Goal: Task Accomplishment & Management: Manage account settings

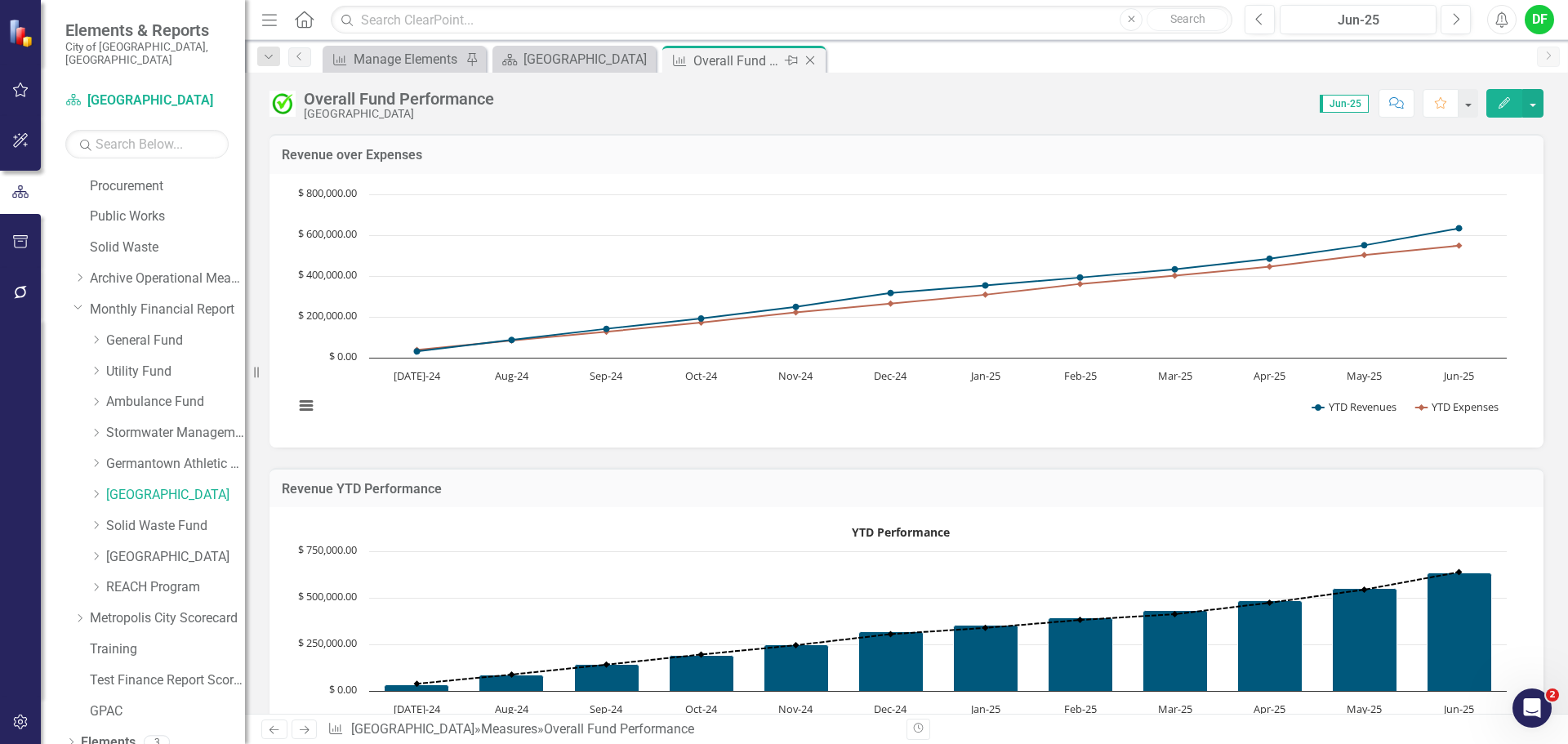
click at [808, 59] on icon at bounding box center [810, 61] width 9 height 9
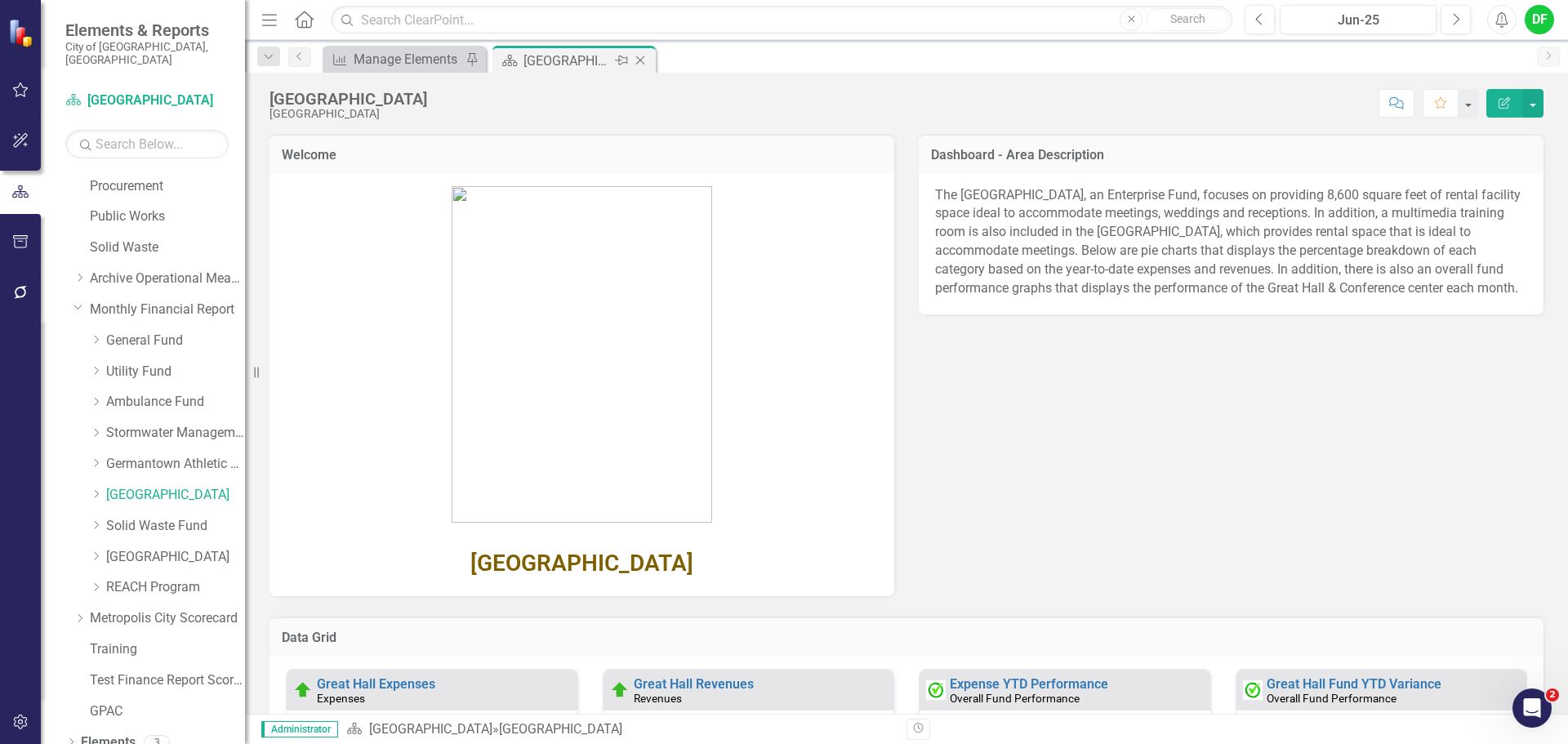
click at [639, 57] on icon "Close" at bounding box center [640, 60] width 16 height 13
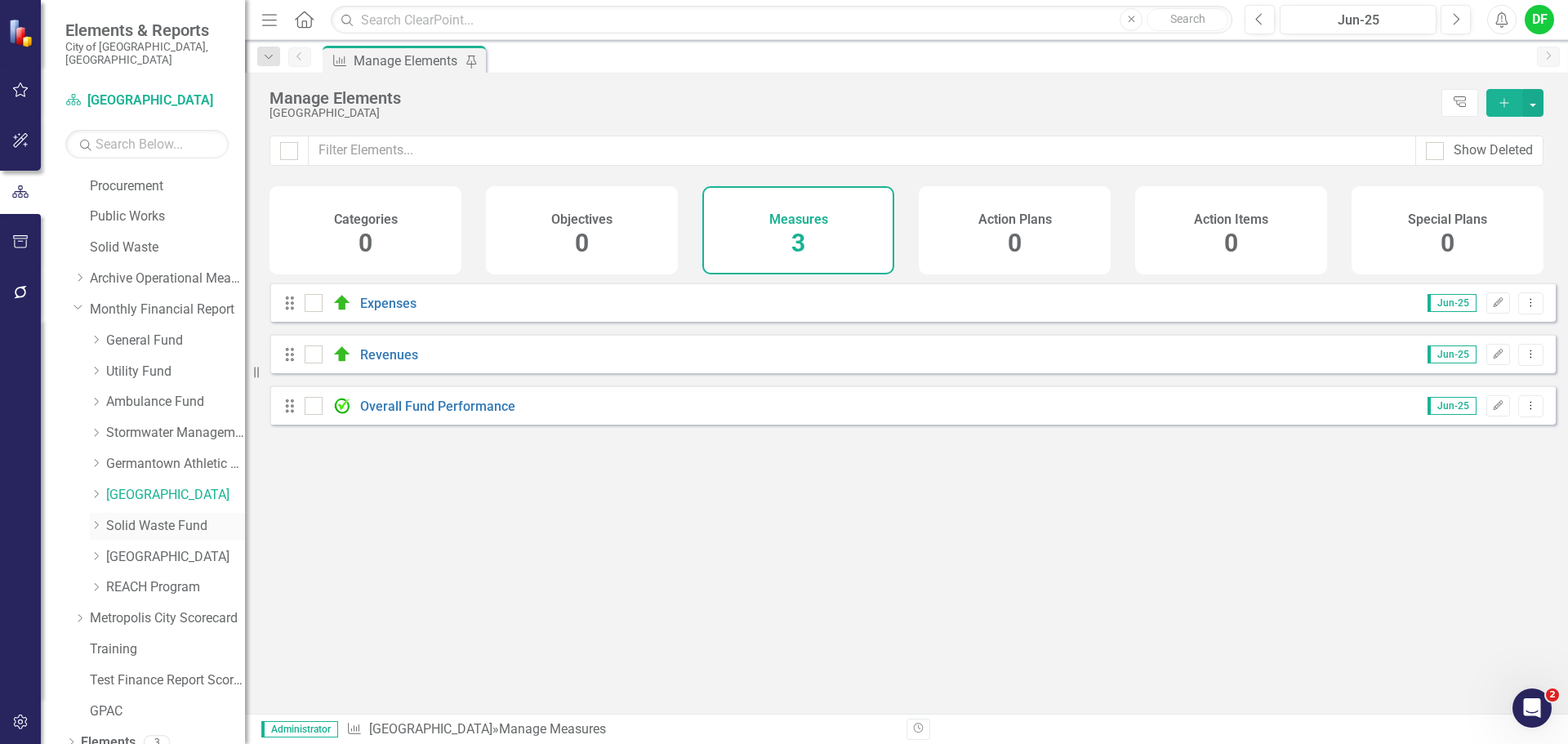
click at [176, 517] on link "Solid Waste Fund" at bounding box center [175, 526] width 138 height 19
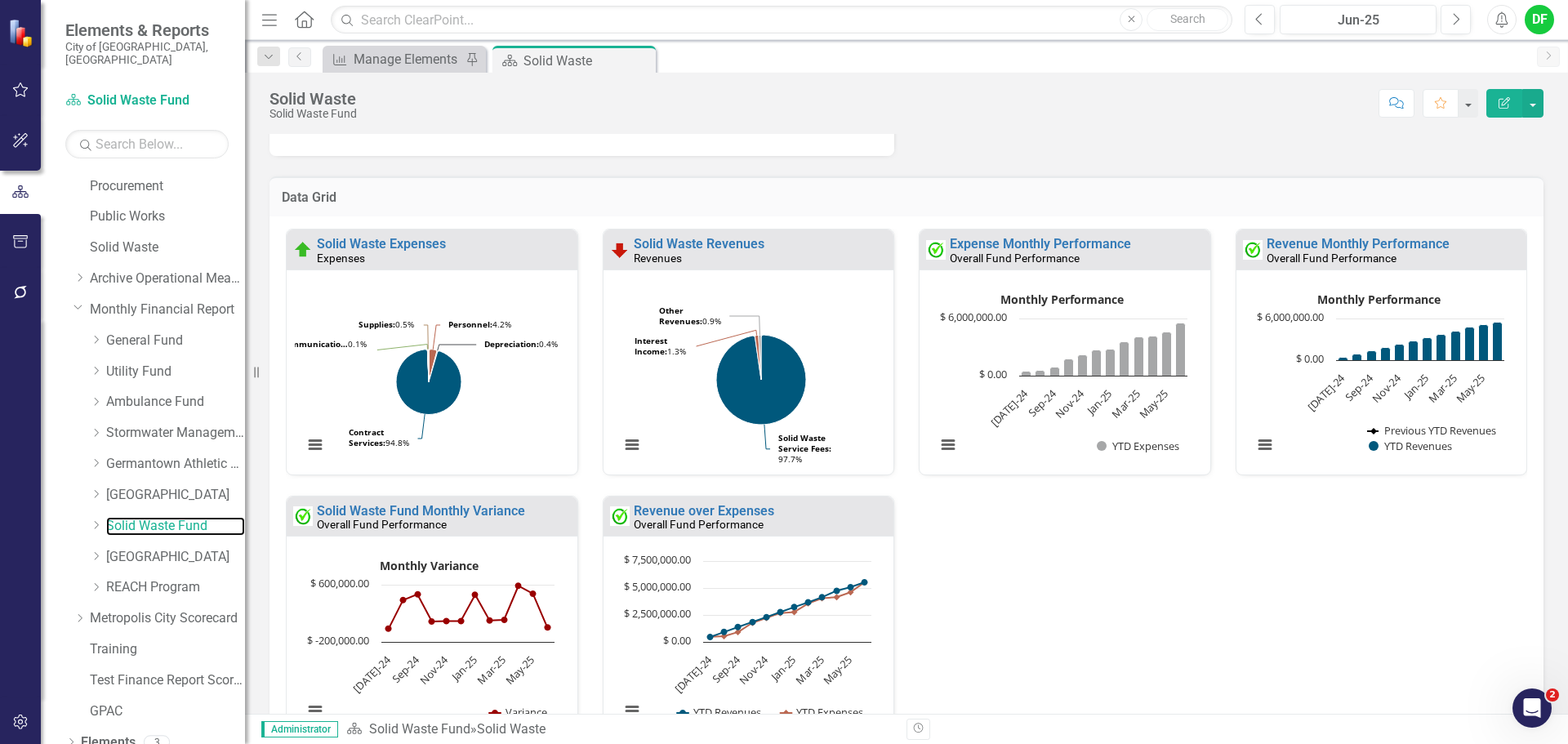
scroll to position [442, 0]
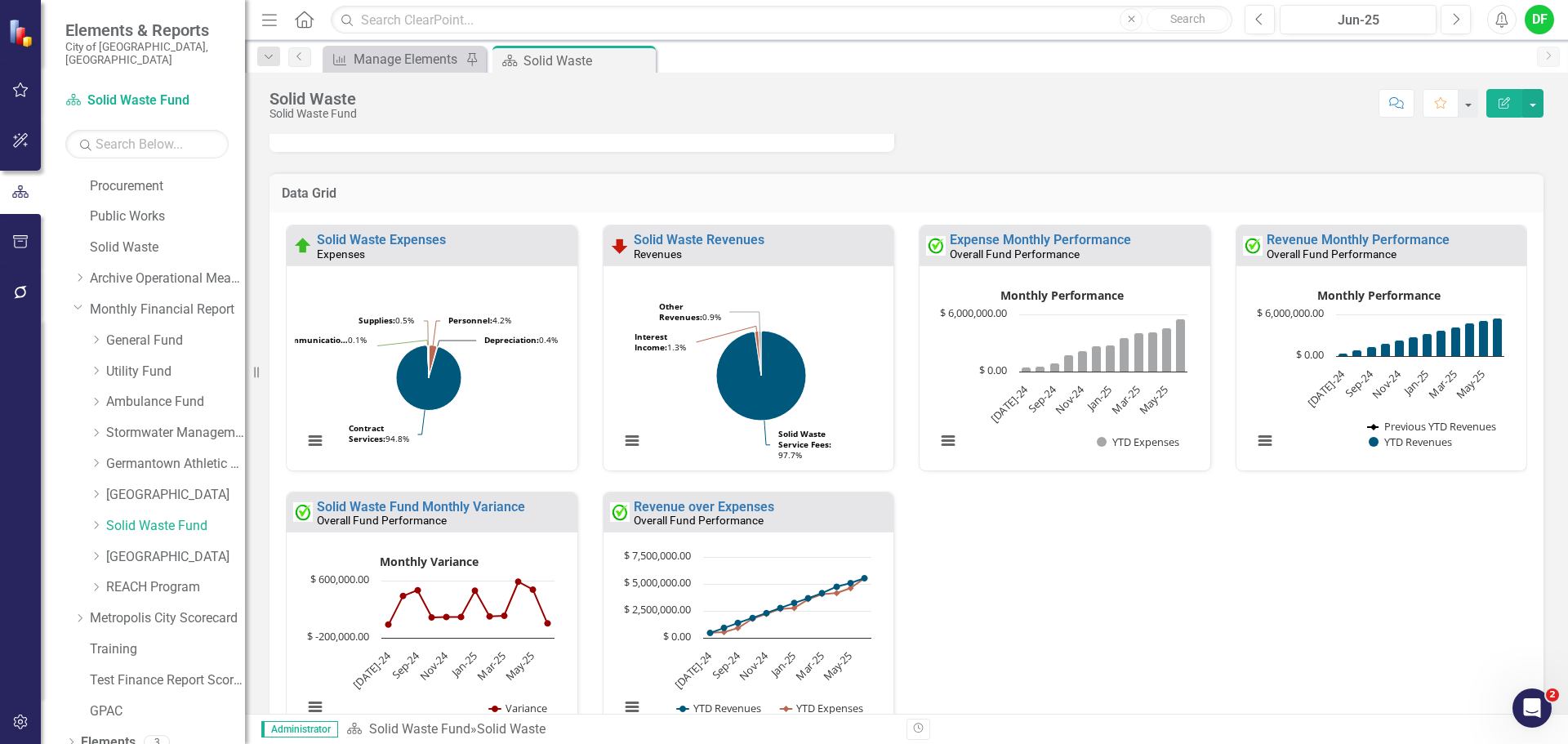
click at [1063, 232] on div "Expense Monthly Performance Overall Fund Performance" at bounding box center [1065, 245] width 291 height 40
click at [1063, 235] on link "Expense Monthly Performance" at bounding box center [1041, 239] width 181 height 15
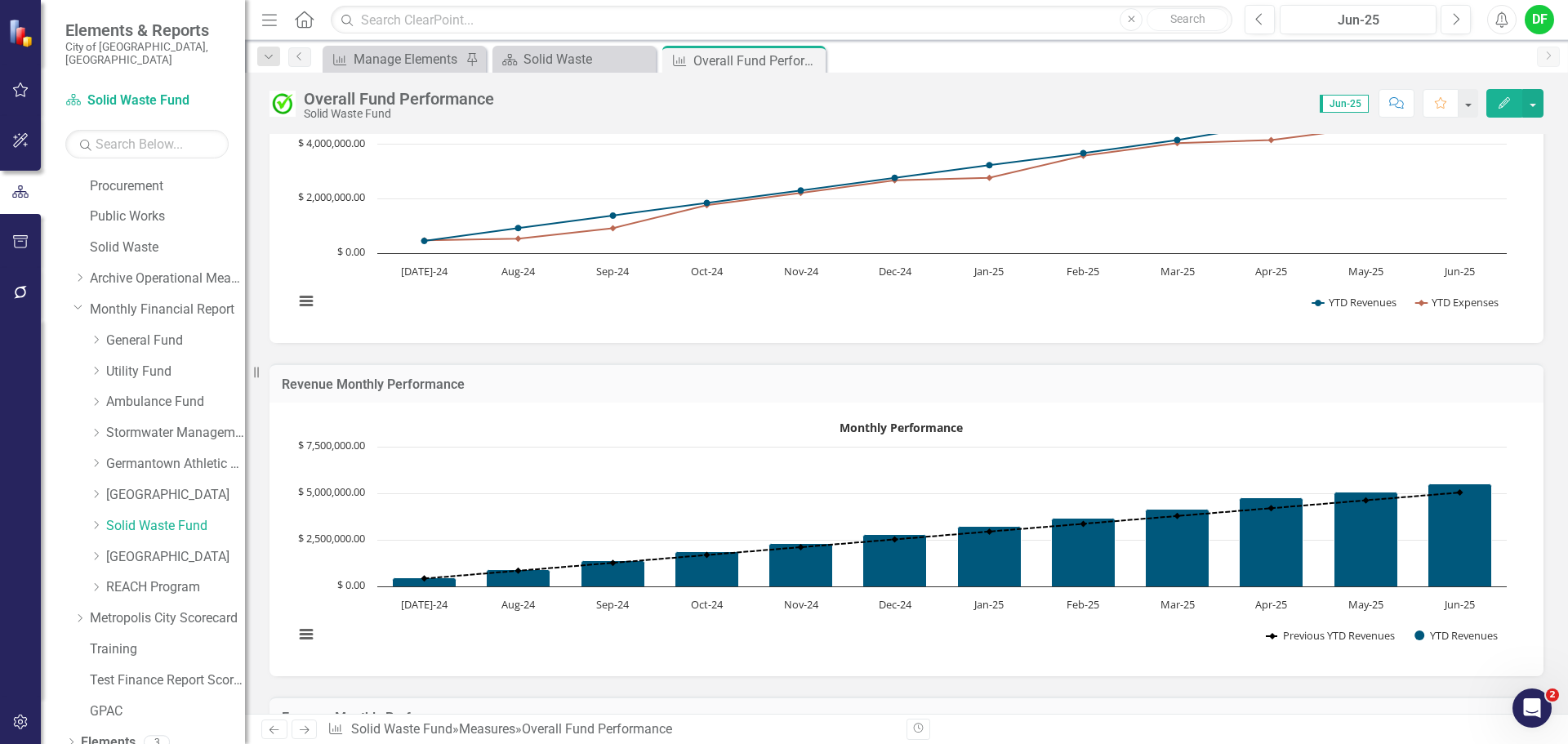
scroll to position [163, 0]
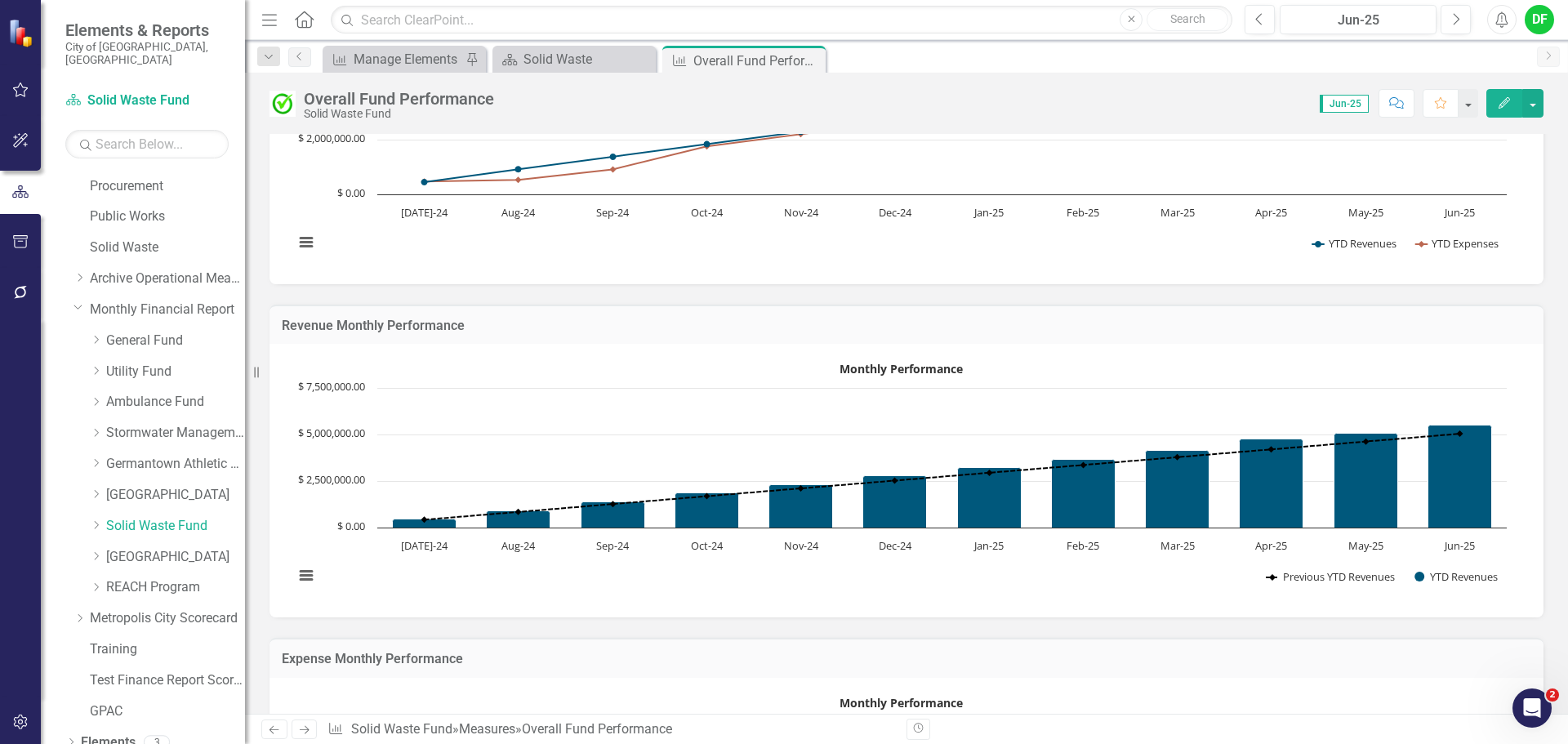
click at [984, 327] on h3 "Revenue Monthly Performance" at bounding box center [907, 325] width 1249 height 15
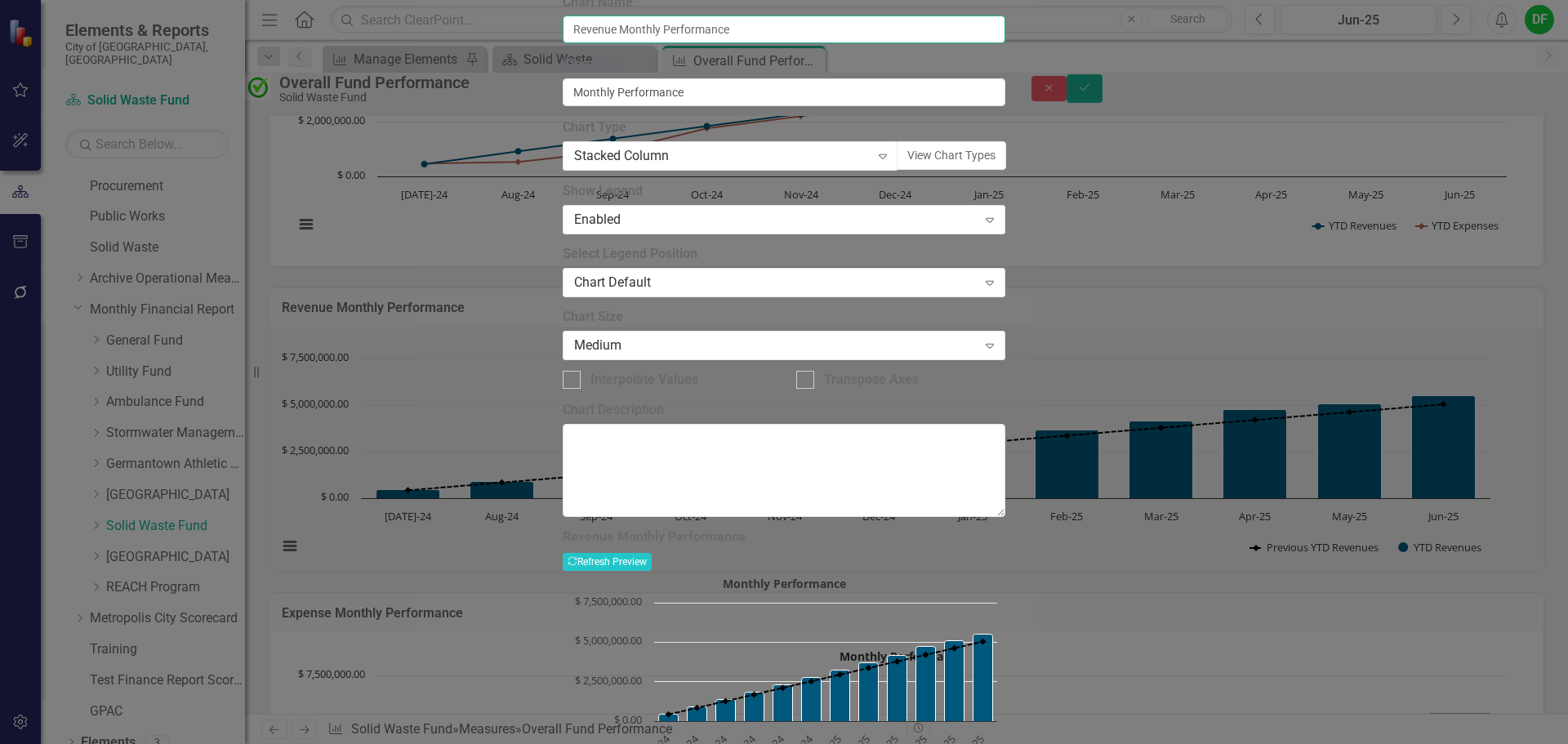
drag, startPoint x: 690, startPoint y: 91, endPoint x: 649, endPoint y: 87, distance: 41.2
click at [649, 44] on input "Revenue Monthly Performance" at bounding box center [784, 29] width 443 height 27
type input "Revenue YTD Performance"
click at [635, 106] on input "Monthly Performance" at bounding box center [784, 92] width 443 height 27
drag, startPoint x: 633, startPoint y: 157, endPoint x: 555, endPoint y: 160, distance: 78.1
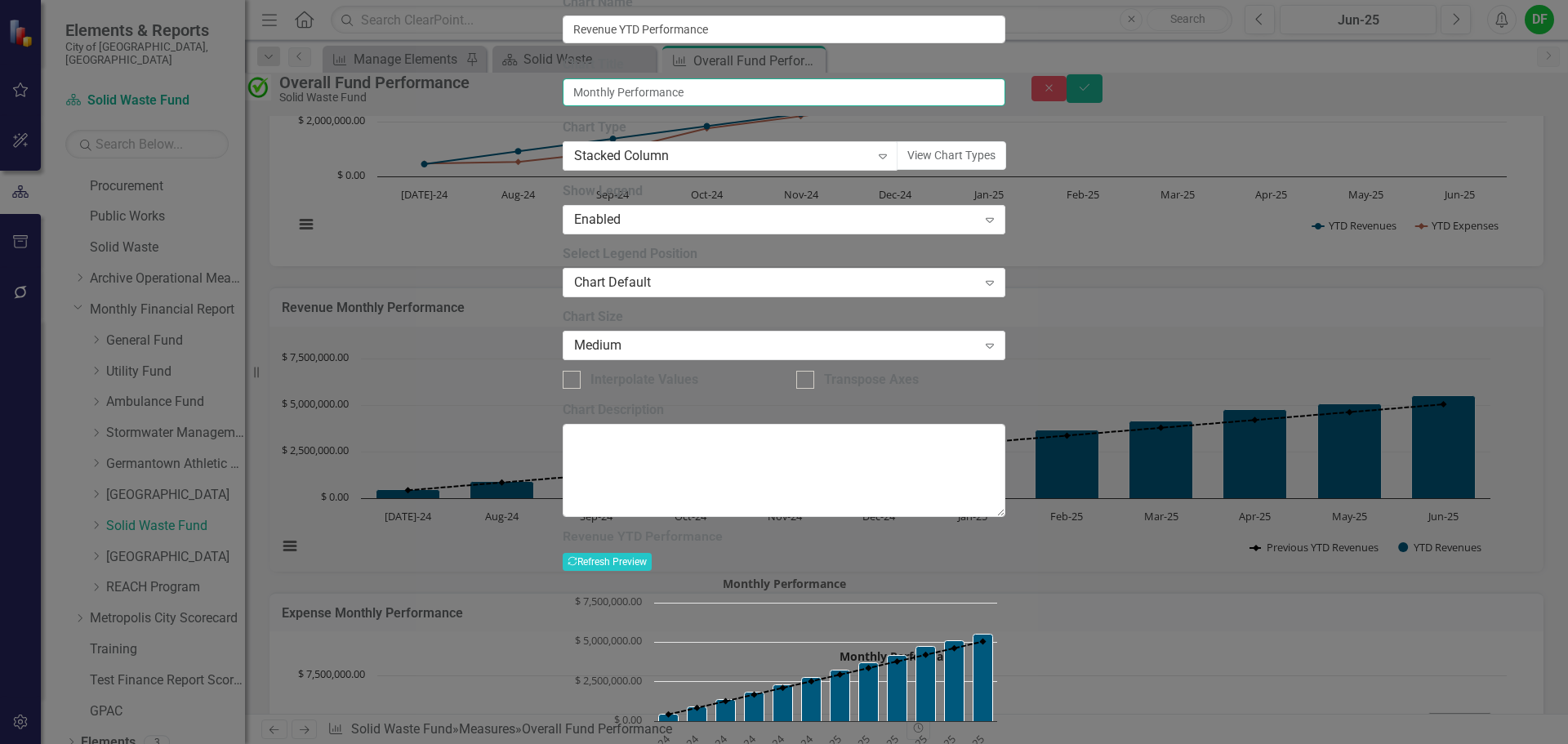
click at [563, 160] on div "Chart Chart Series Chart Periods Chart Axis Format Advanced Options From this p…" at bounding box center [784, 395] width 443 height 841
type input "YTD Performance"
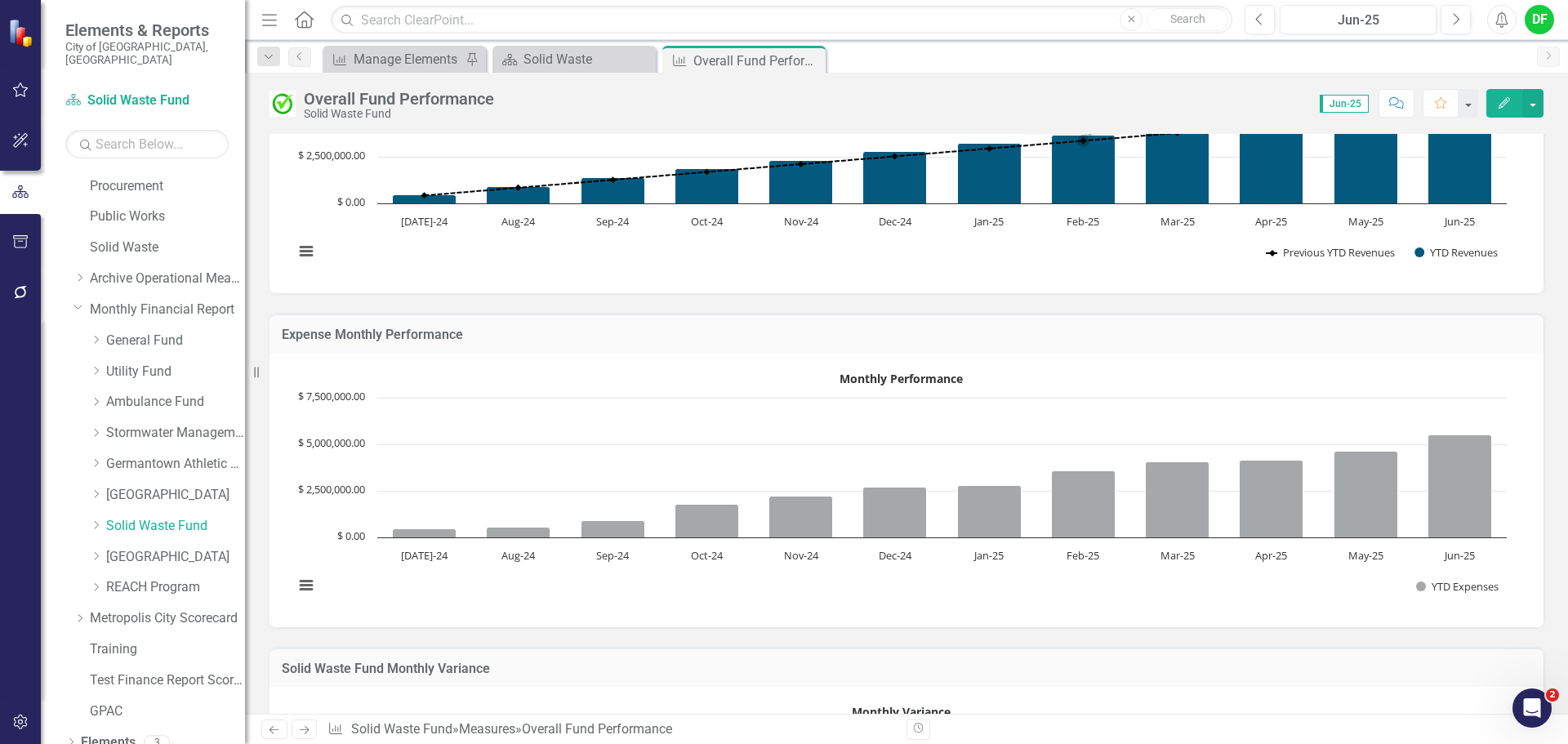
scroll to position [489, 0]
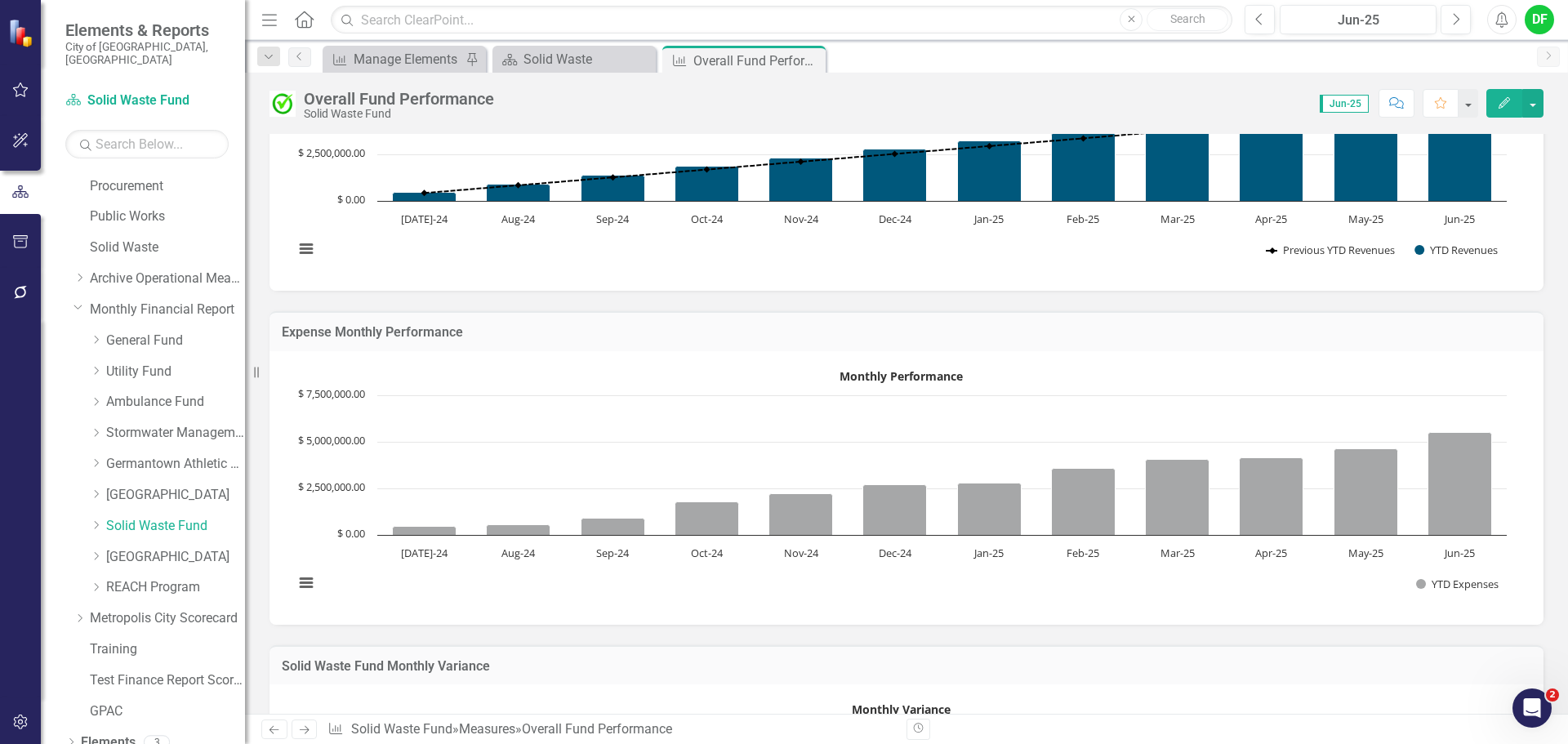
click at [1037, 332] on h3 "Expense Monthly Performance" at bounding box center [907, 331] width 1249 height 15
click at [973, 345] on div "Expense Monthly Performance" at bounding box center [906, 331] width 1274 height 40
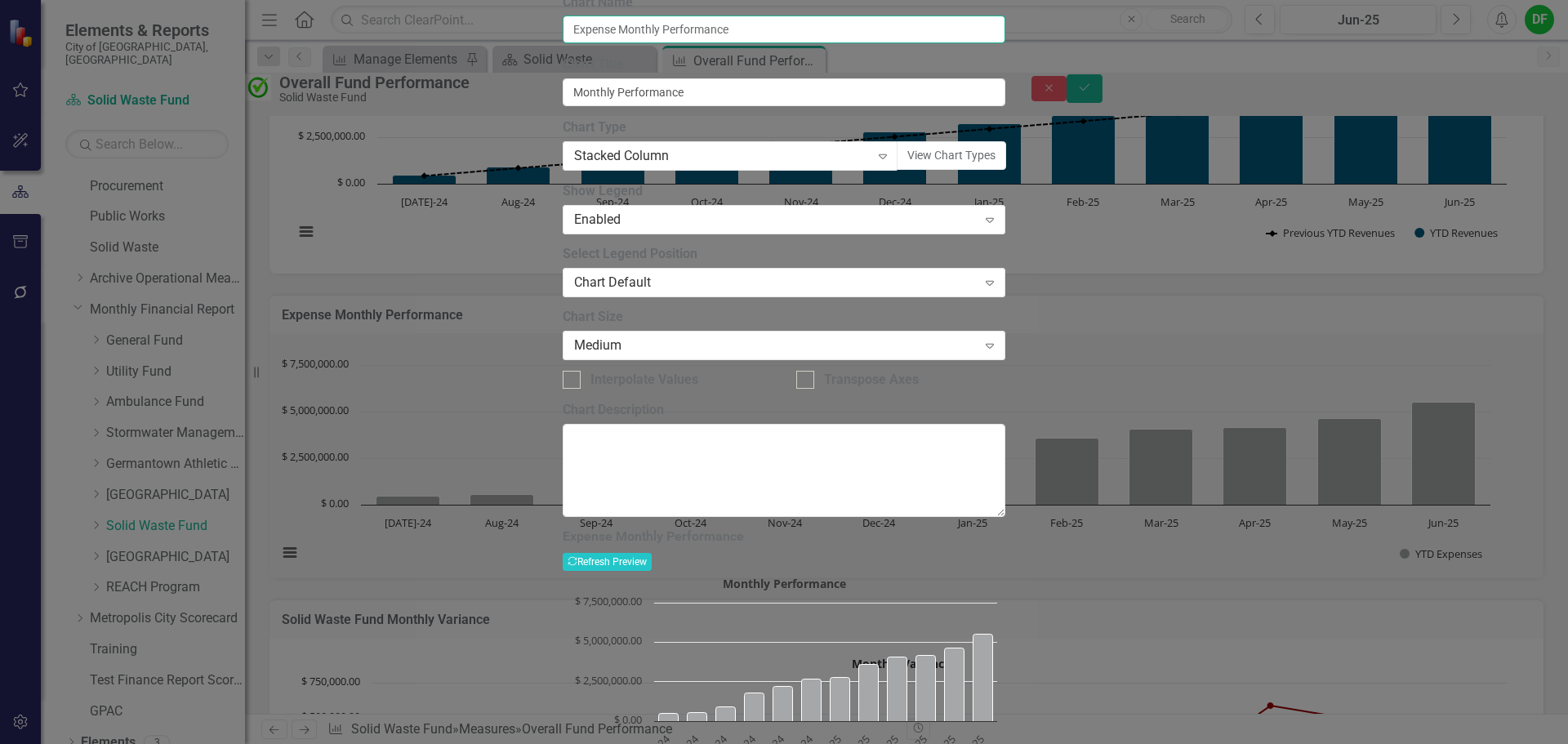
drag, startPoint x: 690, startPoint y: 91, endPoint x: 648, endPoint y: 87, distance: 42.2
click at [648, 44] on input "Expense Monthly Performance" at bounding box center [784, 29] width 443 height 27
type input "Expense YTD Performance"
drag, startPoint x: 637, startPoint y: 158, endPoint x: 521, endPoint y: 163, distance: 116.1
click at [563, 163] on div "Chart Chart Series Chart Periods Chart Axis Format Advanced Options From this p…" at bounding box center [784, 395] width 443 height 841
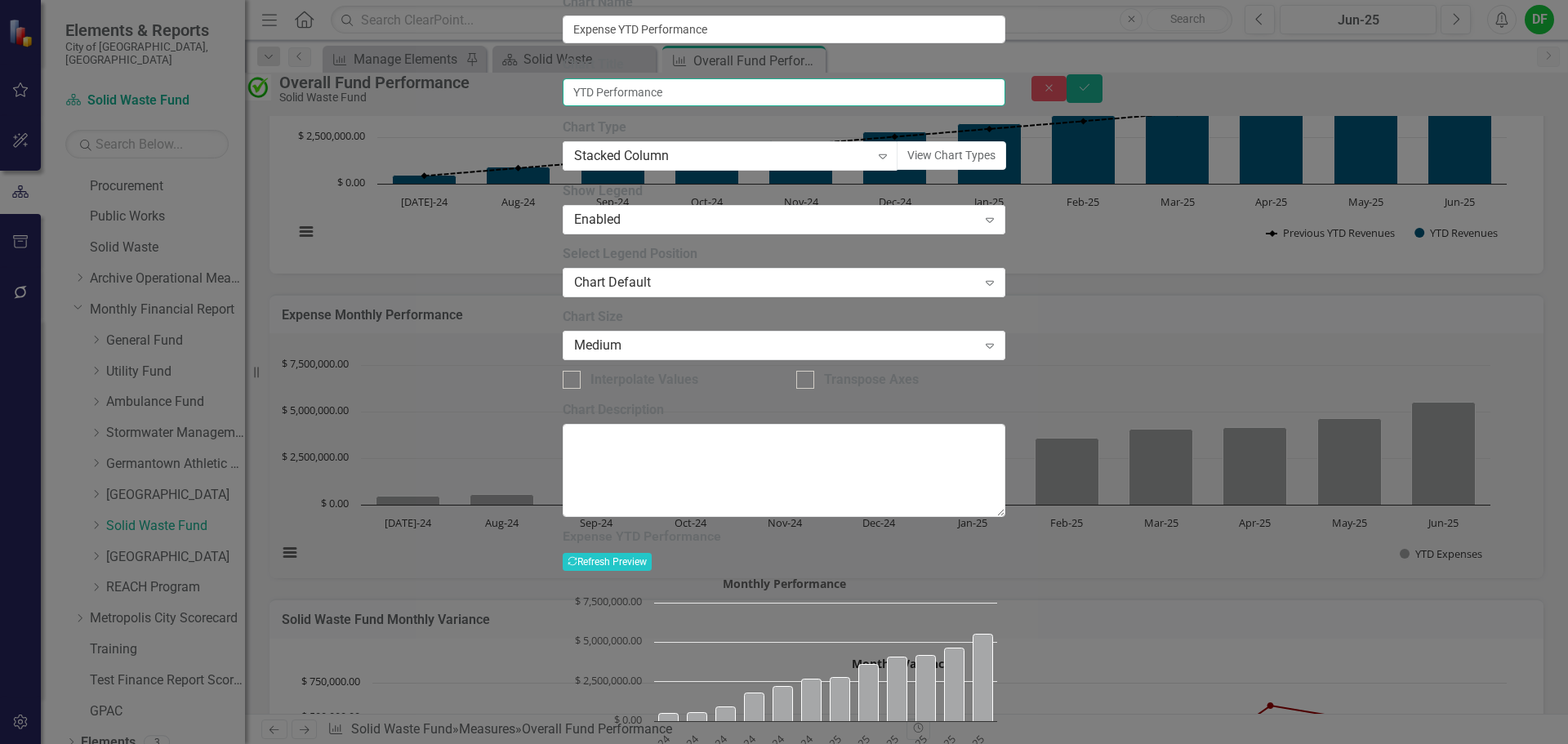
type input "YTD Performance"
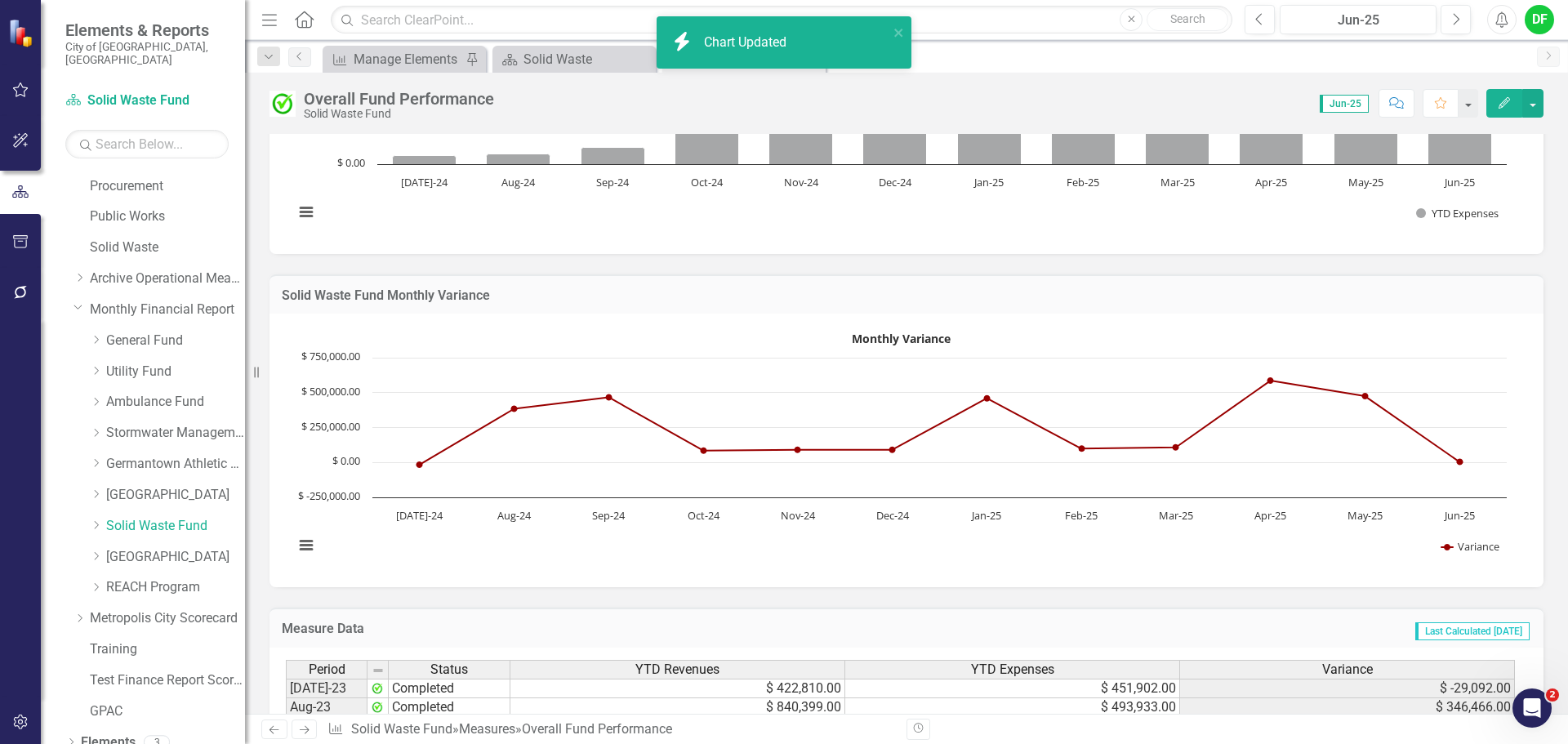
scroll to position [898, 0]
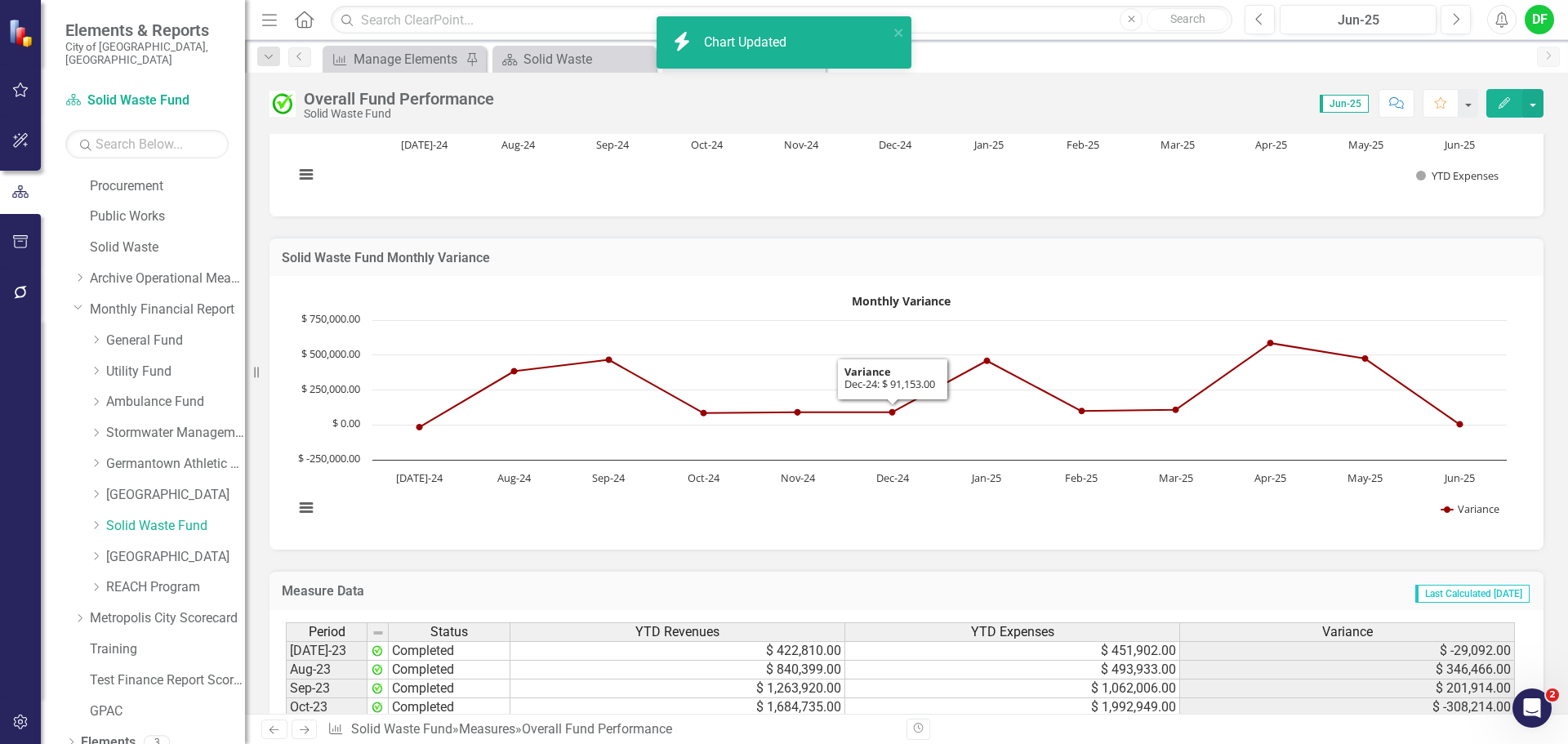
click at [1025, 250] on h3 "Solid Waste Fund Monthly Variance" at bounding box center [907, 257] width 1249 height 15
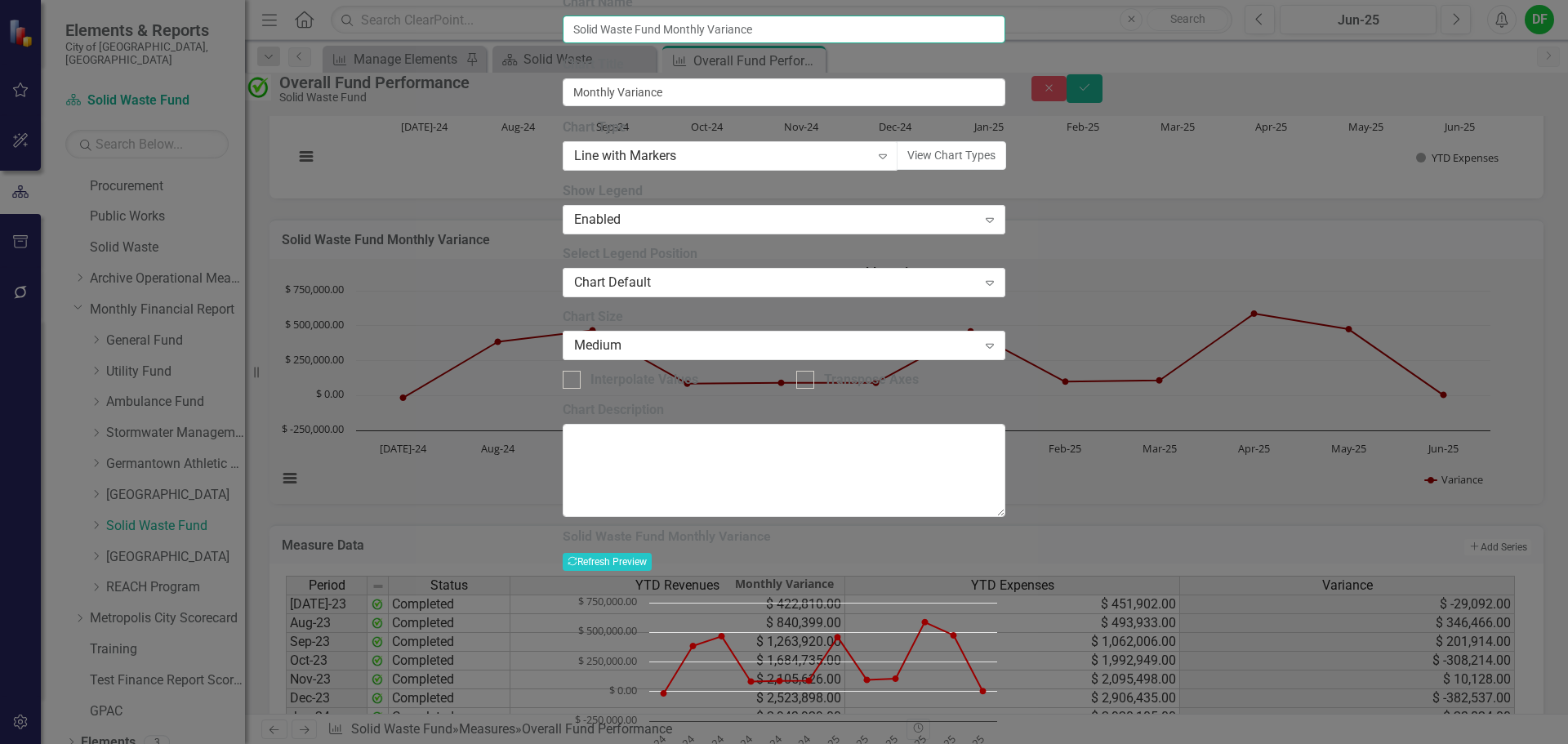
drag, startPoint x: 740, startPoint y: 94, endPoint x: 700, endPoint y: 87, distance: 40.6
click at [700, 44] on input "Solid Waste Fund Monthly Variance" at bounding box center [784, 29] width 443 height 27
type input "Solid Waste Fund YTD Variance"
drag, startPoint x: 637, startPoint y: 156, endPoint x: 584, endPoint y: 172, distance: 55.4
click at [584, 106] on input "Monthly Variance" at bounding box center [784, 92] width 443 height 27
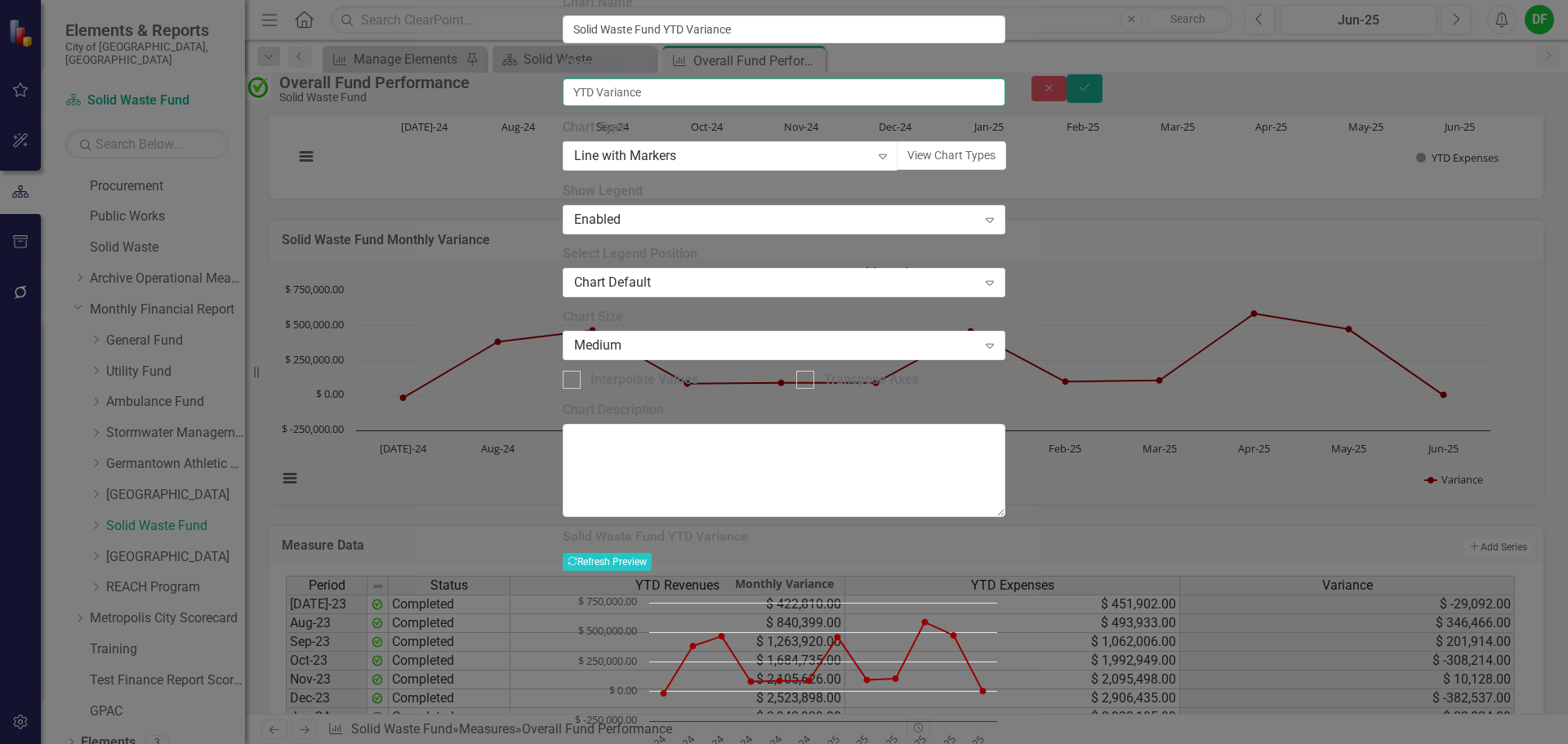
type input "YTD Variance"
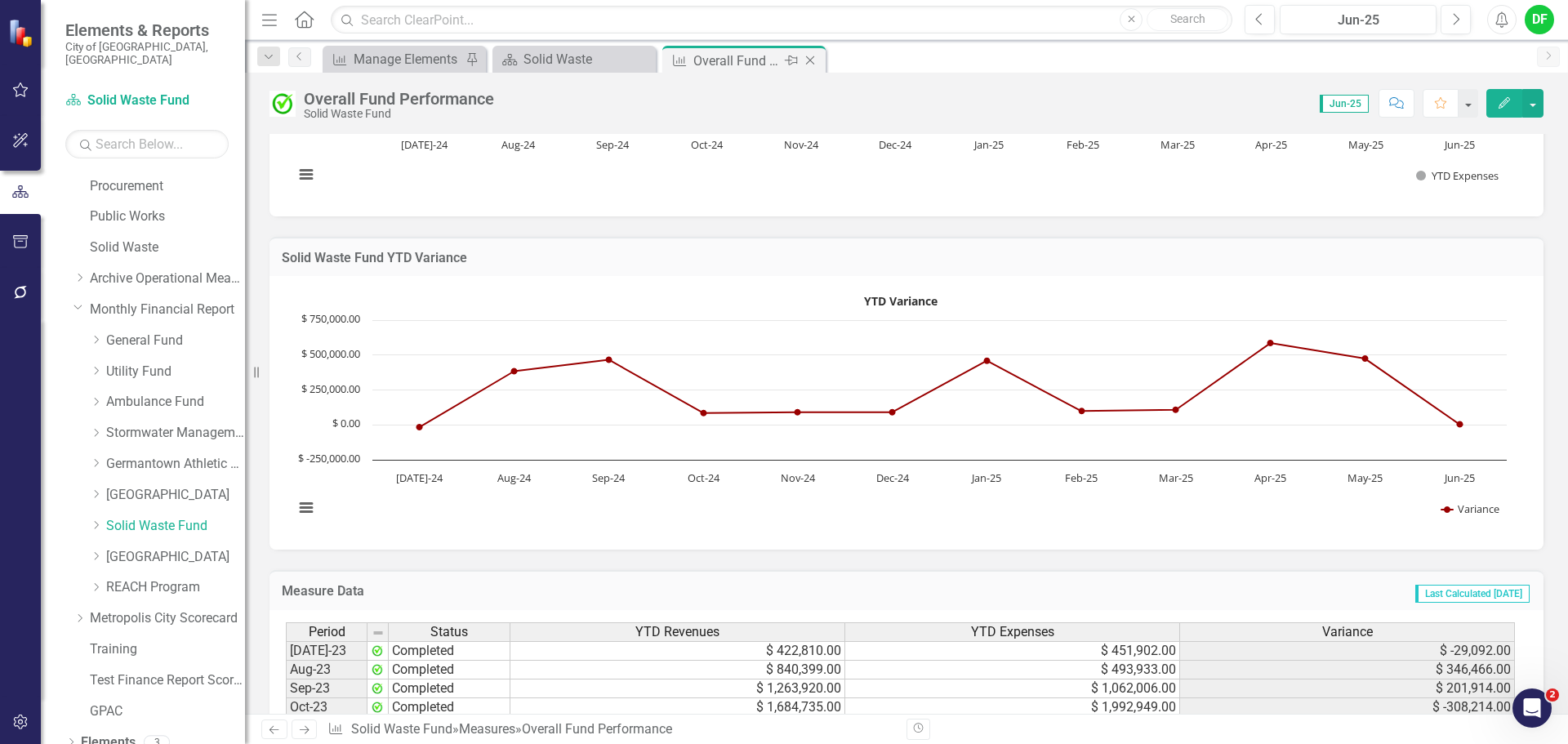
click at [815, 59] on icon "Close" at bounding box center [810, 60] width 16 height 13
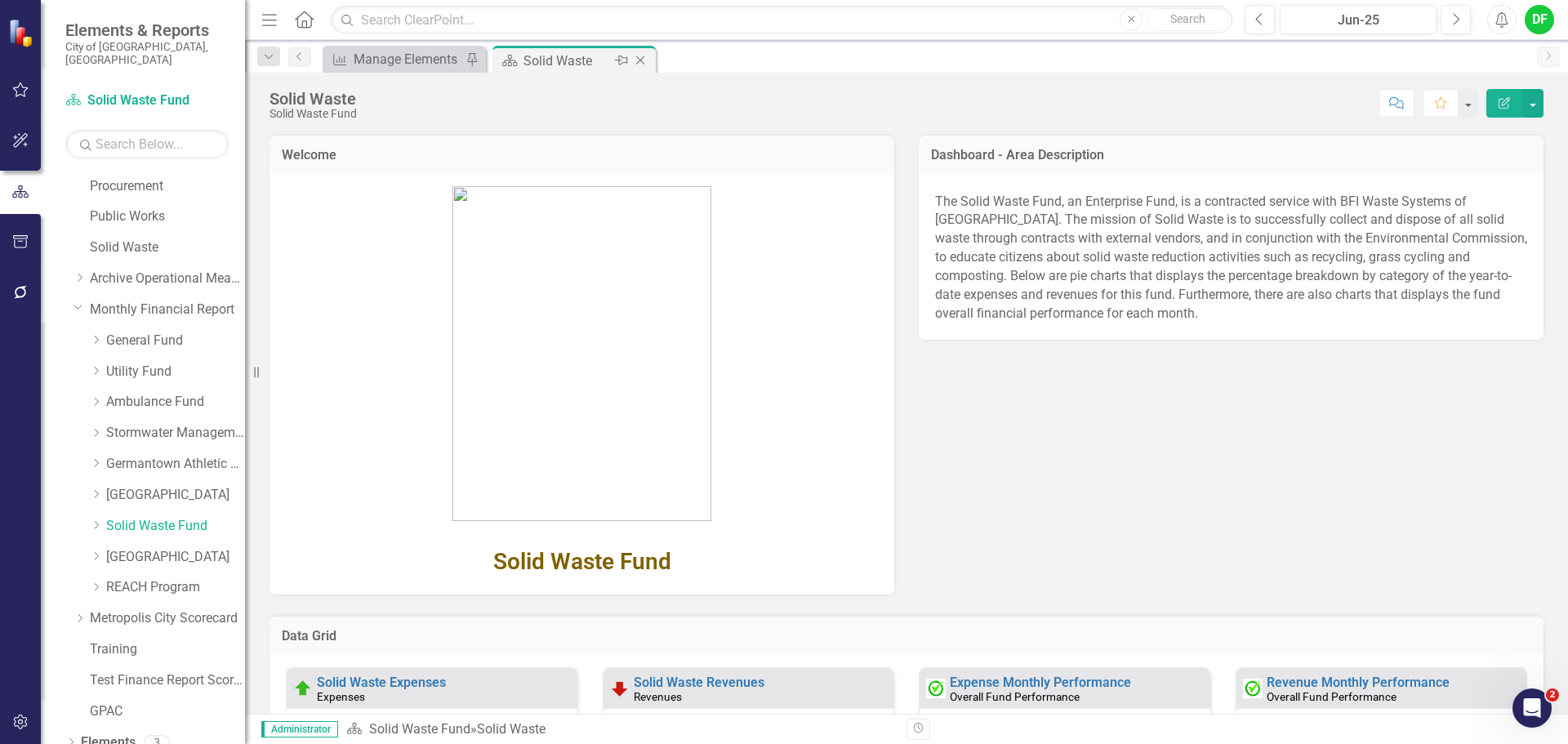
click at [636, 61] on icon "Close" at bounding box center [640, 60] width 16 height 13
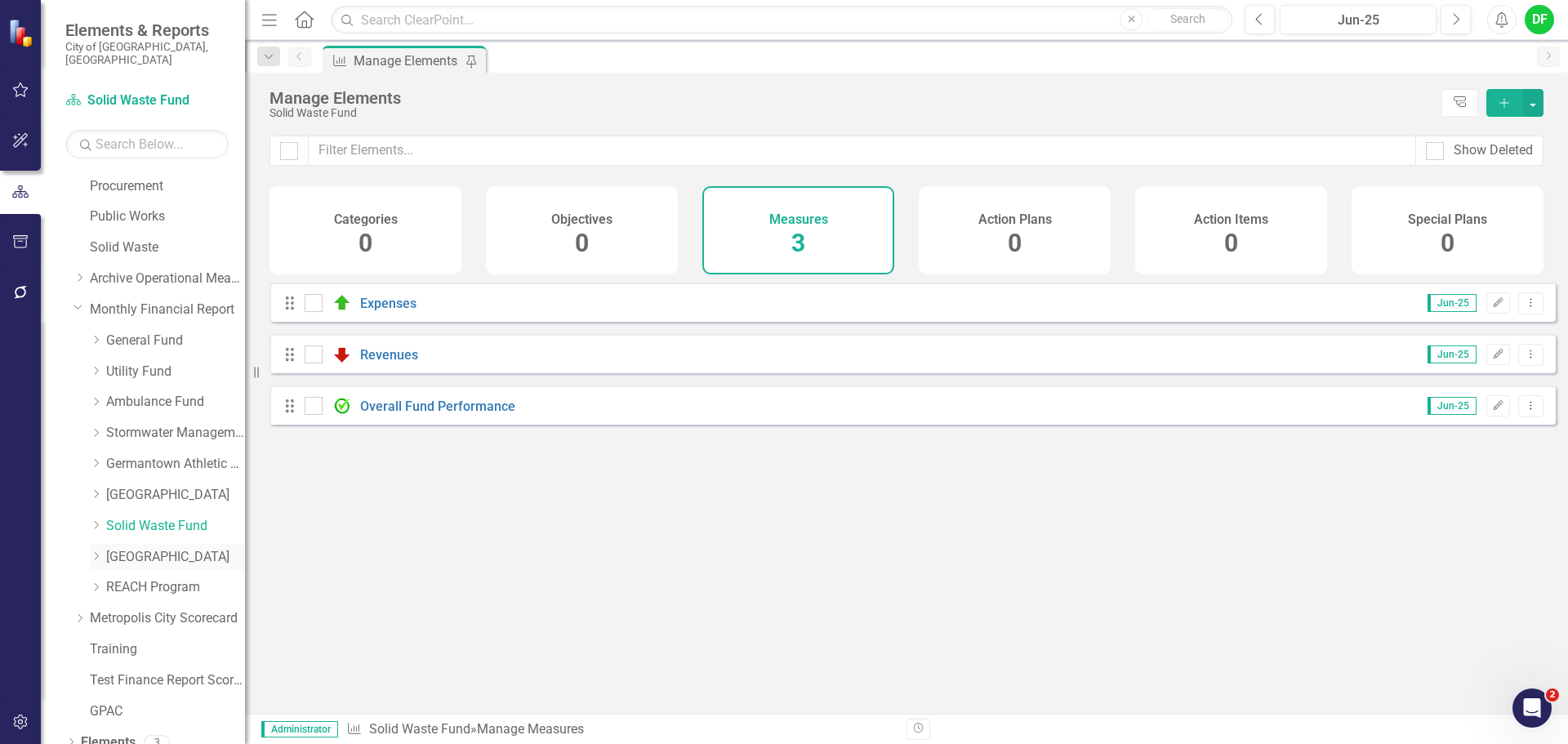
click at [133, 548] on link "[GEOGRAPHIC_DATA]" at bounding box center [175, 557] width 138 height 19
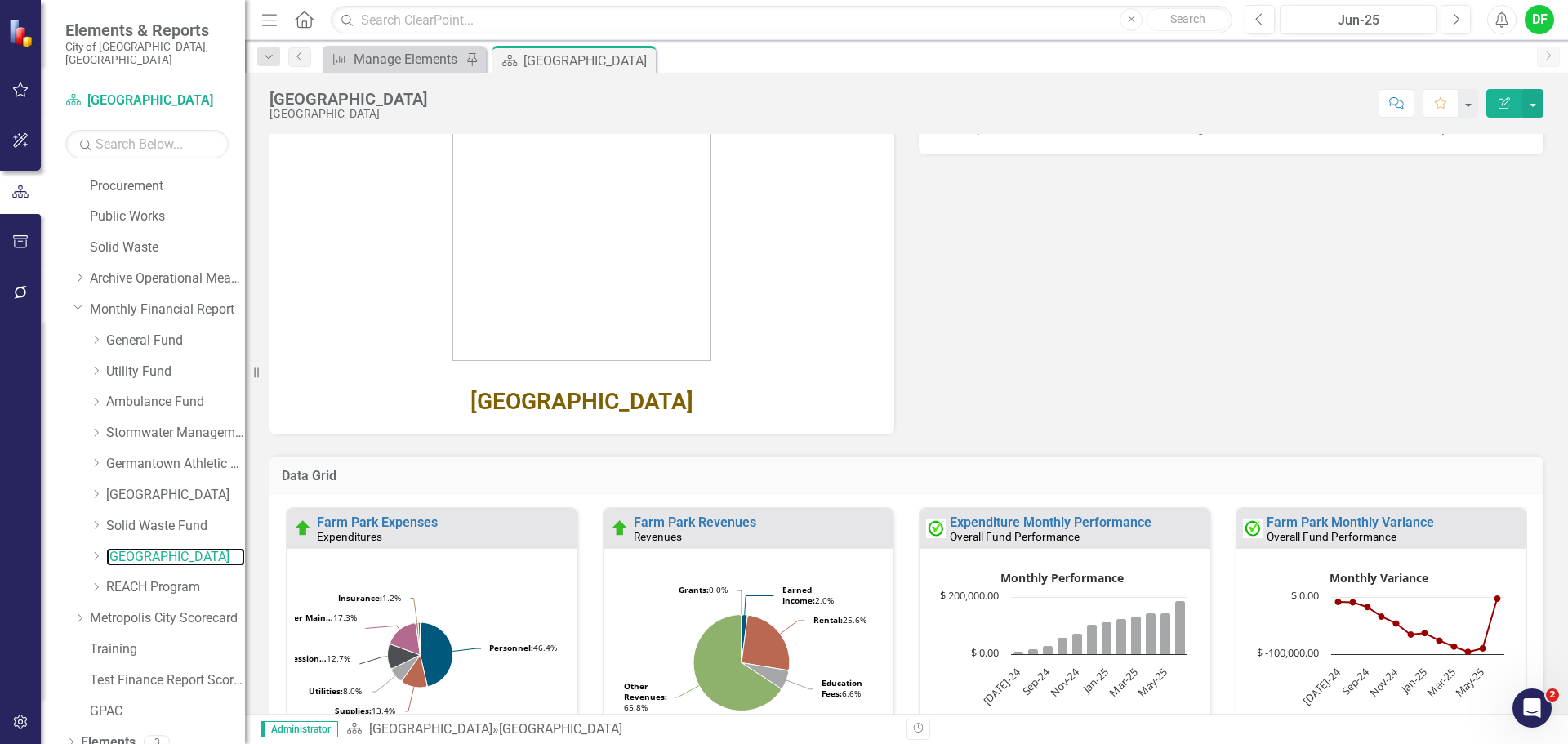
scroll to position [163, 0]
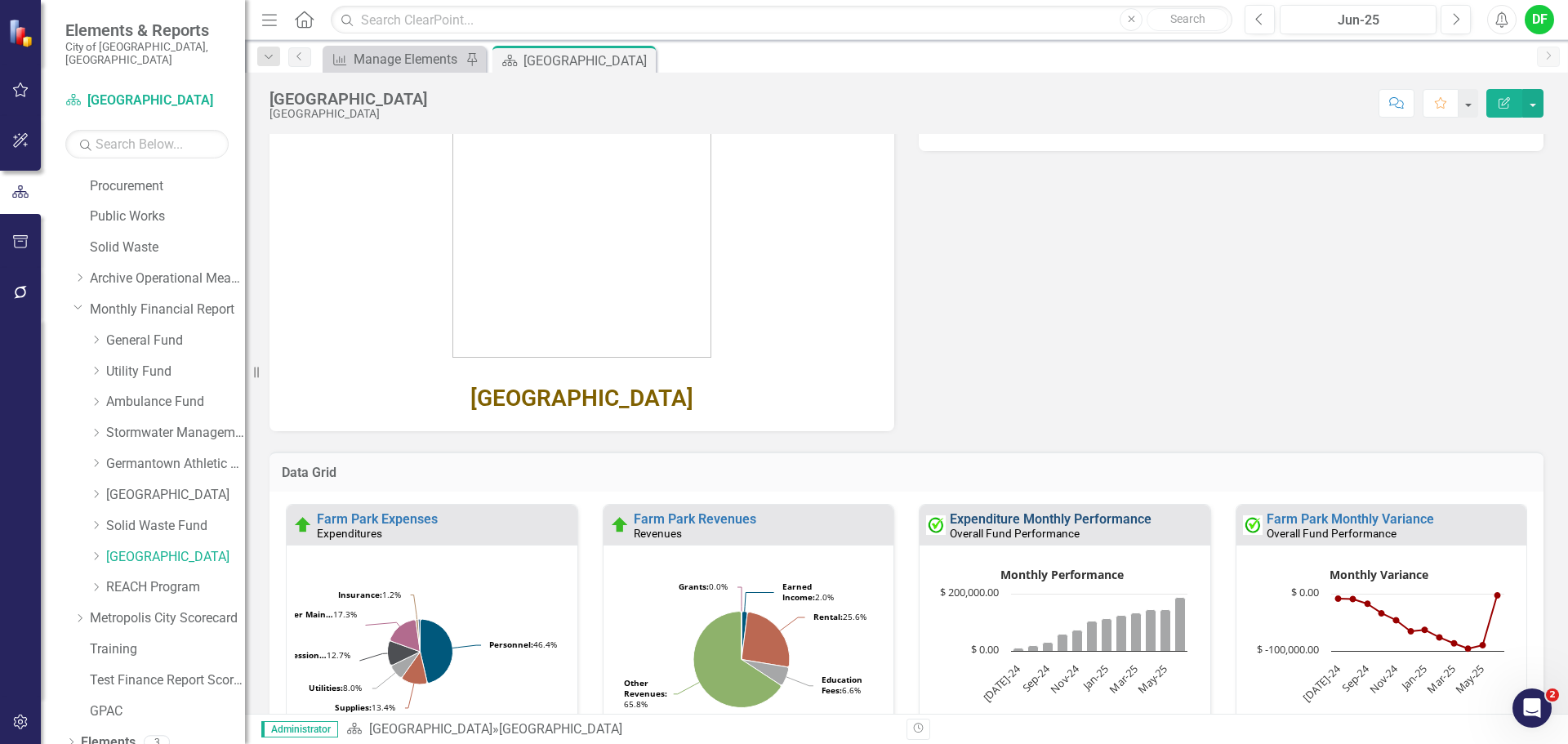
click at [1104, 515] on link "Expenditure Monthly Performance" at bounding box center [1051, 518] width 202 height 15
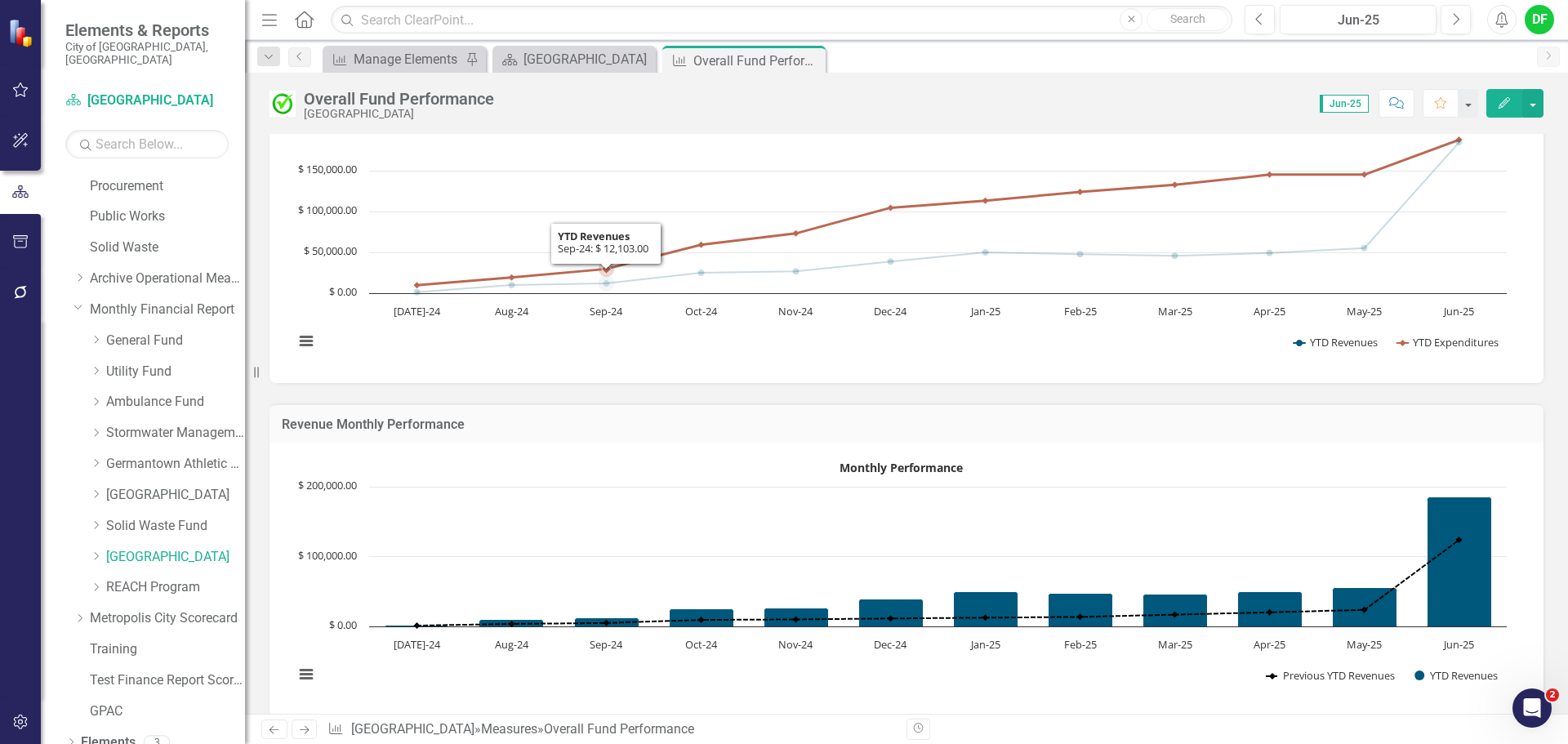
scroll to position [163, 0]
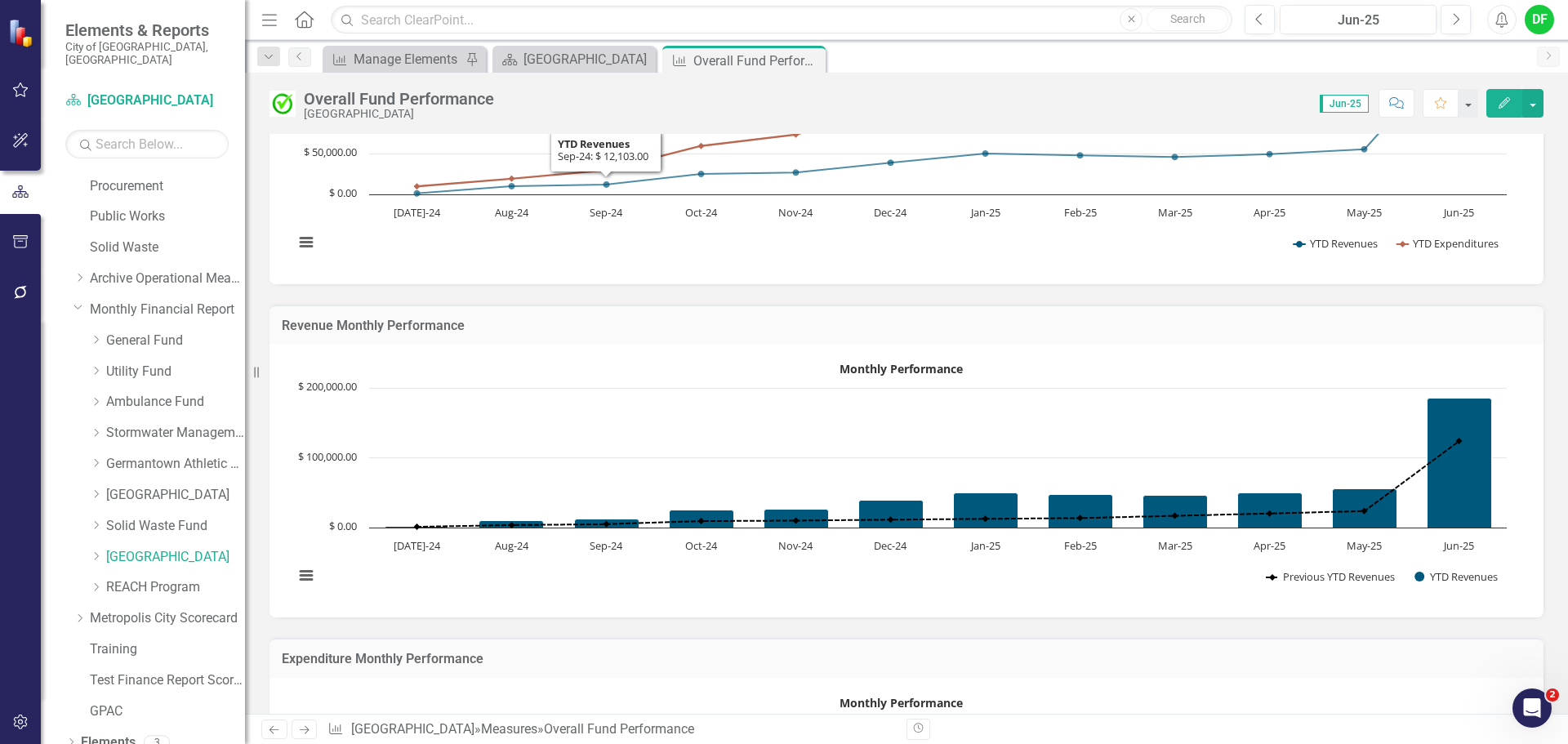
click at [890, 357] on rect "Interactive chart" at bounding box center [901, 478] width 1229 height 245
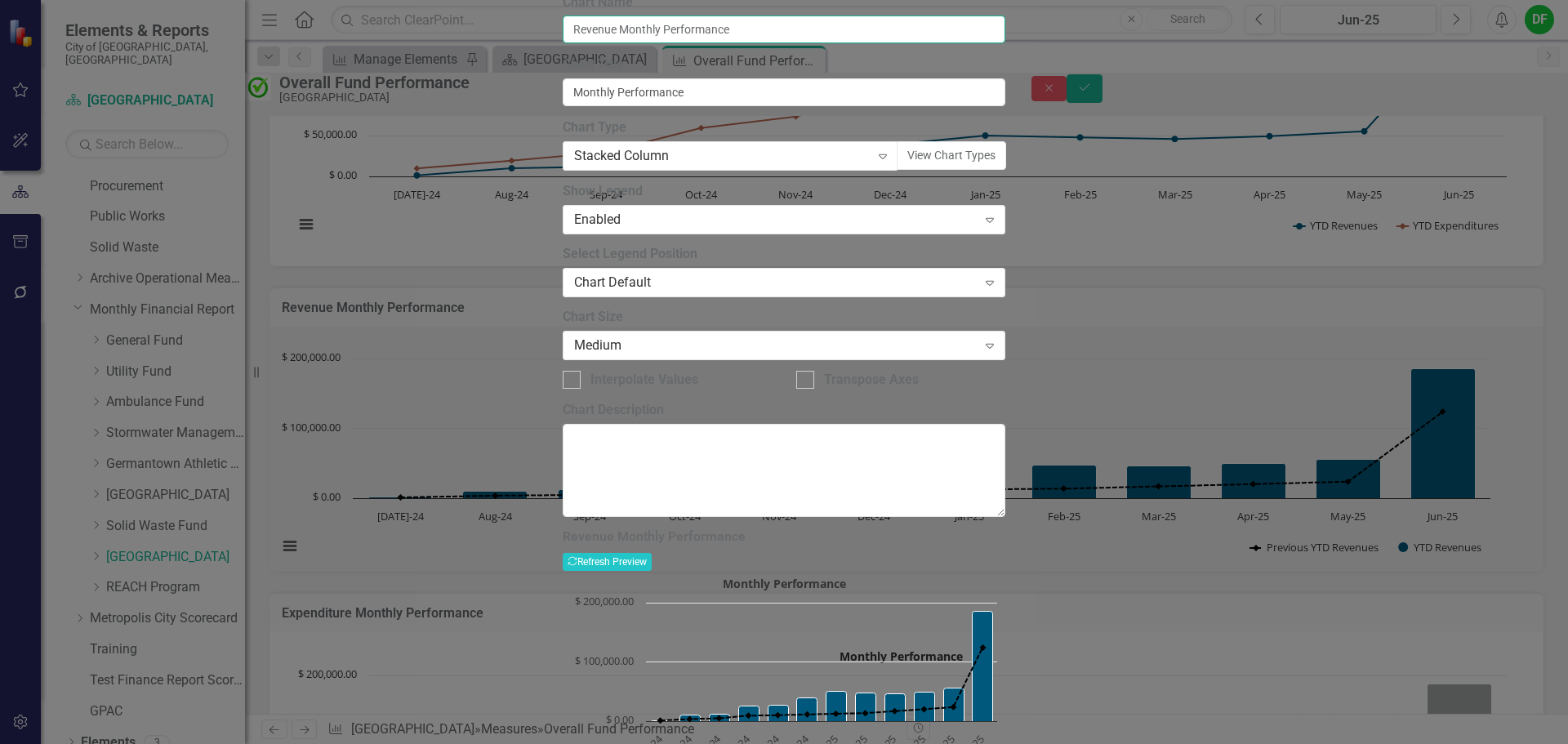
drag, startPoint x: 691, startPoint y: 91, endPoint x: 646, endPoint y: 85, distance: 45.4
click at [646, 44] on input "Revenue Monthly Performance" at bounding box center [784, 29] width 443 height 27
type input "Revenue YTD Performance"
drag, startPoint x: 637, startPoint y: 157, endPoint x: 555, endPoint y: 165, distance: 82.4
click at [563, 165] on div "Chart Chart Series Chart Periods Chart Axis Format Advanced Options From this p…" at bounding box center [784, 395] width 443 height 841
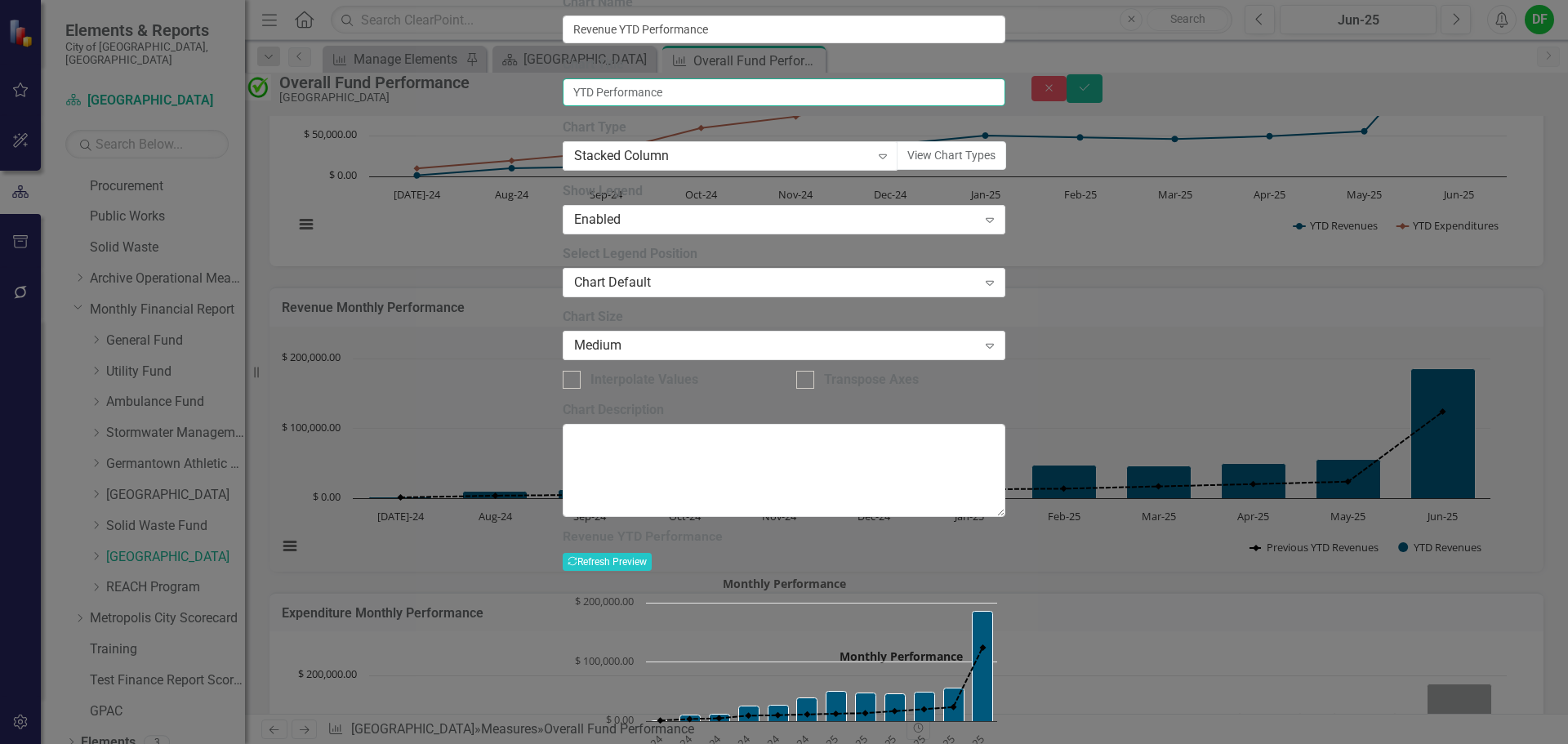
type input "YTD Performance"
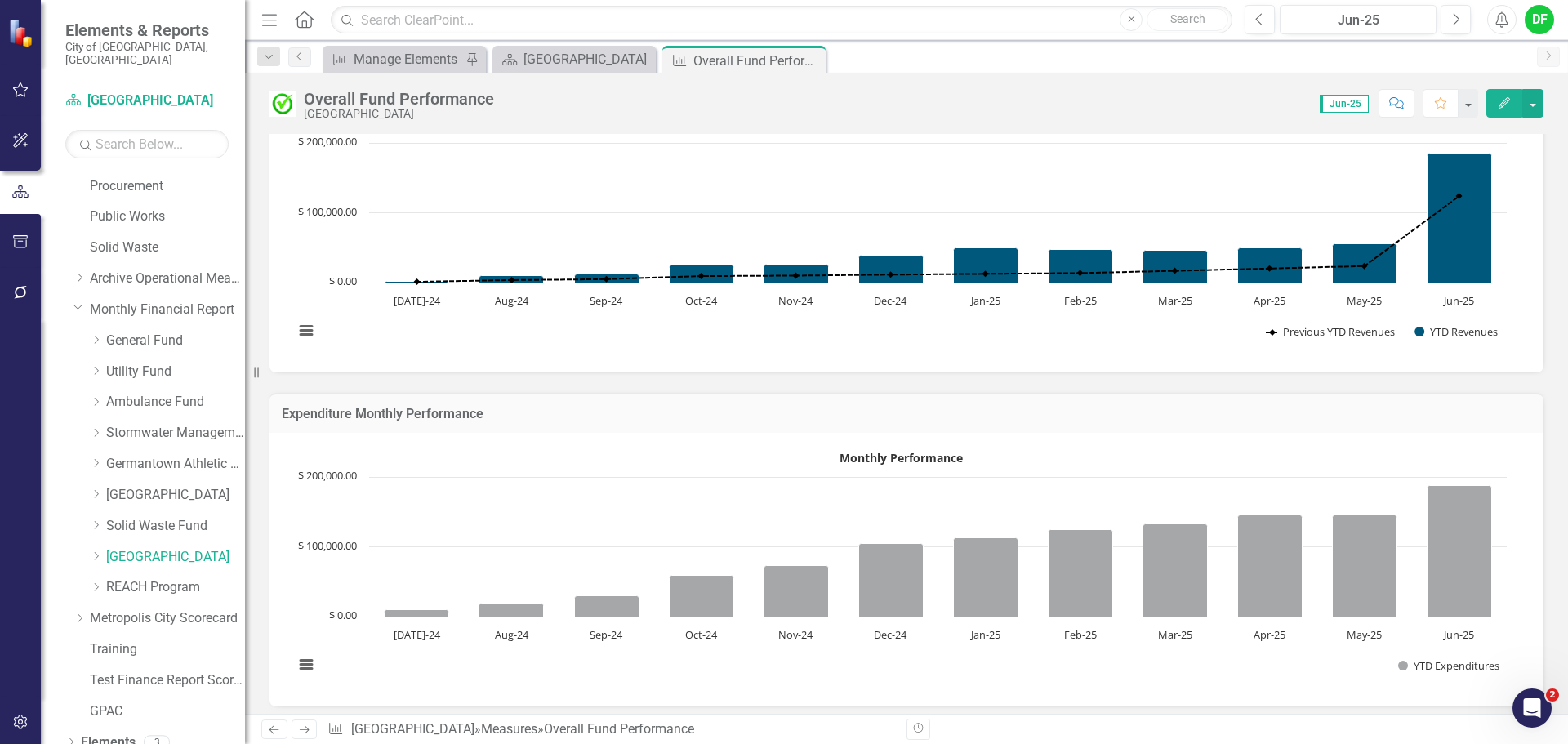
scroll to position [489, 0]
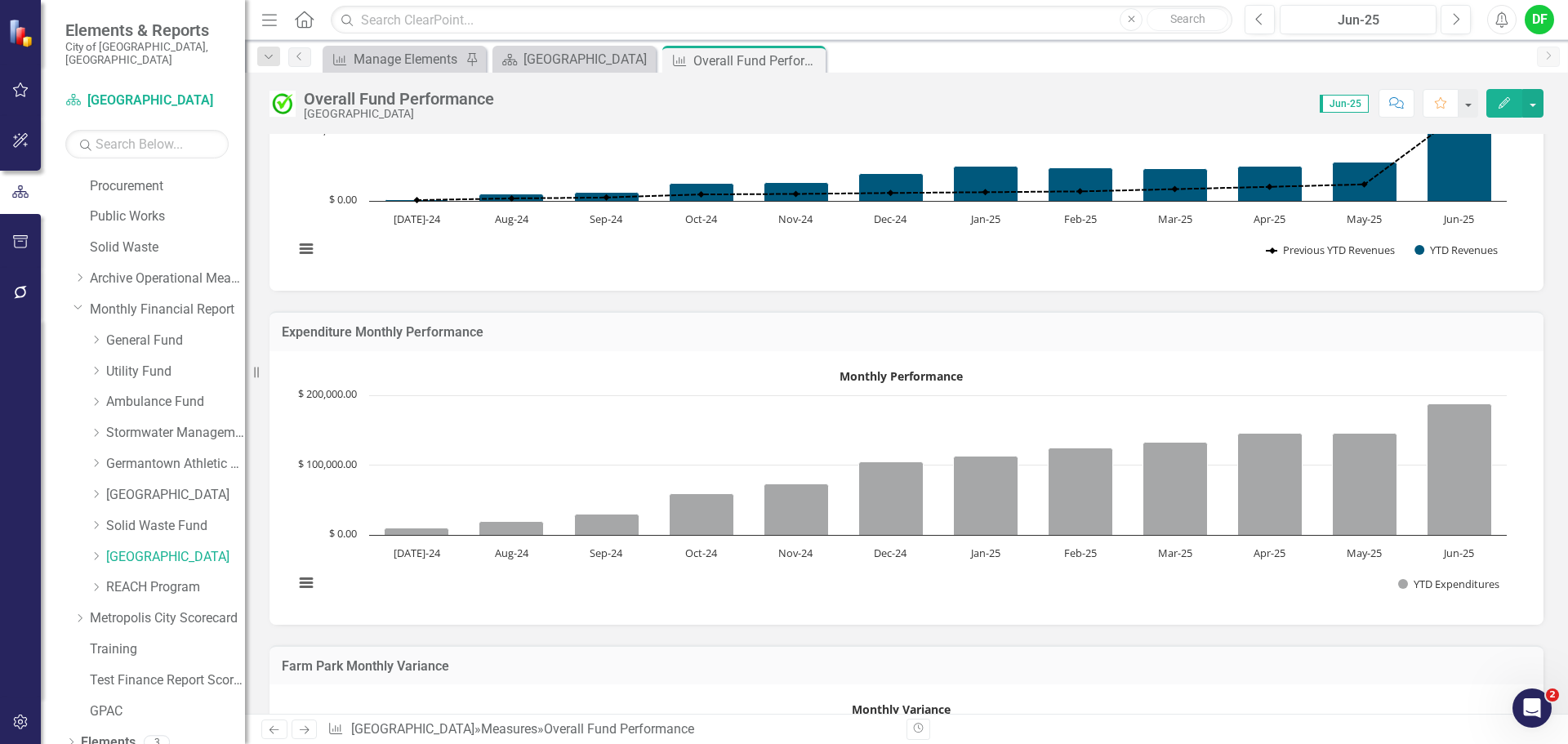
click at [970, 329] on h3 "Expenditure Monthly Performance" at bounding box center [907, 331] width 1249 height 15
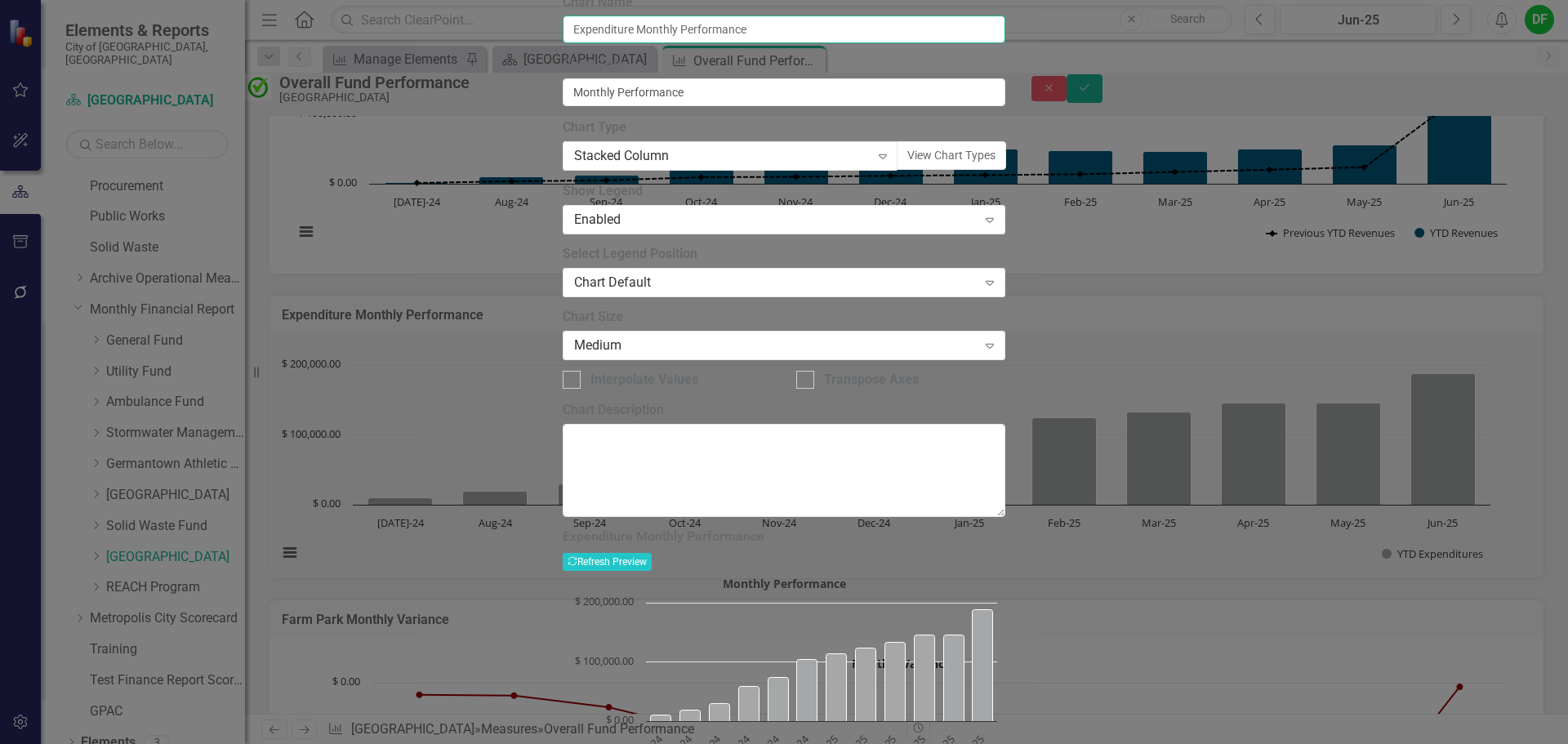
drag, startPoint x: 711, startPoint y: 91, endPoint x: 667, endPoint y: 90, distance: 44.0
click at [667, 44] on input "Expenditure Monthly Performance" at bounding box center [784, 29] width 443 height 27
type input "Expenditure YTD Performance"
drag, startPoint x: 637, startPoint y: 150, endPoint x: 579, endPoint y: 149, distance: 58.0
click at [579, 149] on div "From this page, you can define the name, type, and size of the chart. You can a…" at bounding box center [784, 255] width 443 height 524
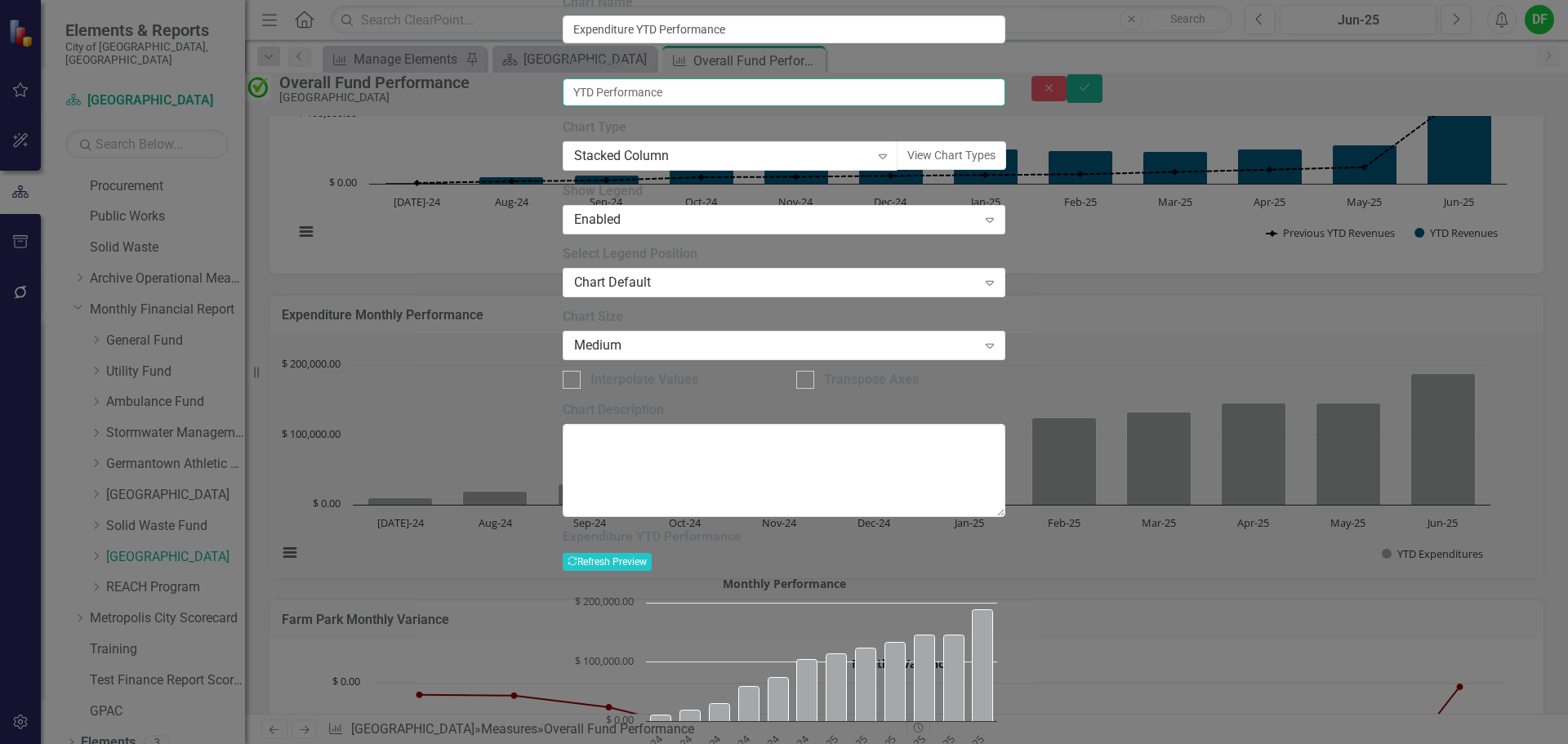
type input "YTD Performance"
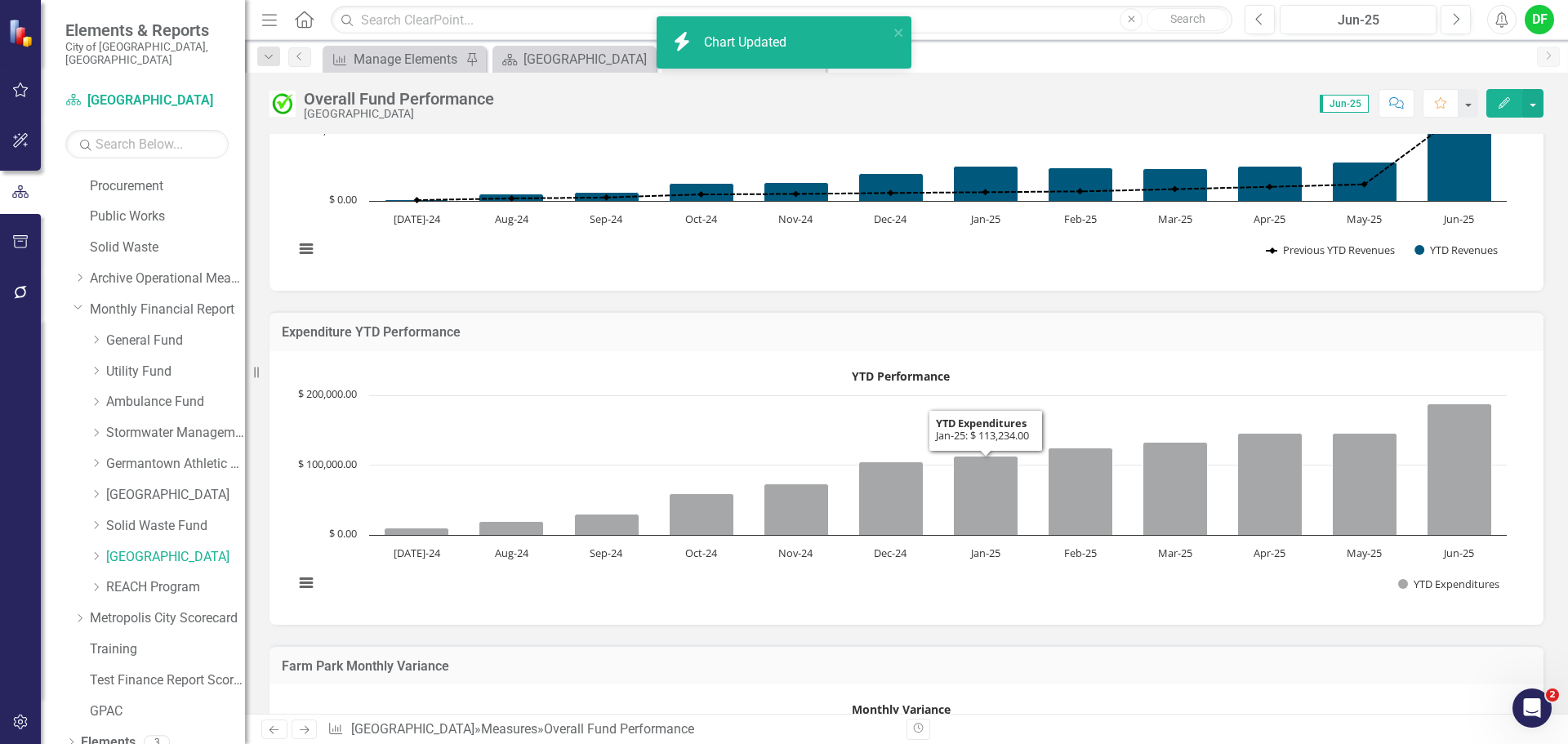
scroll to position [817, 0]
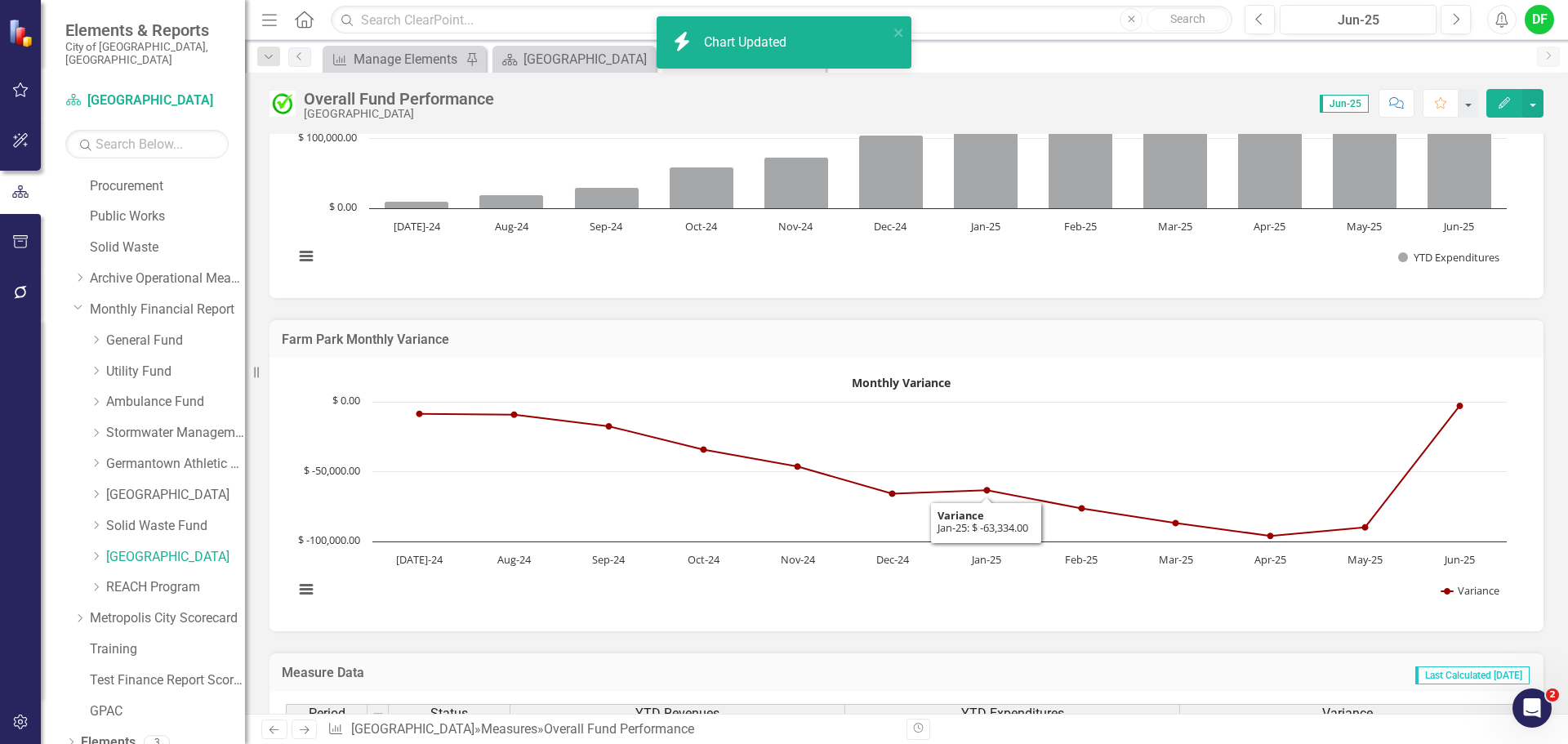
click at [1008, 357] on div "Farm Park Monthly Variance" at bounding box center [906, 338] width 1274 height 40
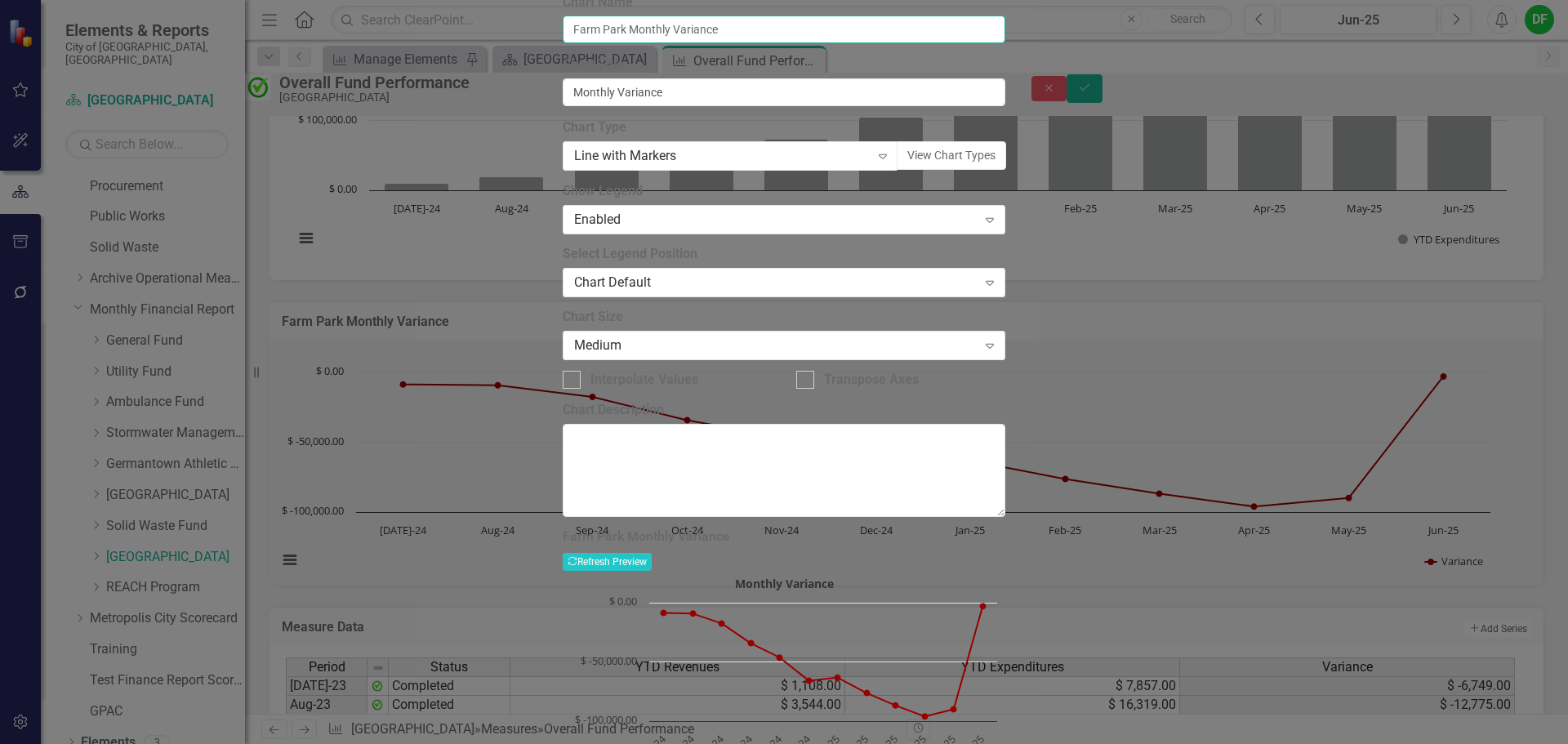
drag, startPoint x: 700, startPoint y: 92, endPoint x: 659, endPoint y: 89, distance: 41.1
click at [659, 44] on input "Farm Park Monthly Variance" at bounding box center [784, 29] width 443 height 27
type input "Farm Park YTD Variance"
drag, startPoint x: 637, startPoint y: 158, endPoint x: 585, endPoint y: 152, distance: 52.3
click at [585, 106] on input "Monthly Variance" at bounding box center [784, 92] width 443 height 27
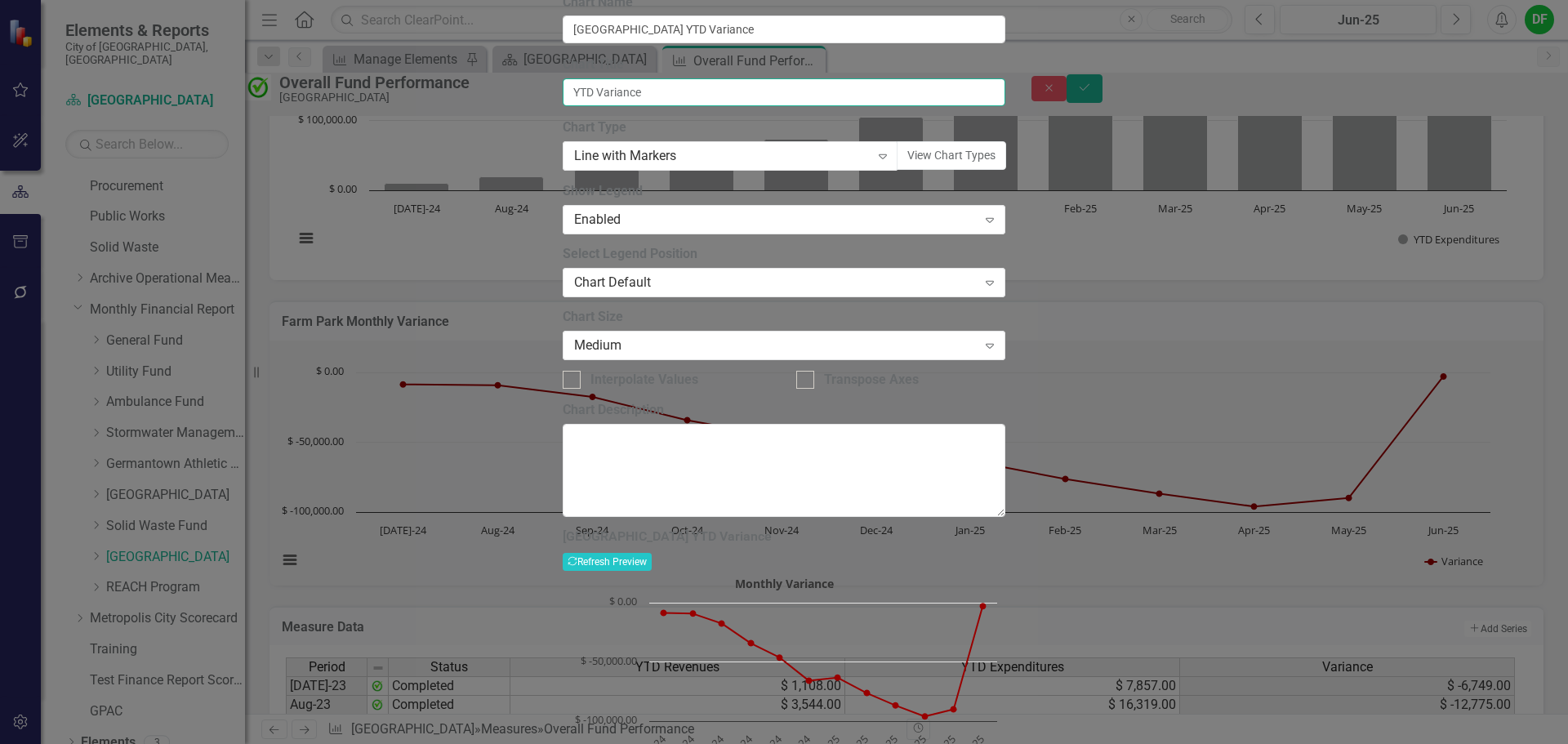
type input "YTD Variance"
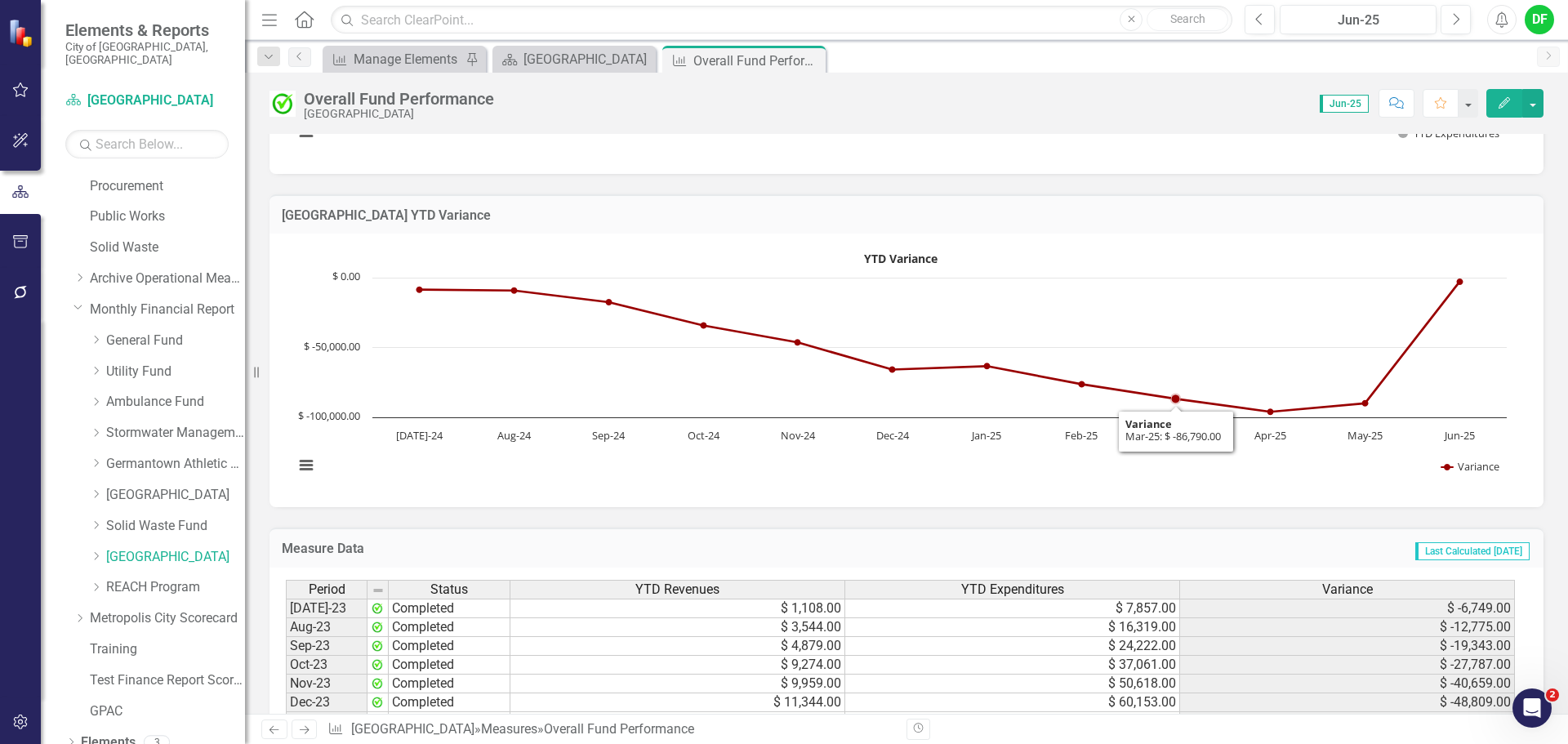
scroll to position [898, 0]
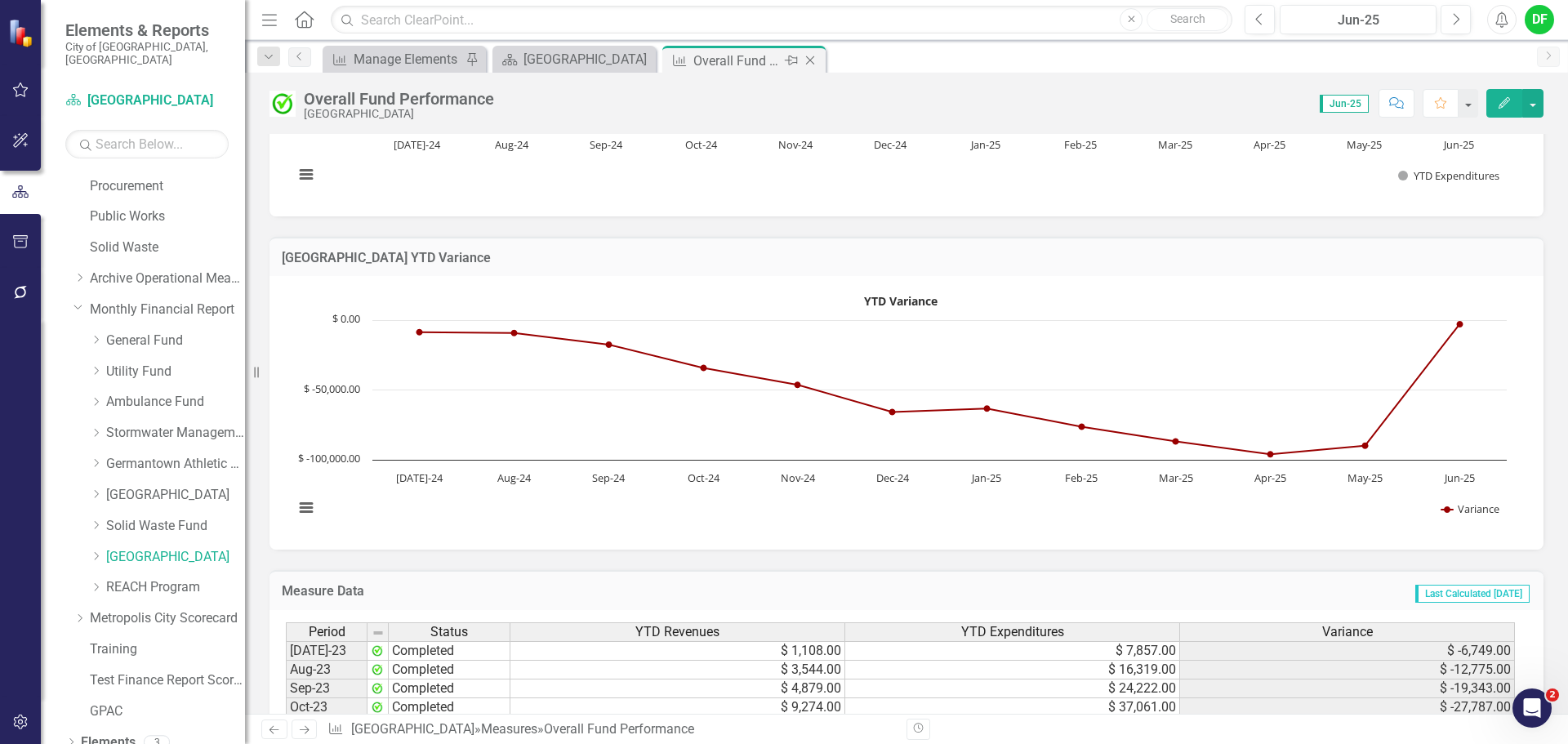
click at [811, 56] on icon "Close" at bounding box center [810, 60] width 16 height 13
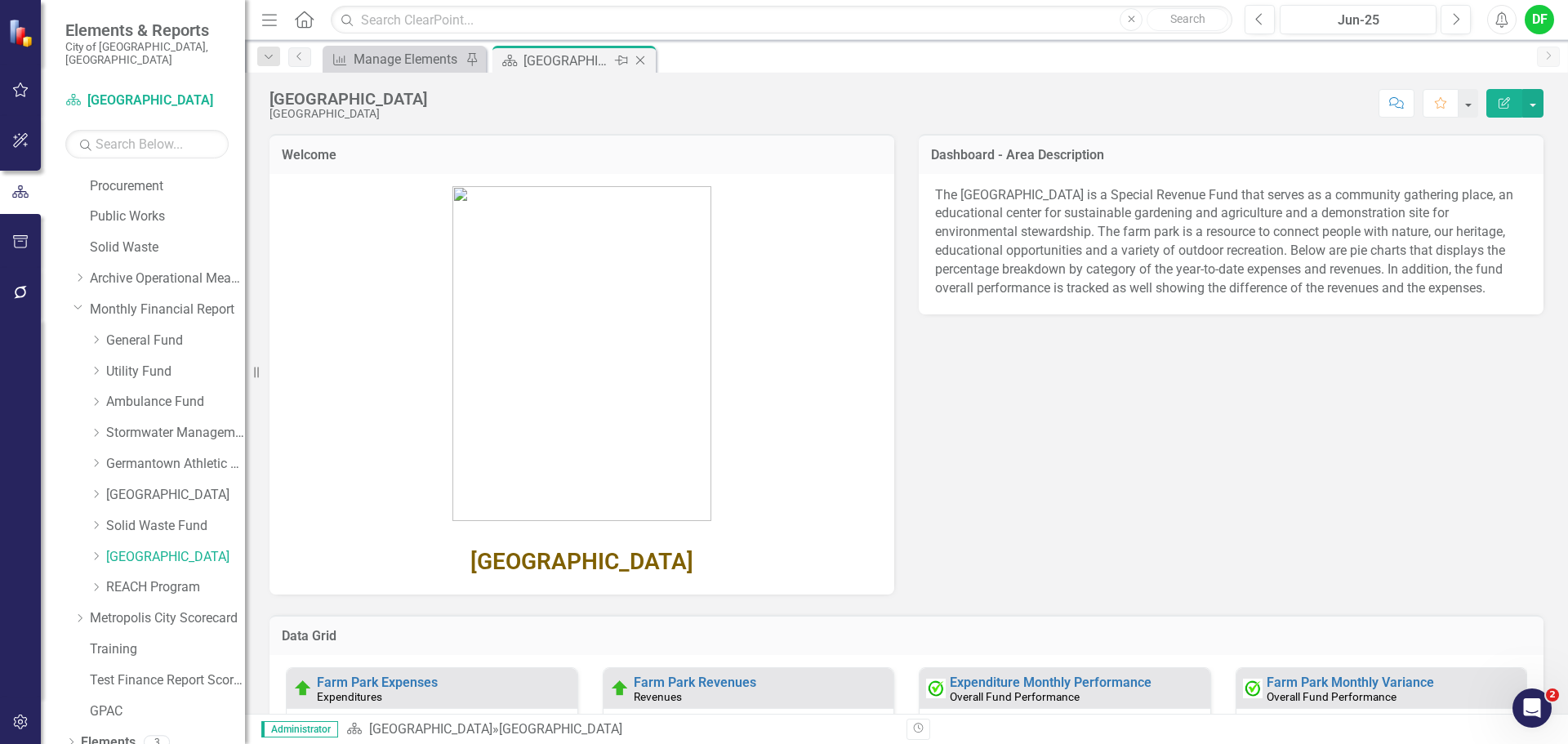
click at [644, 61] on icon "Close" at bounding box center [640, 60] width 16 height 13
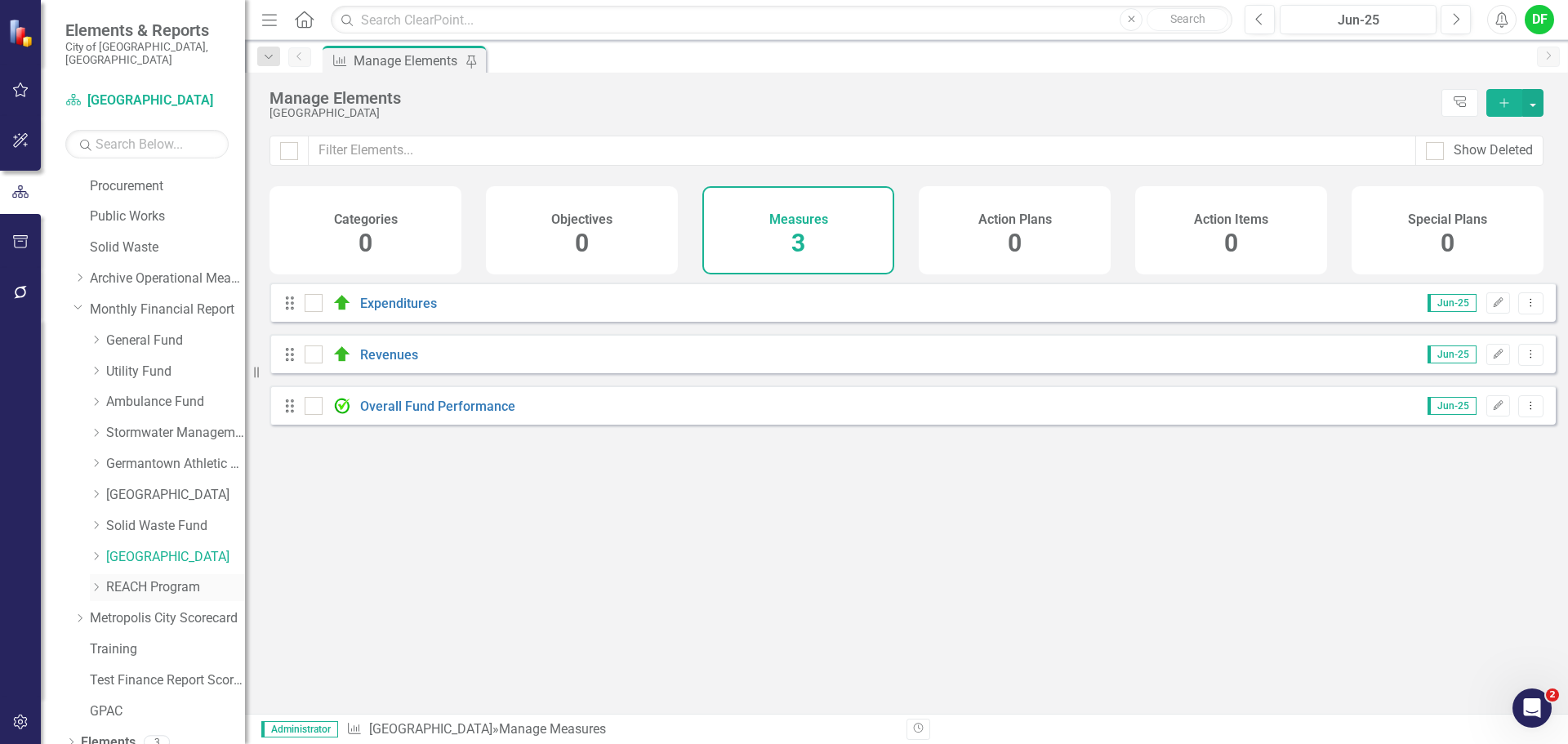
click at [179, 578] on link "REACH Program" at bounding box center [175, 588] width 138 height 19
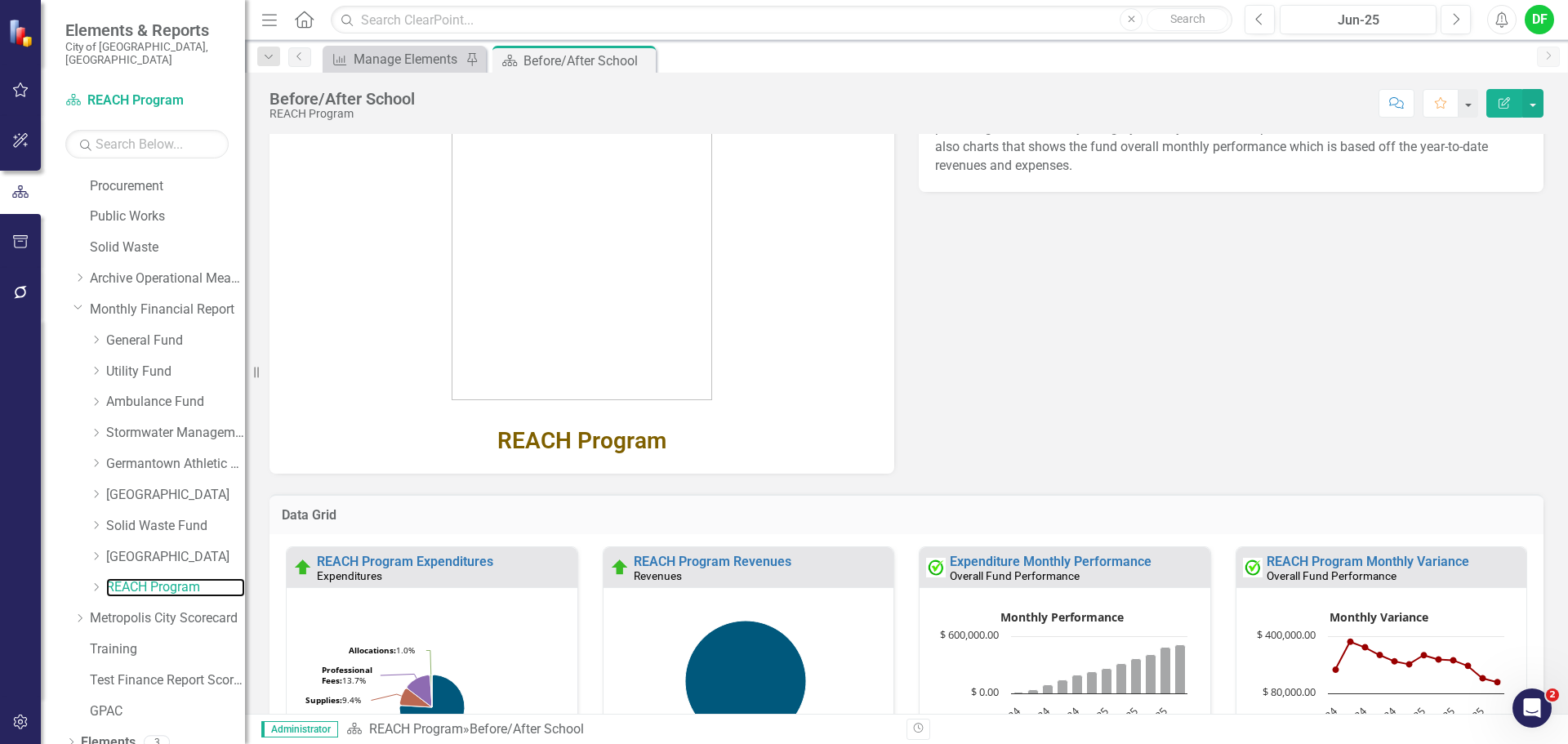
scroll to position [163, 0]
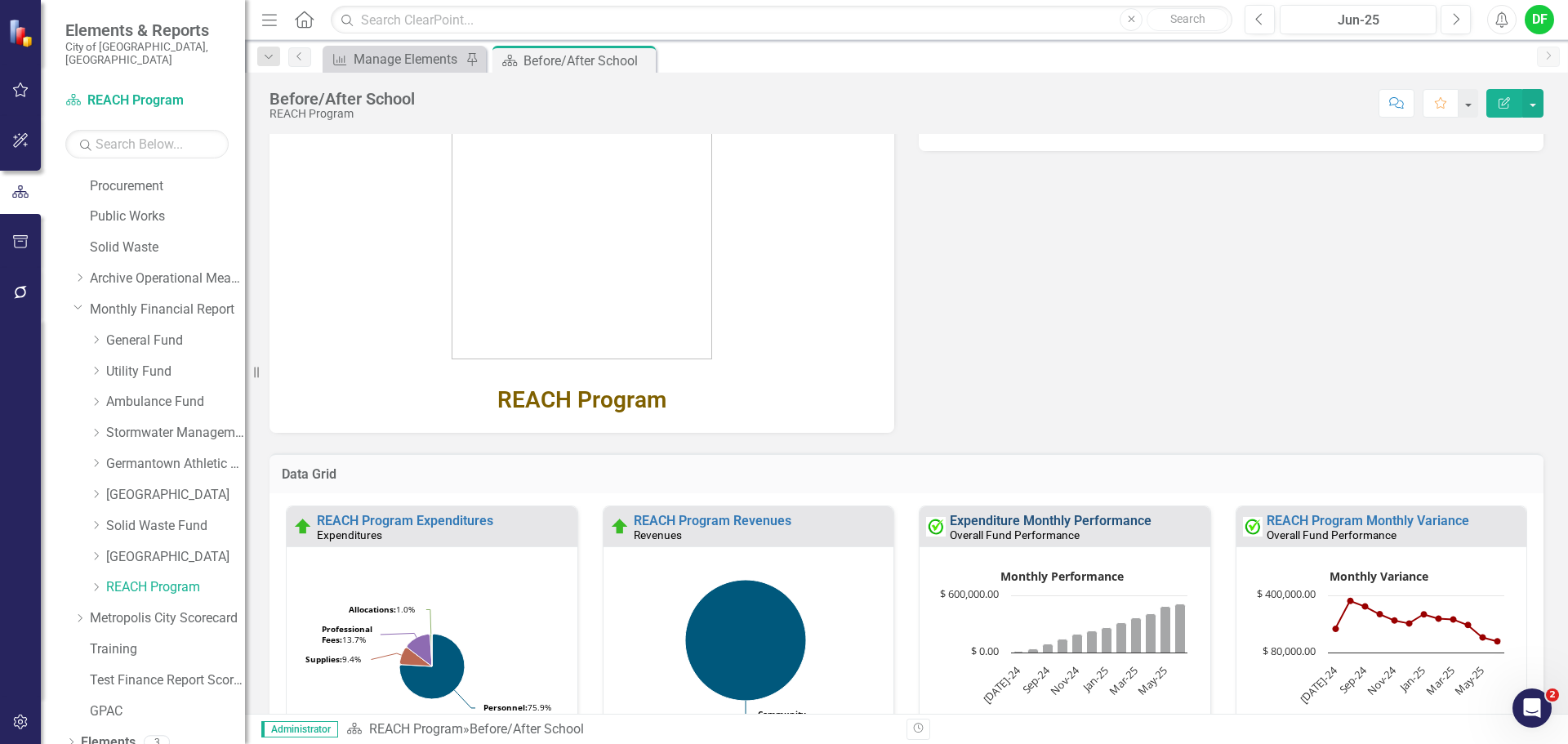
click at [1030, 519] on link "Expenditure Monthly Performance" at bounding box center [1051, 520] width 202 height 15
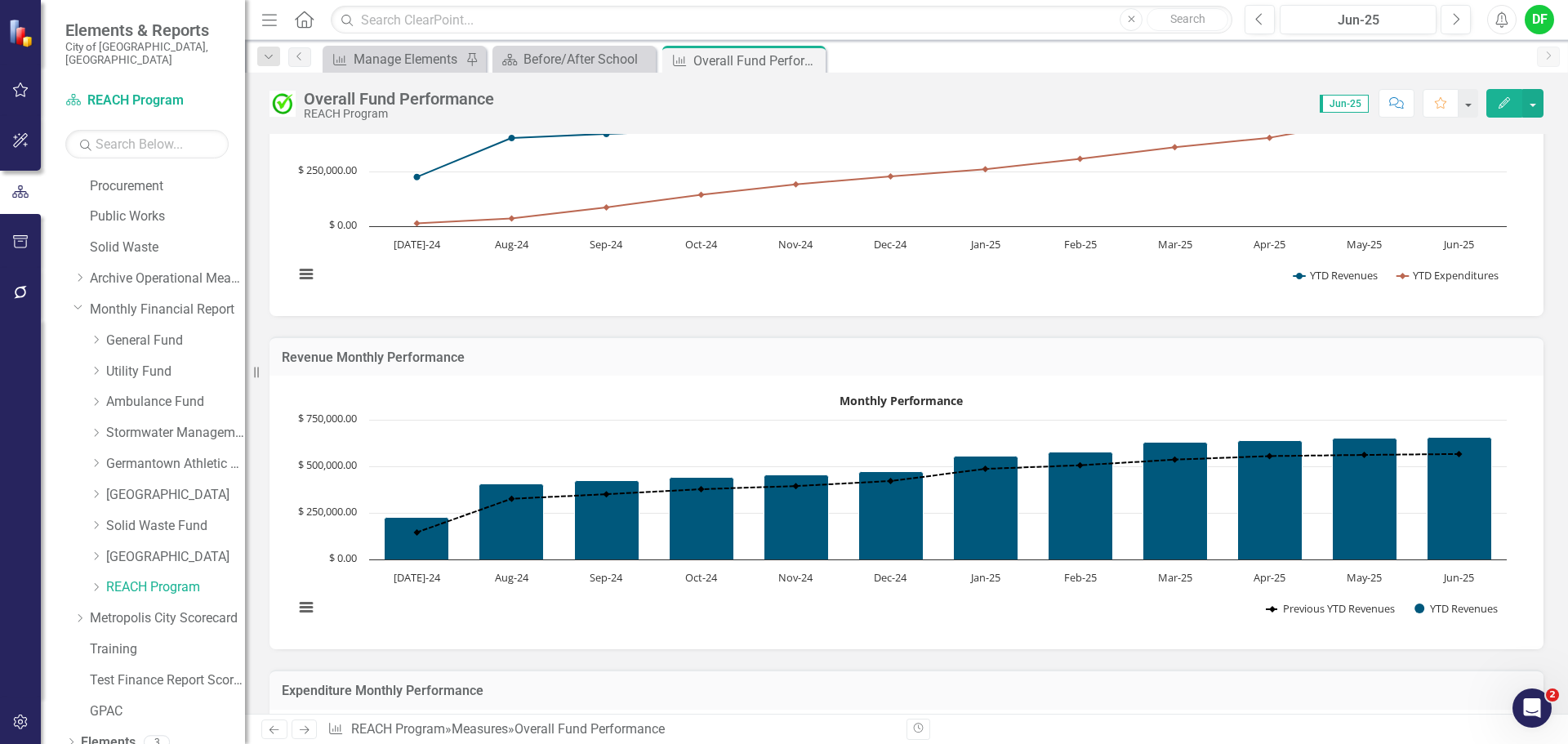
scroll to position [163, 0]
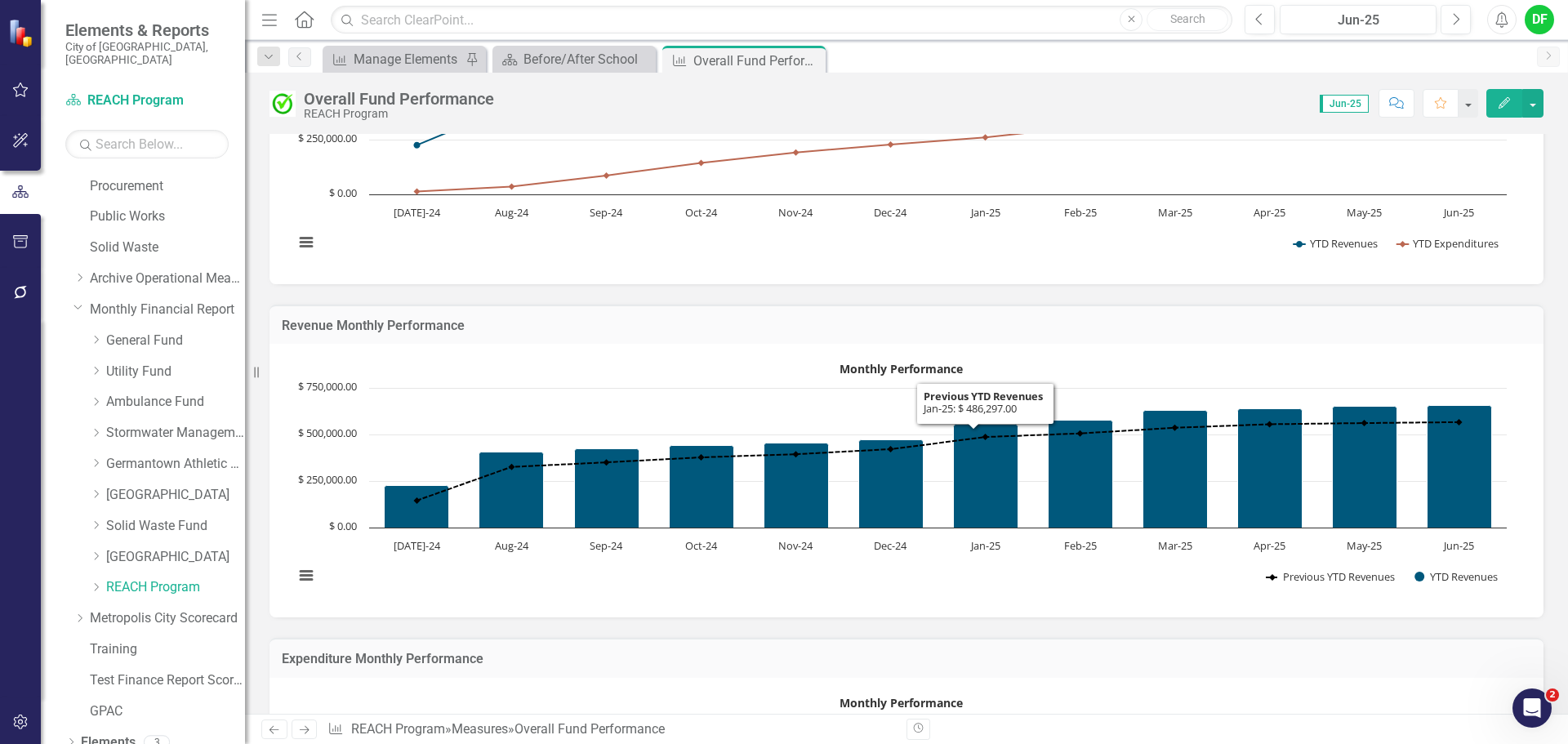
click at [937, 326] on h3 "Revenue Monthly Performance" at bounding box center [907, 325] width 1249 height 15
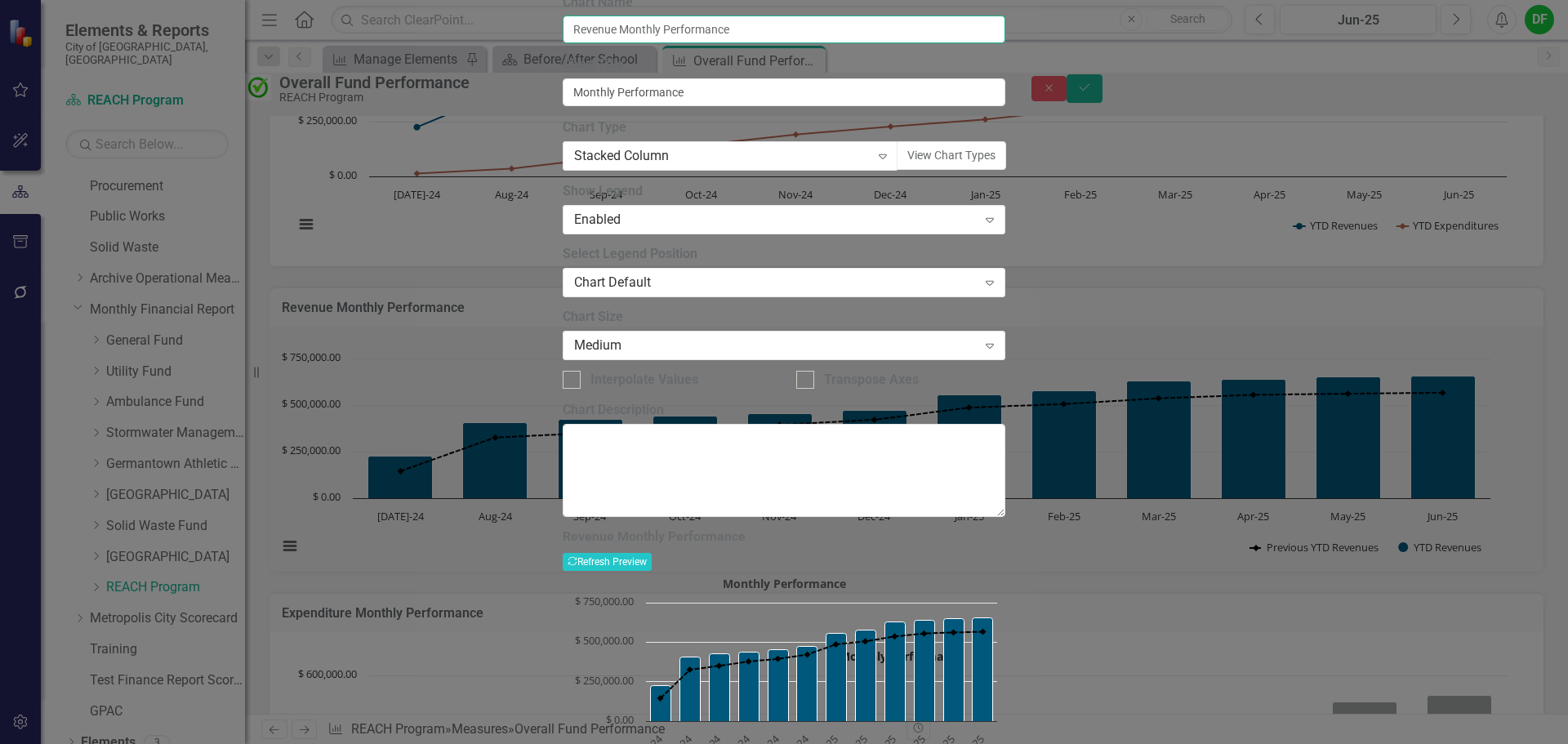
drag, startPoint x: 688, startPoint y: 93, endPoint x: 678, endPoint y: 91, distance: 10.2
click at [678, 44] on input "Revenue Monthly Performance" at bounding box center [784, 29] width 443 height 27
drag, startPoint x: 646, startPoint y: 95, endPoint x: 690, endPoint y: 97, distance: 44.0
click at [690, 44] on input "Revenue Monthly Performance" at bounding box center [784, 29] width 443 height 27
type input "Revenue YTD Performance"
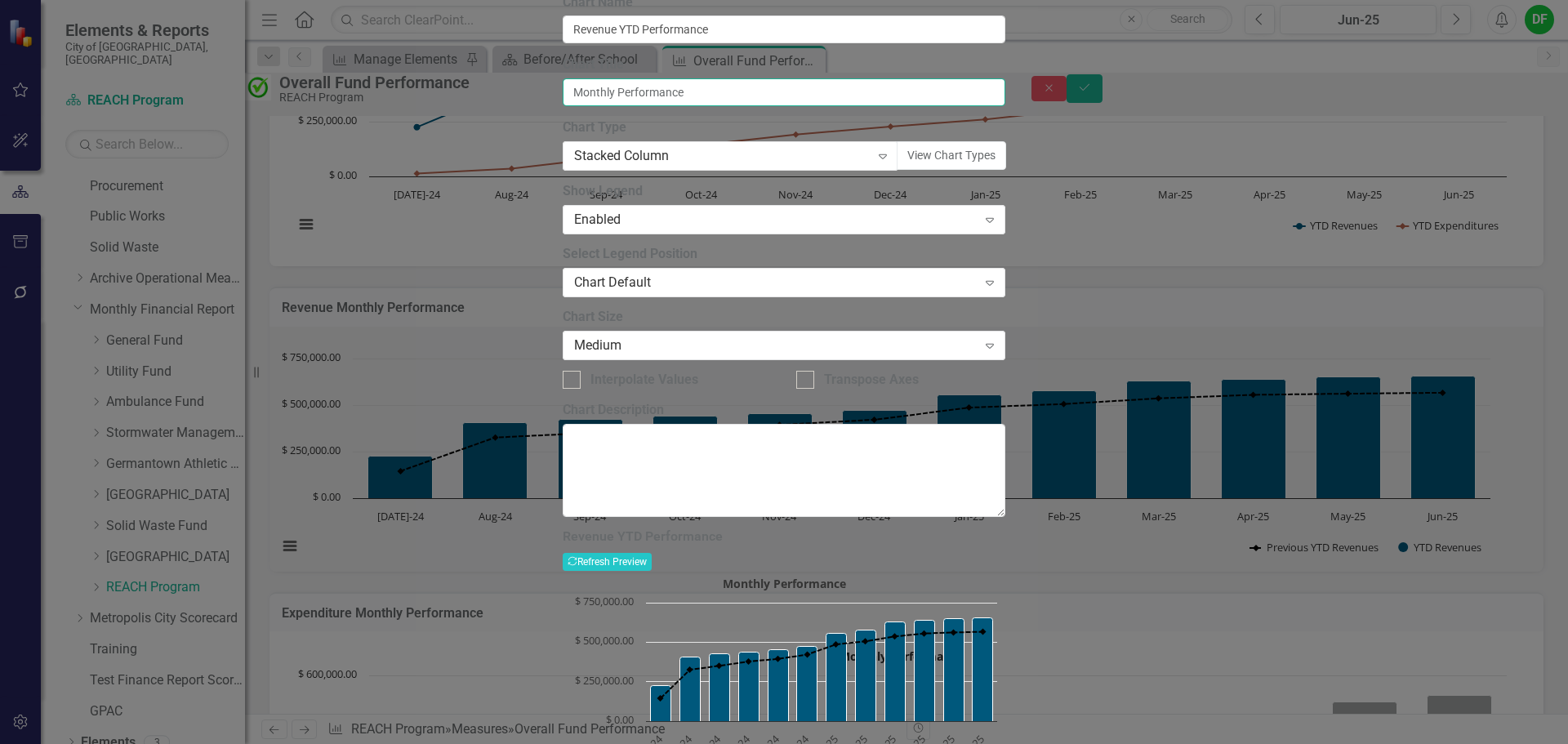
drag, startPoint x: 638, startPoint y: 153, endPoint x: 582, endPoint y: 148, distance: 56.2
click at [582, 106] on input "Monthly Performance" at bounding box center [784, 92] width 443 height 27
type input "YTD Performance"
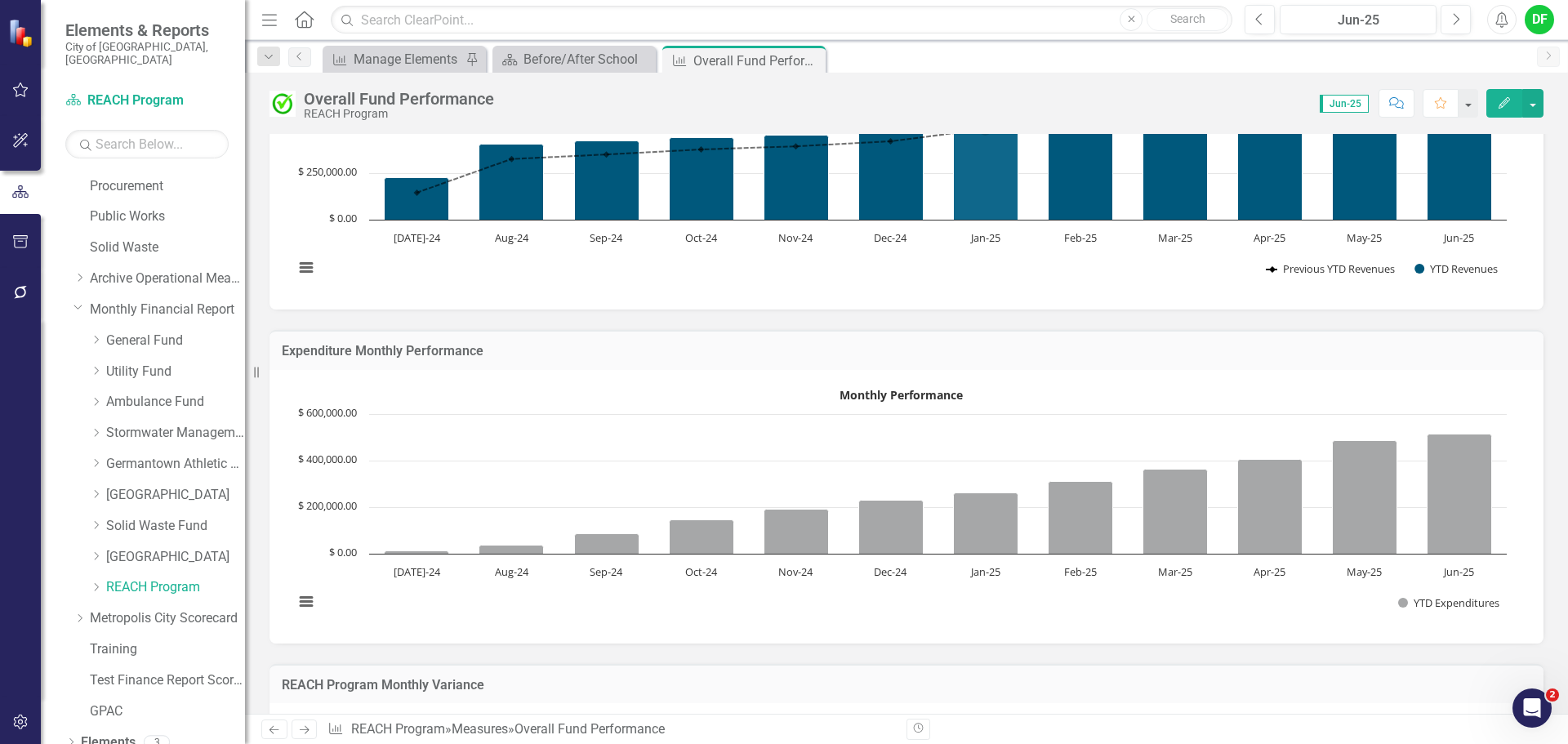
scroll to position [489, 0]
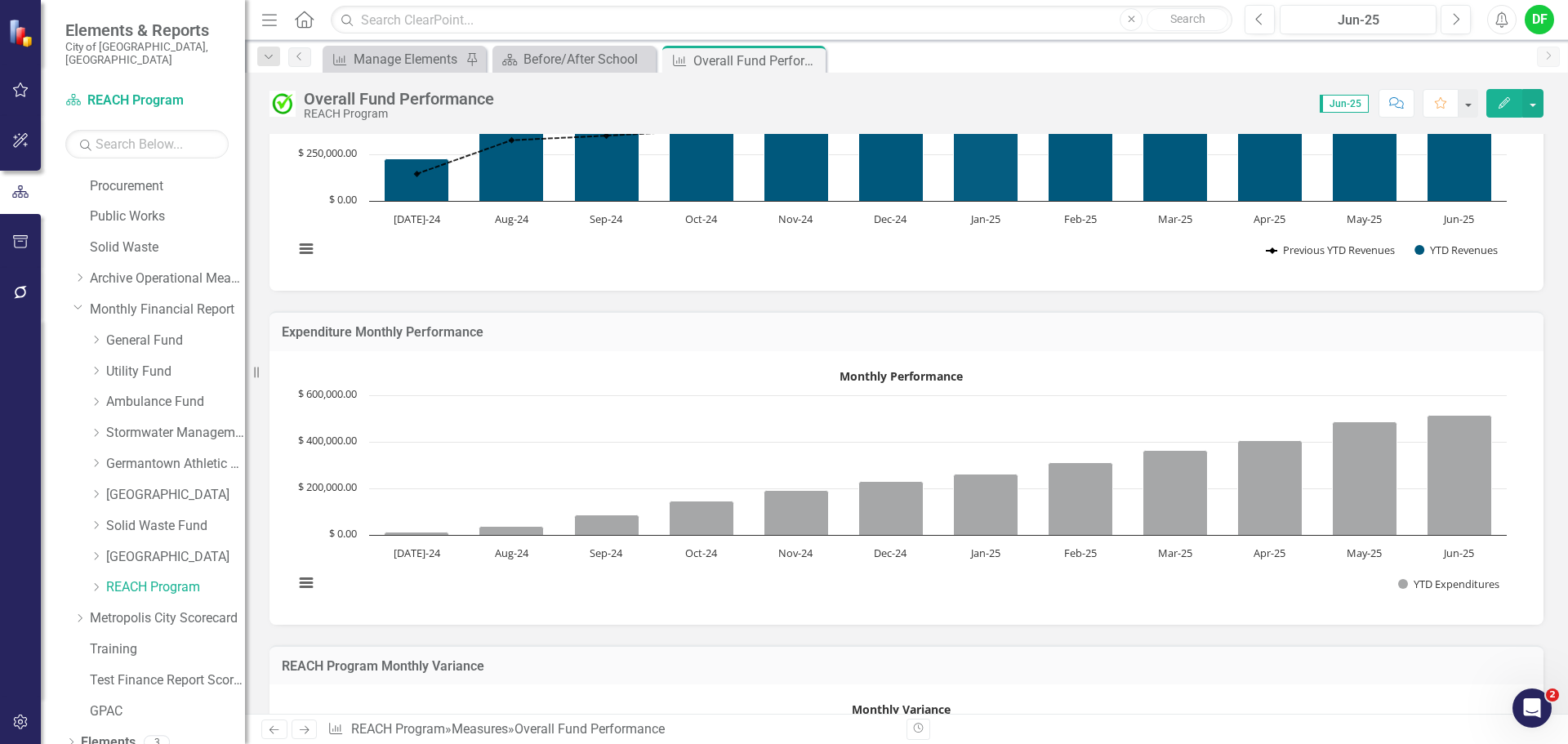
click at [921, 366] on rect "Interactive chart" at bounding box center [901, 485] width 1229 height 245
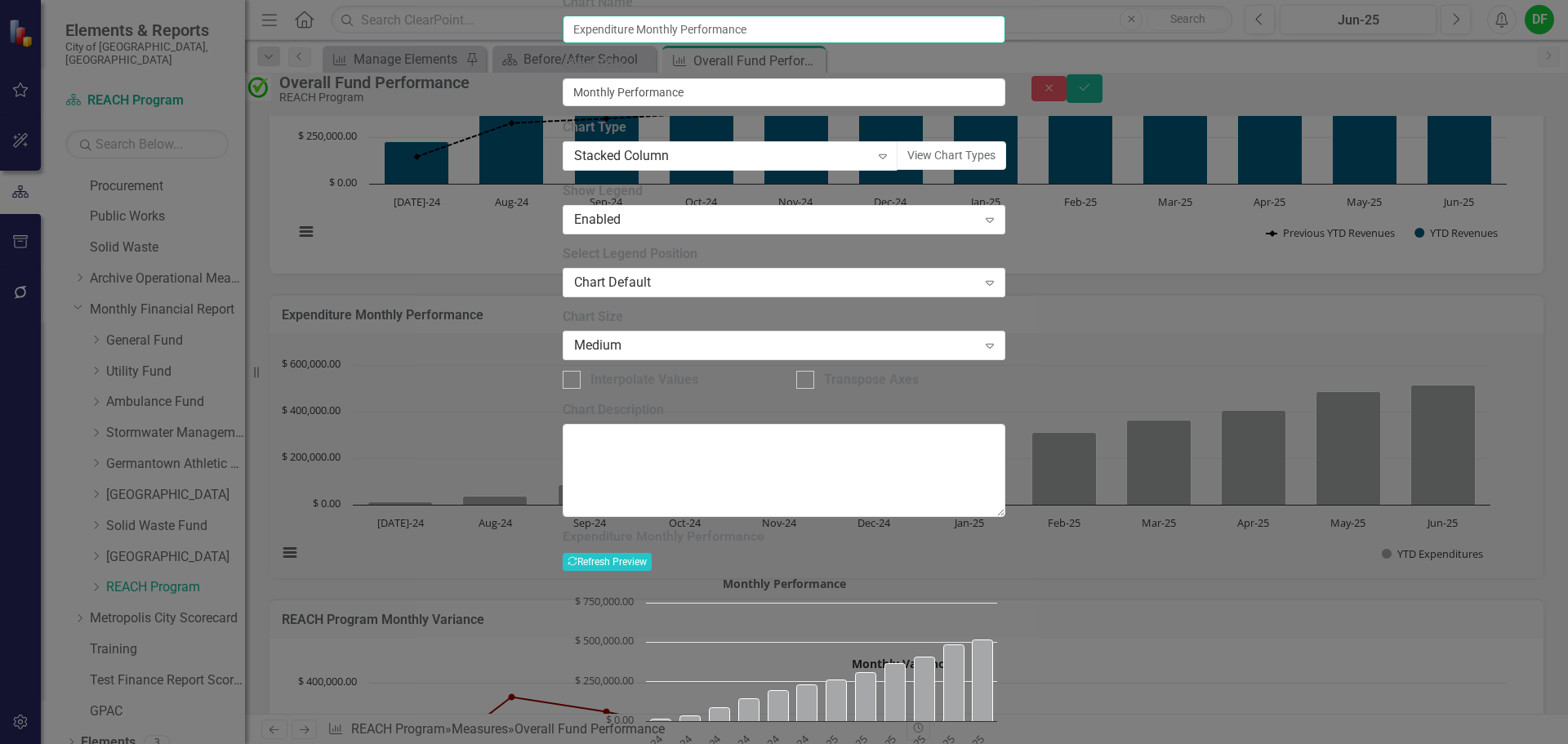
drag, startPoint x: 711, startPoint y: 91, endPoint x: 669, endPoint y: 83, distance: 42.8
click at [669, 44] on input "Expenditure Monthly Performance" at bounding box center [784, 29] width 443 height 27
type input "Expenditure YTD Performance"
drag, startPoint x: 632, startPoint y: 157, endPoint x: 573, endPoint y: 163, distance: 59.3
click at [573, 163] on div "From this page, you can define the name, type, and size of the chart. You can a…" at bounding box center [784, 255] width 443 height 524
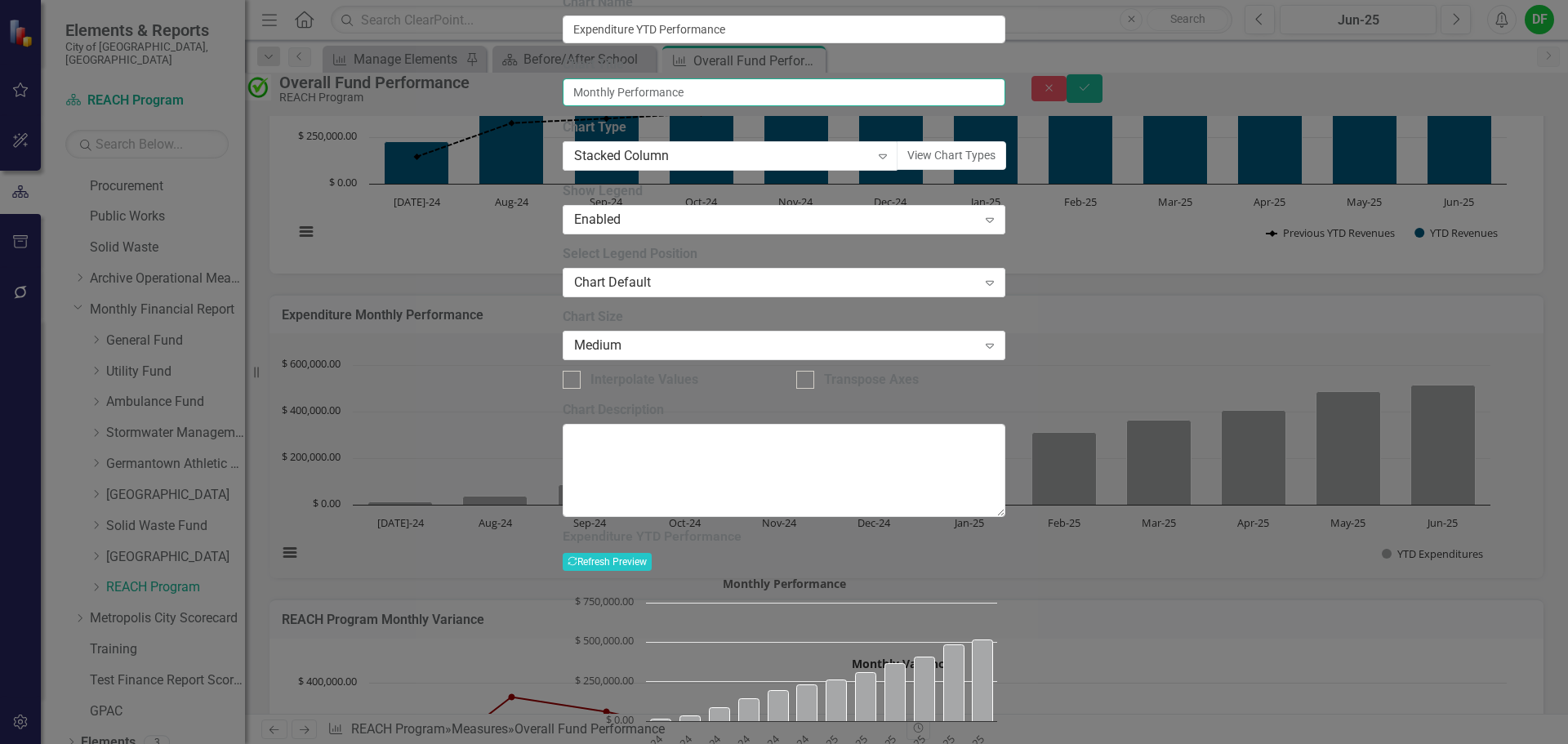
drag, startPoint x: 637, startPoint y: 156, endPoint x: 531, endPoint y: 161, distance: 106.1
click at [563, 161] on div "Chart Chart Series Chart Periods Chart Axis Format Advanced Options From this p…" at bounding box center [784, 395] width 443 height 841
type input "YTD Performance"
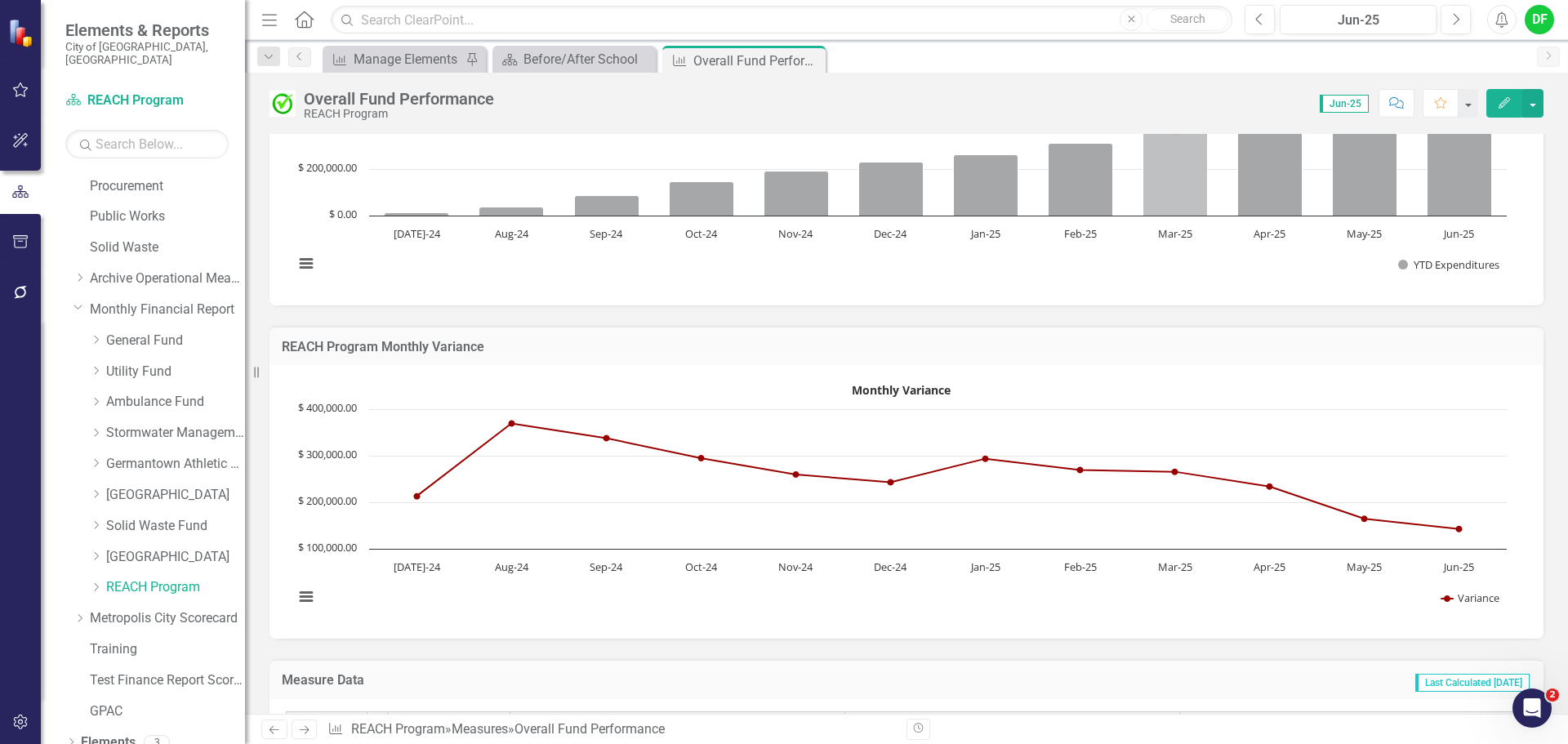
scroll to position [817, 0]
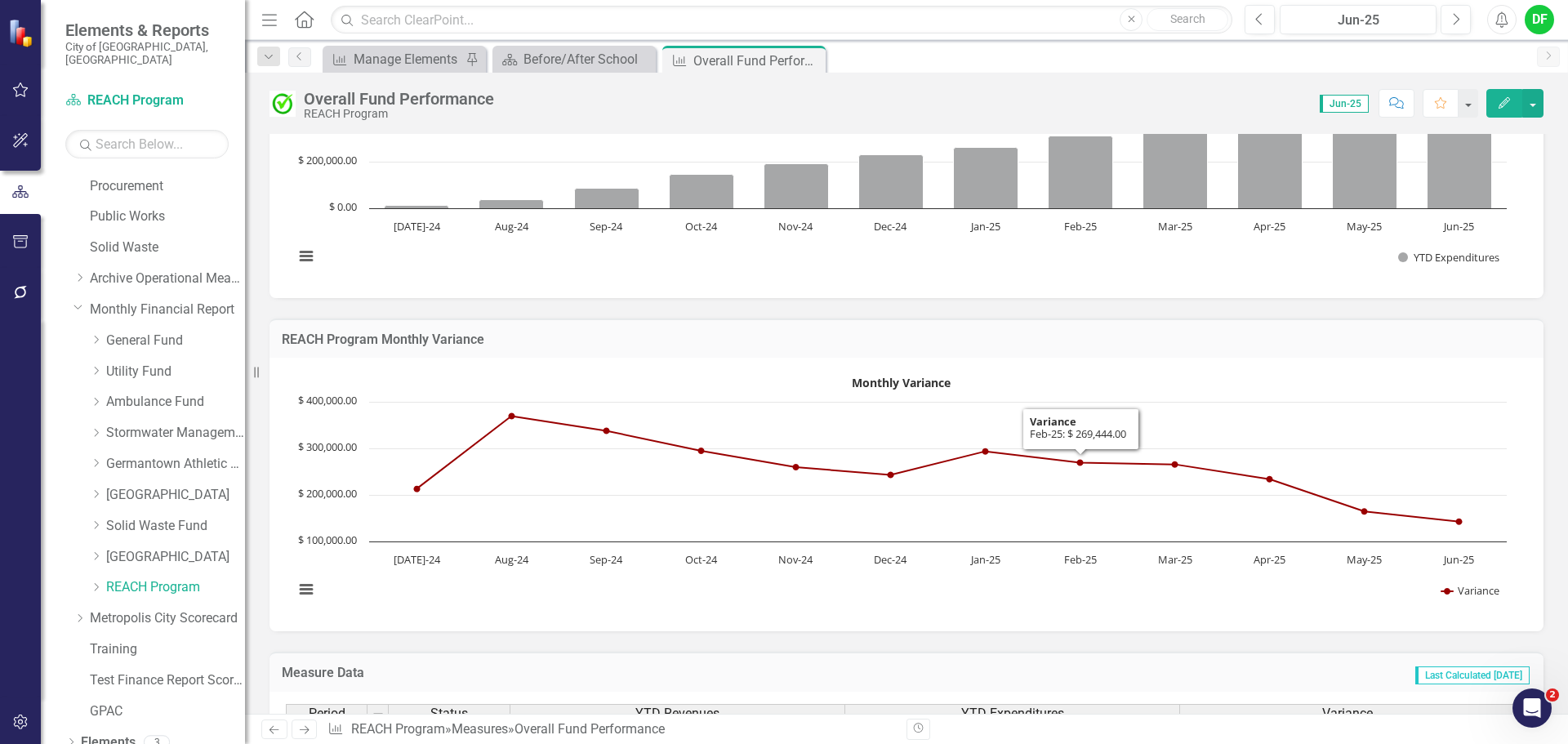
click at [1037, 354] on div "REACH Program Monthly Variance" at bounding box center [906, 338] width 1274 height 40
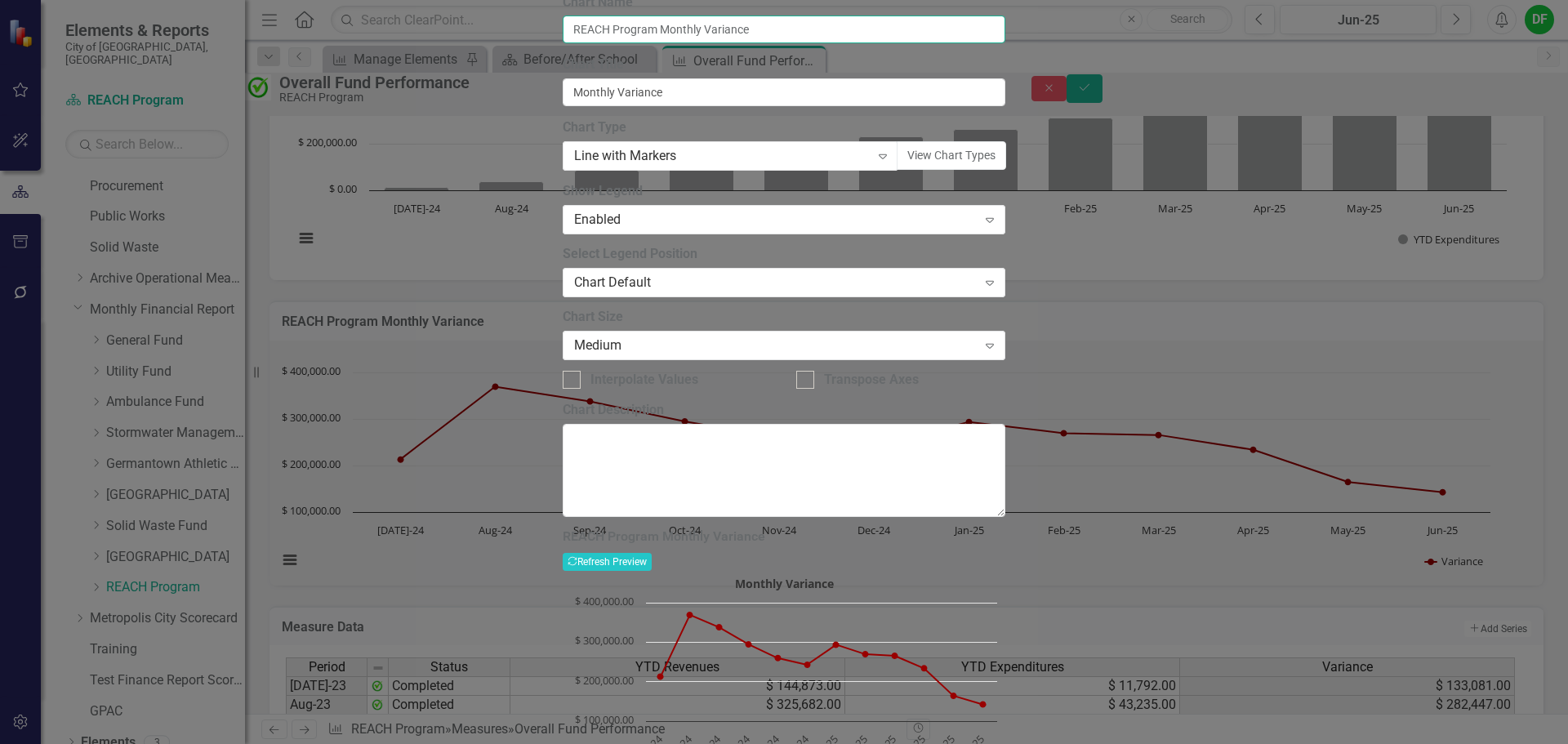
drag, startPoint x: 736, startPoint y: 95, endPoint x: 692, endPoint y: 84, distance: 45.4
click at [692, 44] on input "REACH Program Monthly Variance" at bounding box center [784, 29] width 443 height 27
type input "REACH Program YTD Variance"
drag, startPoint x: 637, startPoint y: 156, endPoint x: 526, endPoint y: 155, distance: 111.0
click at [563, 155] on div "Chart Chart Series Chart Periods Chart Axis Format Advanced Options From this p…" at bounding box center [784, 395] width 443 height 841
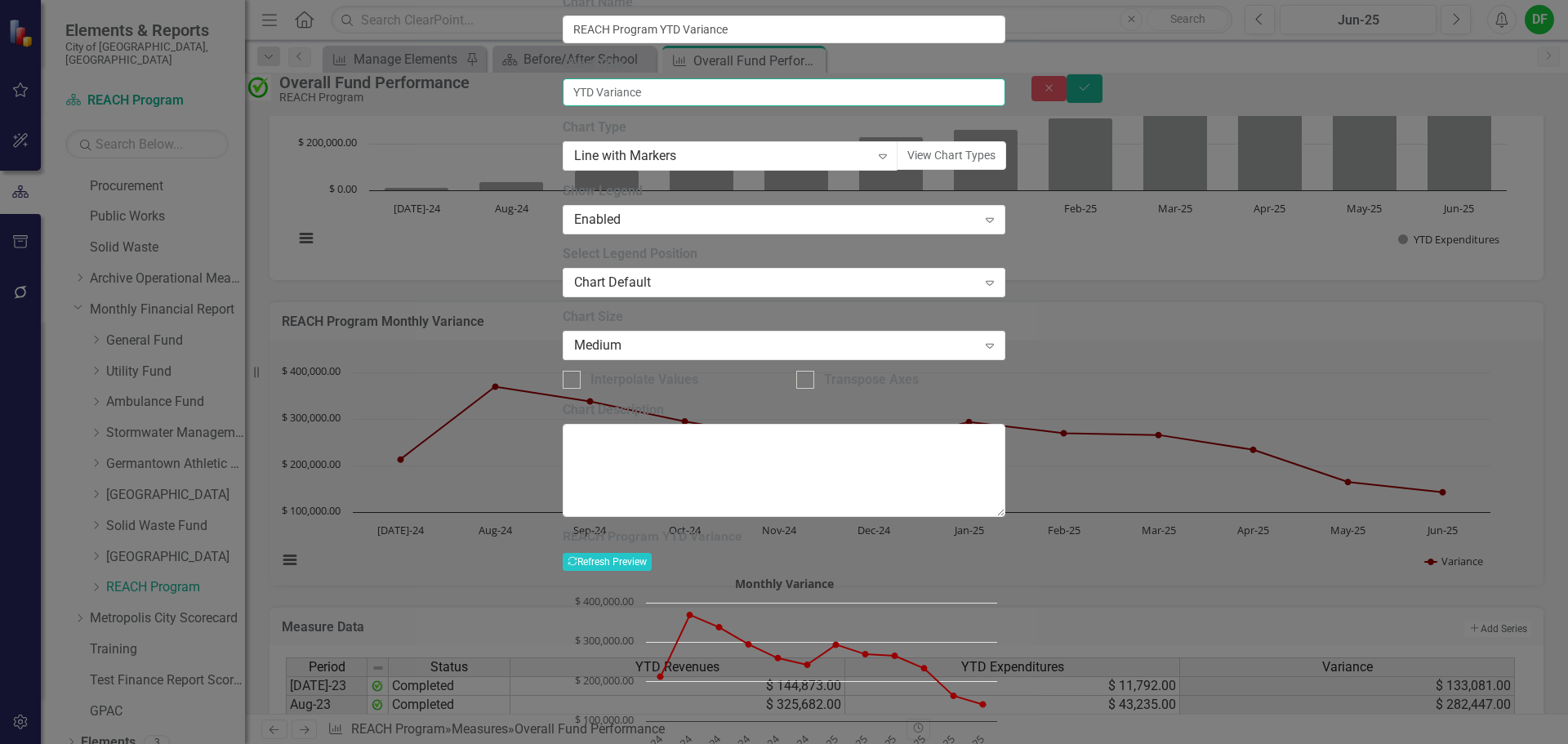
type input "YTD Variance"
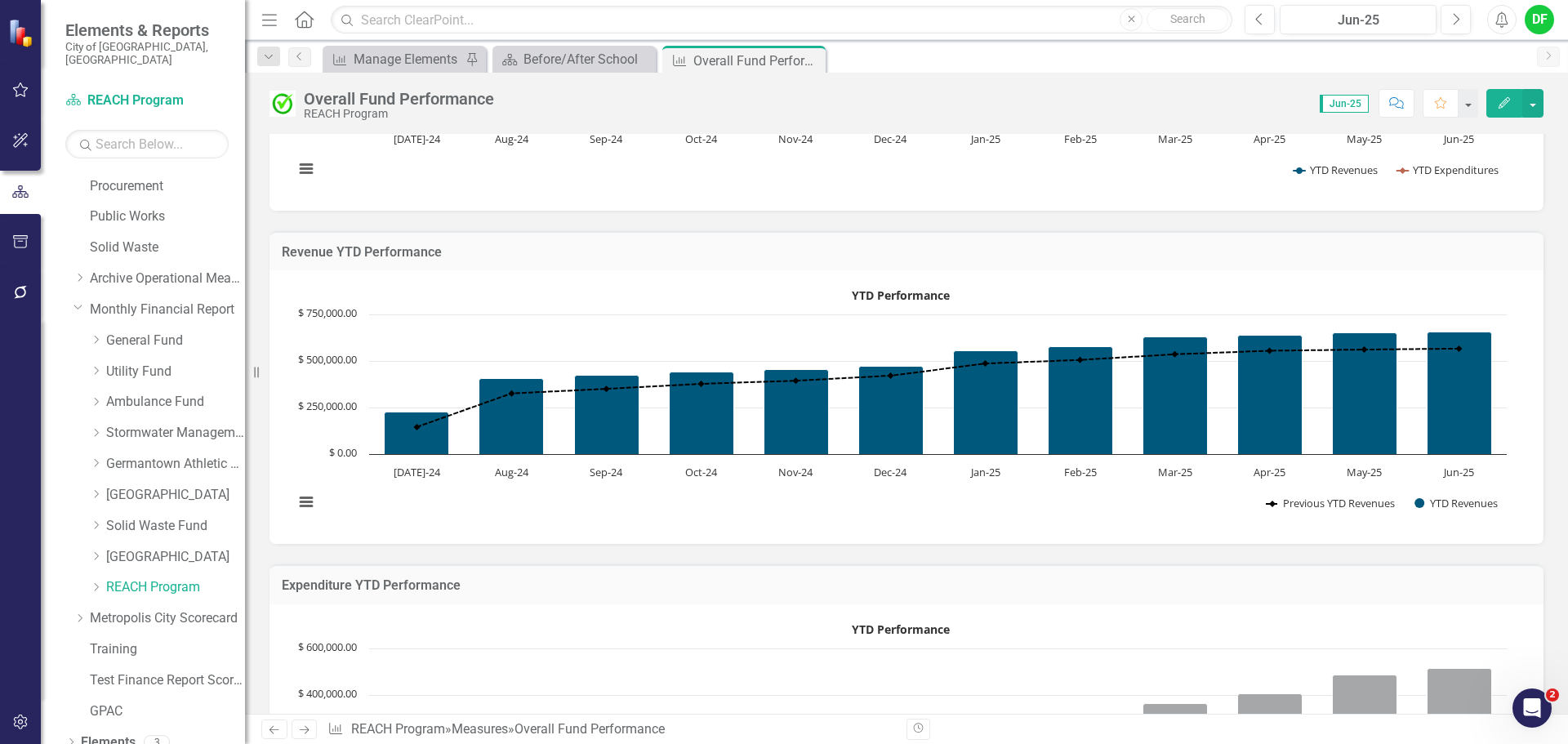
scroll to position [0, 0]
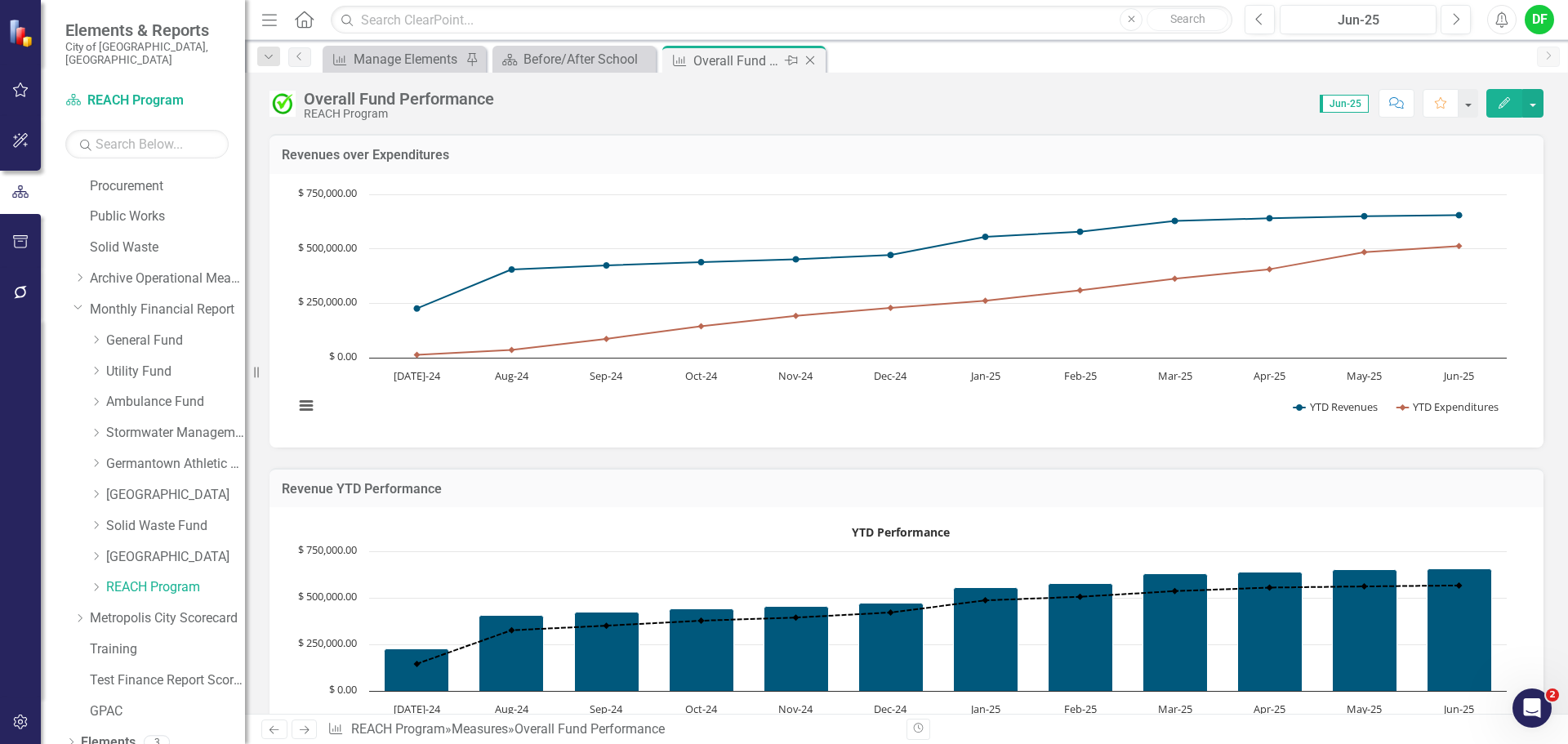
click at [818, 62] on icon "Close" at bounding box center [810, 60] width 16 height 13
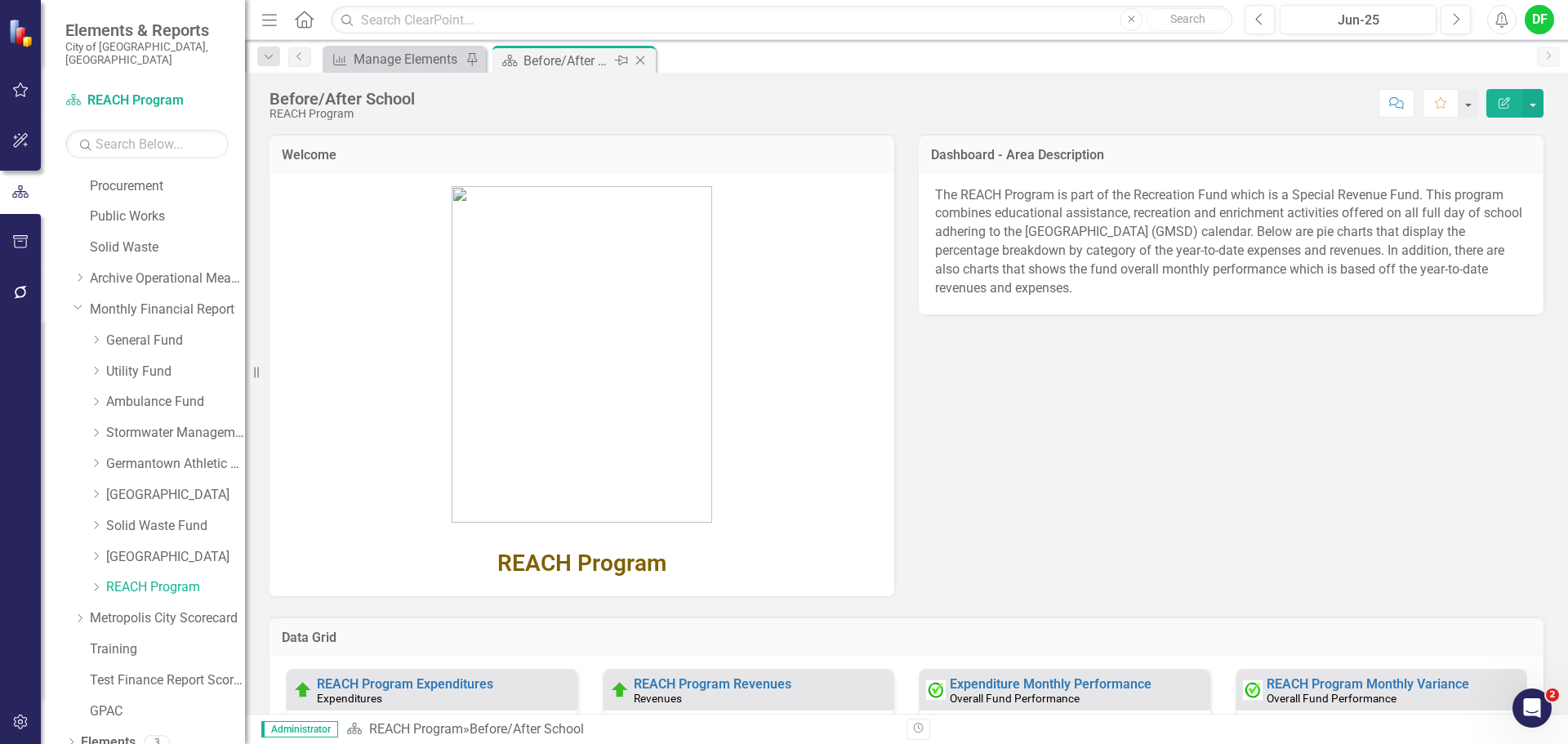
click at [643, 56] on icon "Close" at bounding box center [640, 60] width 16 height 13
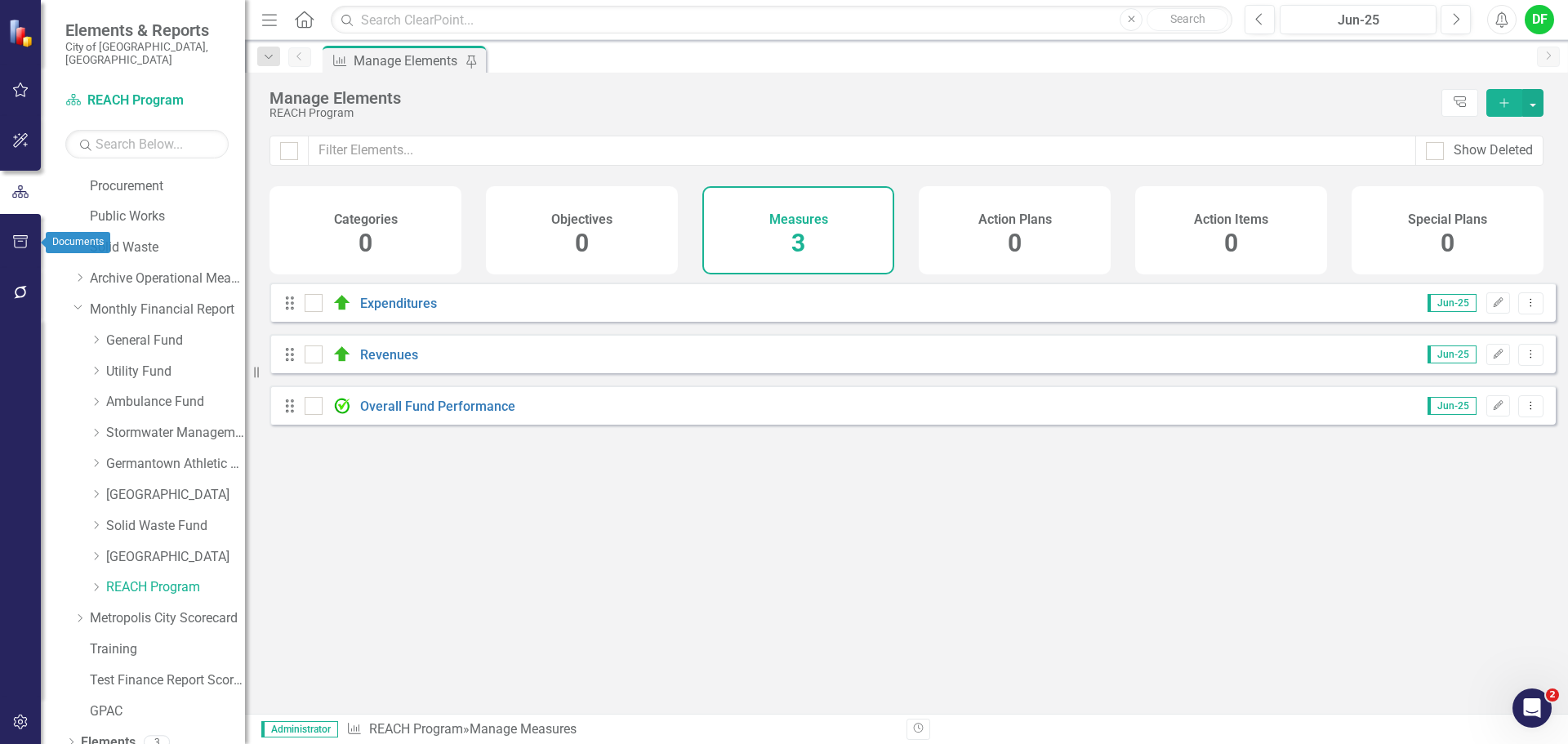
click at [26, 241] on icon "button" at bounding box center [21, 241] width 17 height 13
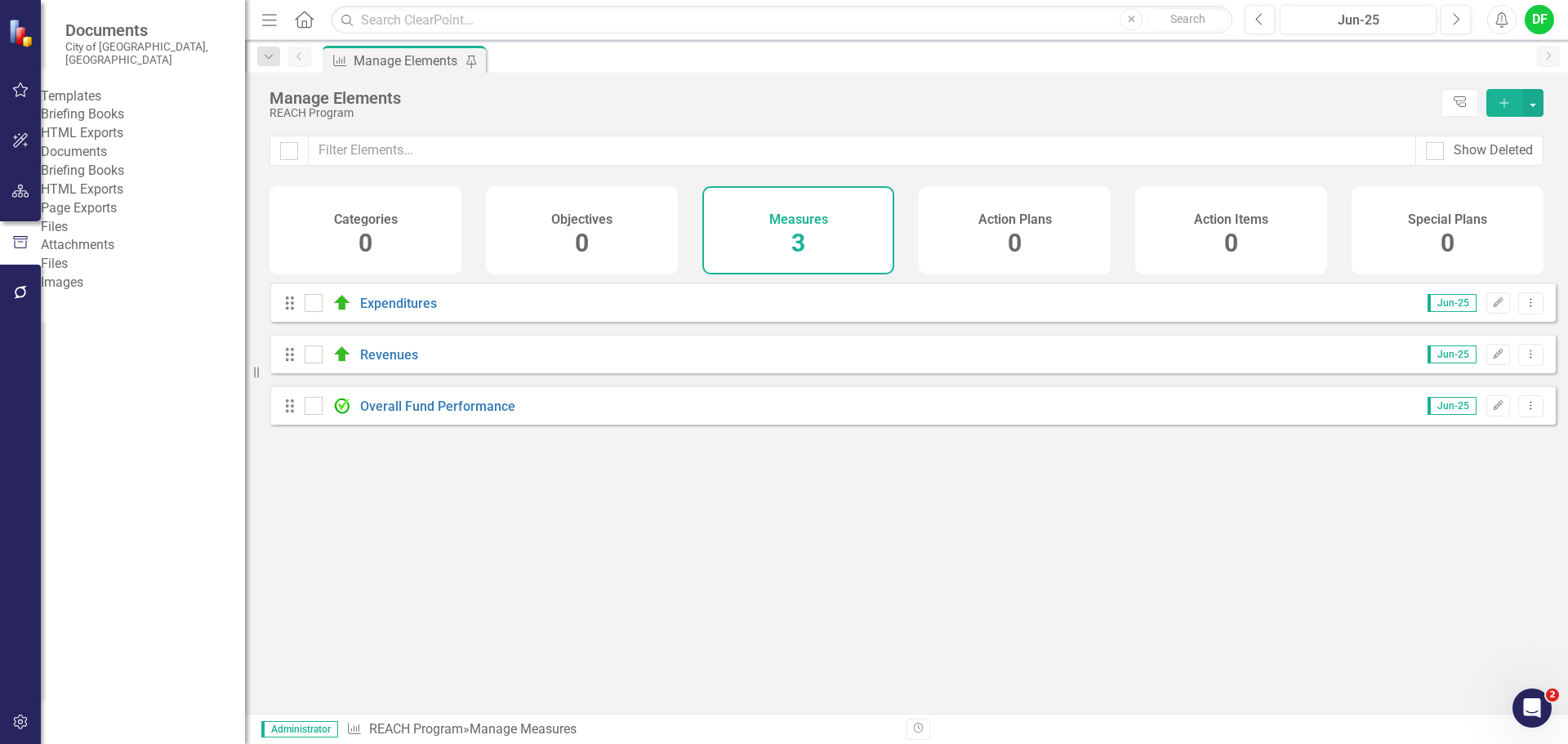
click at [111, 108] on link "Briefing Books" at bounding box center [143, 114] width 204 height 19
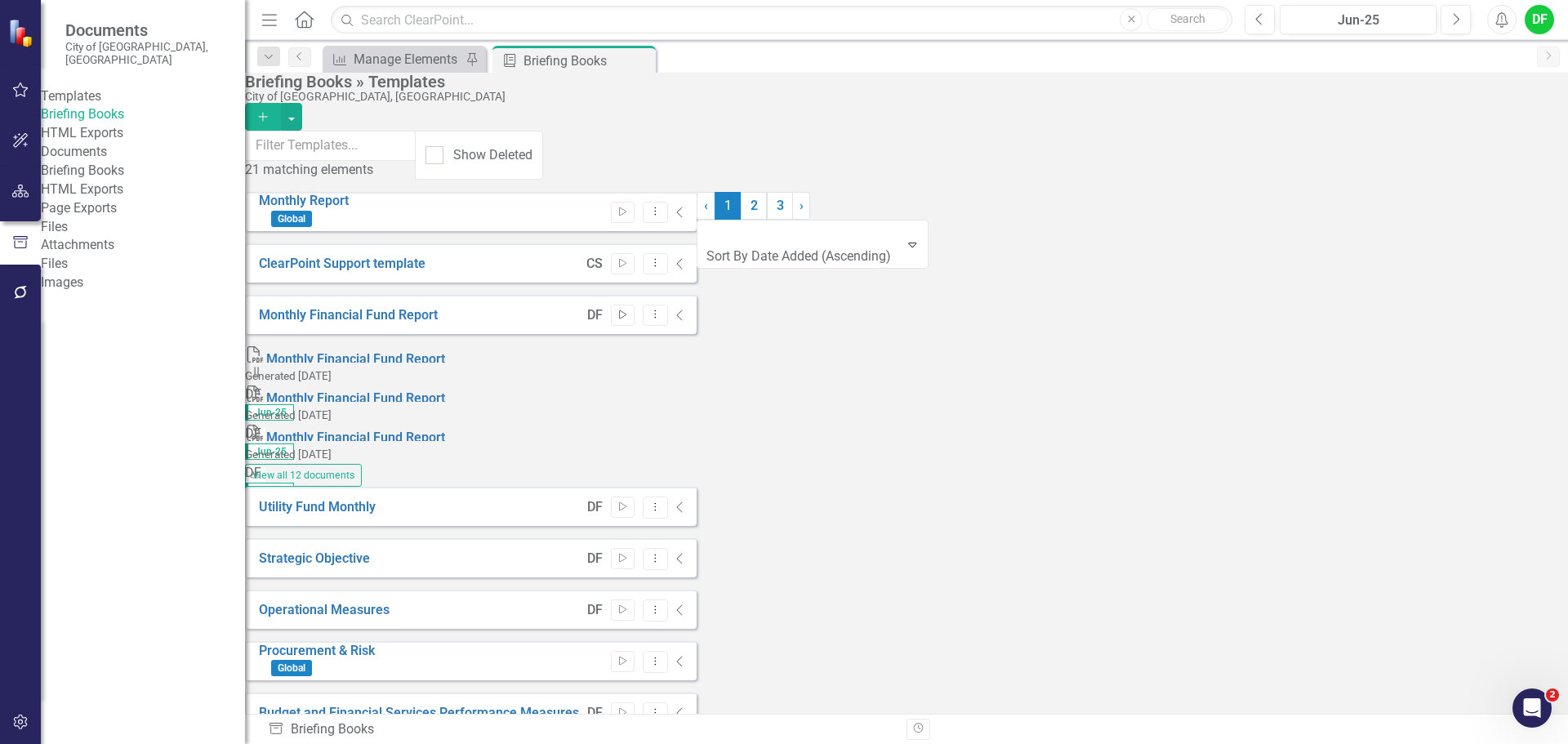
click at [629, 310] on icon "Start" at bounding box center [623, 314] width 12 height 9
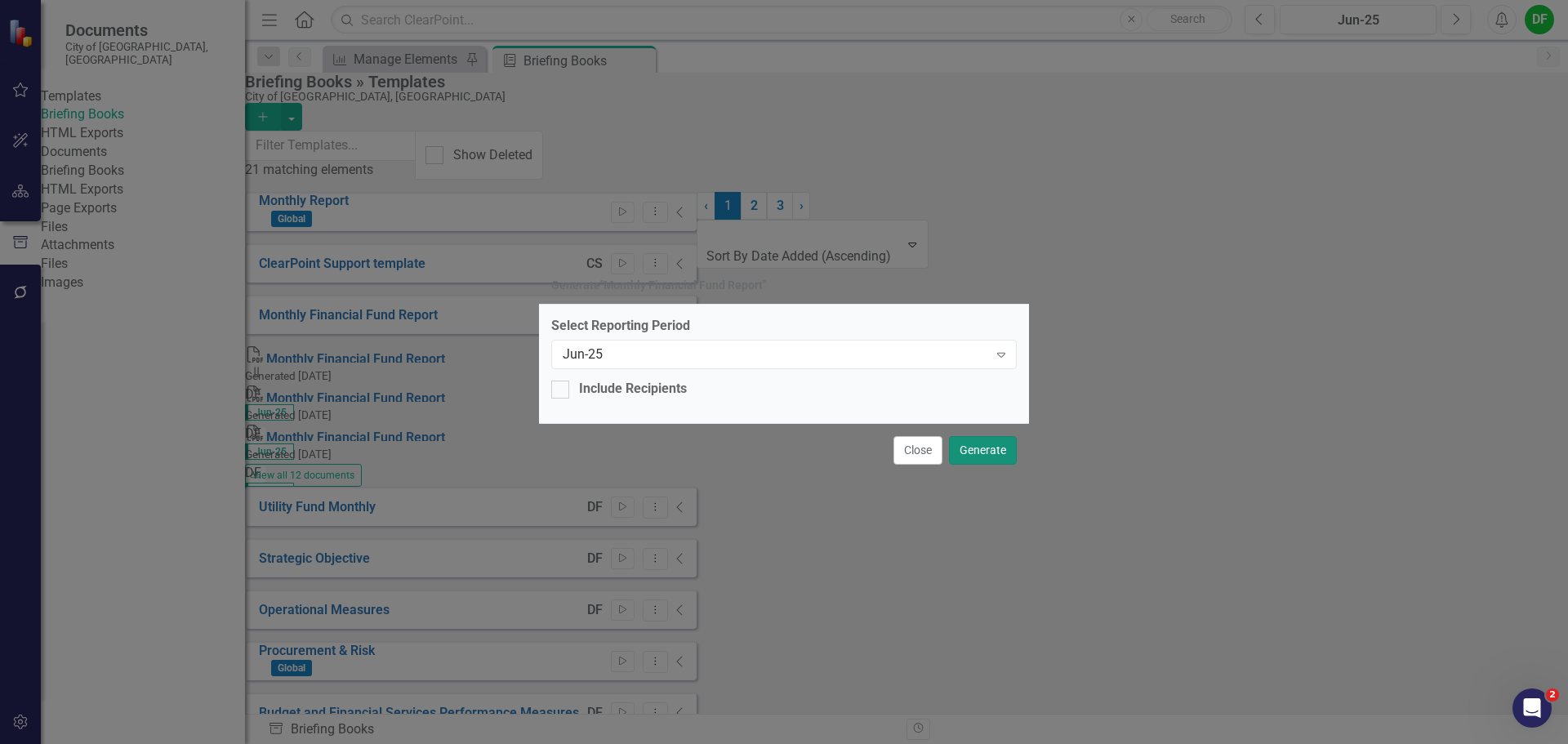
click at [991, 448] on button "Generate" at bounding box center [983, 449] width 68 height 28
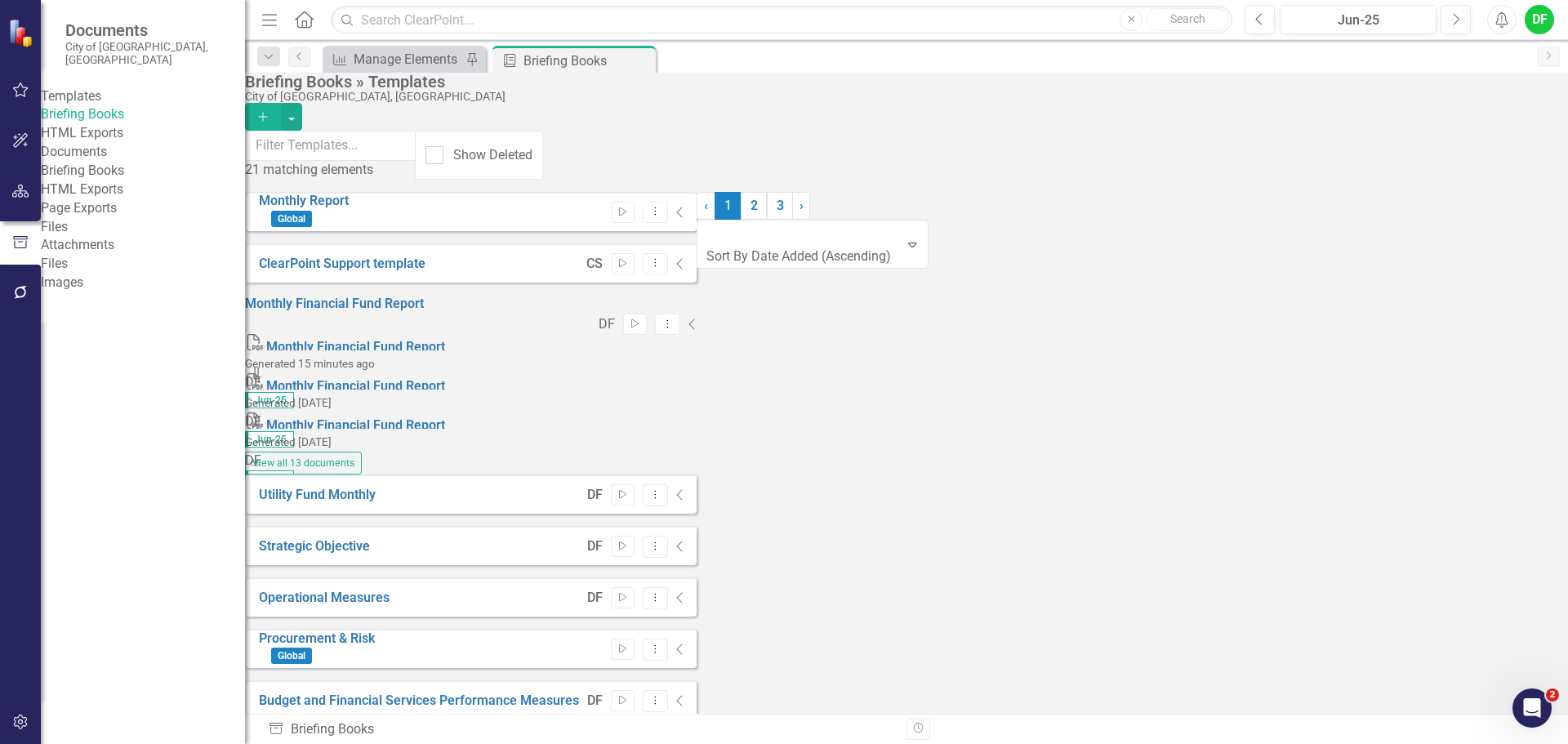
click at [26, 189] on icon "button" at bounding box center [21, 190] width 17 height 13
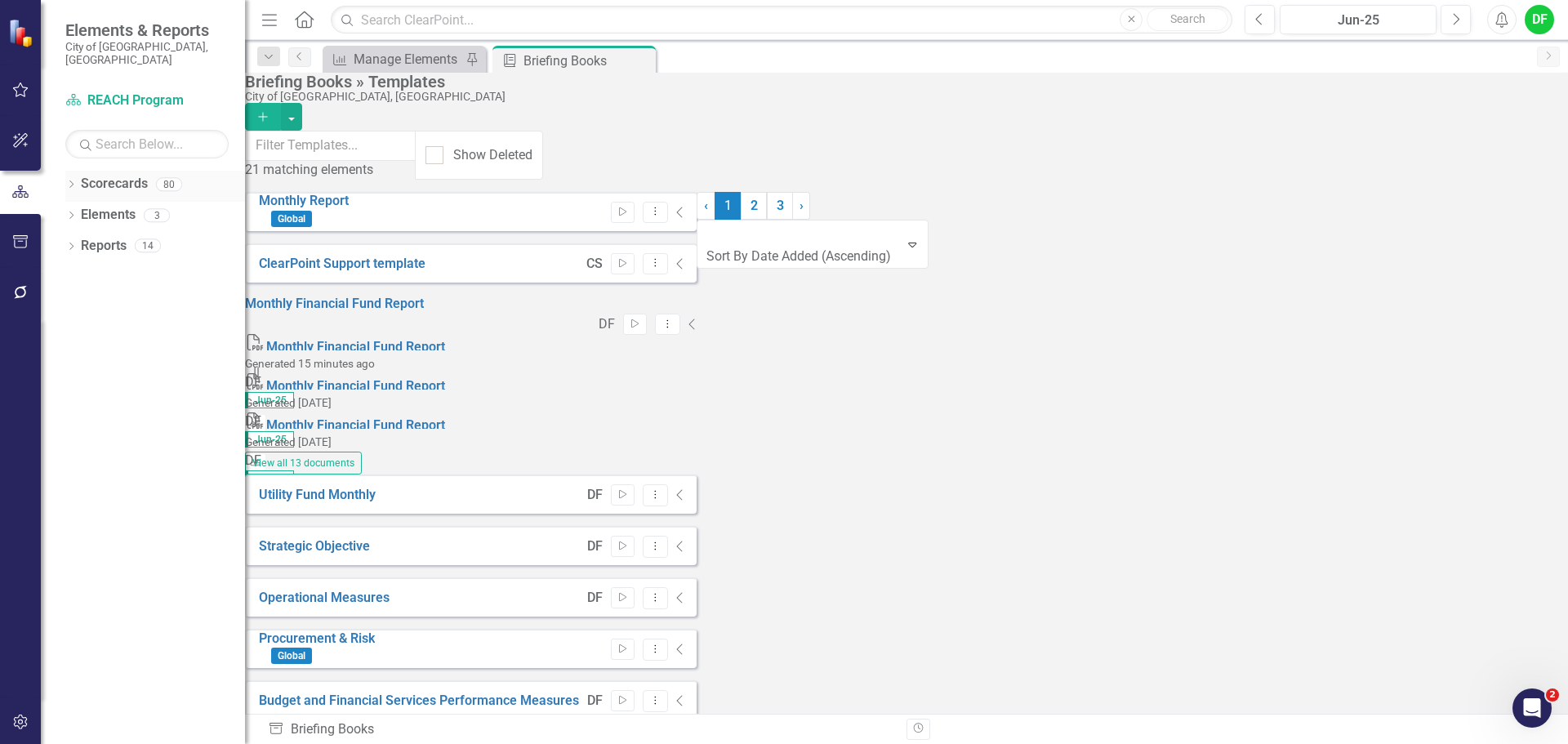
click at [72, 171] on div "Dropdown Scorecards 80" at bounding box center [155, 186] width 179 height 31
click at [75, 181] on icon "Dropdown" at bounding box center [70, 185] width 11 height 9
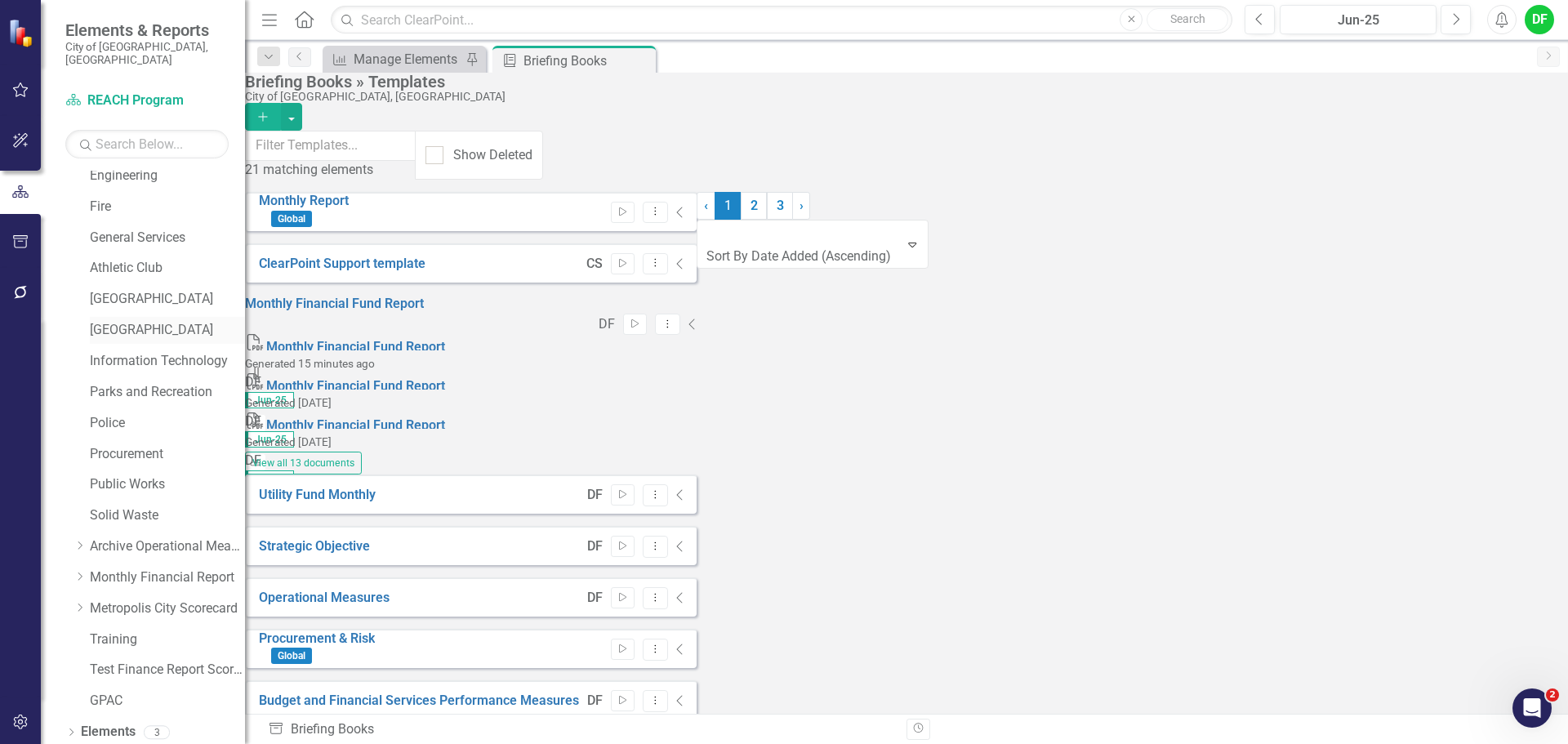
scroll to position [309, 0]
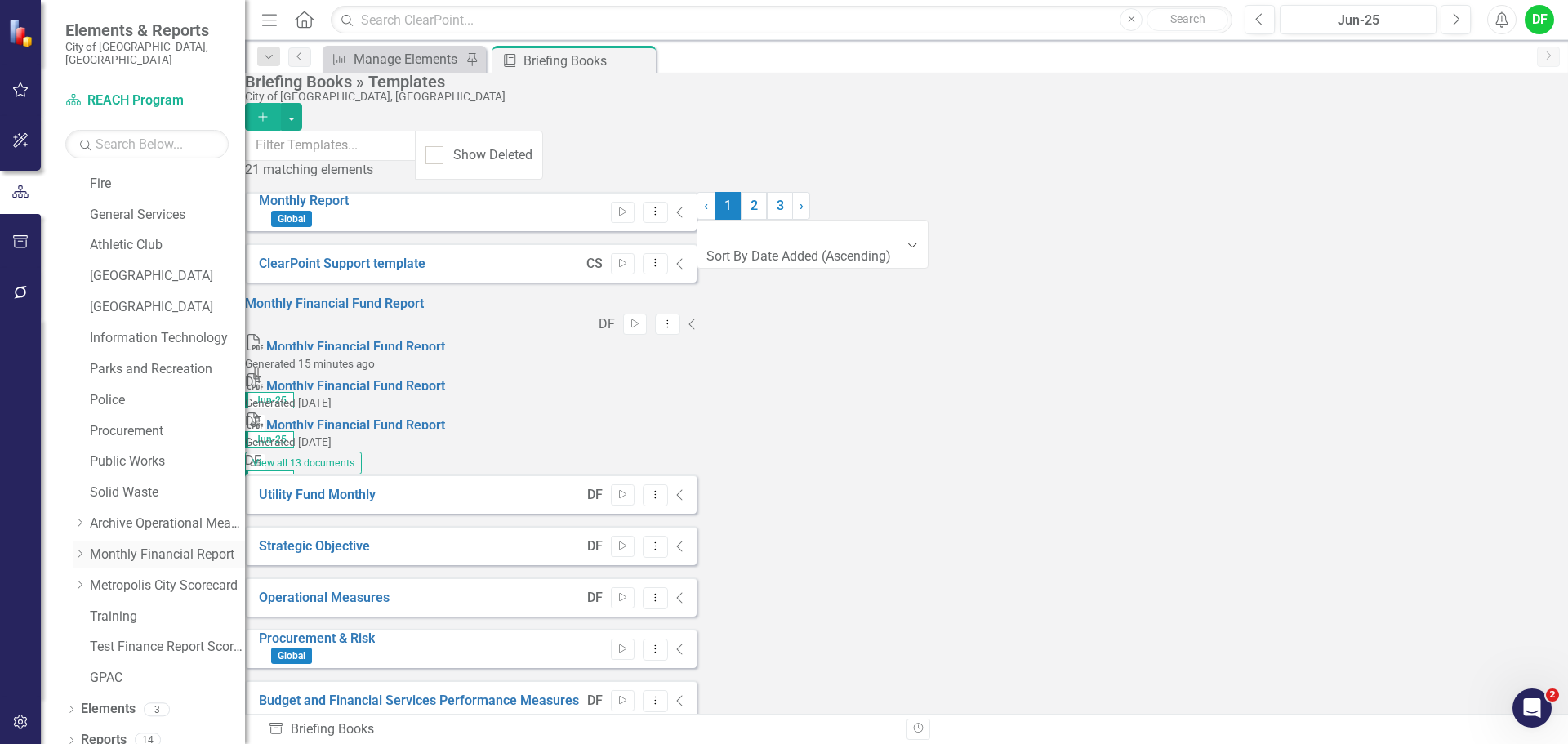
click at [81, 548] on icon "Dropdown" at bounding box center [79, 553] width 12 height 9
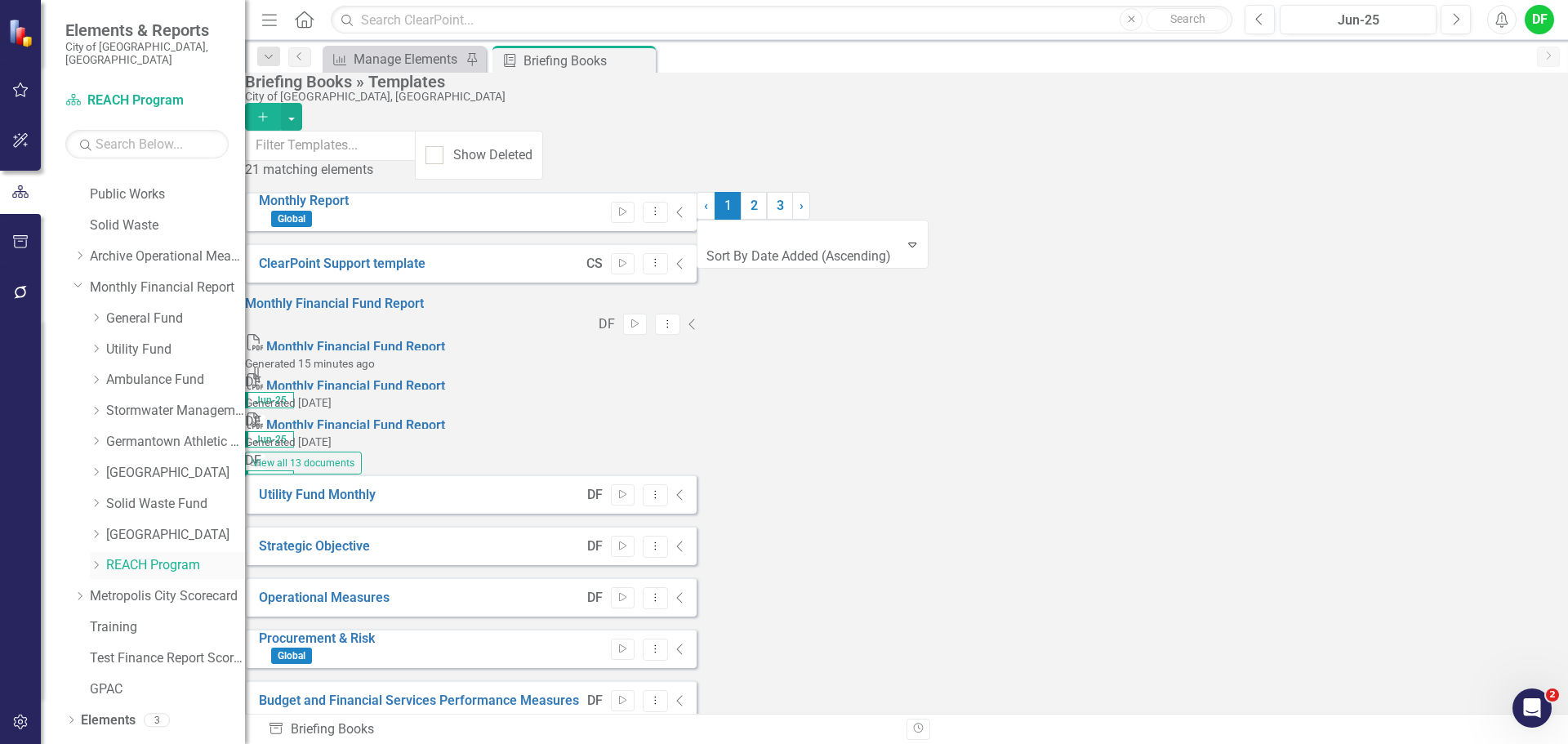
scroll to position [588, 0]
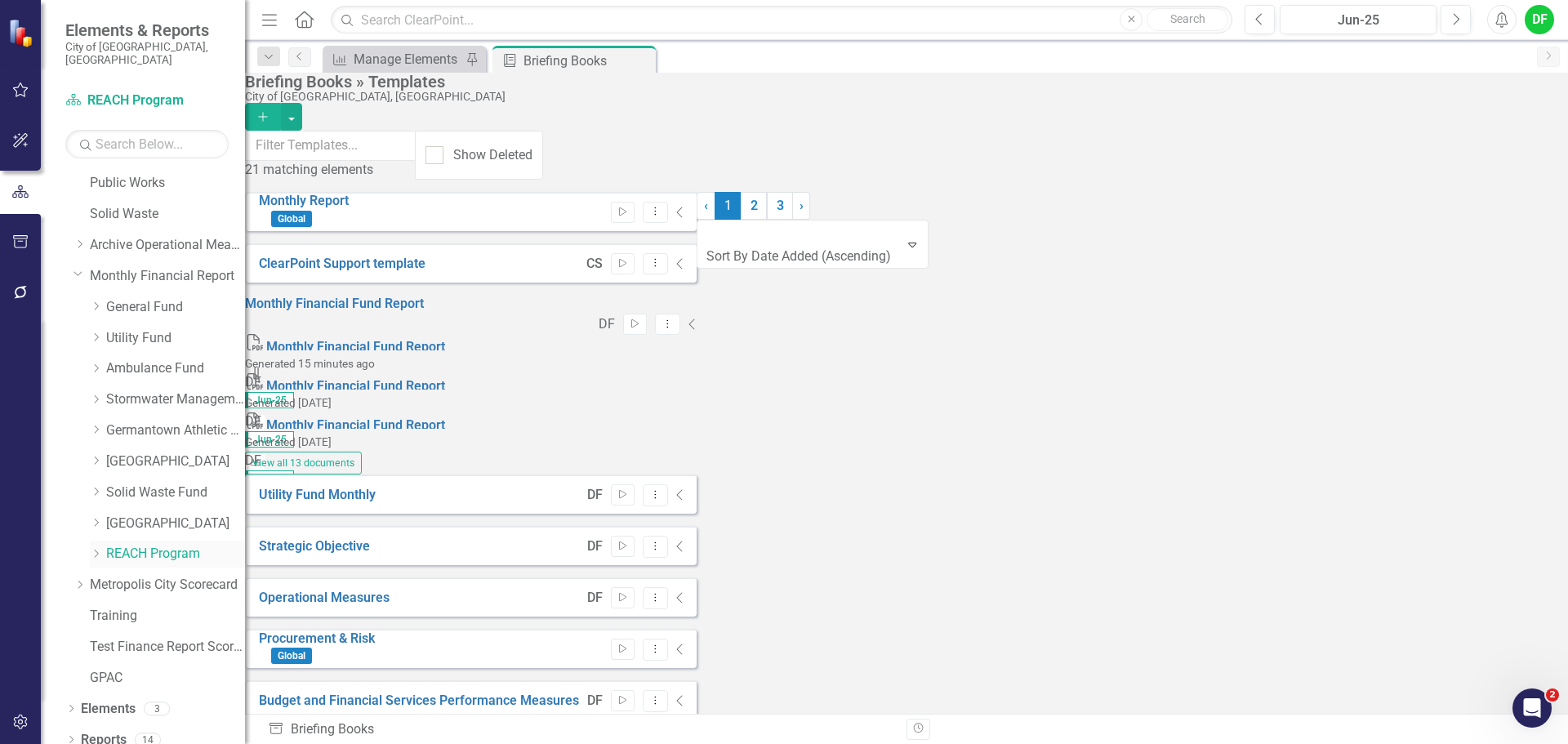
click at [128, 544] on link "REACH Program" at bounding box center [175, 554] width 138 height 19
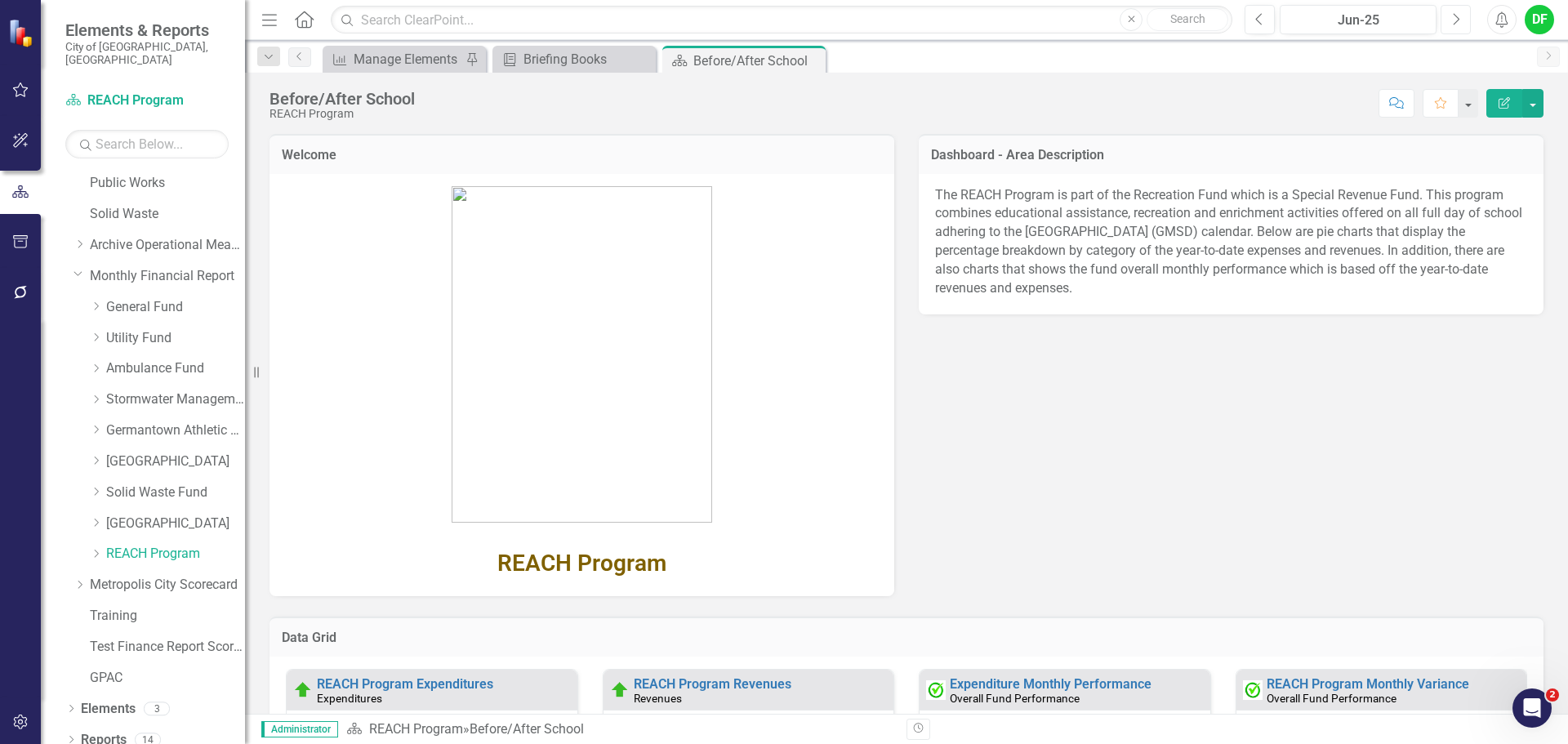
click at [1460, 10] on button "Next" at bounding box center [1455, 20] width 30 height 29
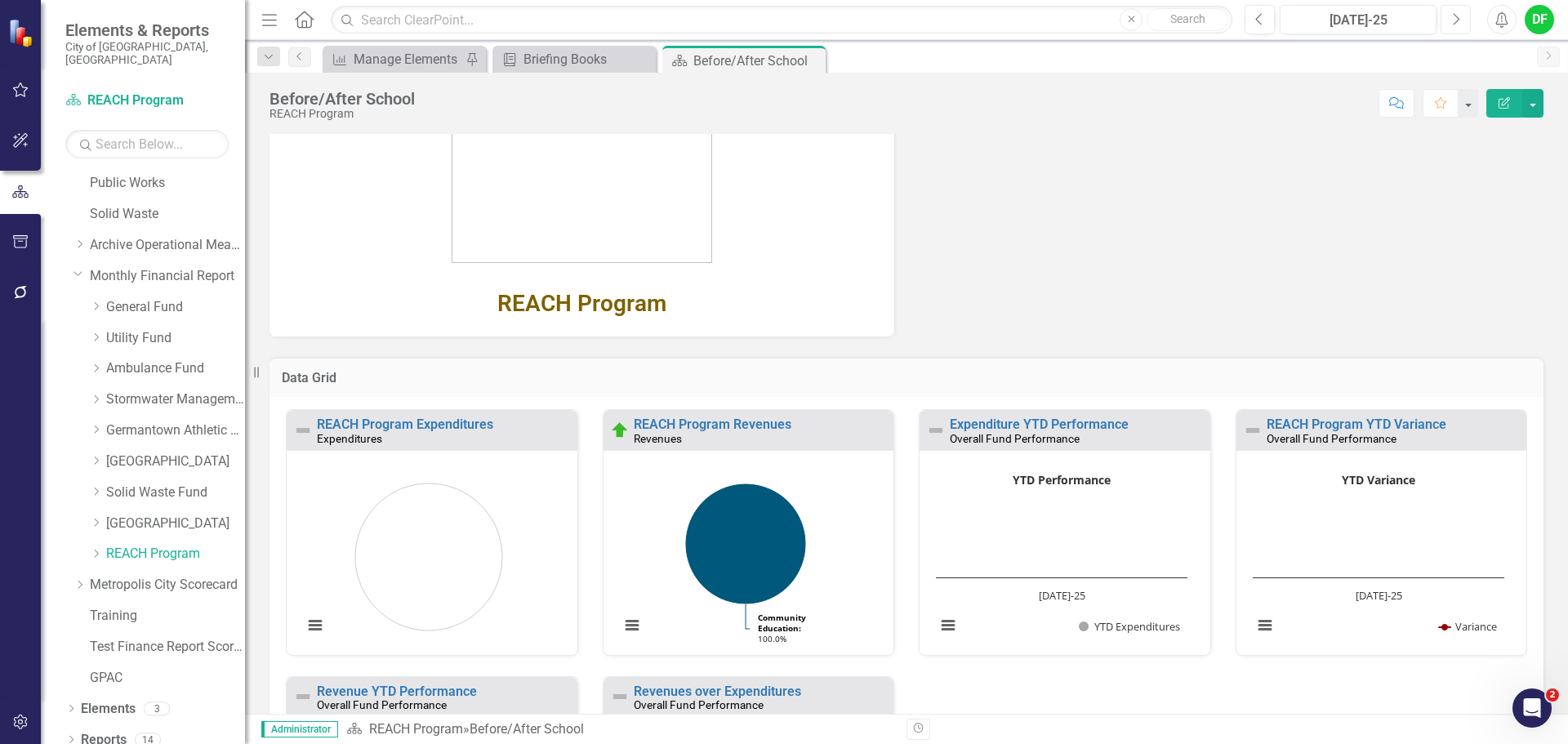
scroll to position [326, 0]
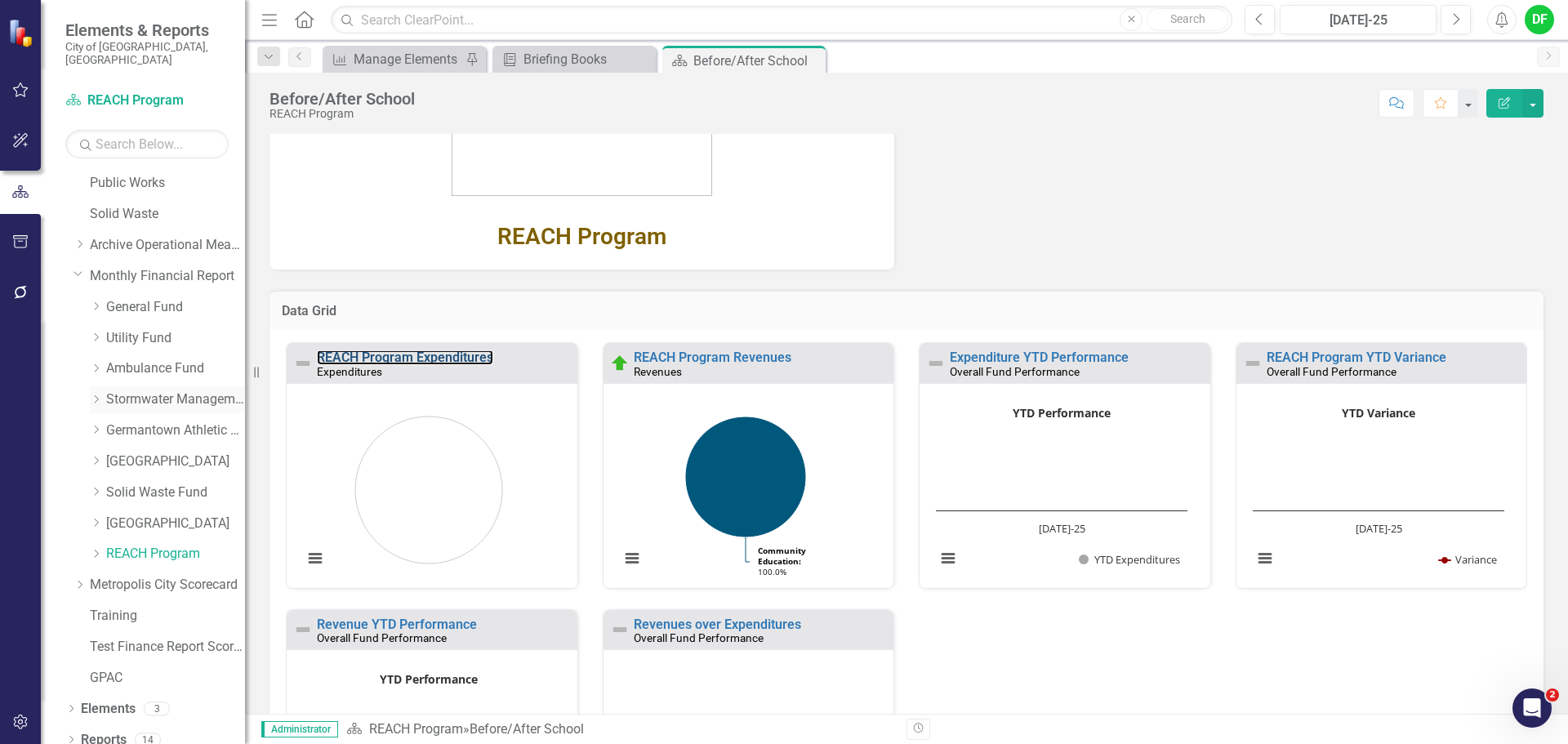
drag, startPoint x: 460, startPoint y: 358, endPoint x: 224, endPoint y: 396, distance: 239.0
click at [460, 358] on link "REACH Program Expenditures" at bounding box center [405, 357] width 176 height 15
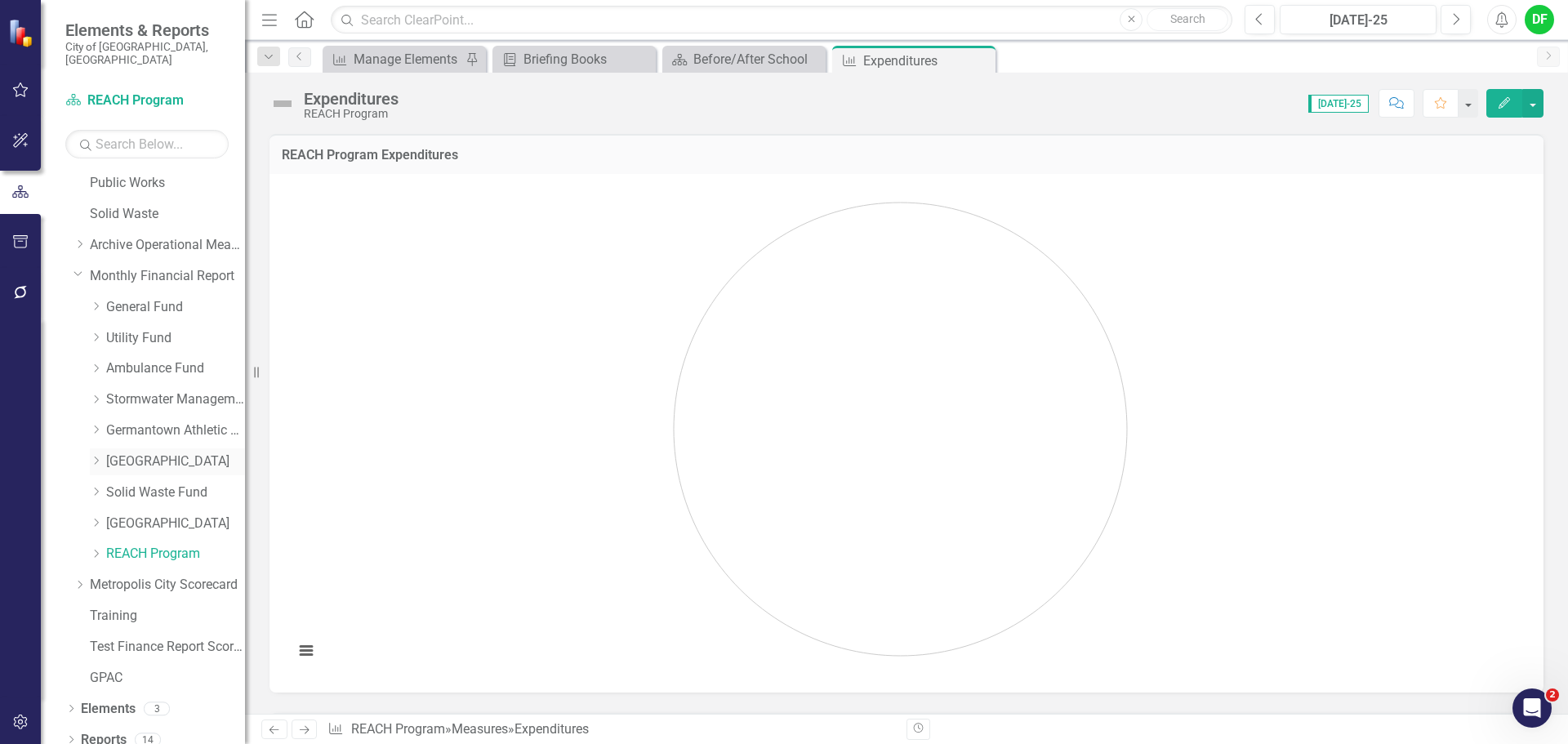
click at [143, 452] on link "[GEOGRAPHIC_DATA]" at bounding box center [175, 461] width 138 height 19
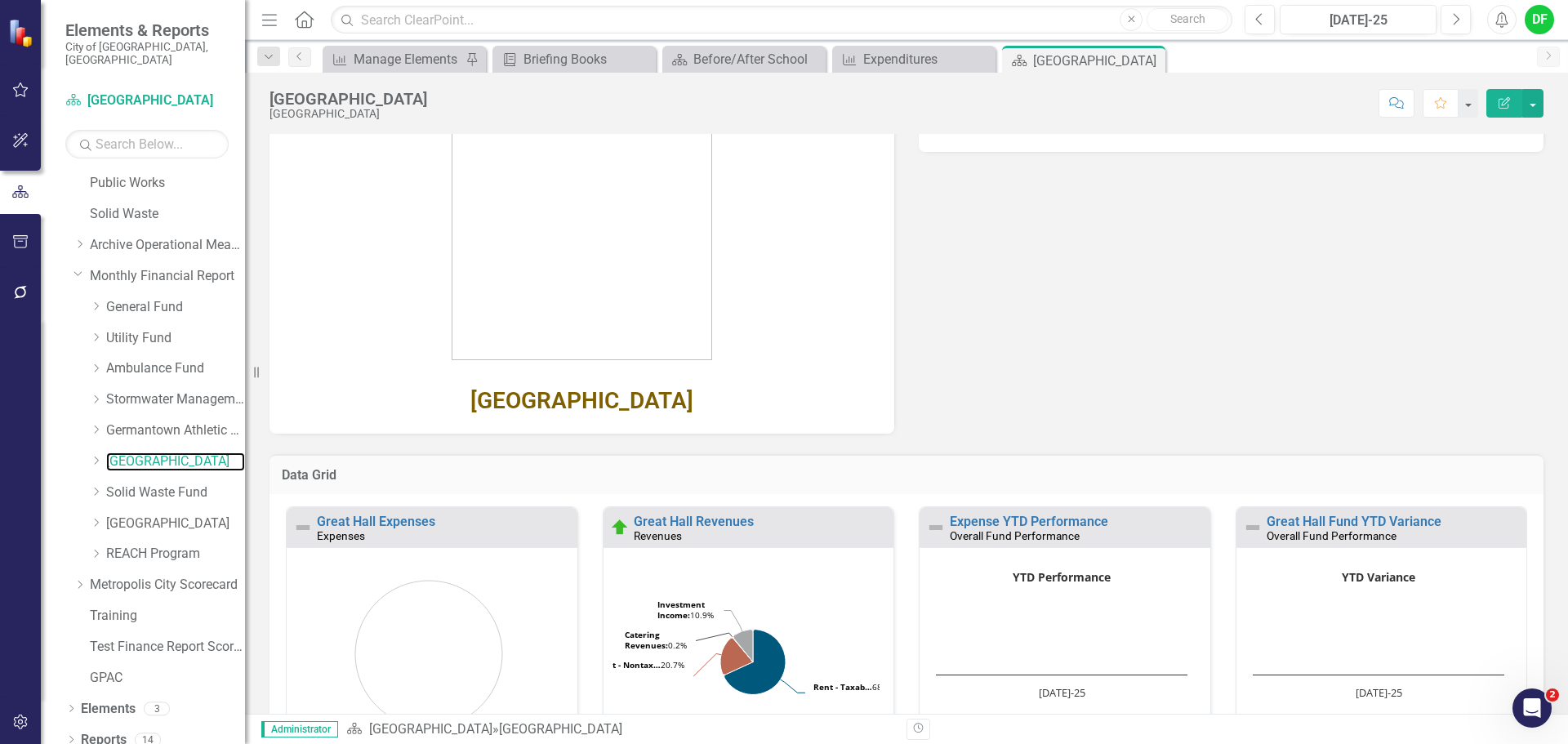
scroll to position [163, 0]
click at [385, 522] on link "Great Hall Expenses" at bounding box center [376, 520] width 119 height 15
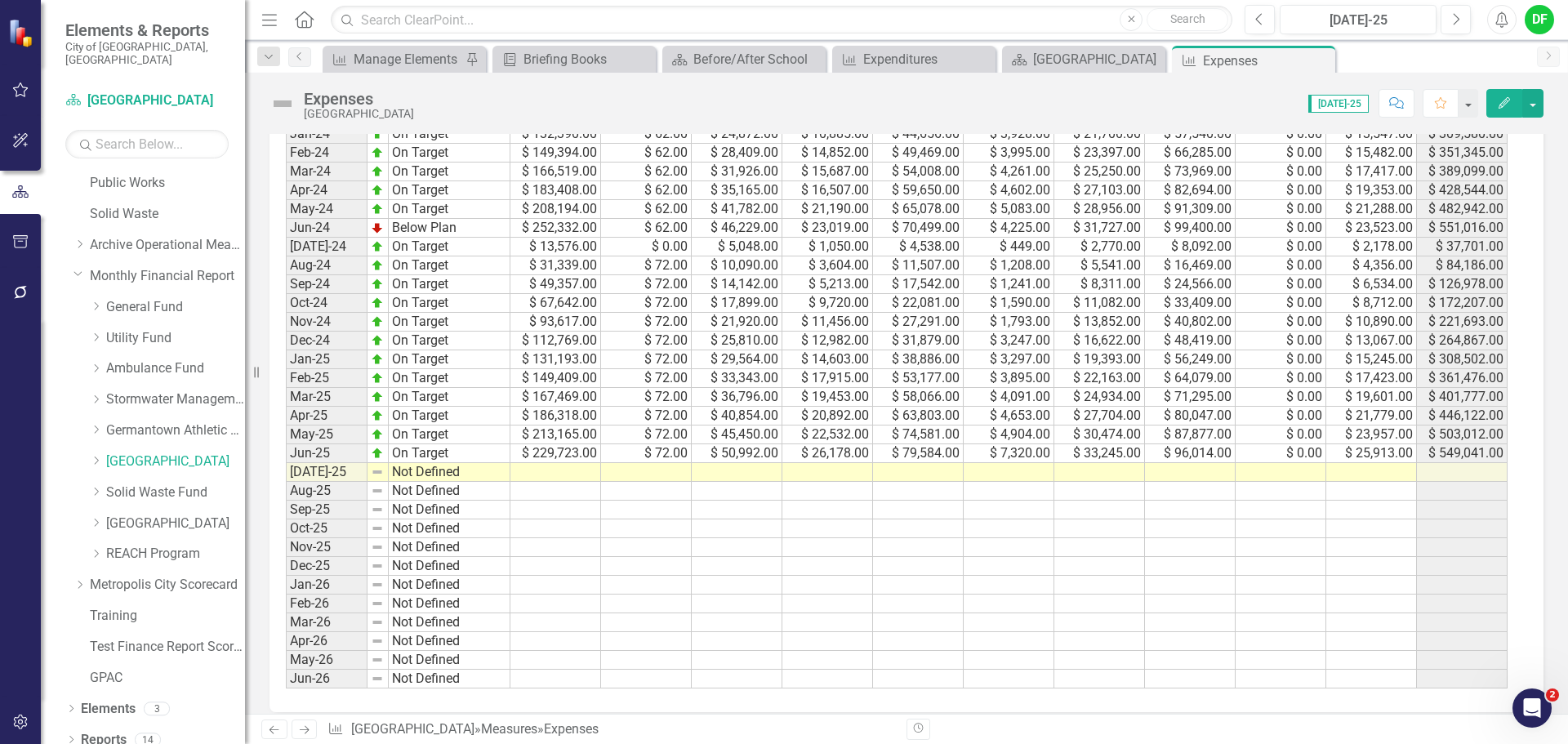
scroll to position [898, 0]
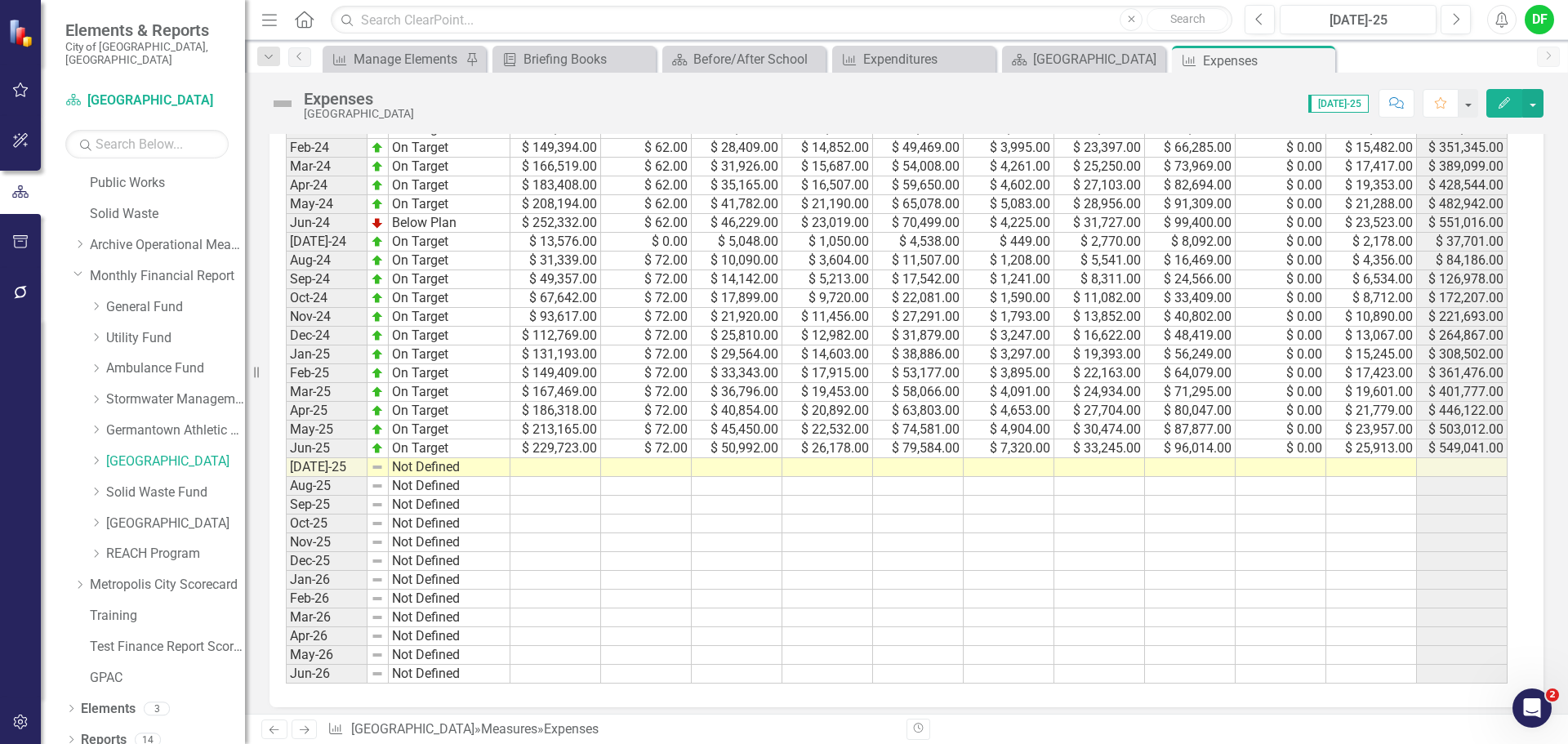
click at [567, 470] on td at bounding box center [555, 467] width 91 height 19
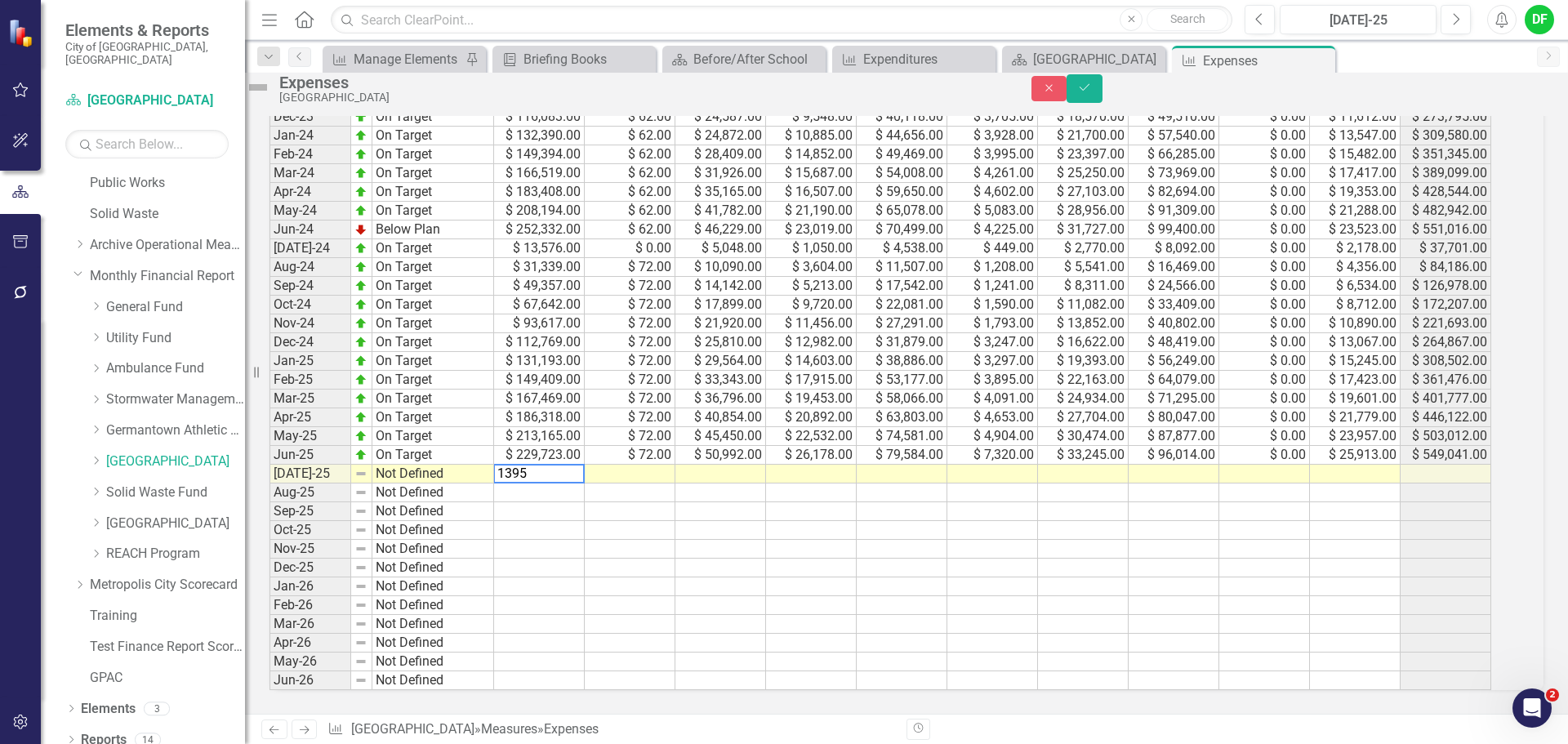
type textarea "13957"
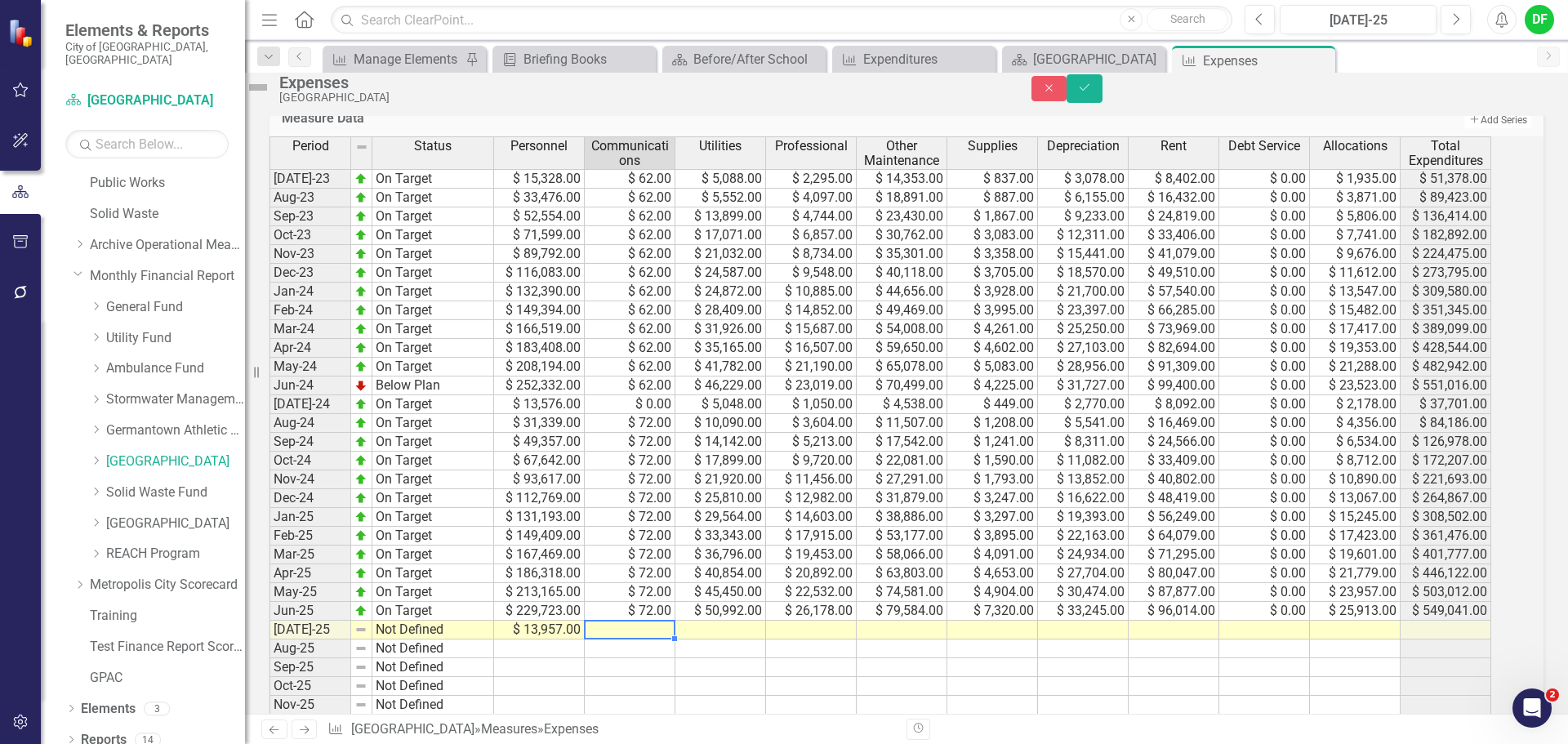
scroll to position [735, 0]
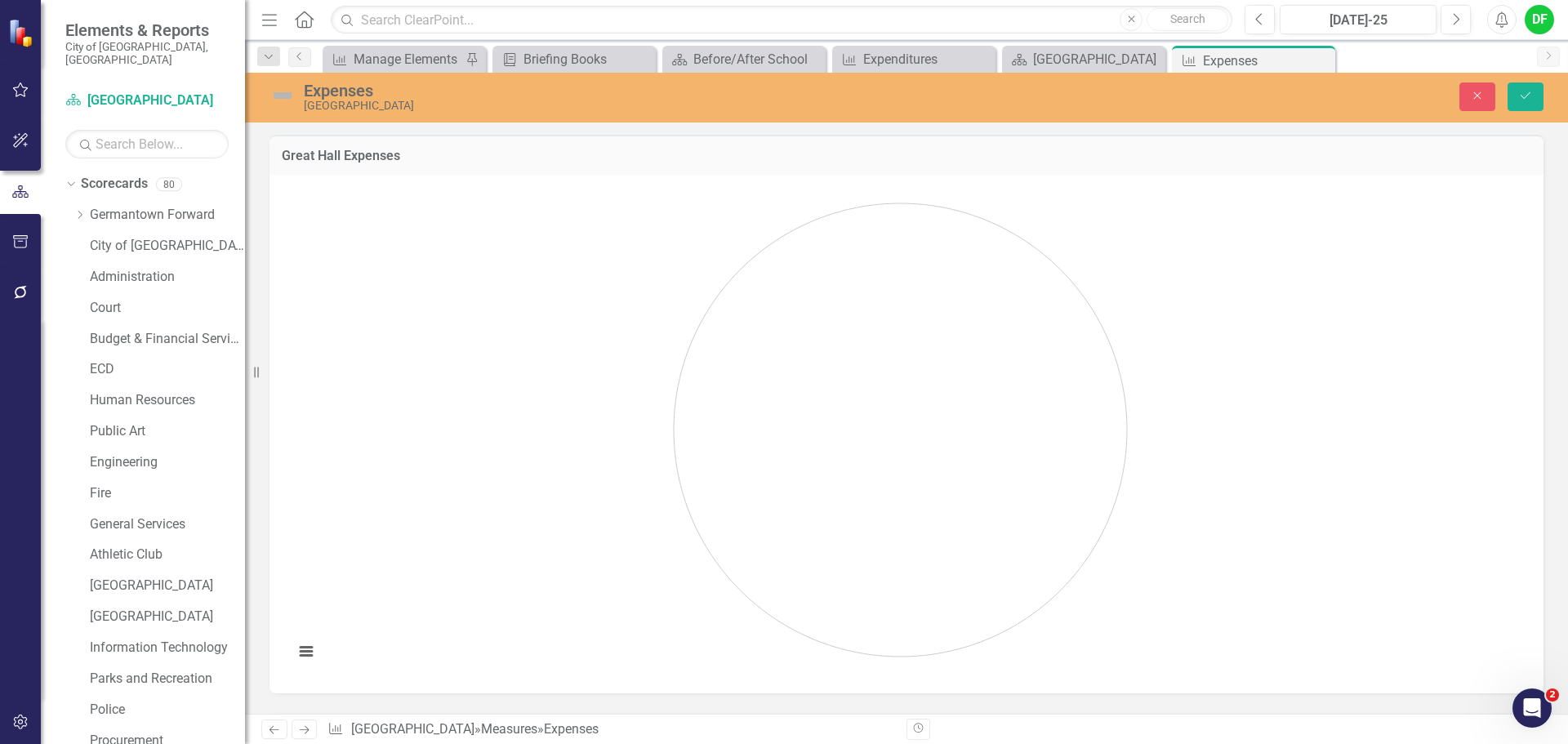
scroll to position [735, 0]
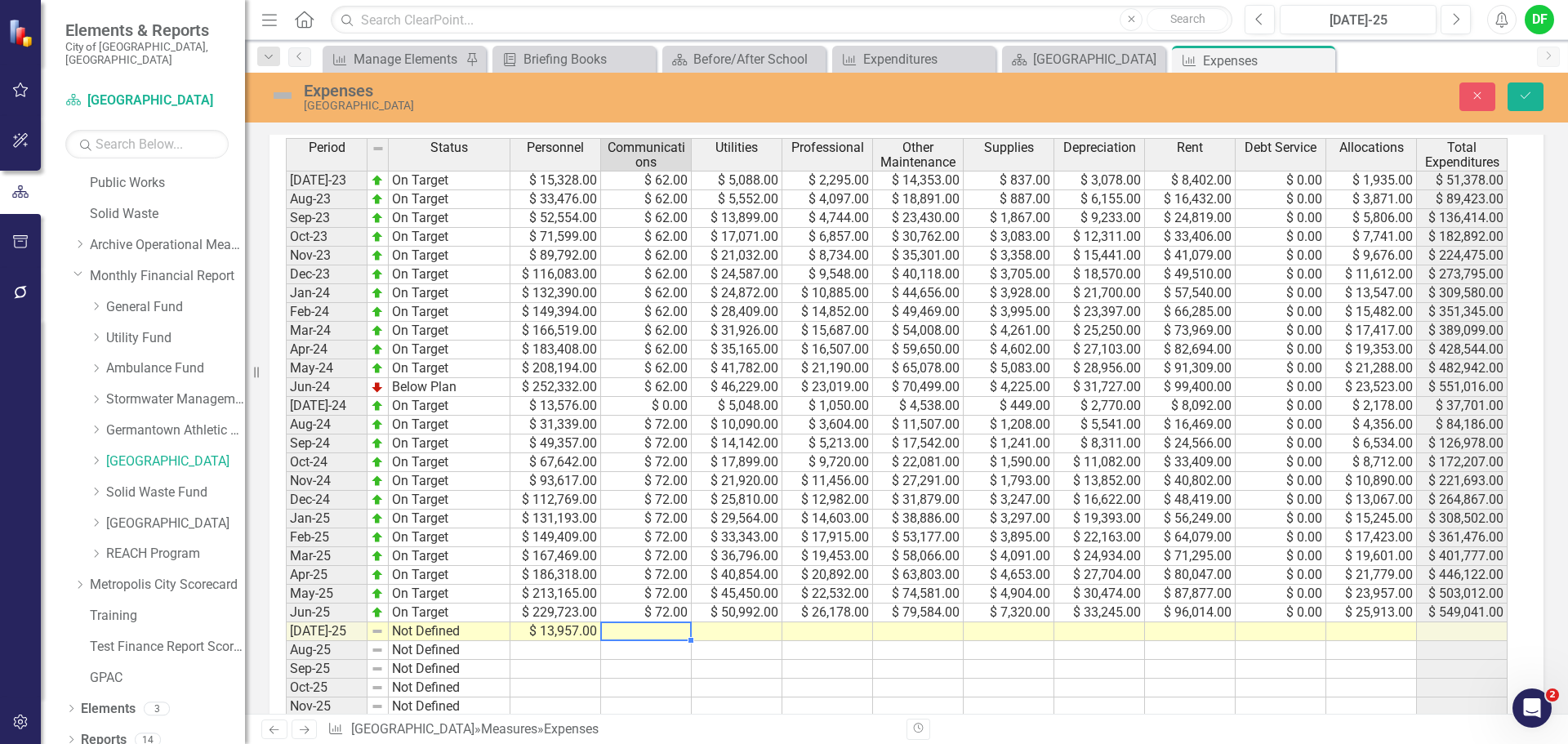
type textarea "0"
type textarea "5276"
type textarea "1312"
type textarea "5320"
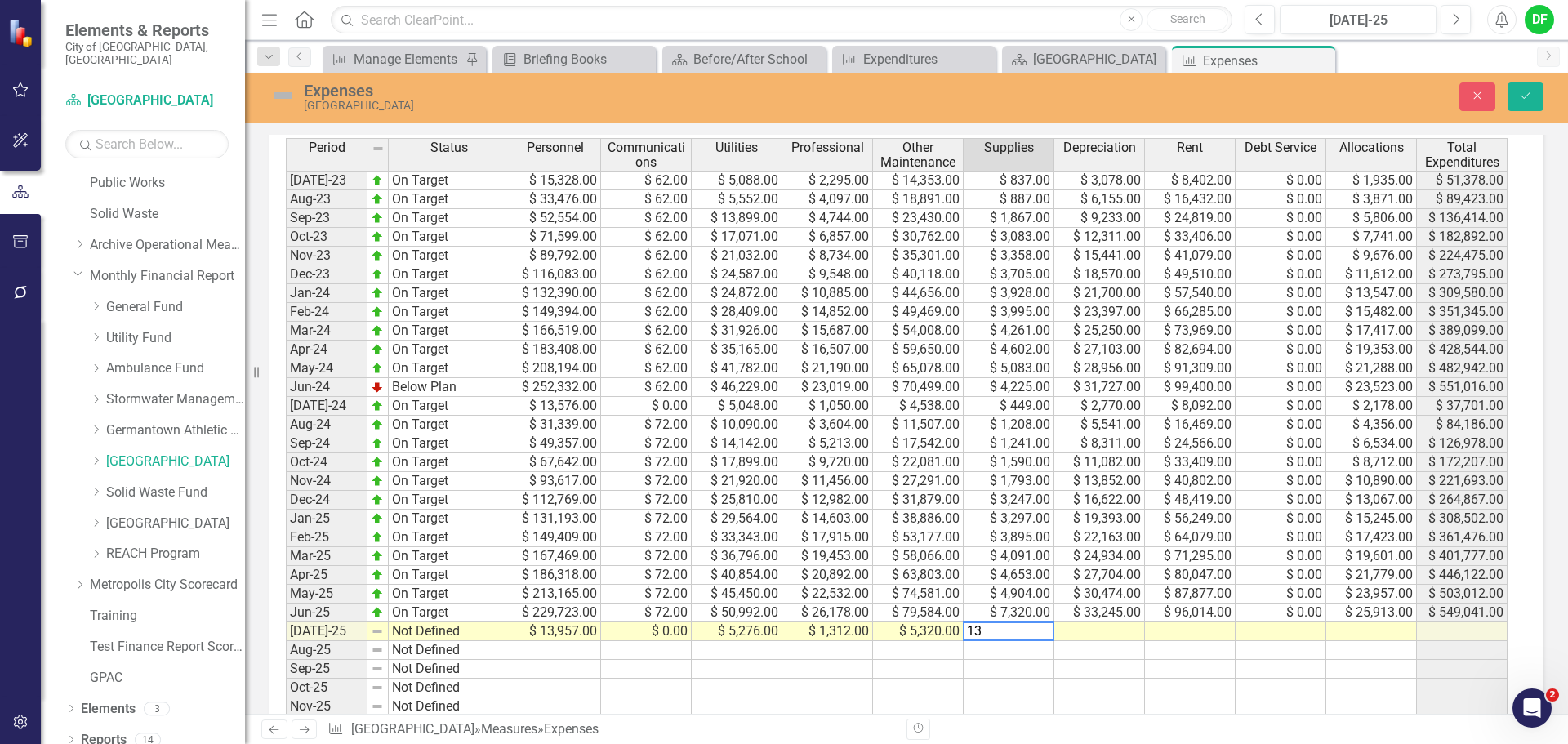
type textarea "134"
type textarea "2770"
type textarea "7830"
type textarea "0"
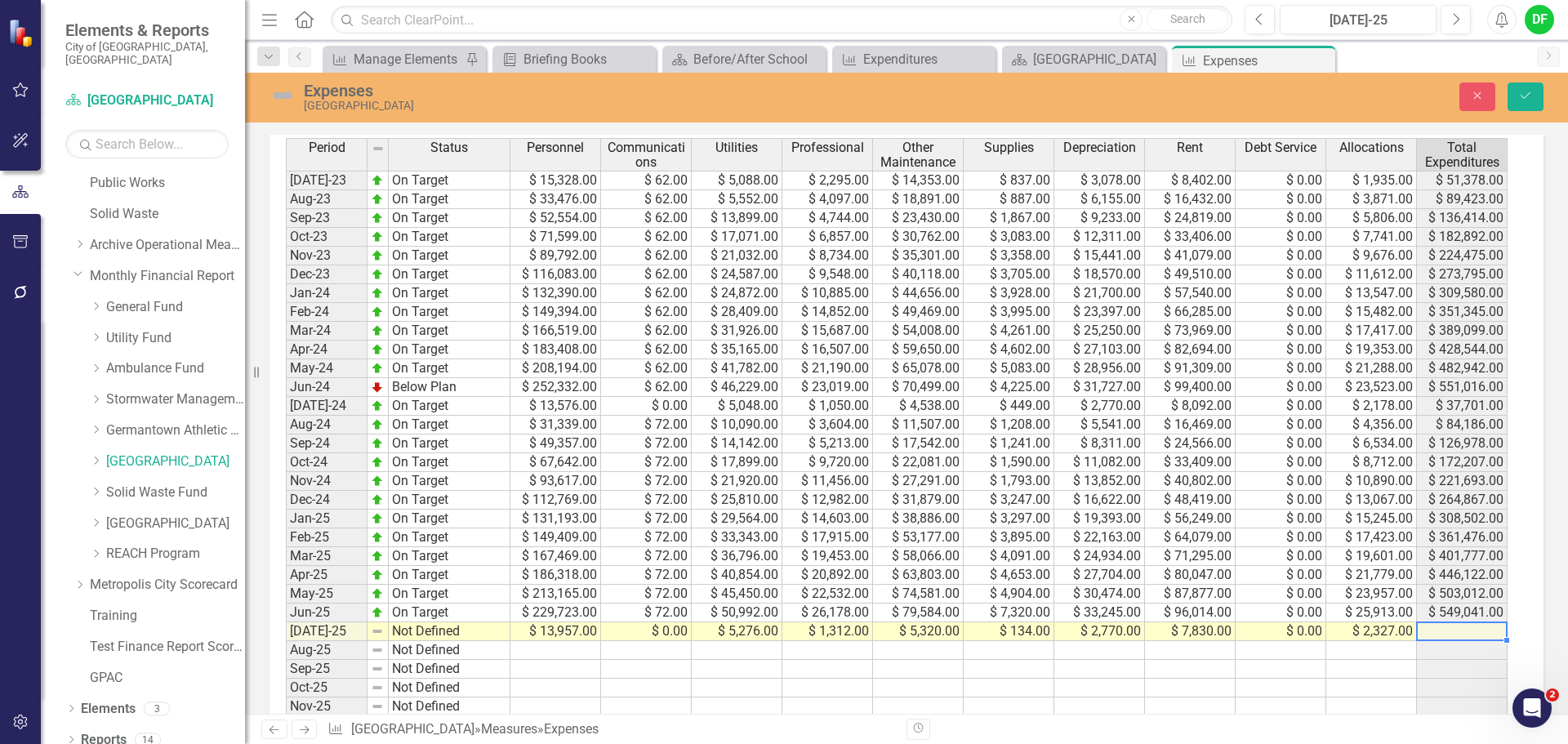
type textarea "2327"
click at [280, 97] on img at bounding box center [282, 96] width 26 height 26
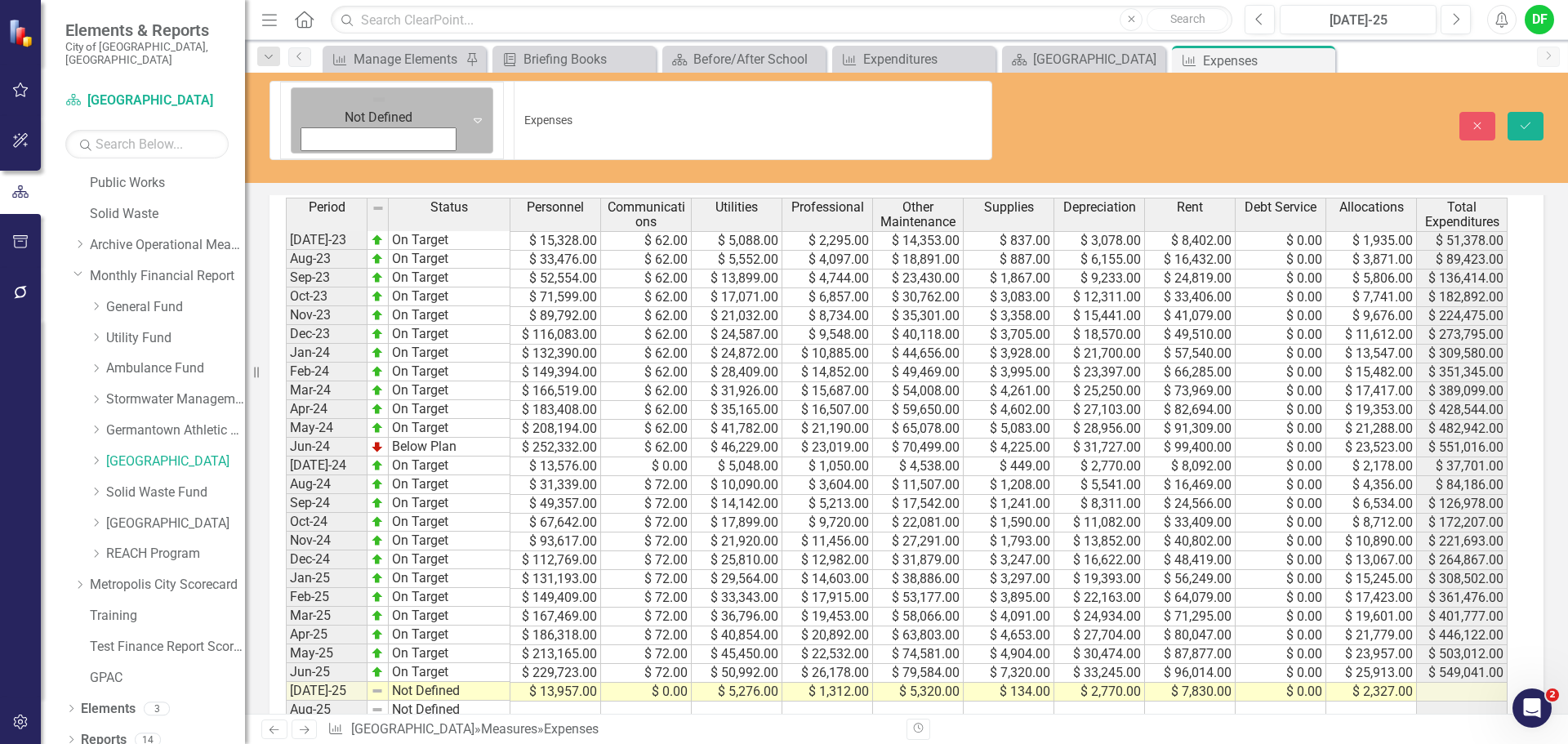
click at [470, 114] on icon "Expand" at bounding box center [478, 120] width 16 height 13
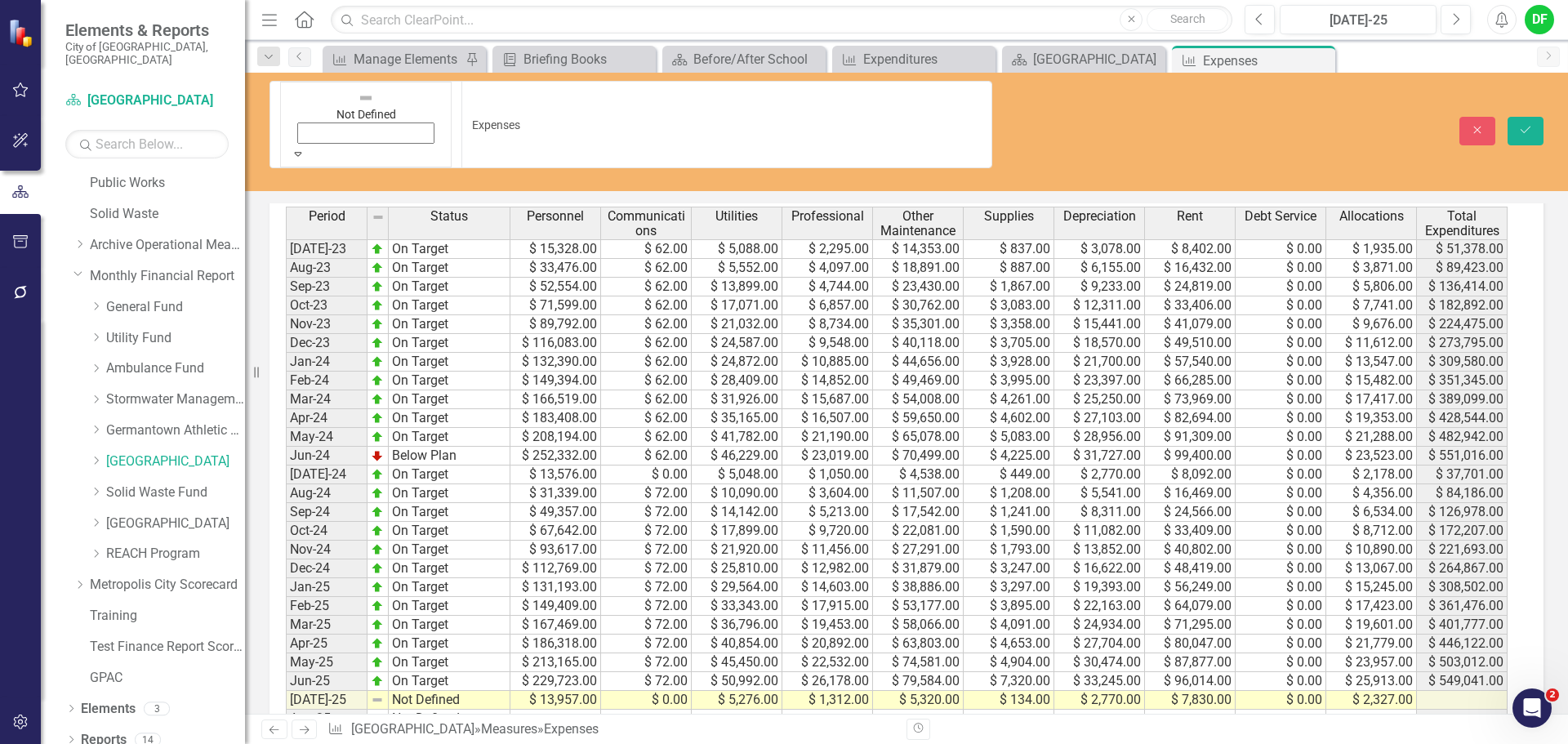
click at [1542, 117] on button "Save" at bounding box center [1525, 131] width 36 height 28
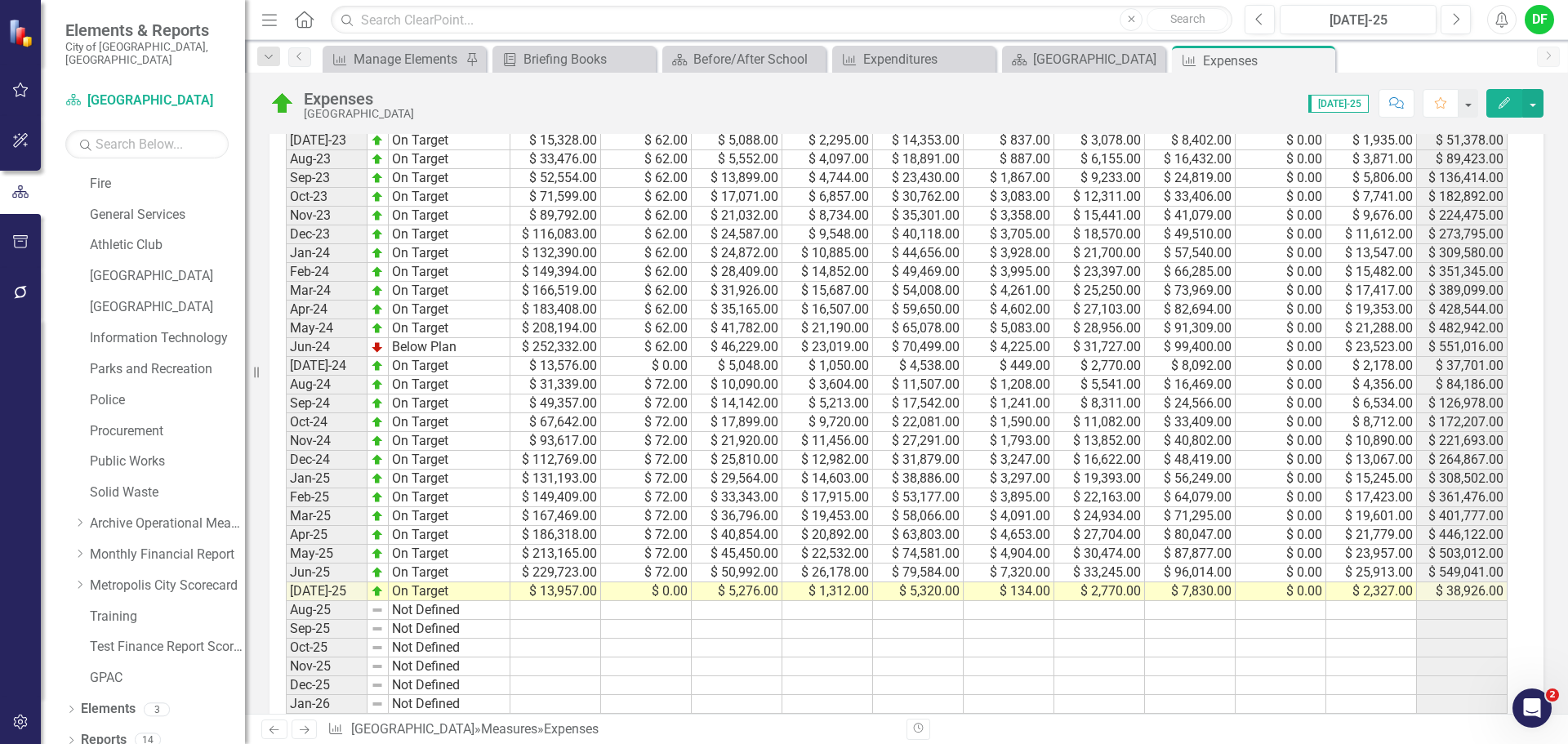
scroll to position [817, 0]
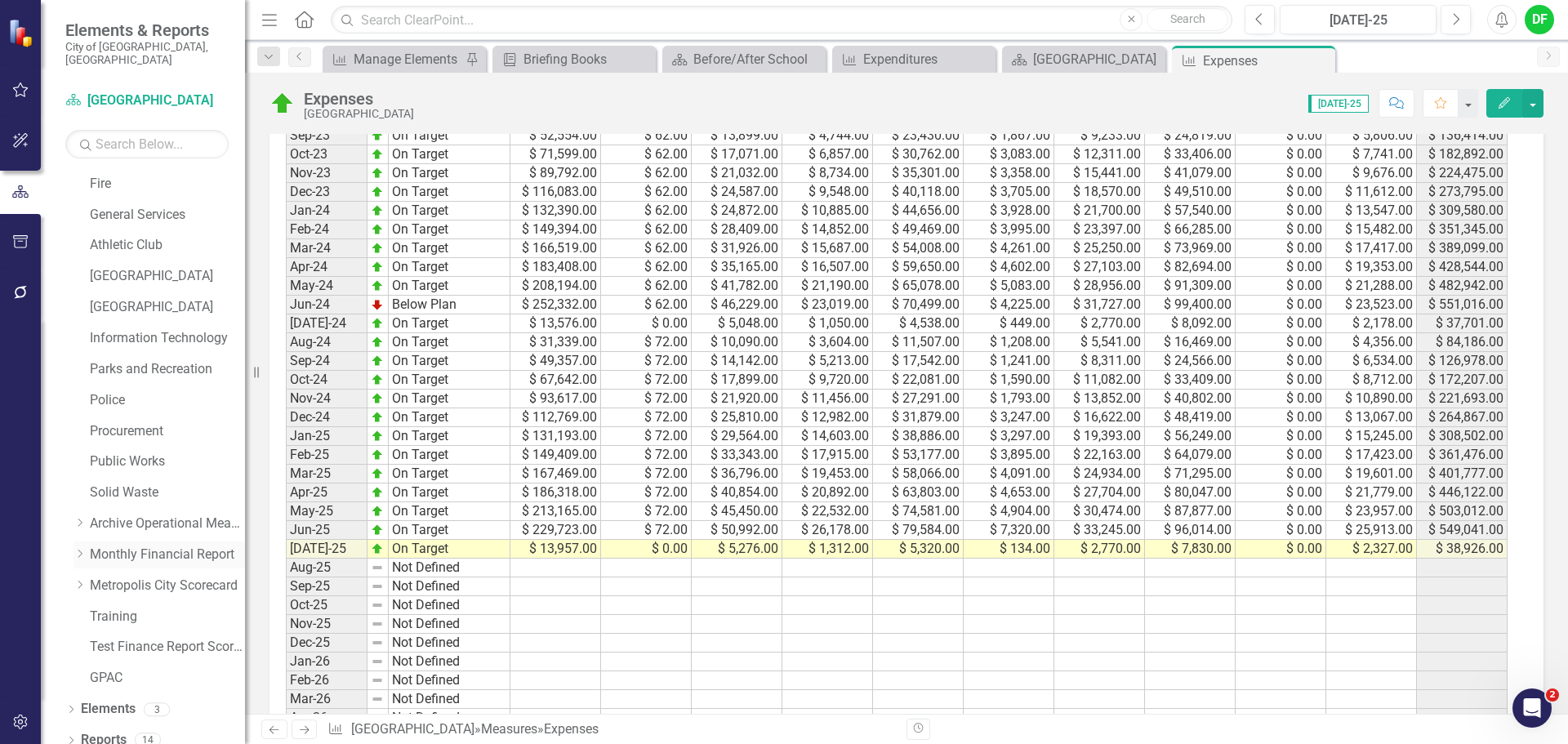
click at [75, 548] on icon "Dropdown" at bounding box center [79, 553] width 12 height 9
click at [94, 548] on icon "Dropdown" at bounding box center [96, 553] width 12 height 9
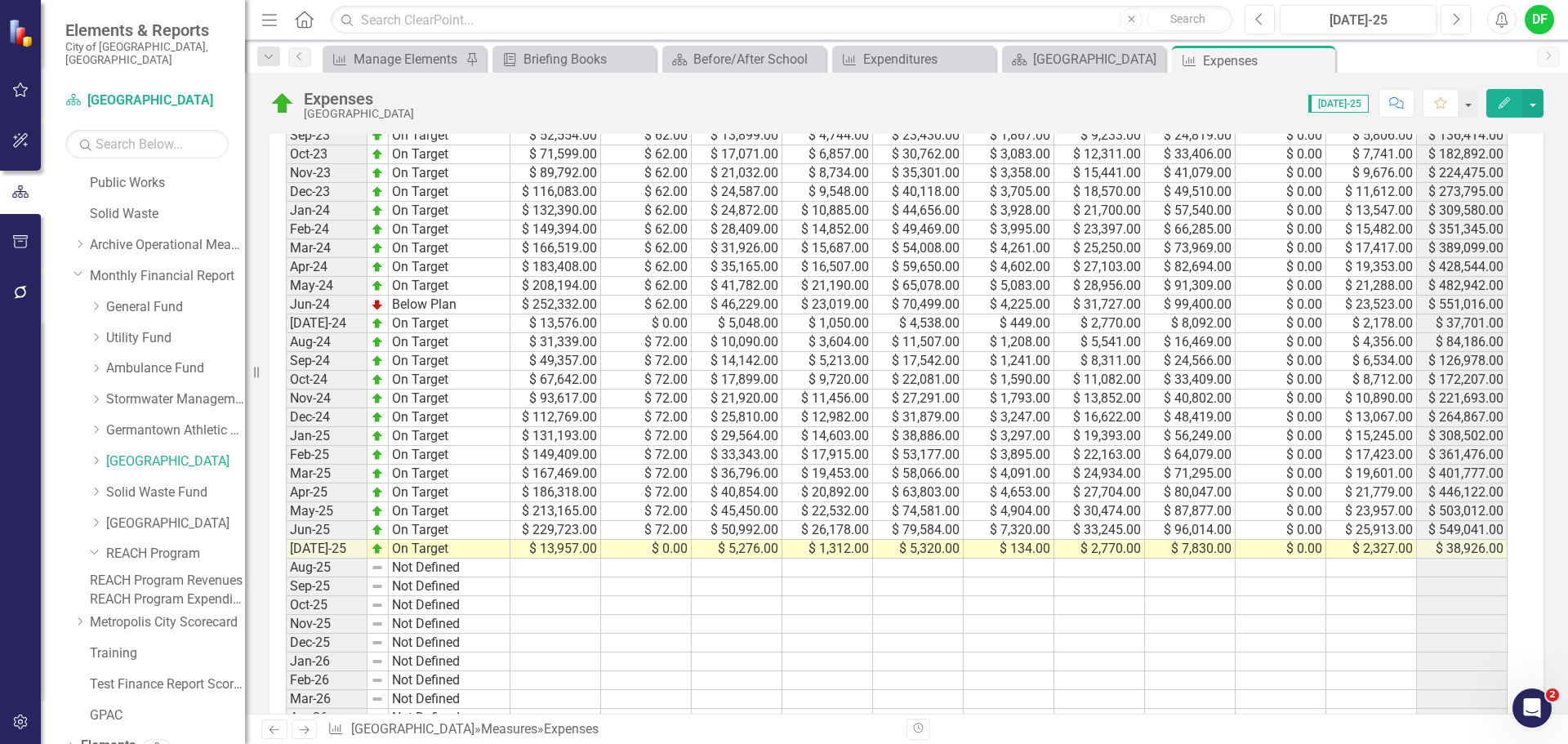
click at [142, 571] on link "REACH Program Revenues" at bounding box center [167, 581] width 156 height 19
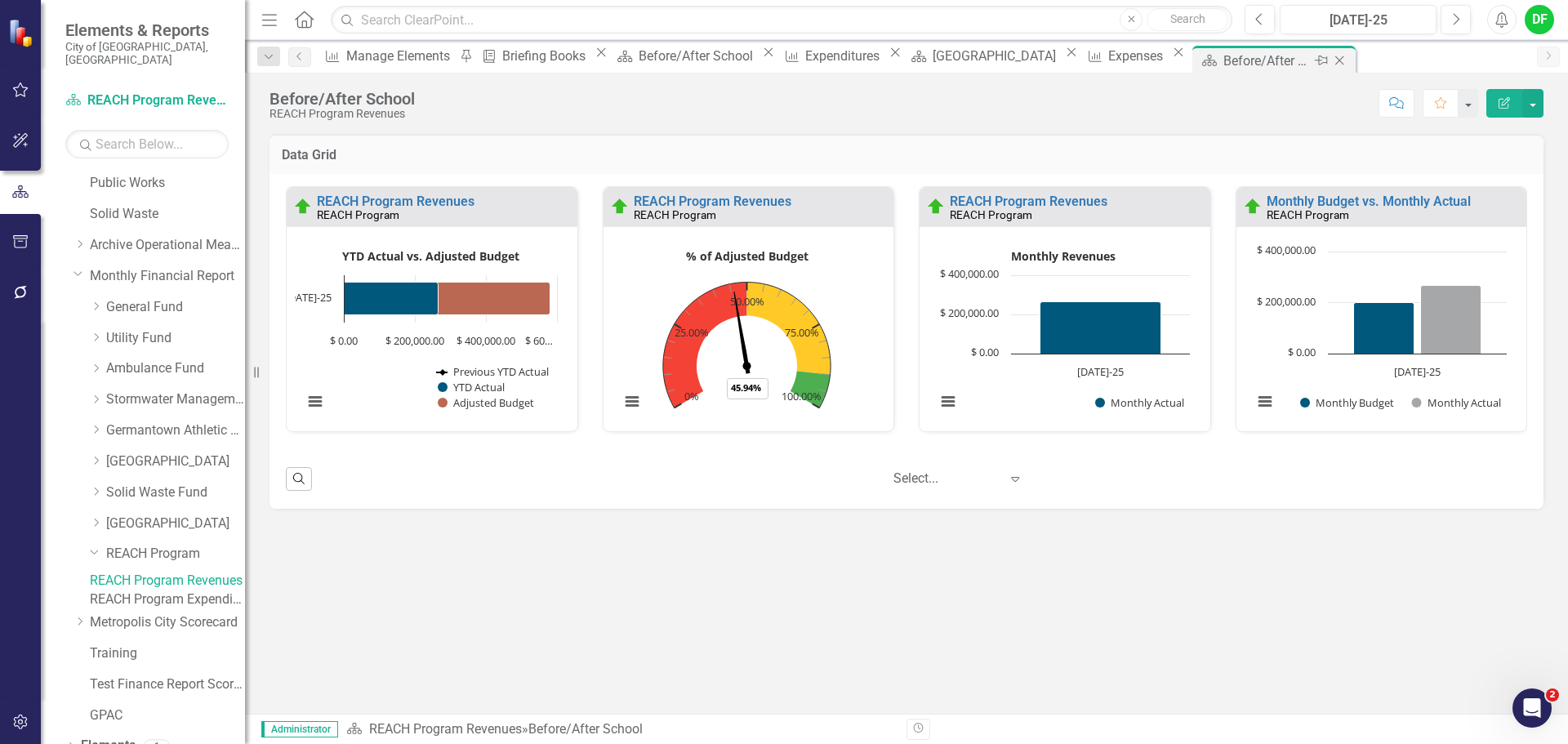
click at [1348, 60] on icon "Close" at bounding box center [1339, 60] width 16 height 13
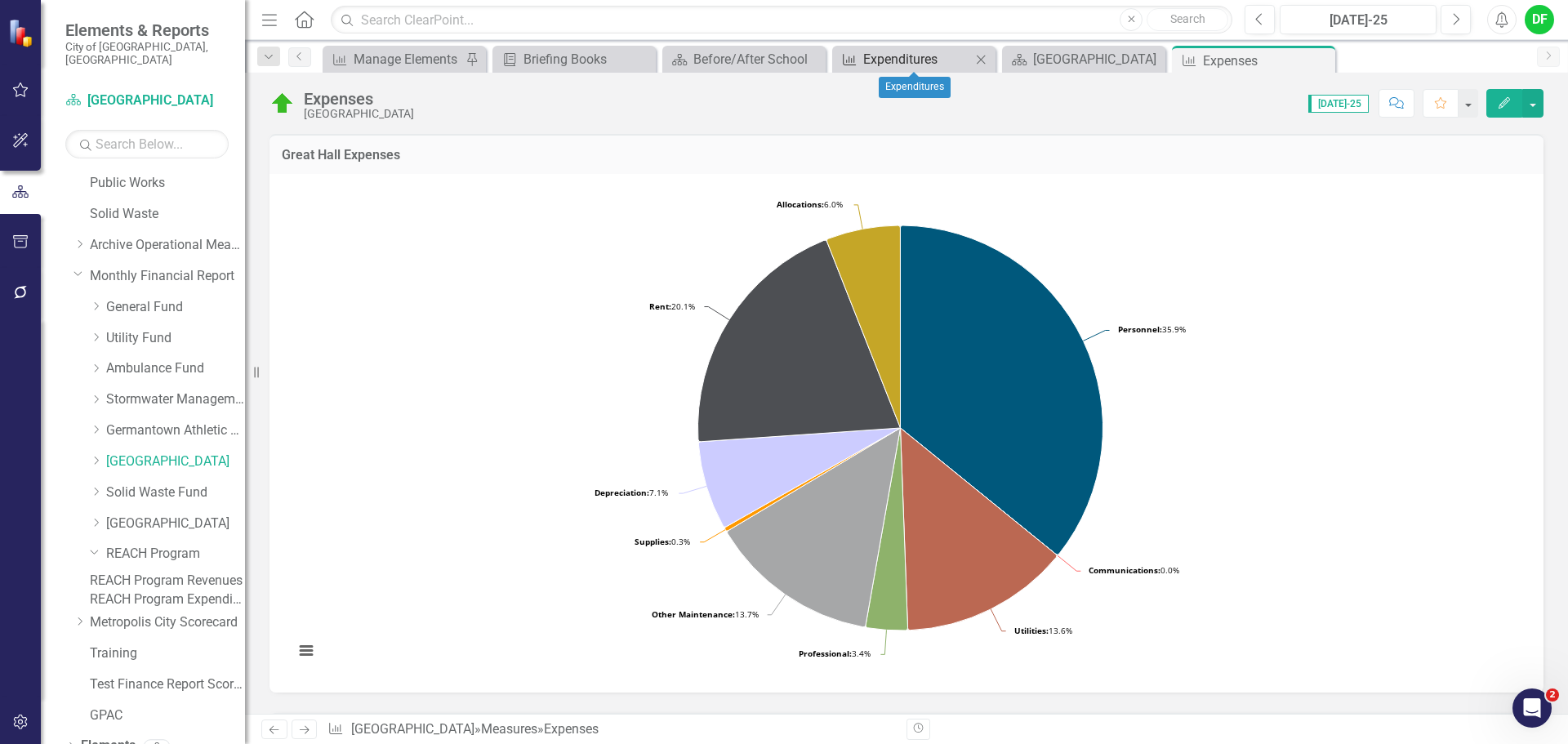
click at [917, 57] on div "Expenditures" at bounding box center [917, 59] width 108 height 21
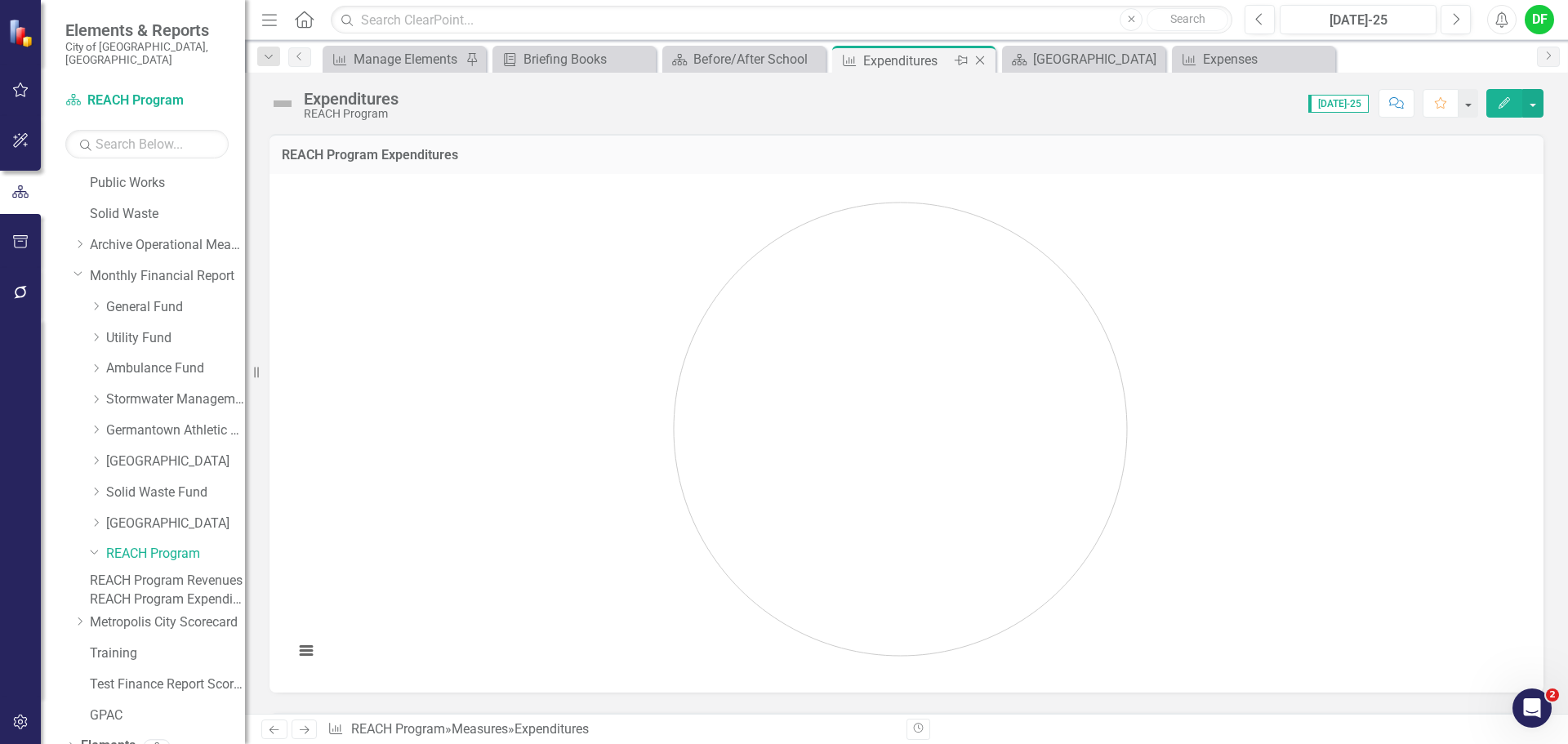
click at [981, 61] on icon "Close" at bounding box center [979, 60] width 16 height 13
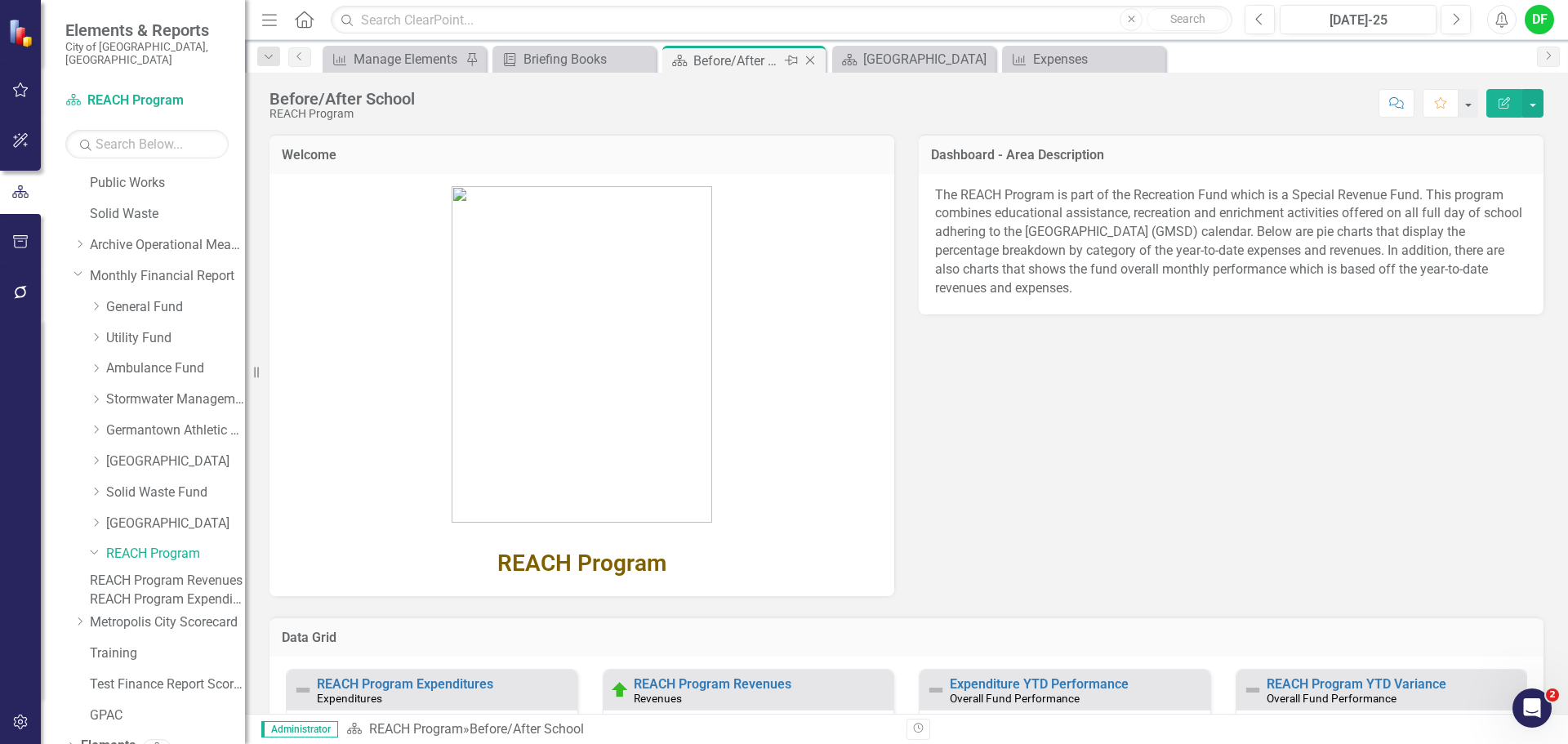
click at [748, 60] on div "Before/After School" at bounding box center [737, 61] width 87 height 21
click at [813, 60] on icon "Close" at bounding box center [810, 60] width 16 height 13
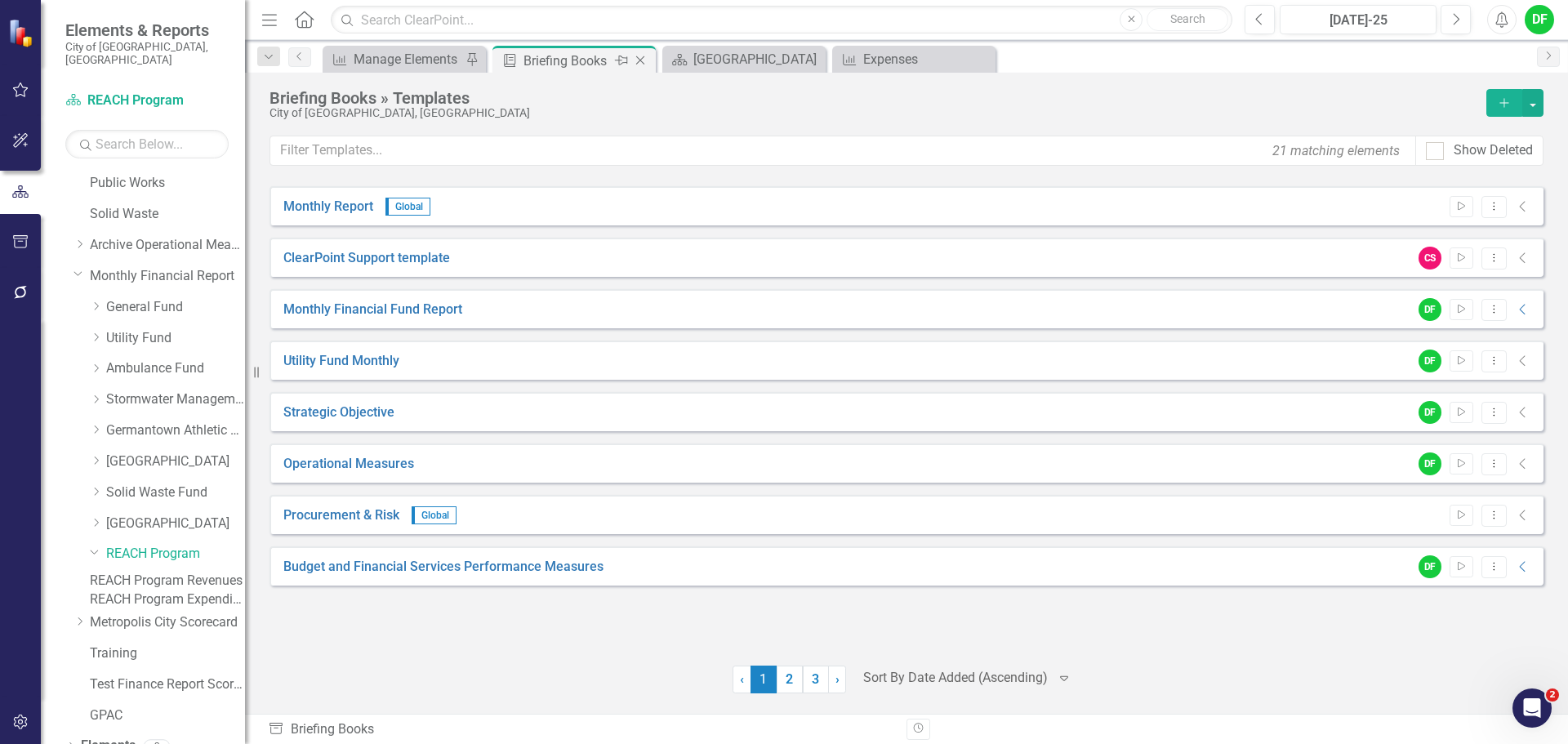
click at [641, 62] on icon "Close" at bounding box center [640, 60] width 16 height 13
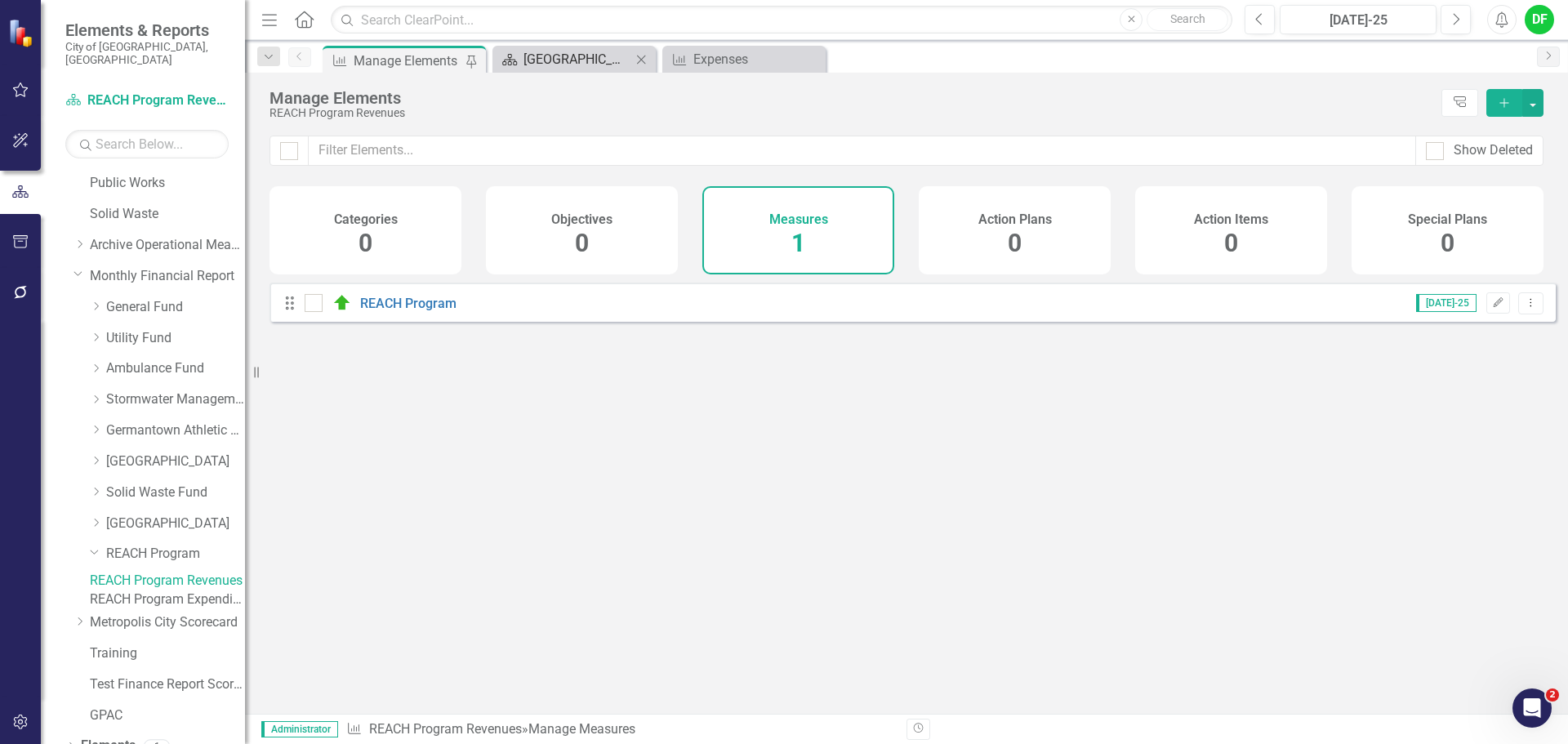
click at [581, 63] on div "[GEOGRAPHIC_DATA]" at bounding box center [578, 59] width 108 height 21
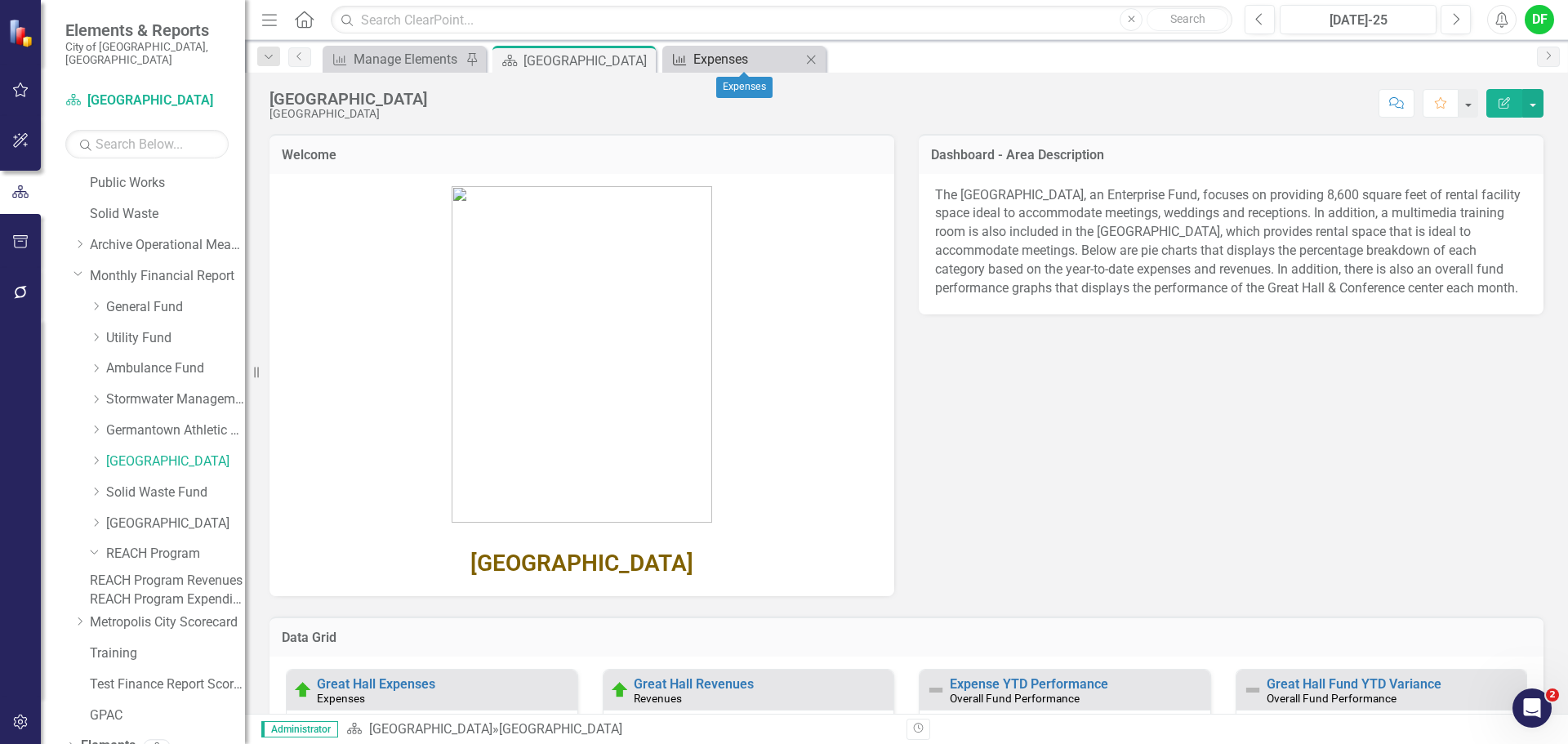
click at [741, 61] on div "Expenses" at bounding box center [747, 59] width 108 height 21
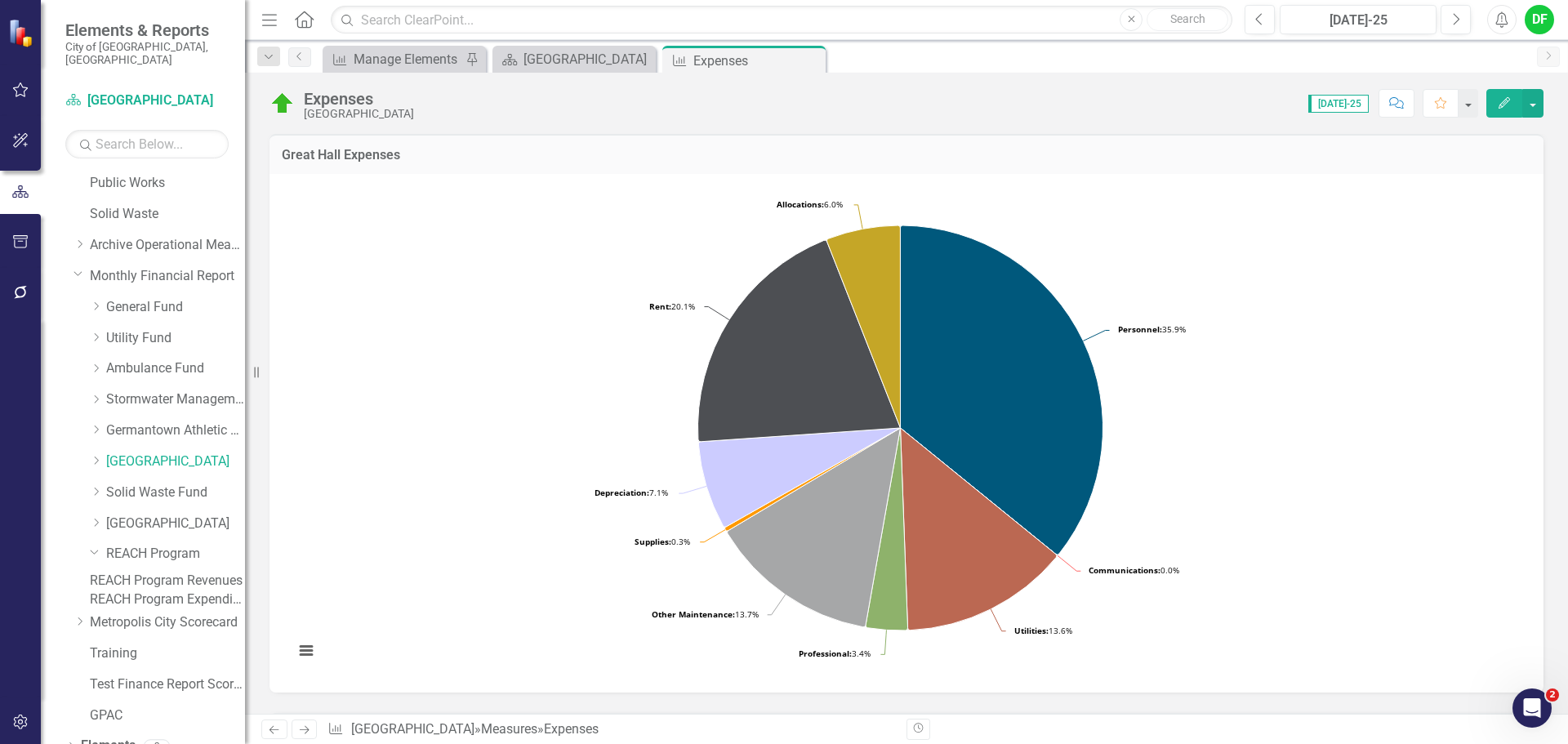
click at [141, 606] on link "REACH Program Expenditures" at bounding box center [167, 600] width 156 height 19
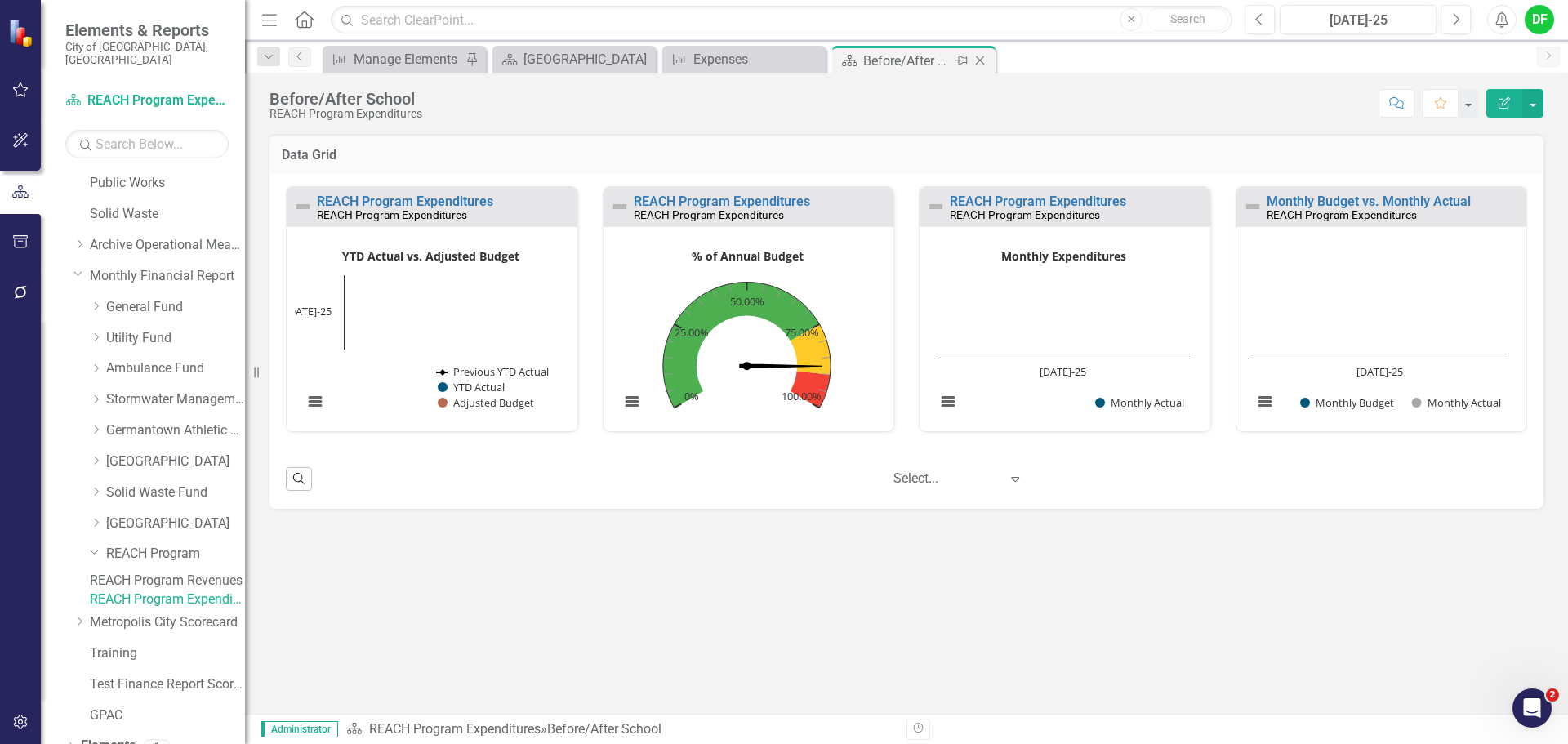
click at [979, 62] on icon at bounding box center [980, 61] width 9 height 9
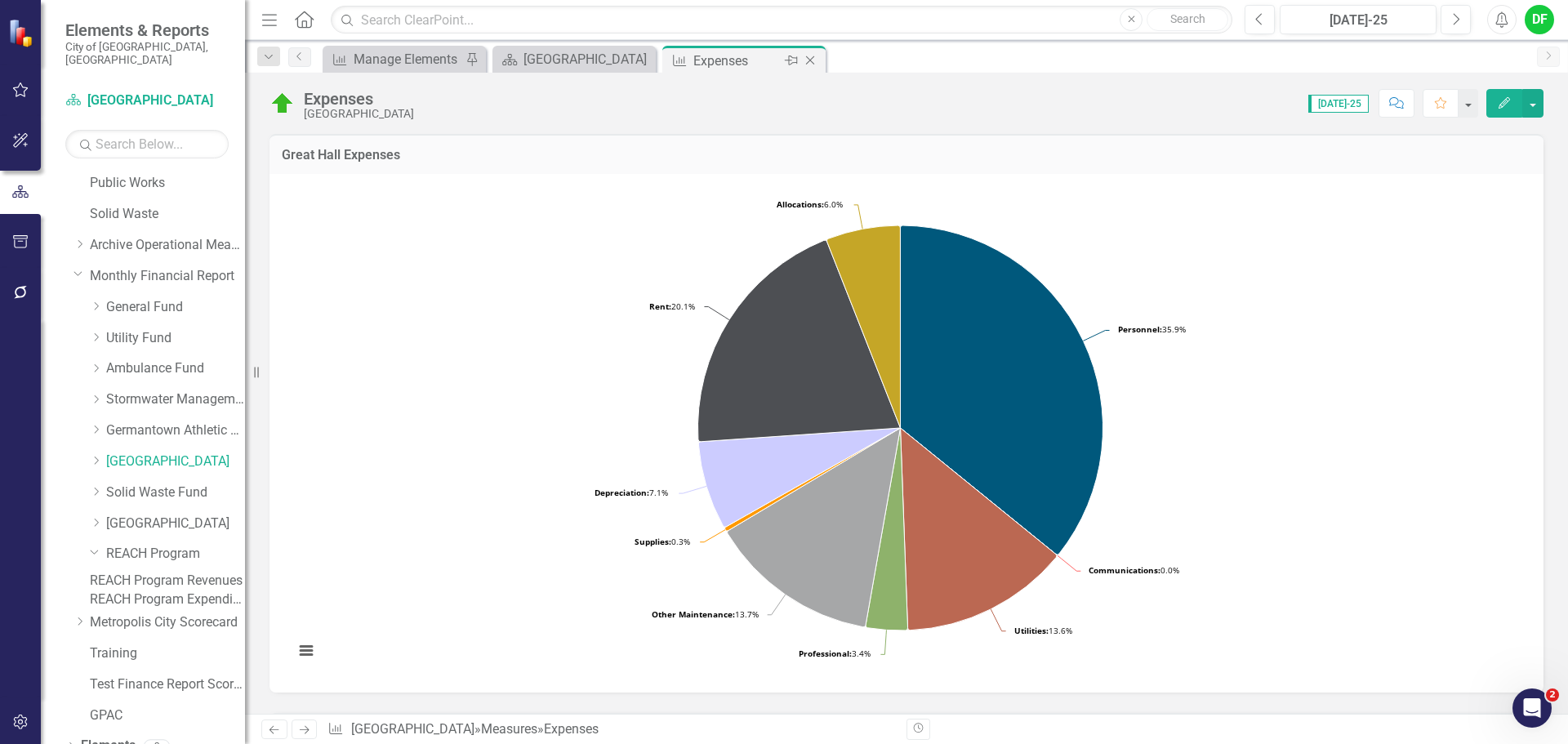
click at [813, 60] on icon "Close" at bounding box center [810, 60] width 16 height 13
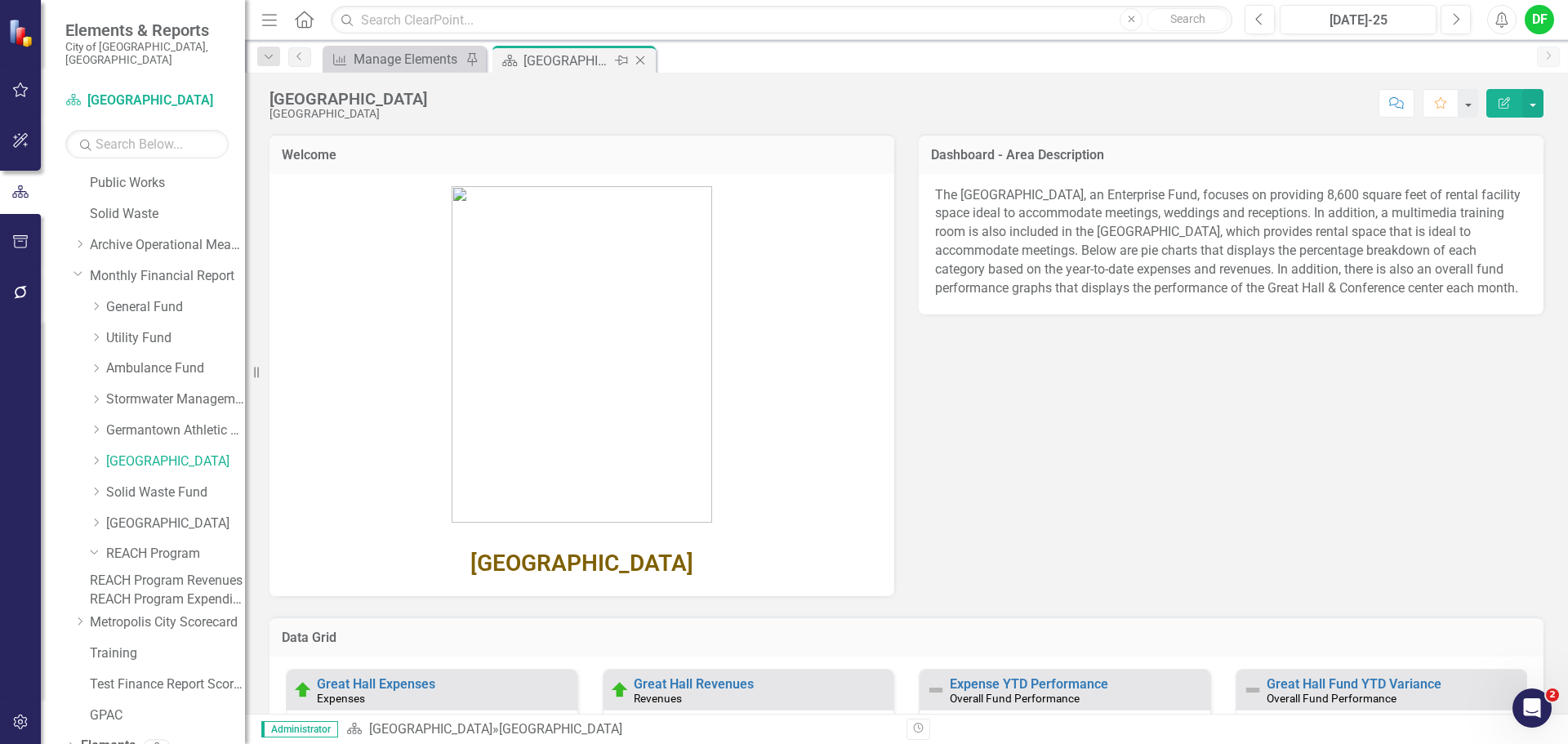
click at [643, 61] on icon "Close" at bounding box center [640, 60] width 16 height 13
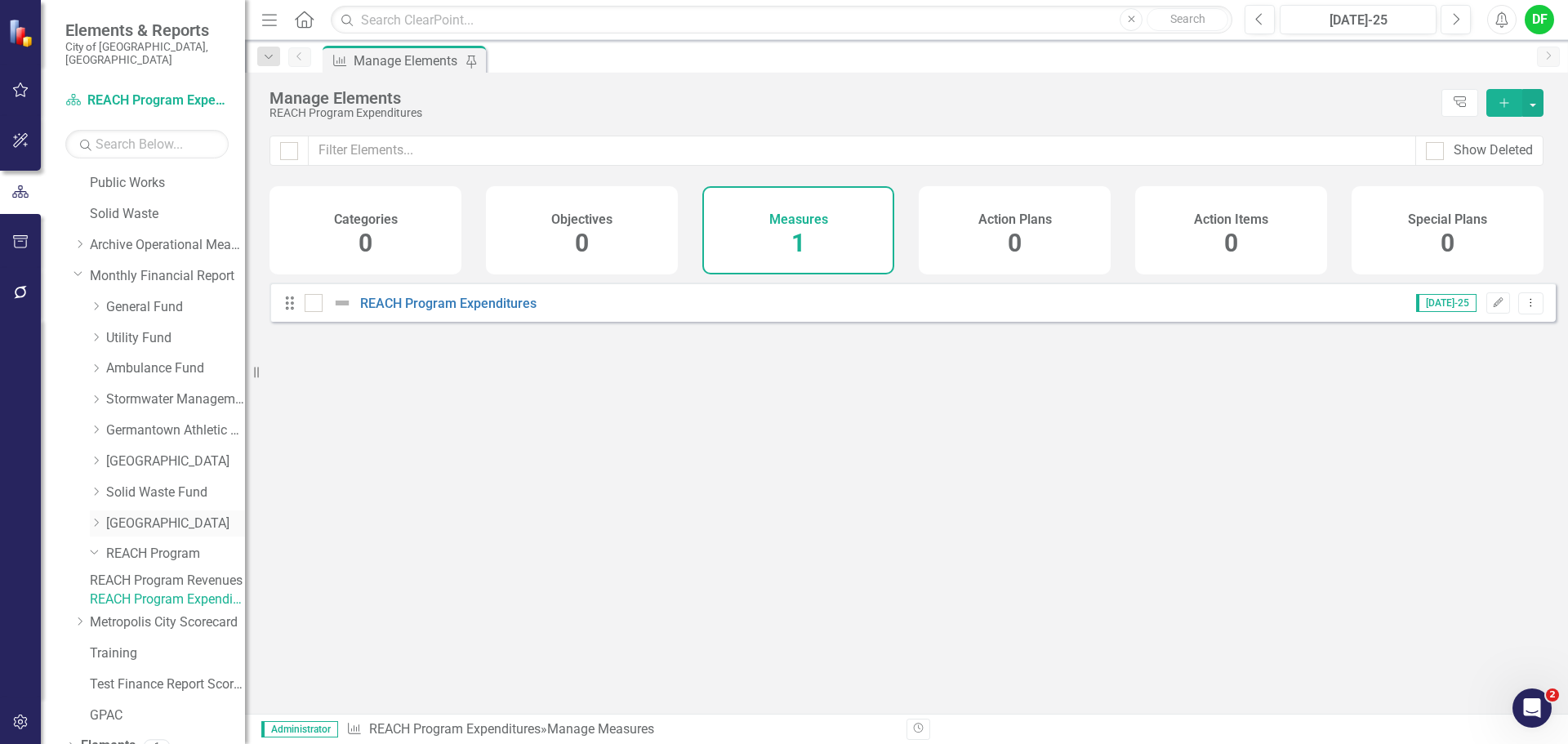
drag, startPoint x: 93, startPoint y: 534, endPoint x: 93, endPoint y: 523, distance: 11.0
click at [93, 545] on icon "Dropdown" at bounding box center [94, 551] width 9 height 12
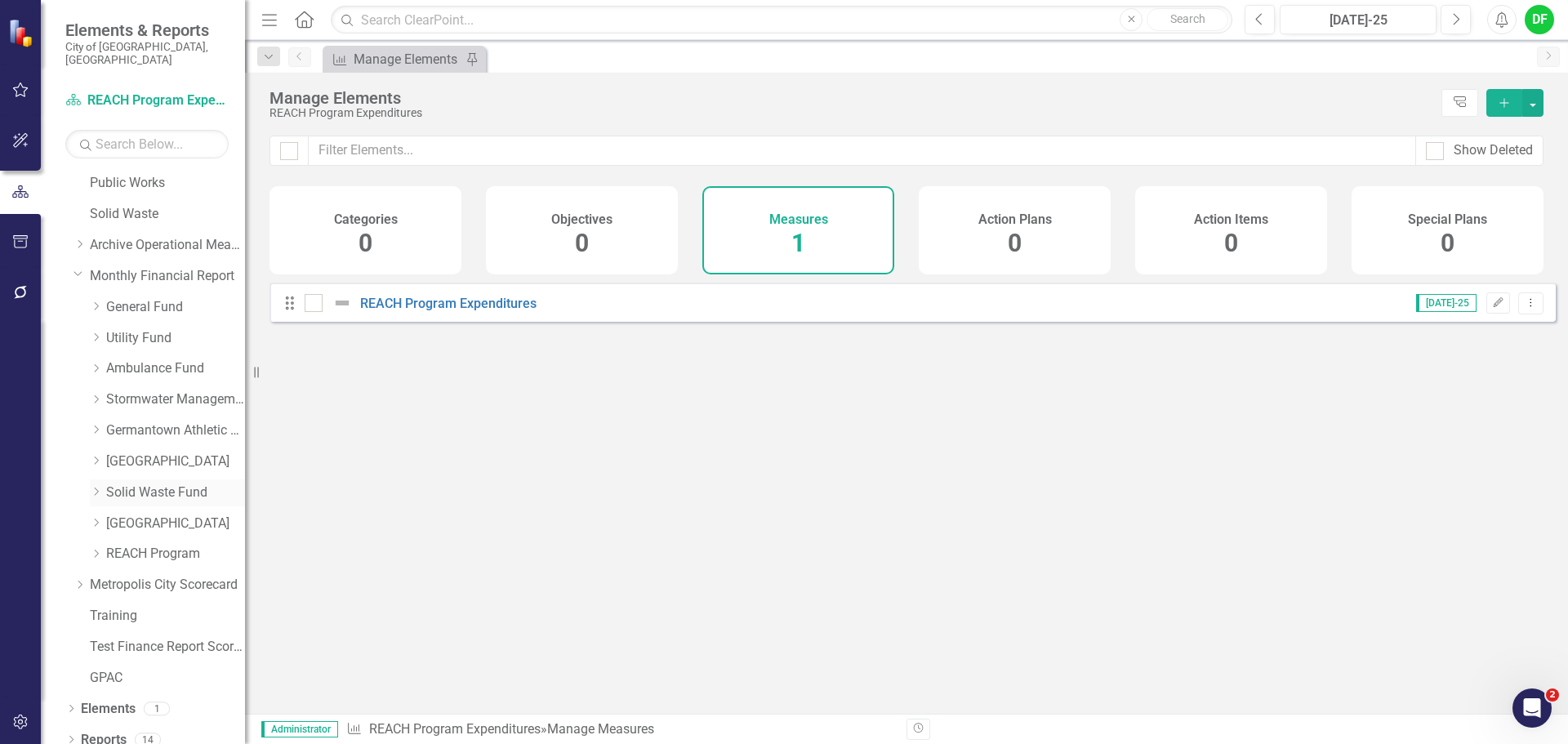
click at [126, 483] on link "Solid Waste Fund" at bounding box center [175, 493] width 138 height 19
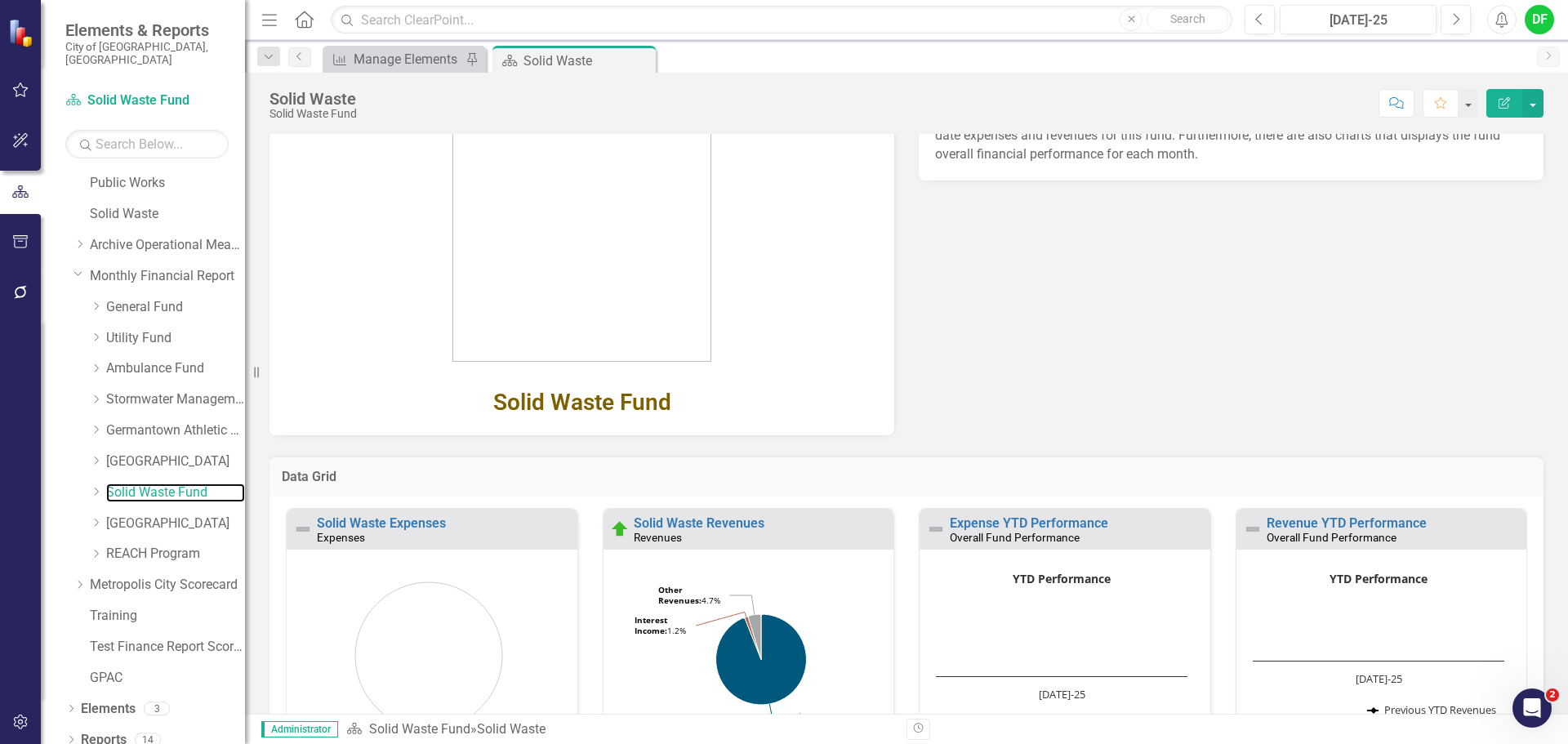
scroll to position [163, 0]
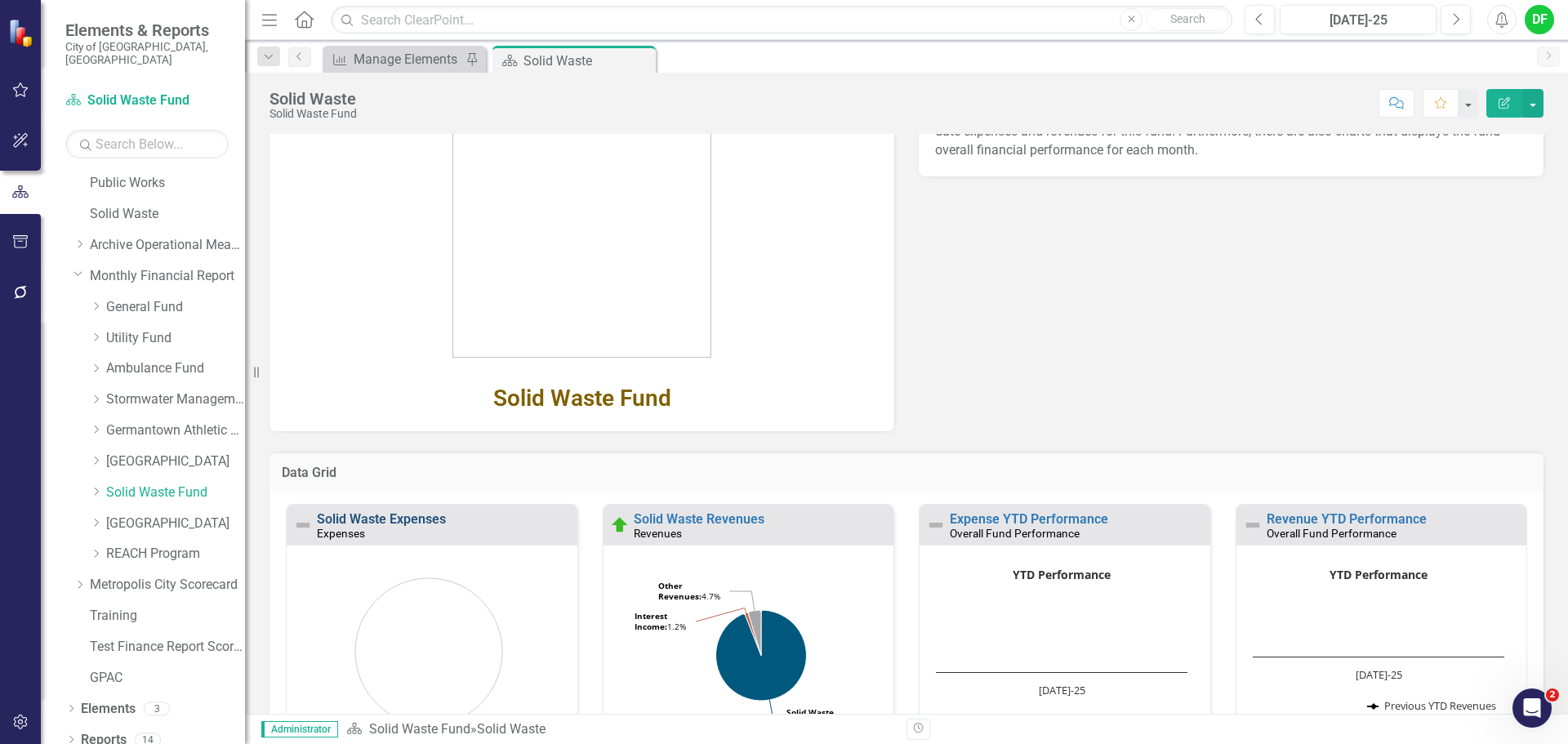
click at [414, 515] on link "Solid Waste Expenses" at bounding box center [381, 518] width 129 height 15
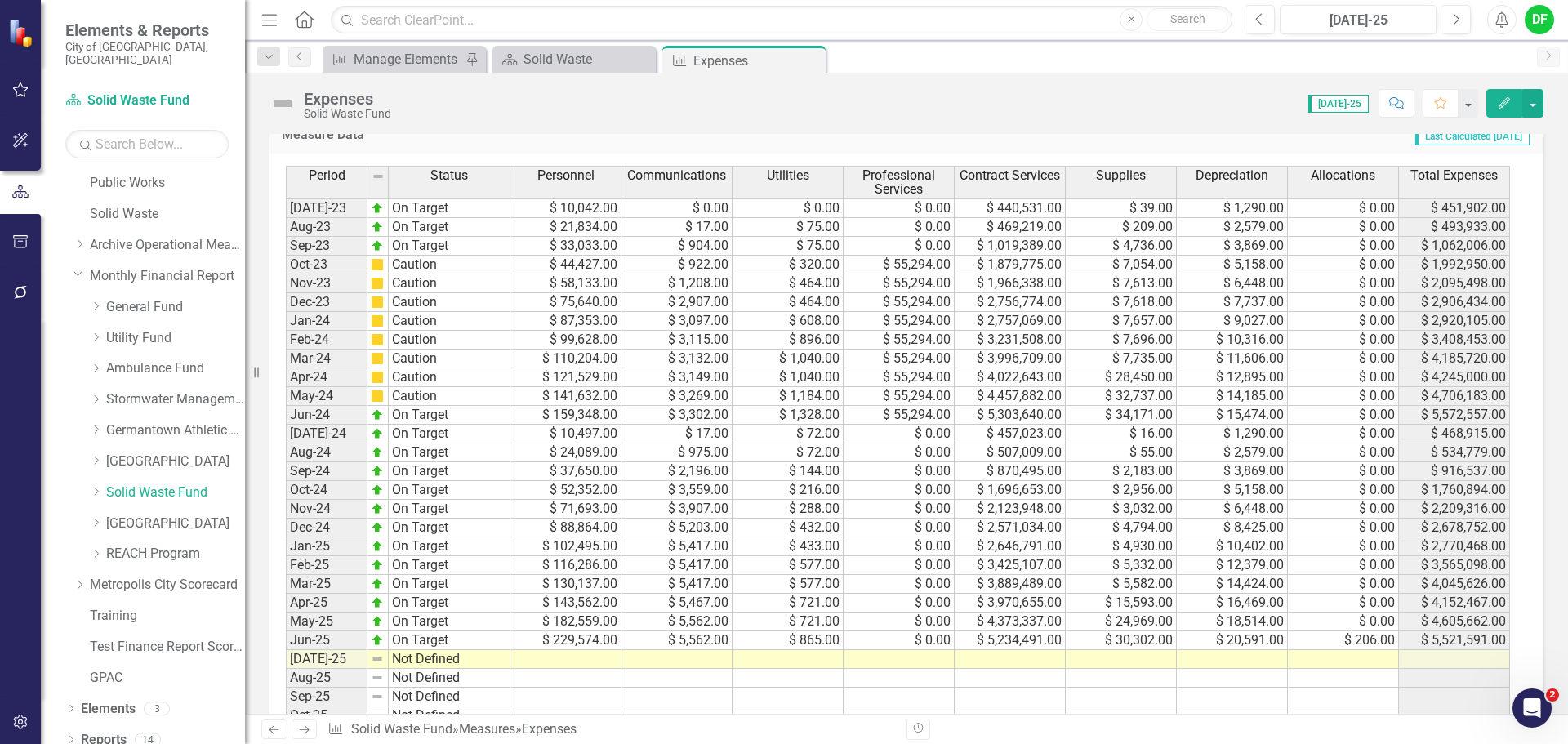
scroll to position [735, 0]
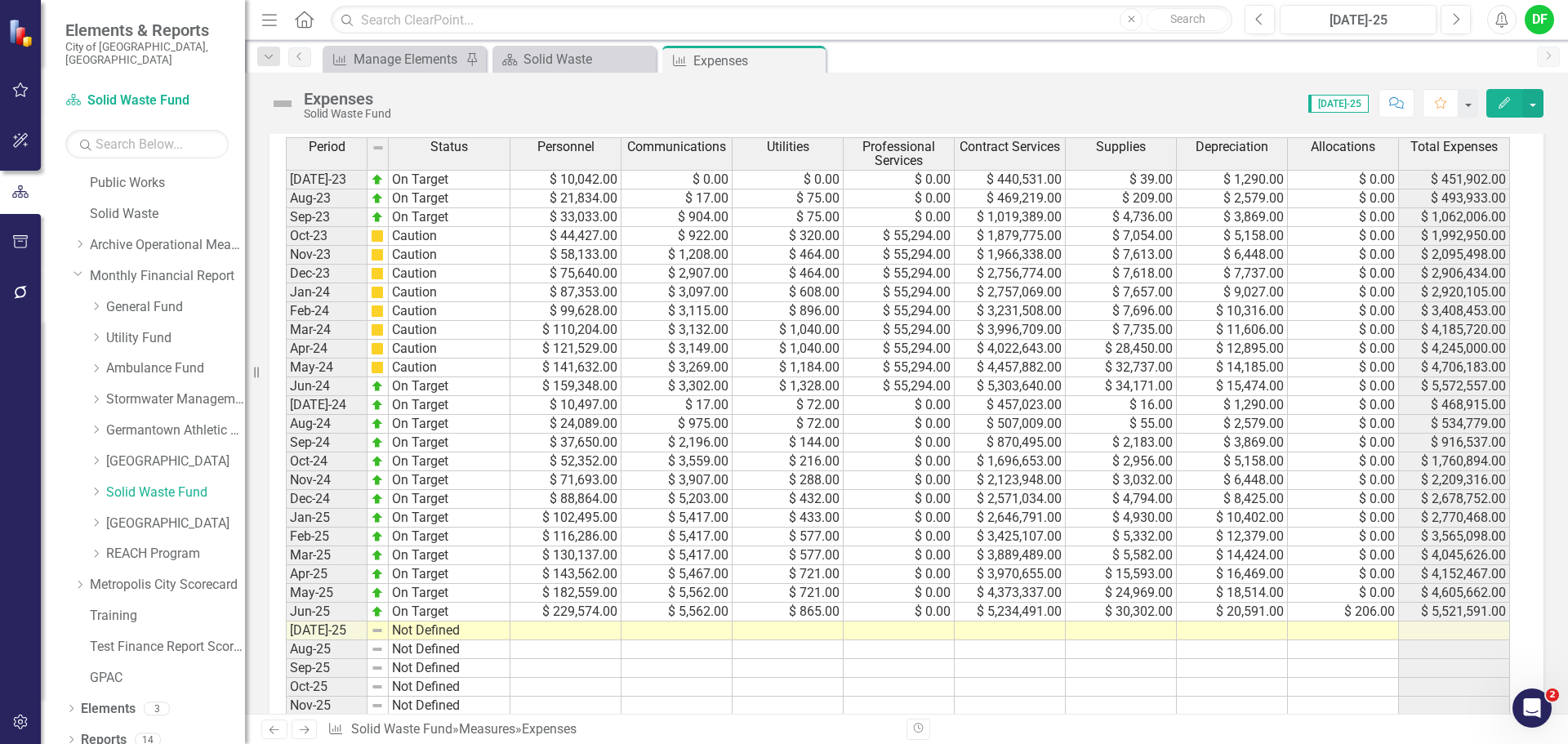
click at [543, 630] on td at bounding box center [566, 630] width 111 height 19
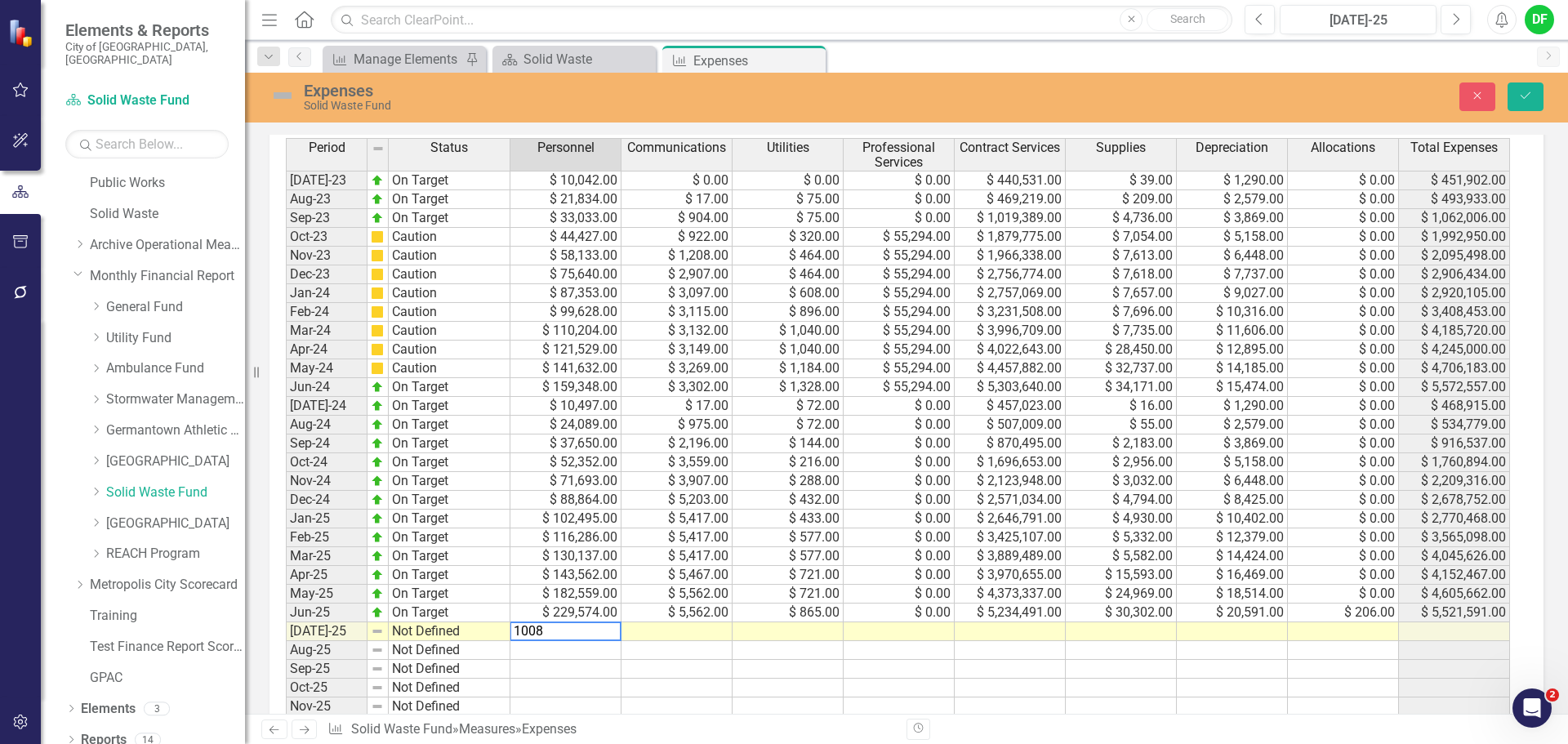
type textarea "10084"
type textarea "0"
type textarea "72"
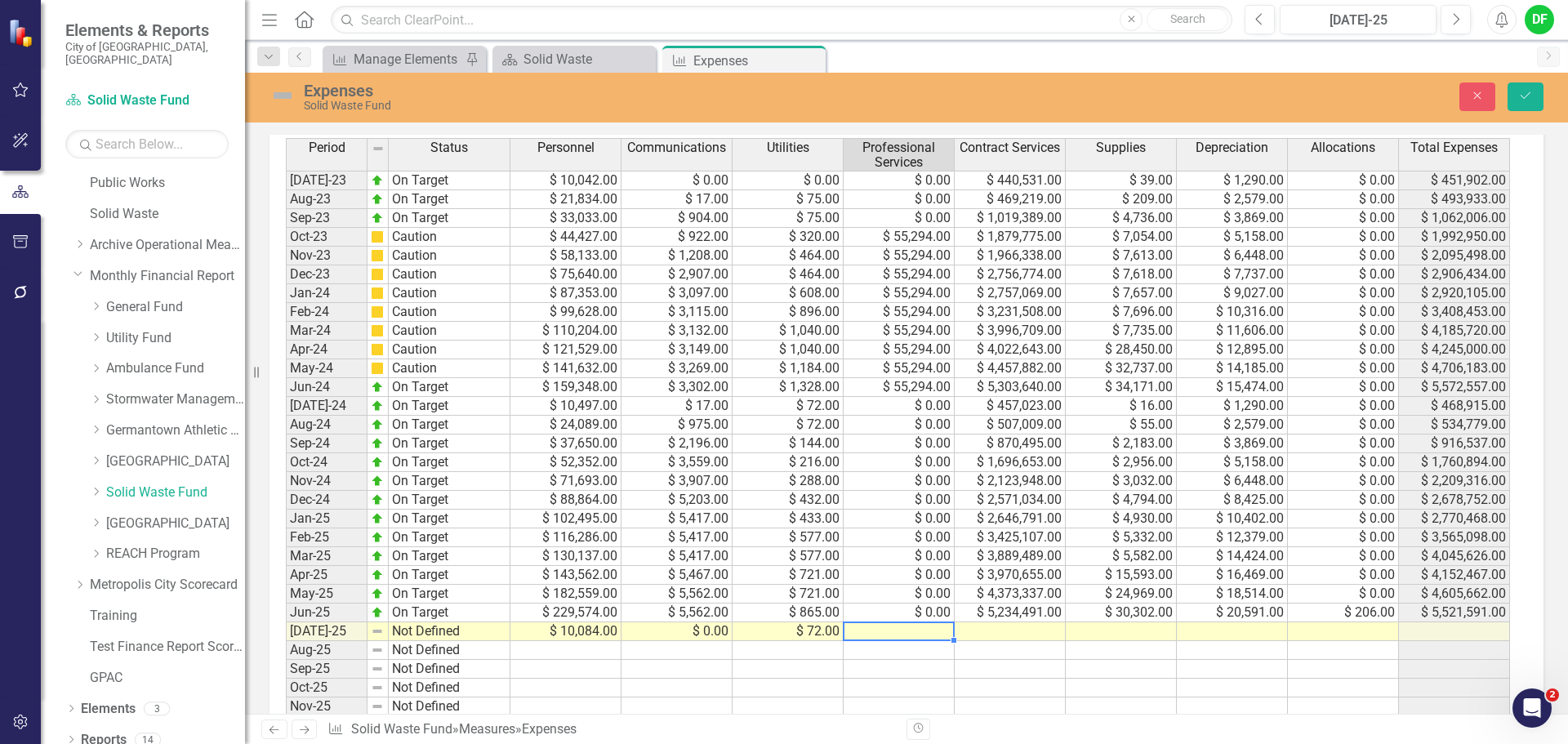
type textarea "0"
type textarea "465550"
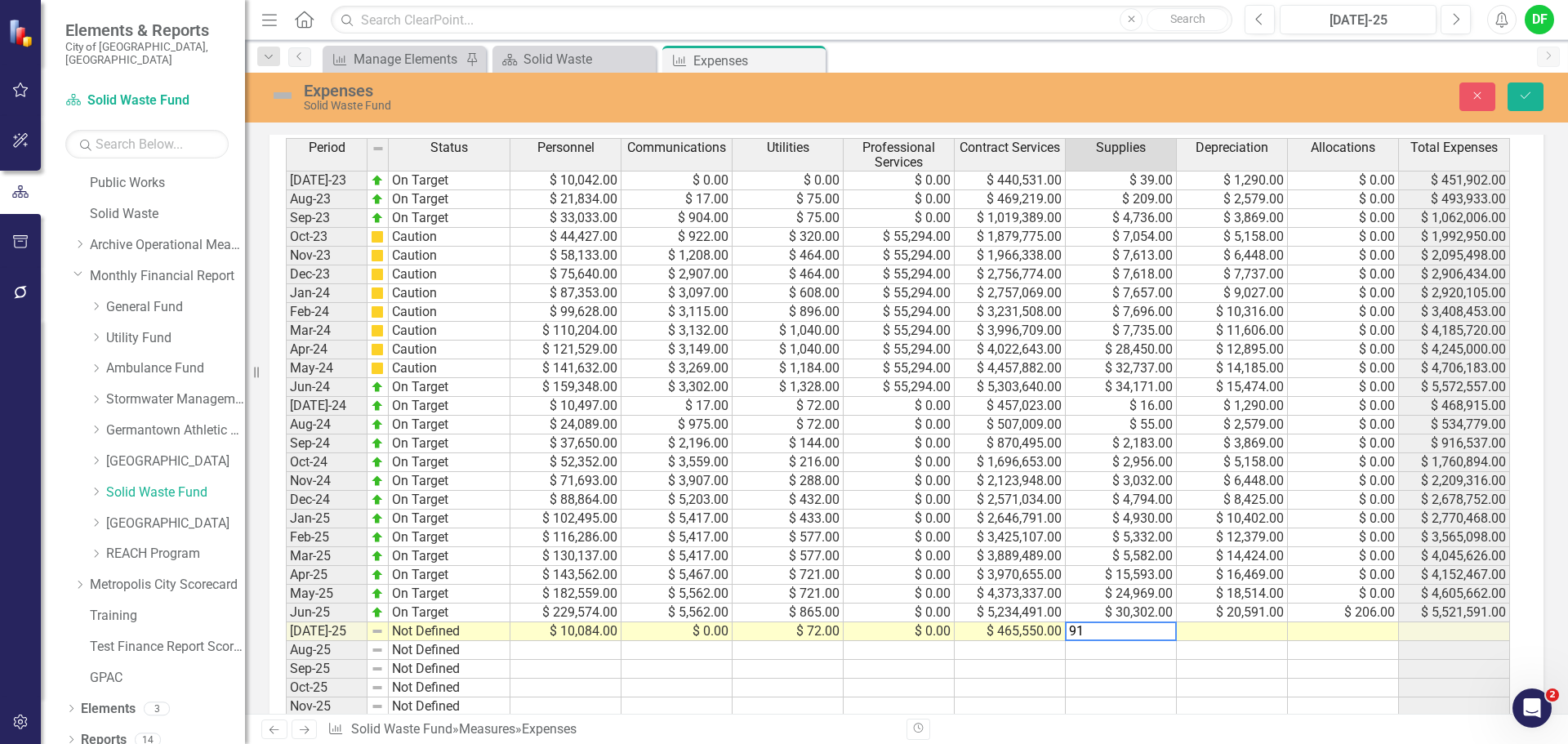
type textarea "912"
type textarea "2077"
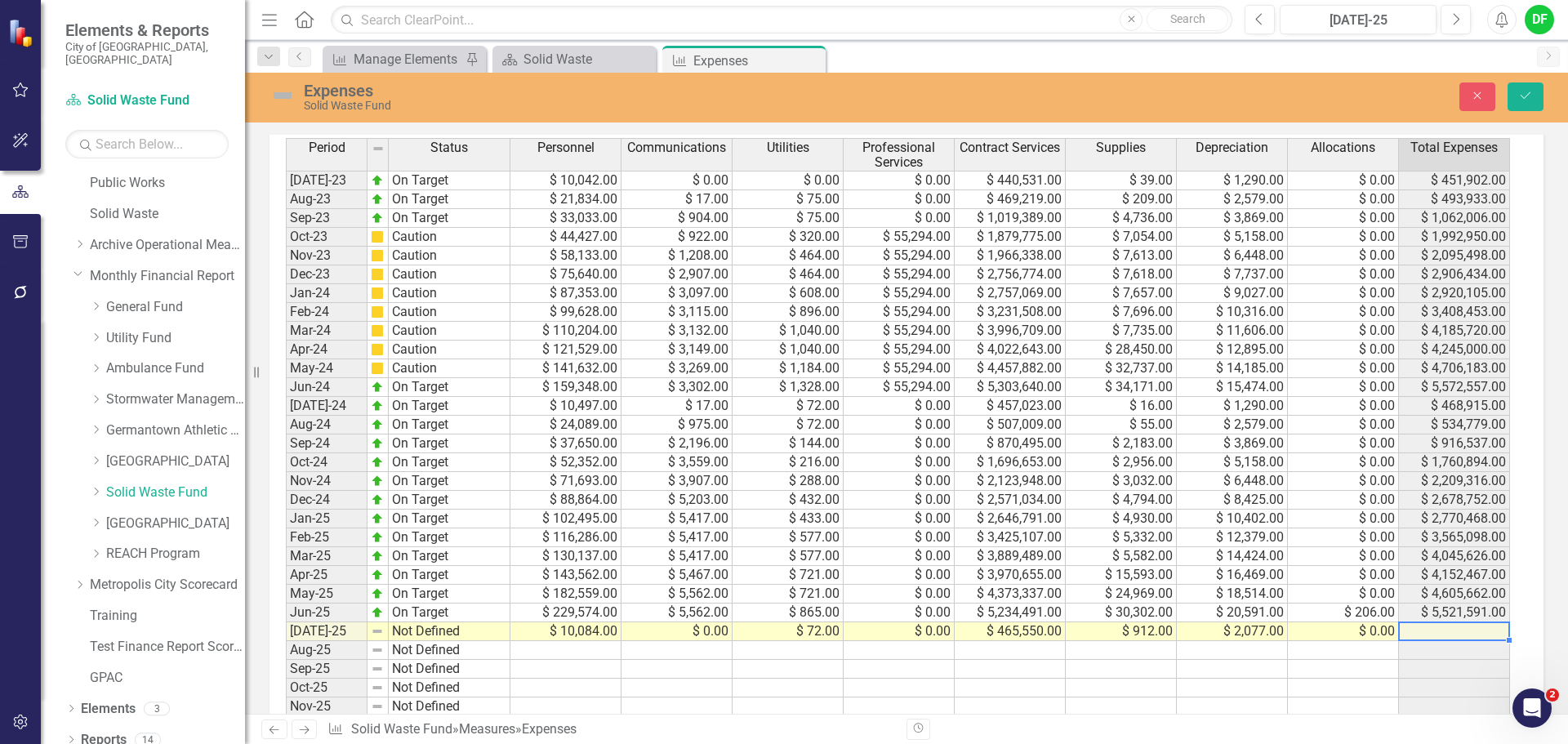
type textarea "0"
click at [288, 92] on img at bounding box center [282, 96] width 26 height 26
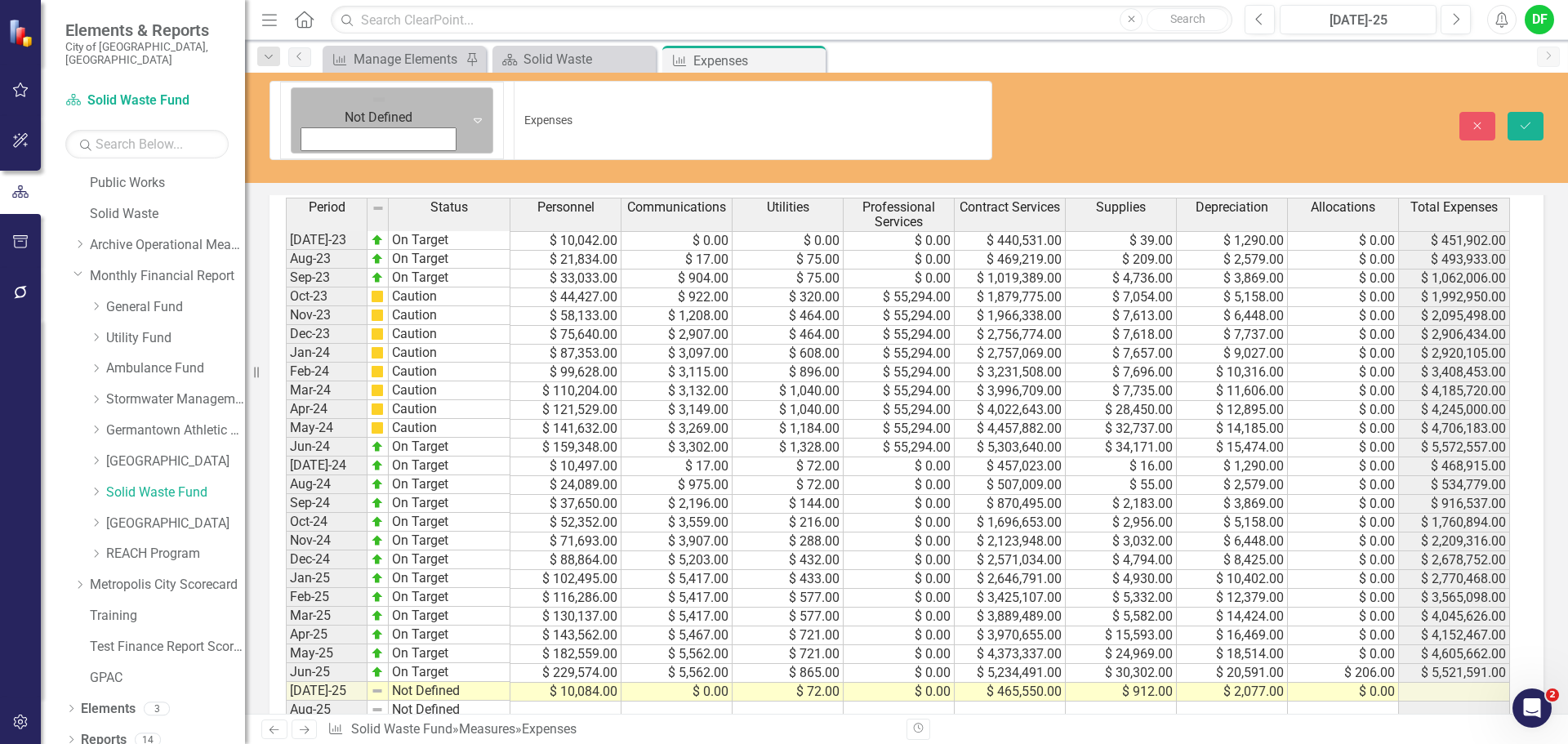
click at [470, 114] on icon "Expand" at bounding box center [478, 120] width 16 height 13
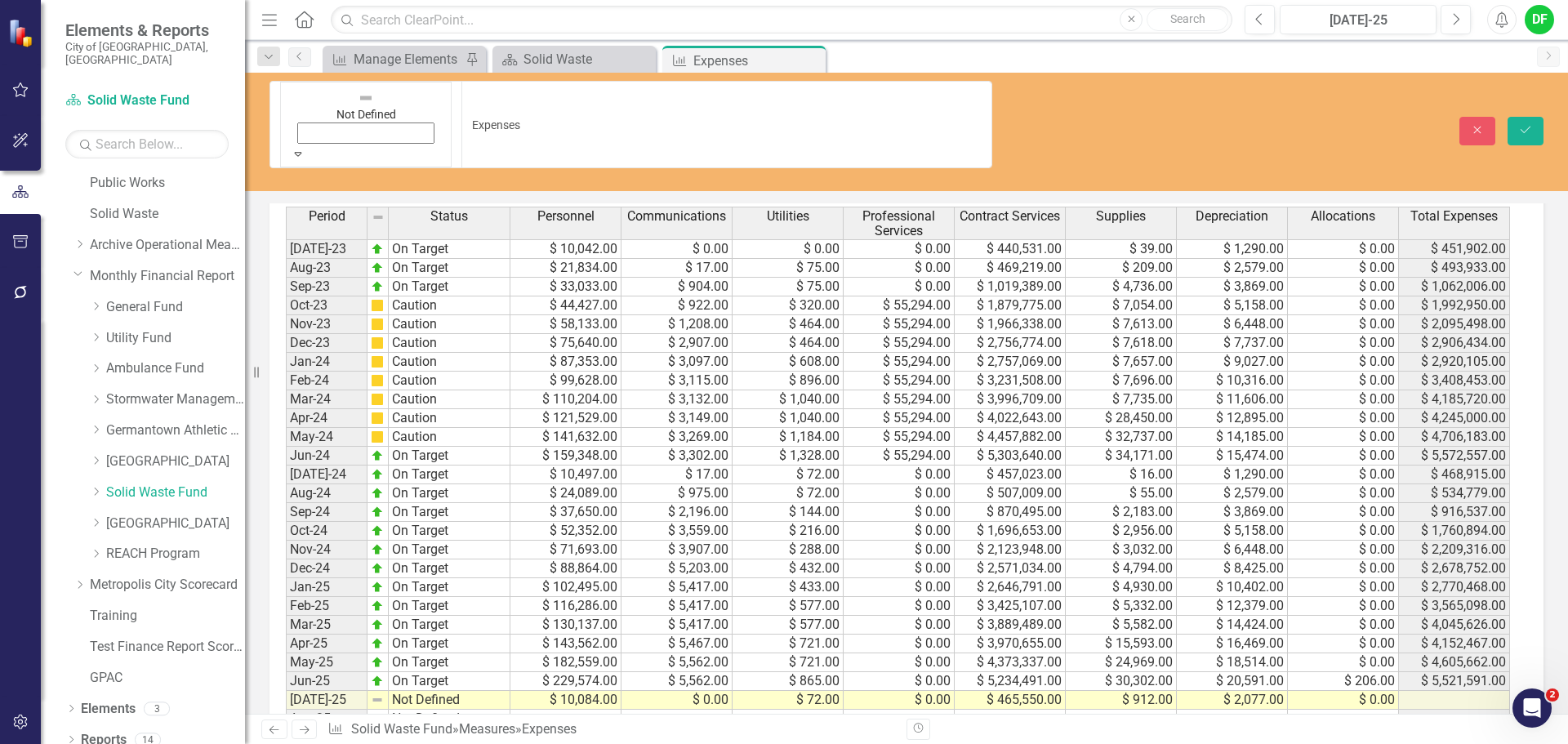
click at [1520, 124] on icon "Save" at bounding box center [1525, 129] width 15 height 11
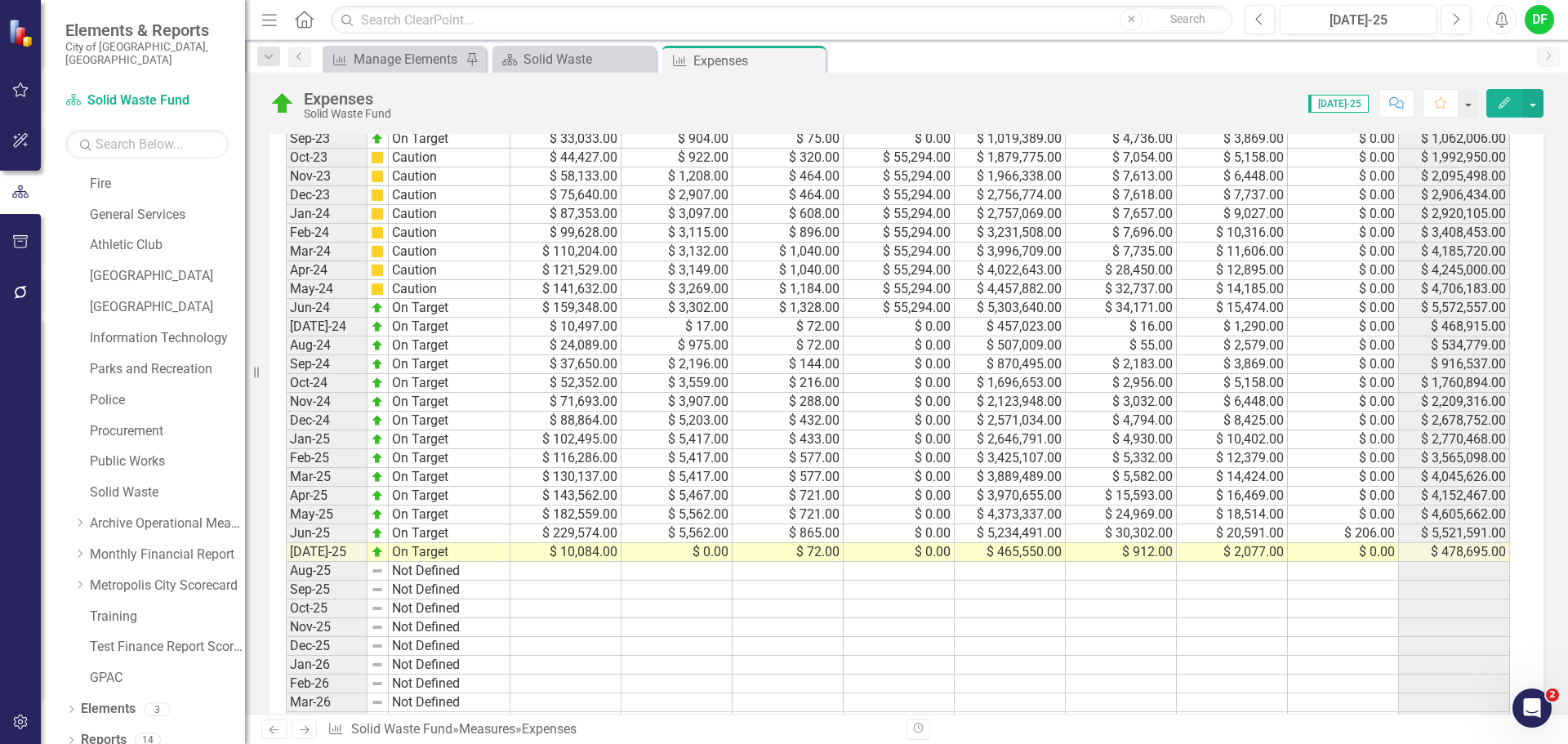
scroll to position [817, 0]
click at [807, 59] on icon "Close" at bounding box center [810, 60] width 16 height 13
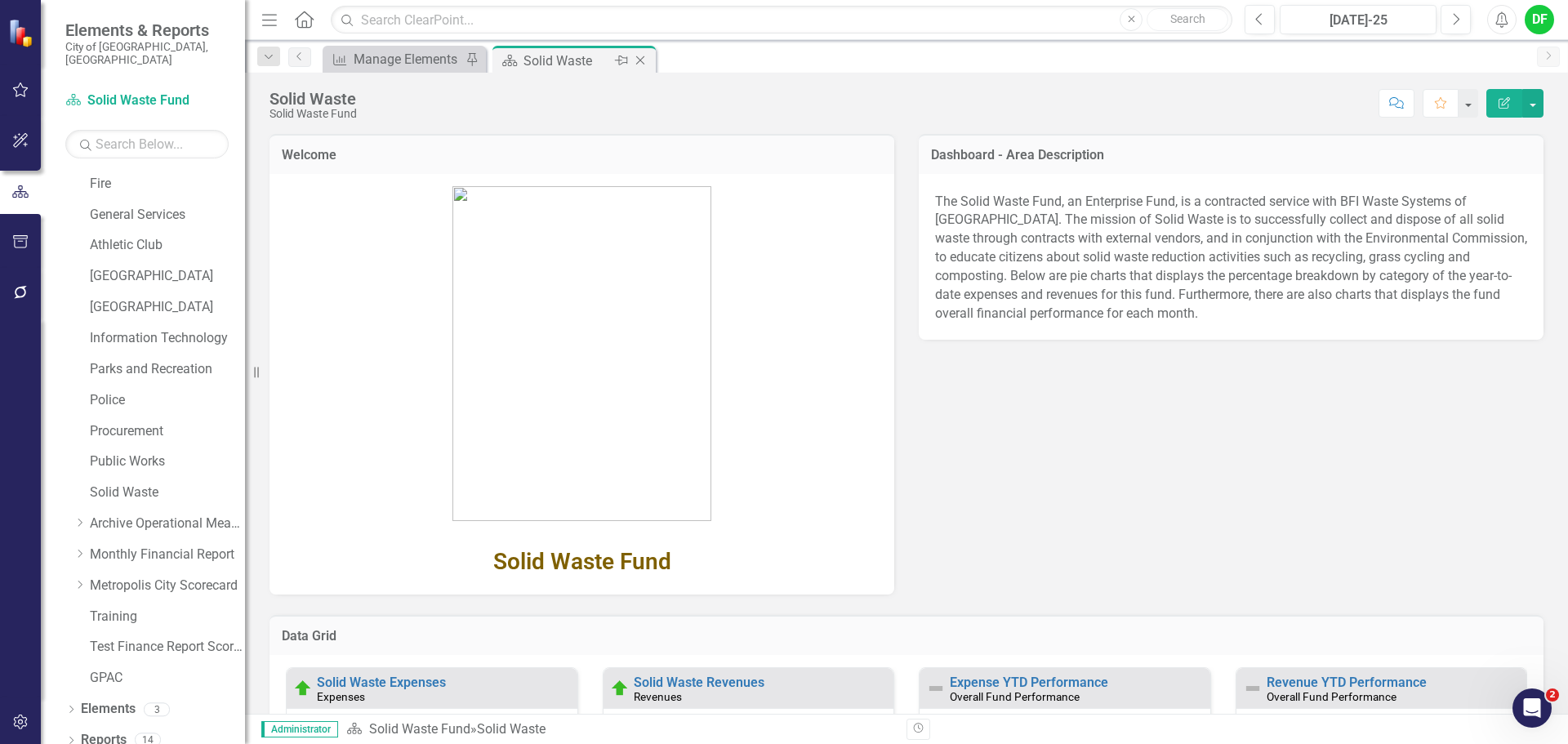
click at [639, 55] on icon "Close" at bounding box center [640, 60] width 16 height 13
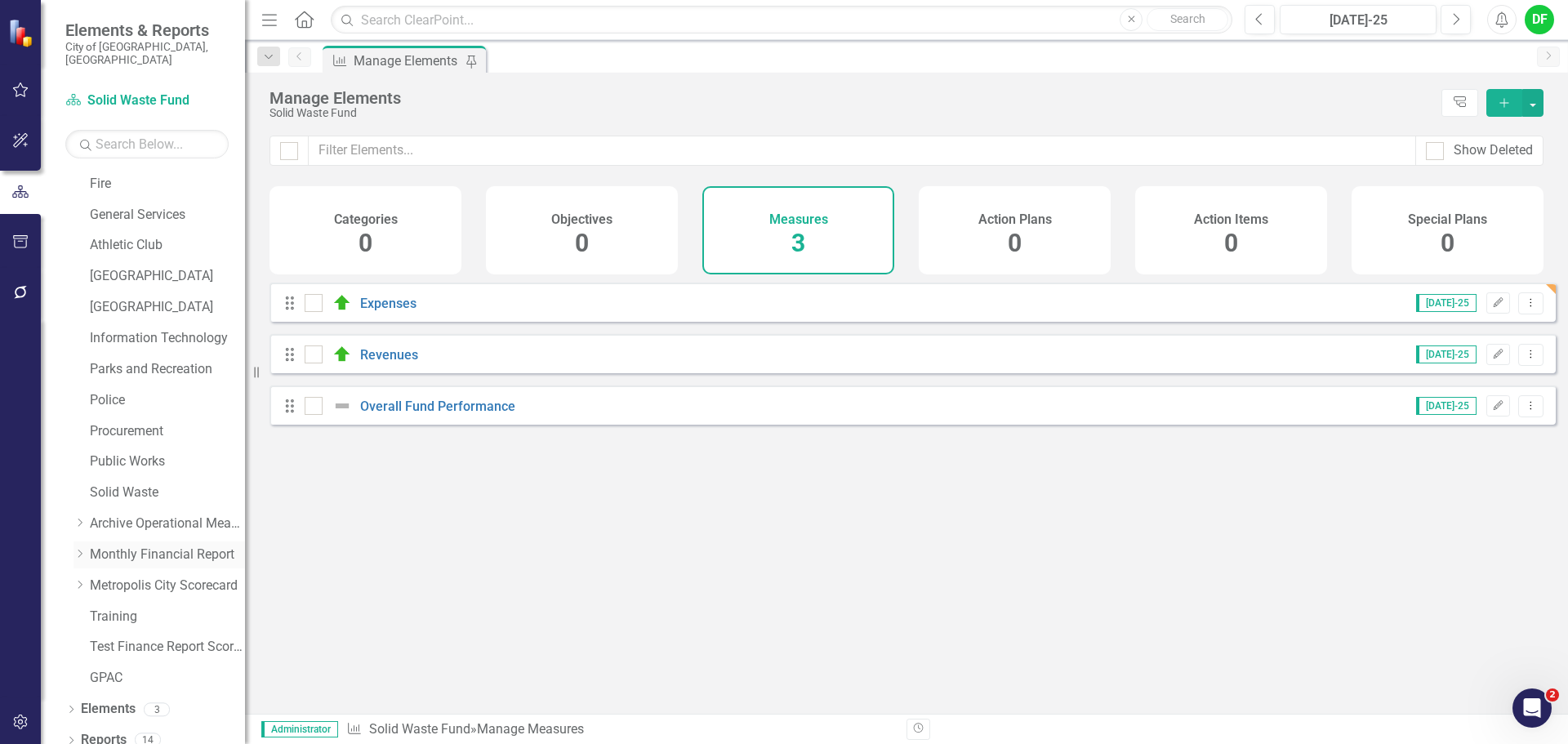
click at [82, 548] on icon "Dropdown" at bounding box center [79, 553] width 12 height 9
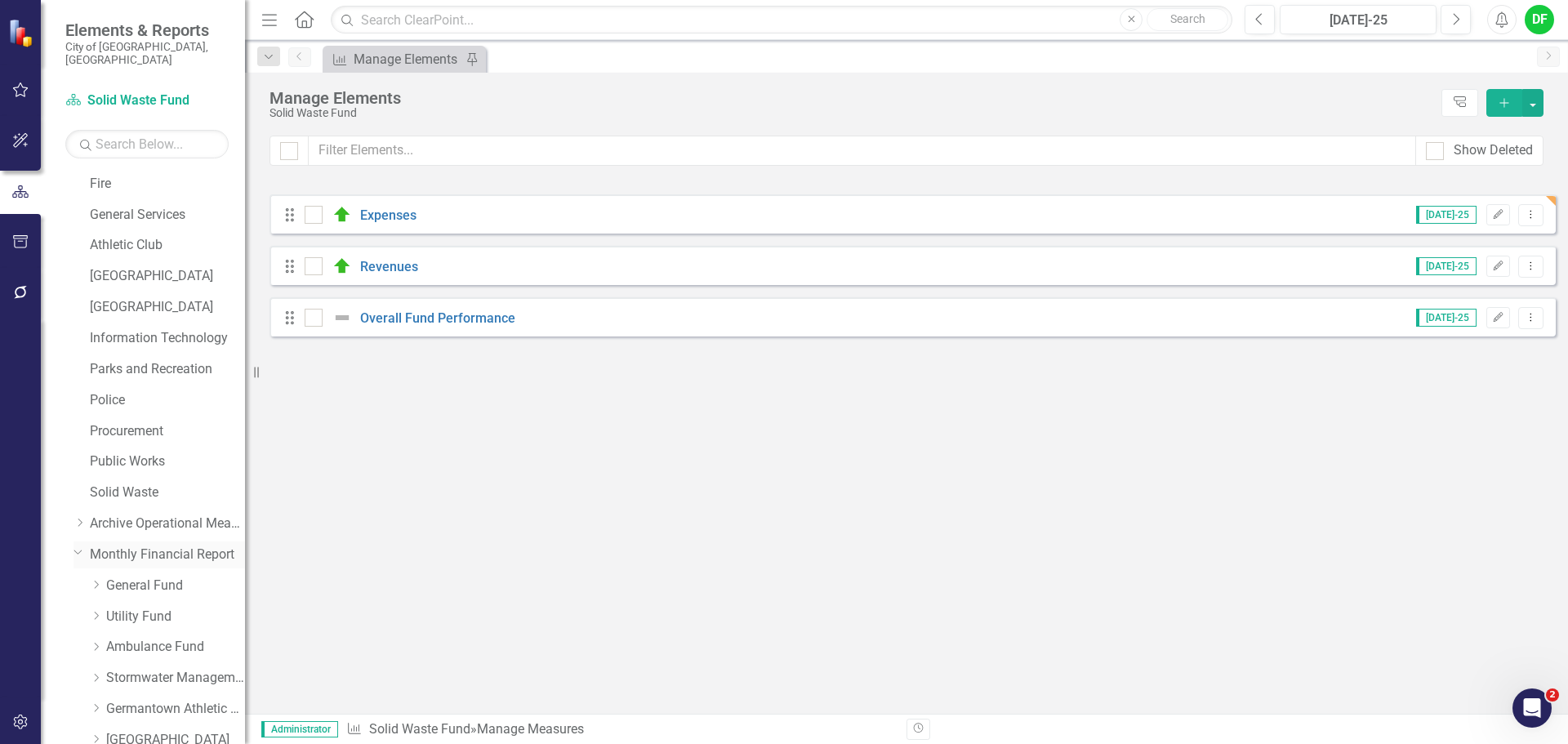
scroll to position [588, 0]
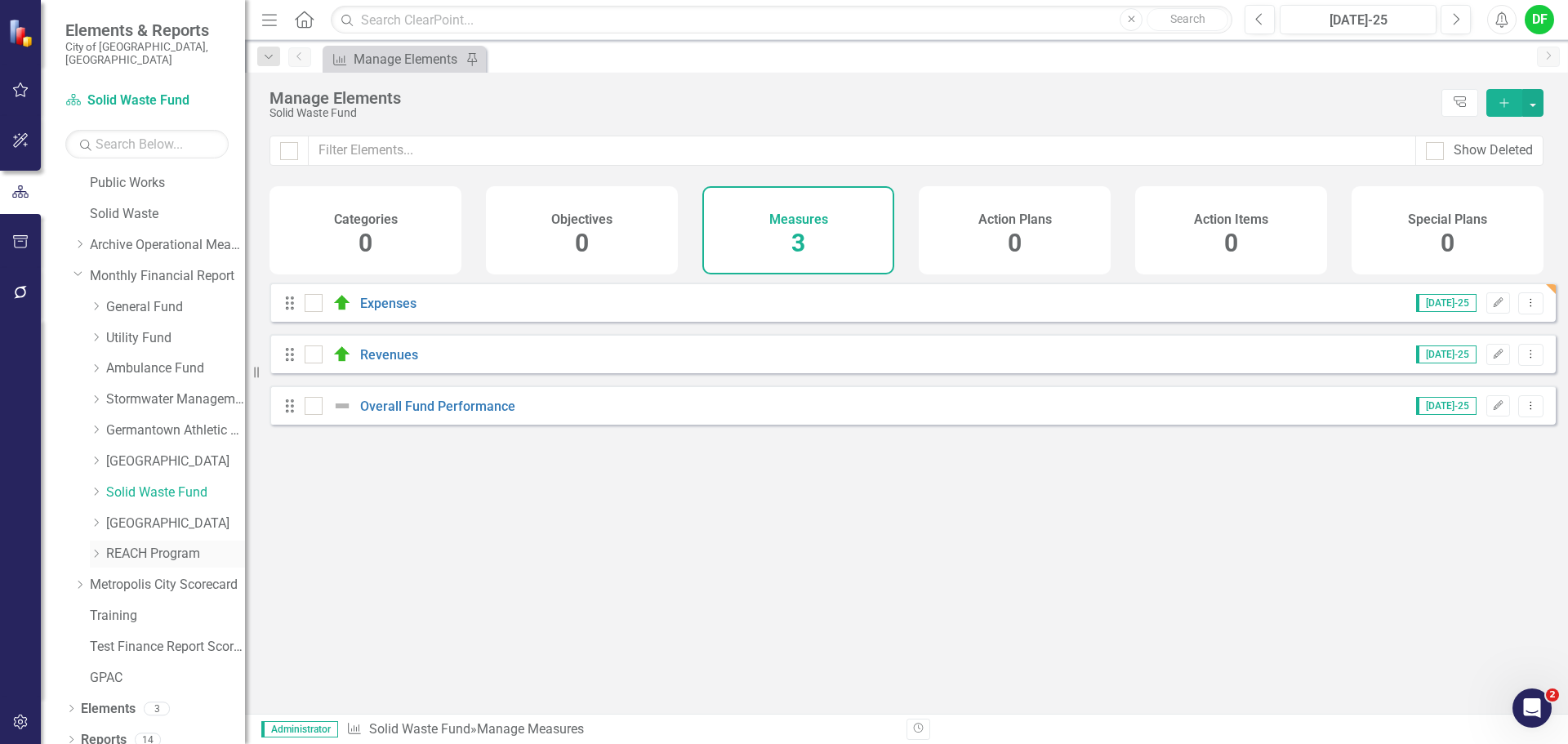
click at [123, 544] on link "REACH Program" at bounding box center [175, 554] width 138 height 19
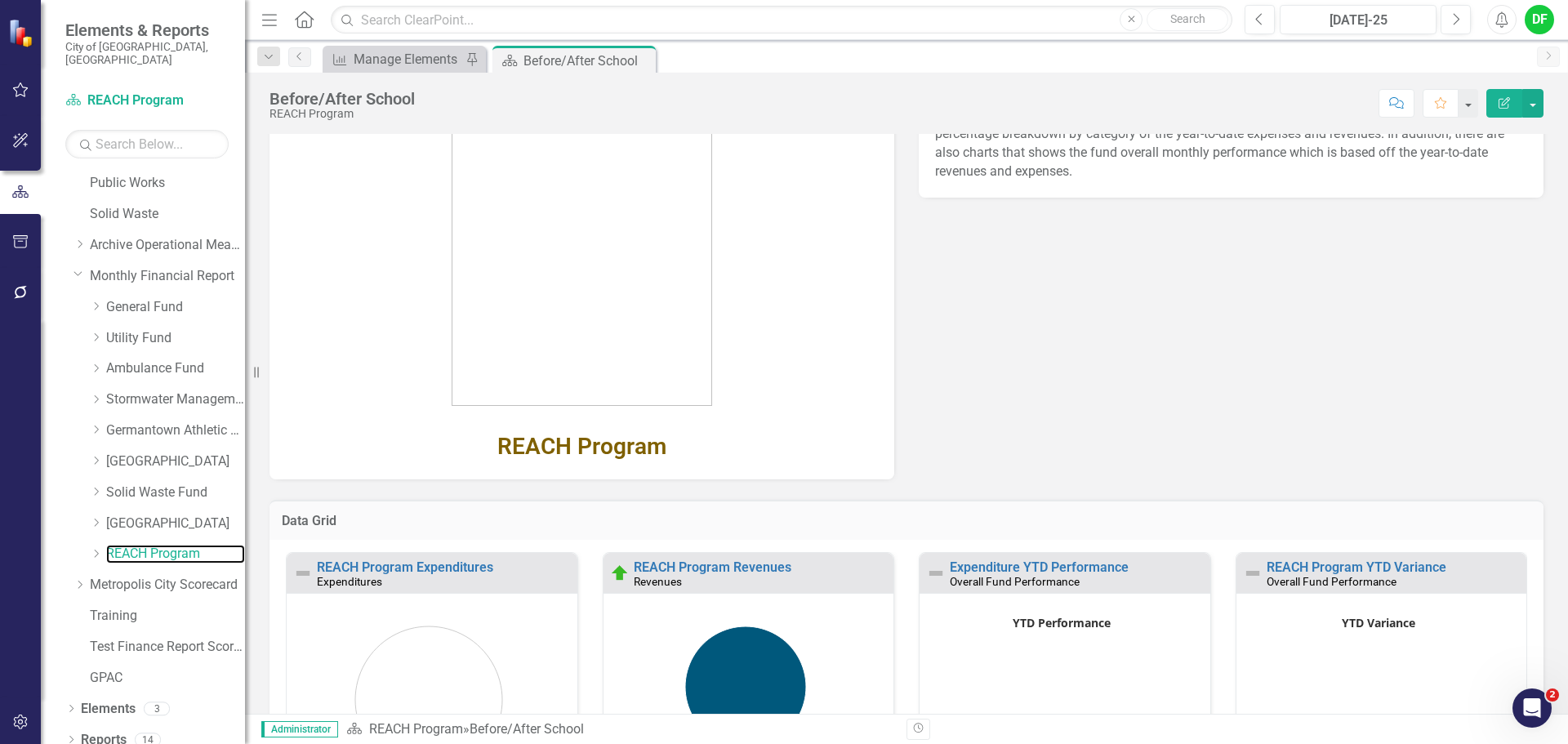
scroll to position [163, 0]
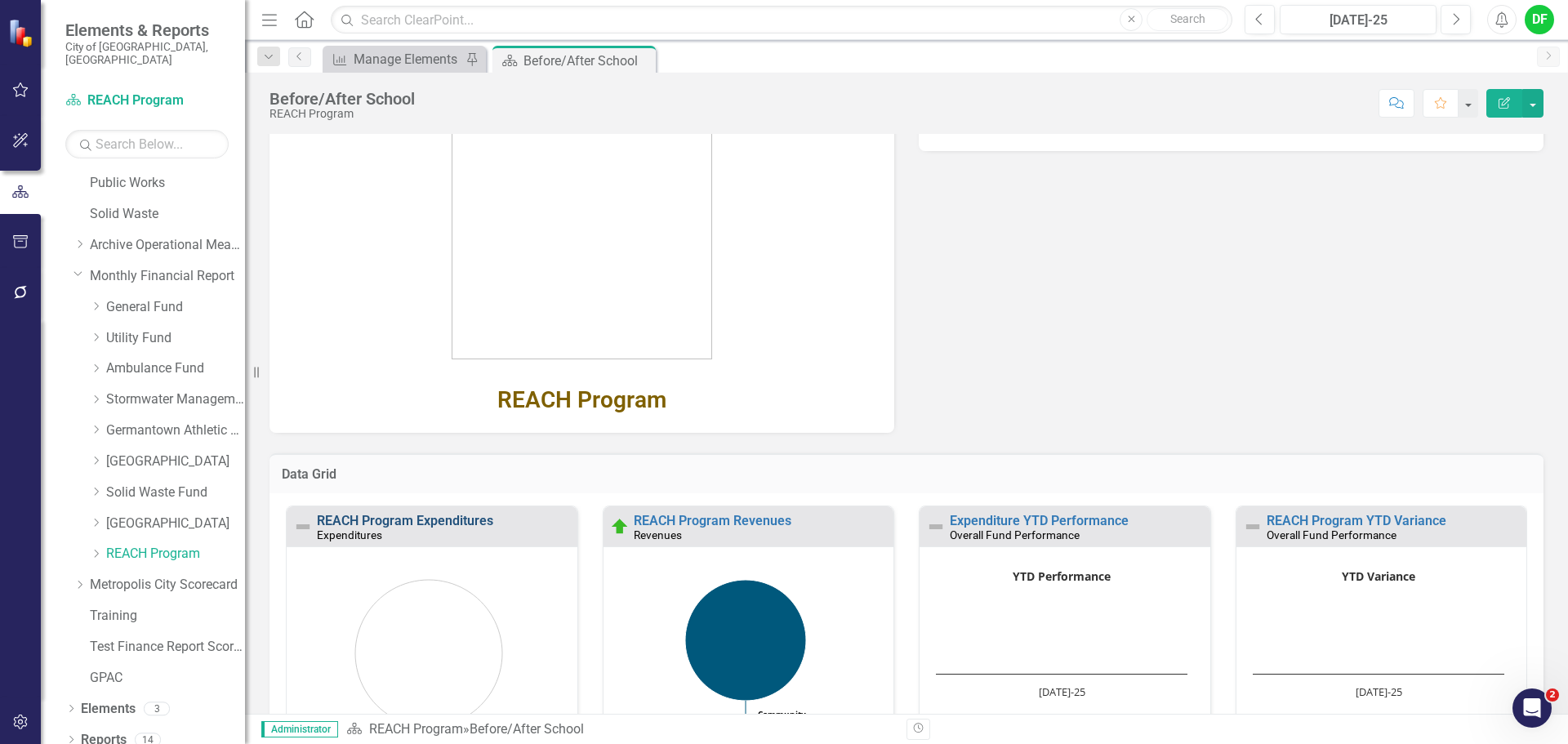
click at [480, 524] on link "REACH Program Expenditures" at bounding box center [405, 520] width 176 height 15
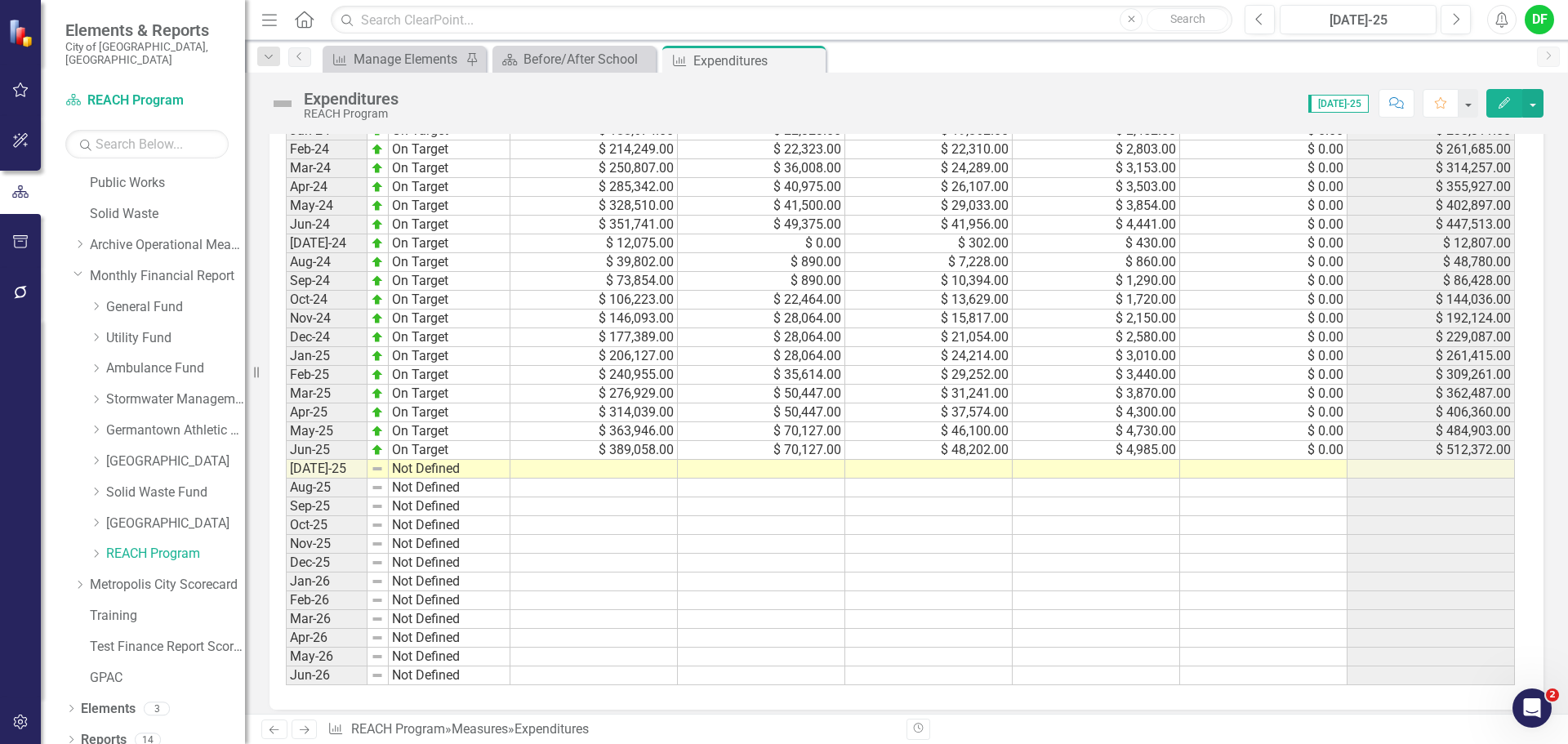
scroll to position [895, 0]
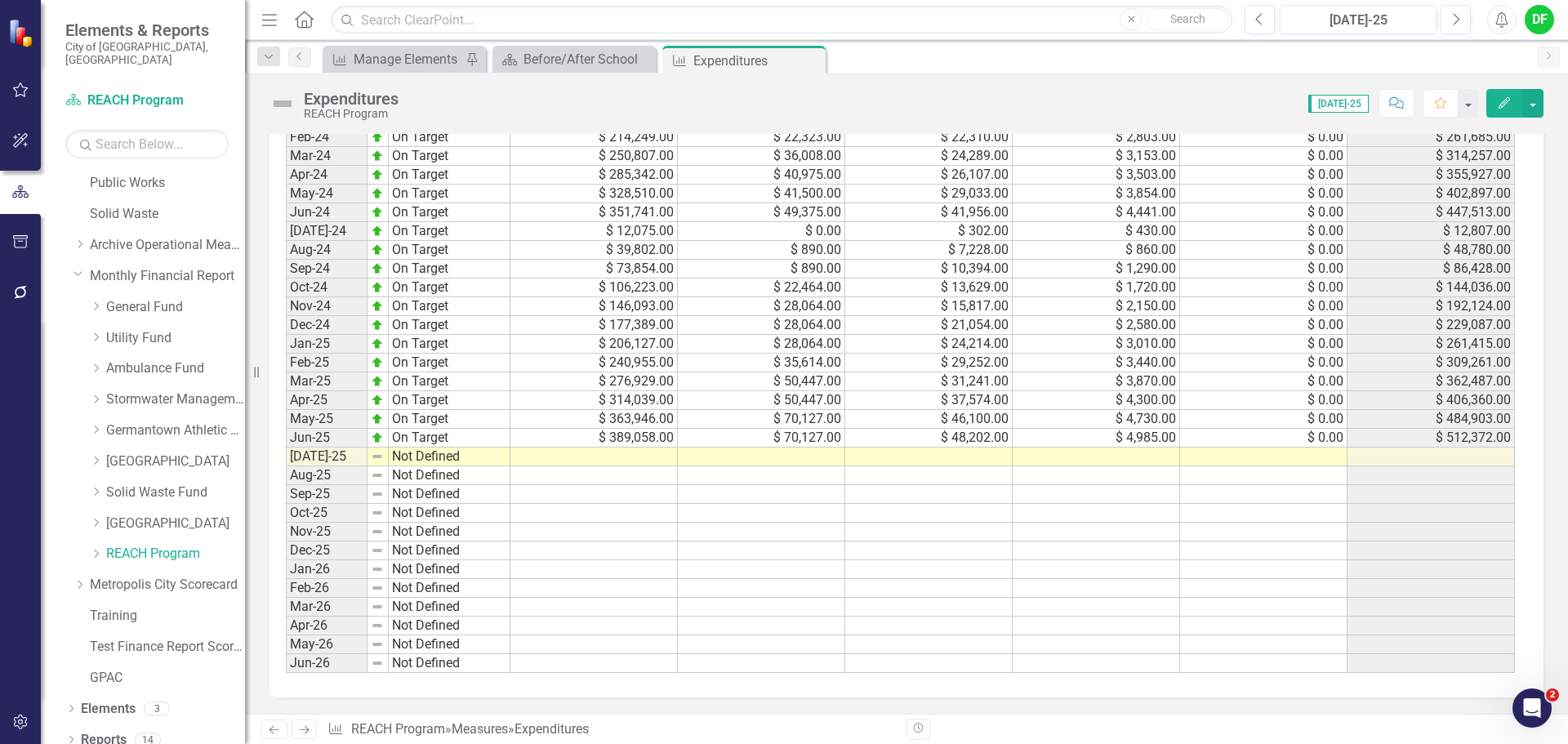
click at [1183, 460] on td at bounding box center [1264, 457] width 167 height 19
type textarea "0"
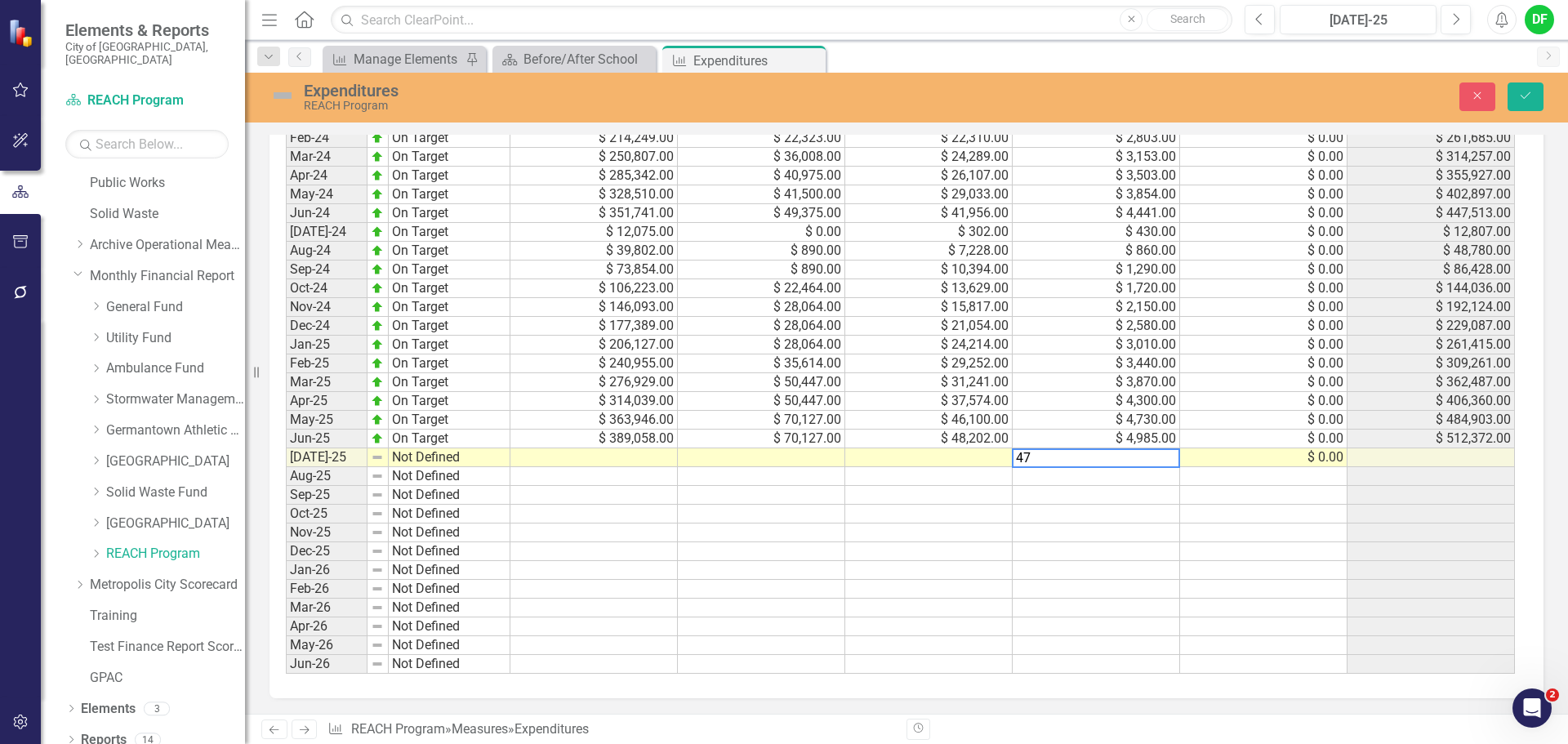
type textarea "475"
click at [576, 460] on td at bounding box center [594, 458] width 167 height 19
type textarea "12507"
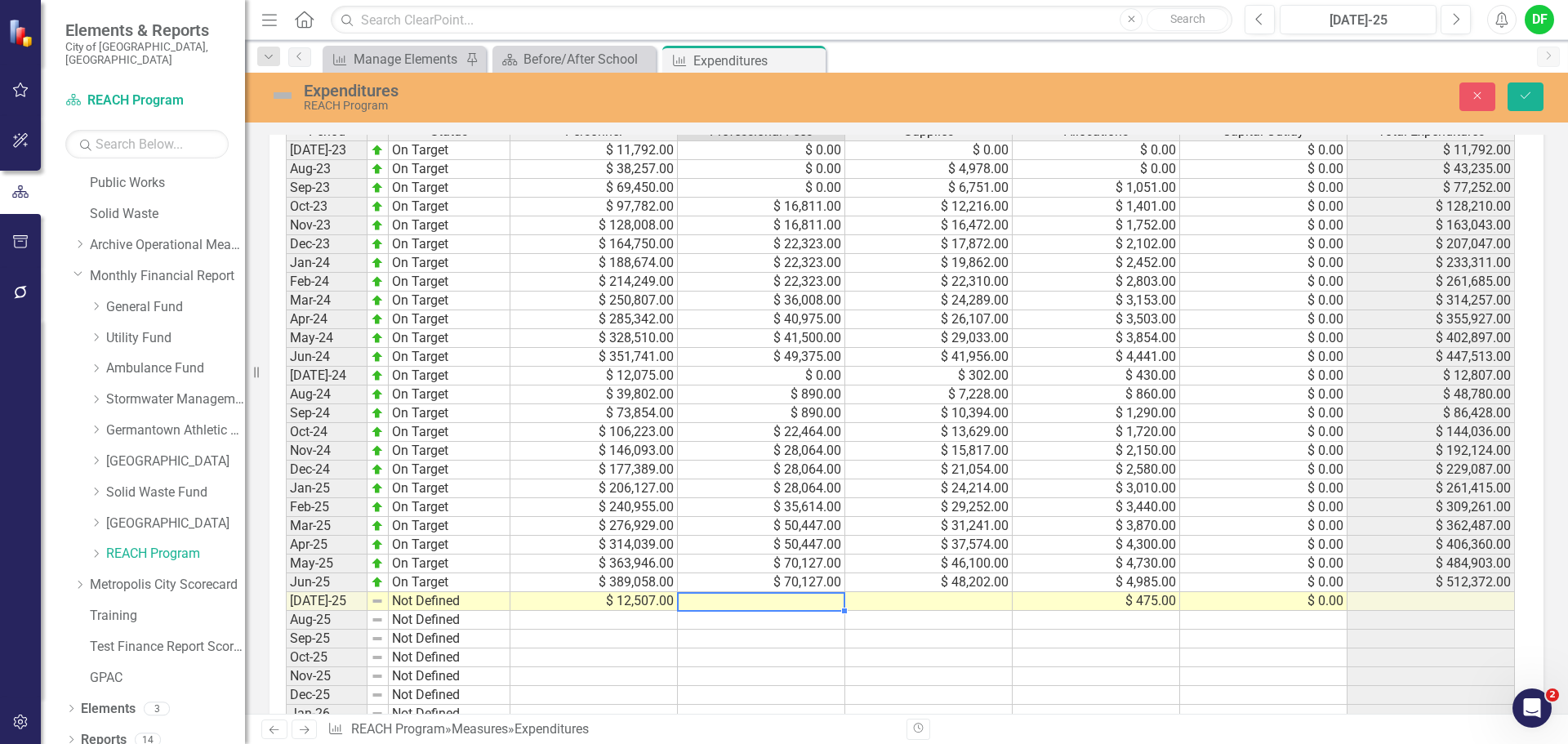
scroll to position [731, 0]
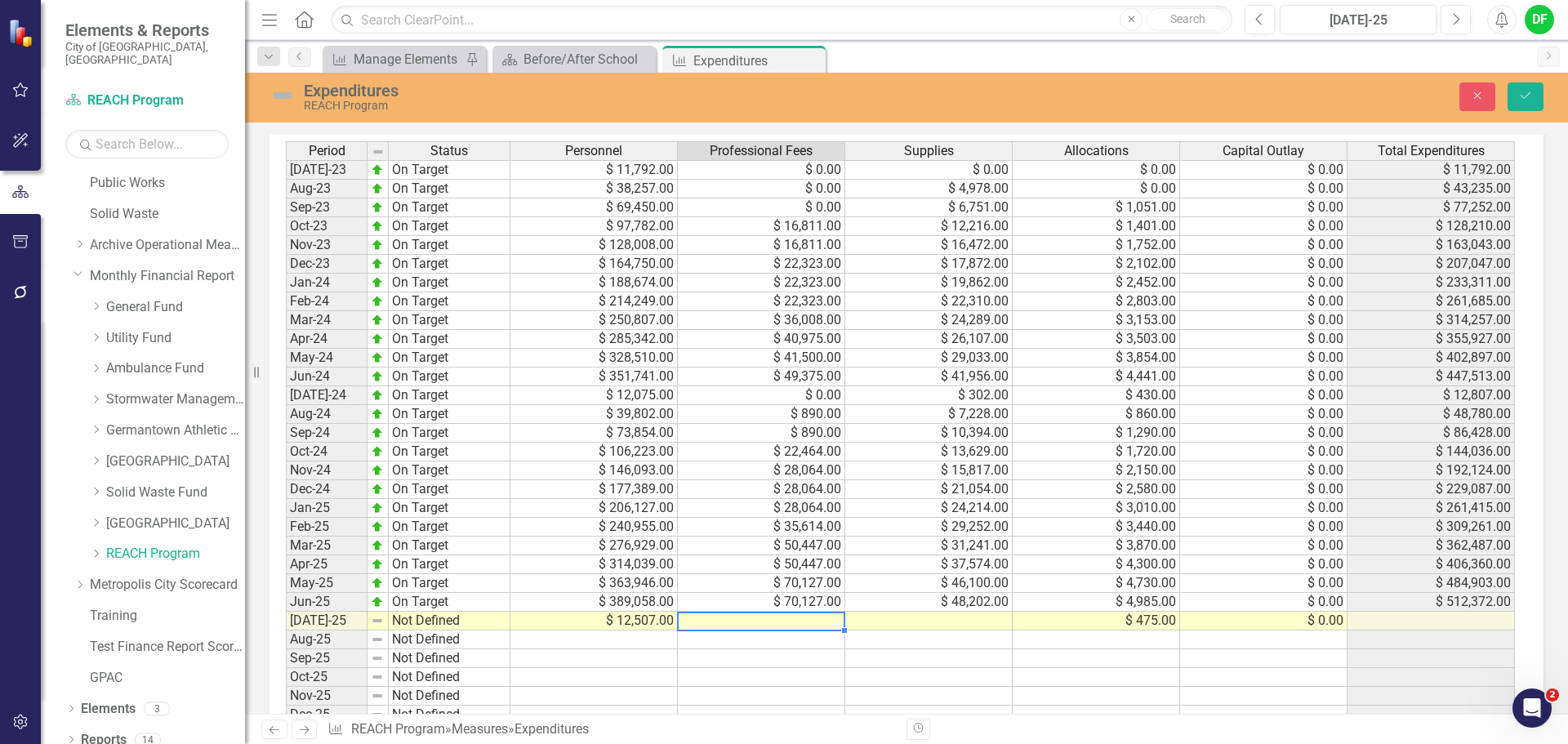
type textarea "0"
type textarea "475"
click at [280, 93] on img at bounding box center [282, 96] width 26 height 26
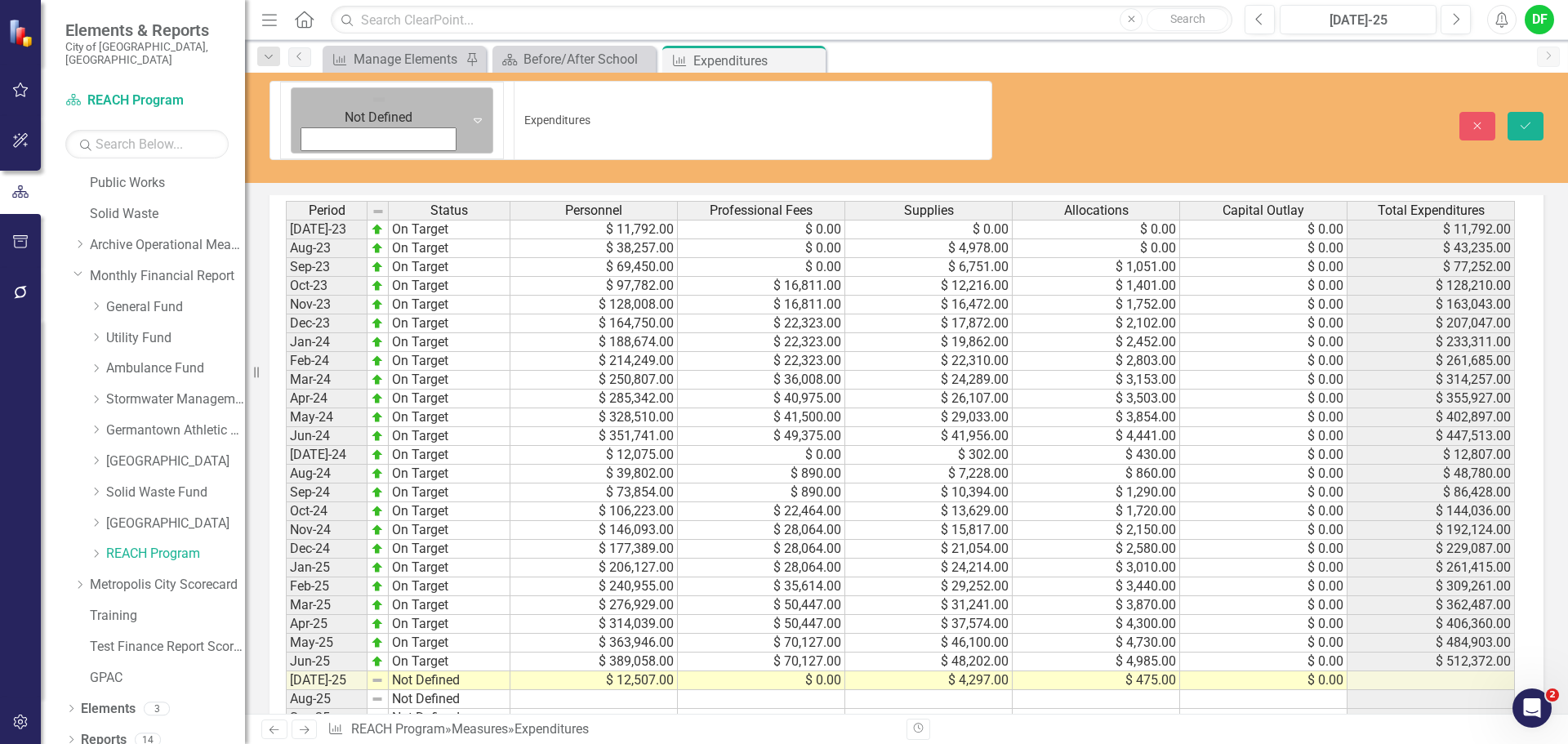
click at [470, 114] on icon "Expand" at bounding box center [478, 120] width 16 height 13
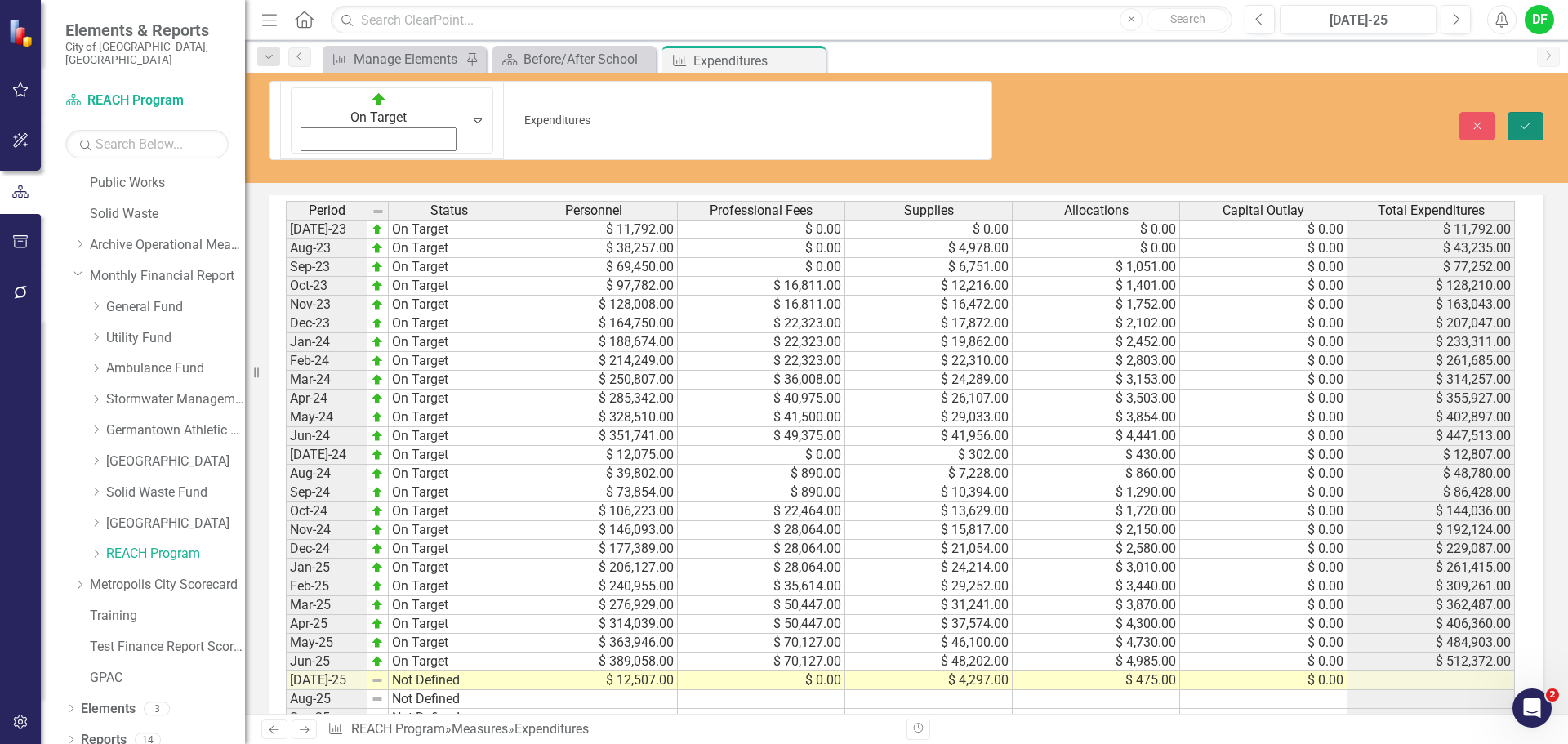
click at [1530, 120] on icon "Save" at bounding box center [1525, 125] width 15 height 11
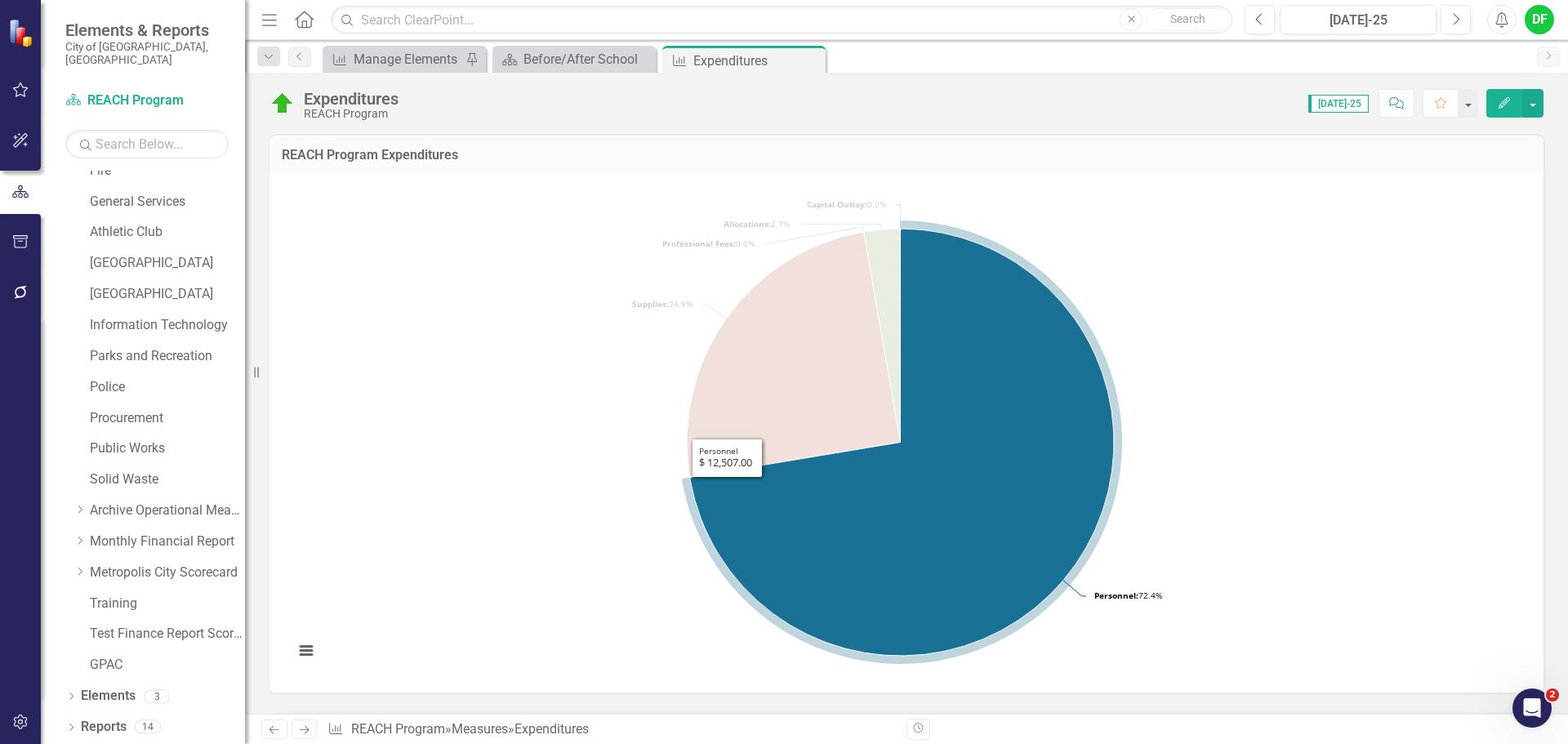
scroll to position [309, 0]
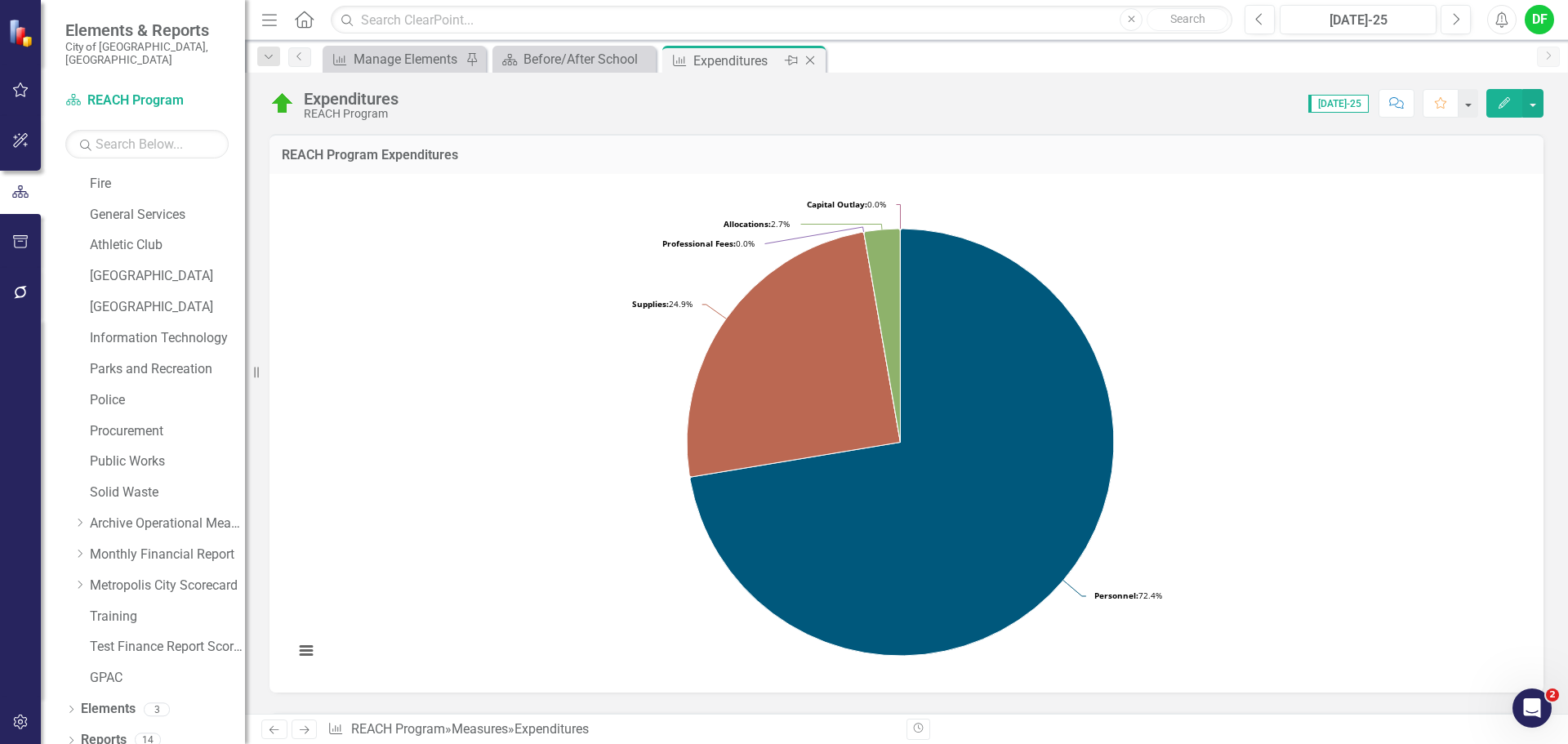
click at [811, 58] on icon "Close" at bounding box center [810, 60] width 16 height 13
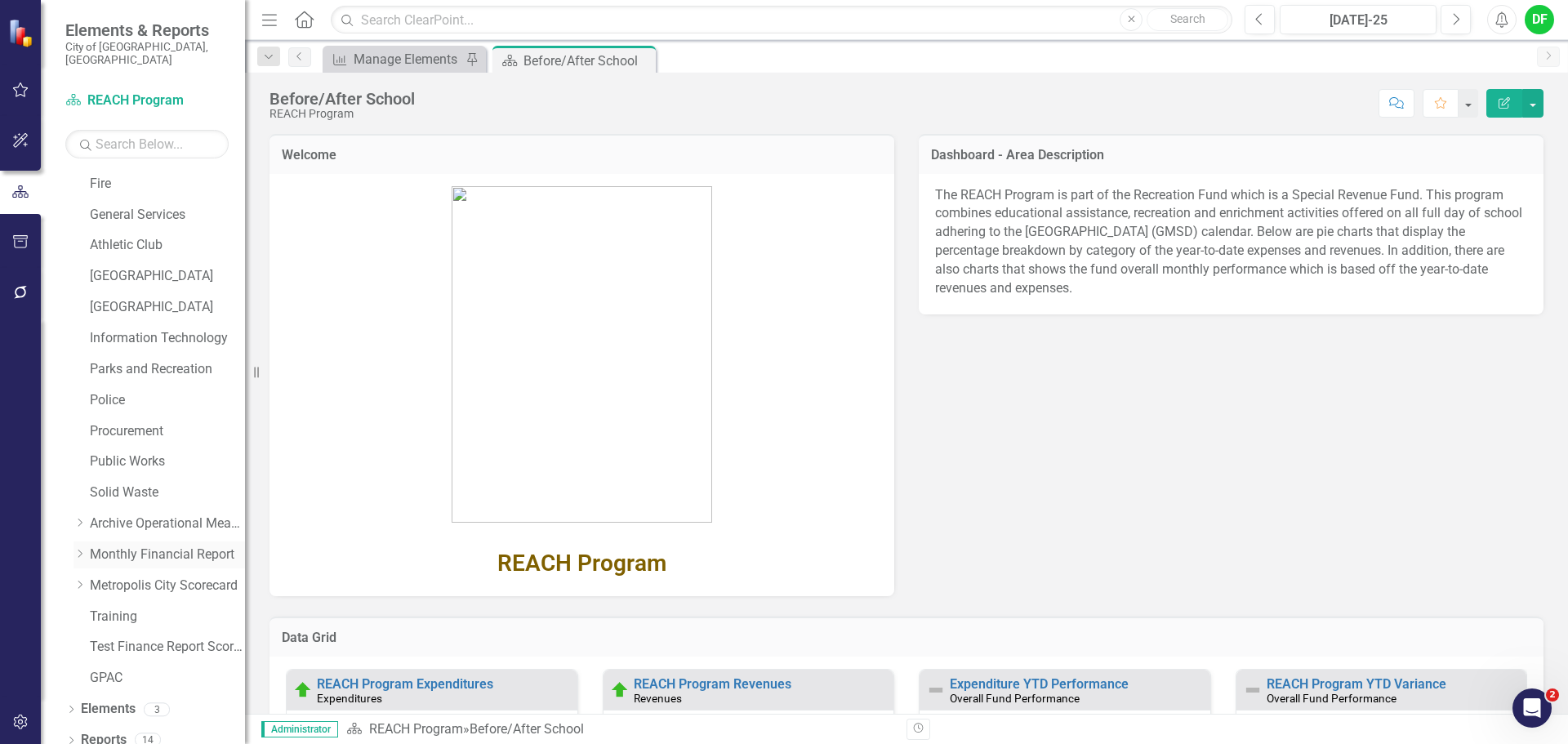
click at [79, 548] on icon "Dropdown" at bounding box center [79, 553] width 12 height 9
click at [124, 329] on link "Utility Fund" at bounding box center [175, 338] width 138 height 19
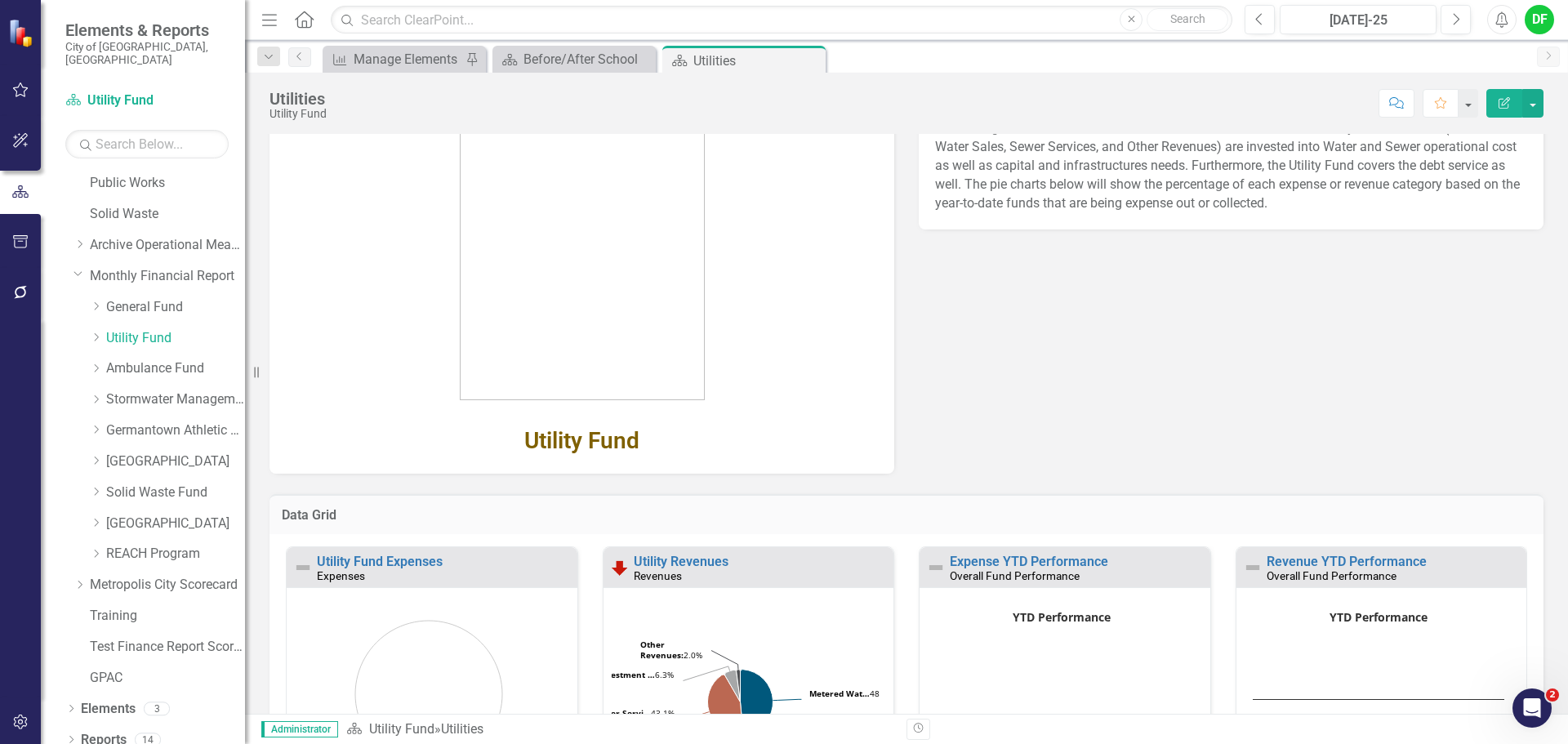
scroll to position [163, 0]
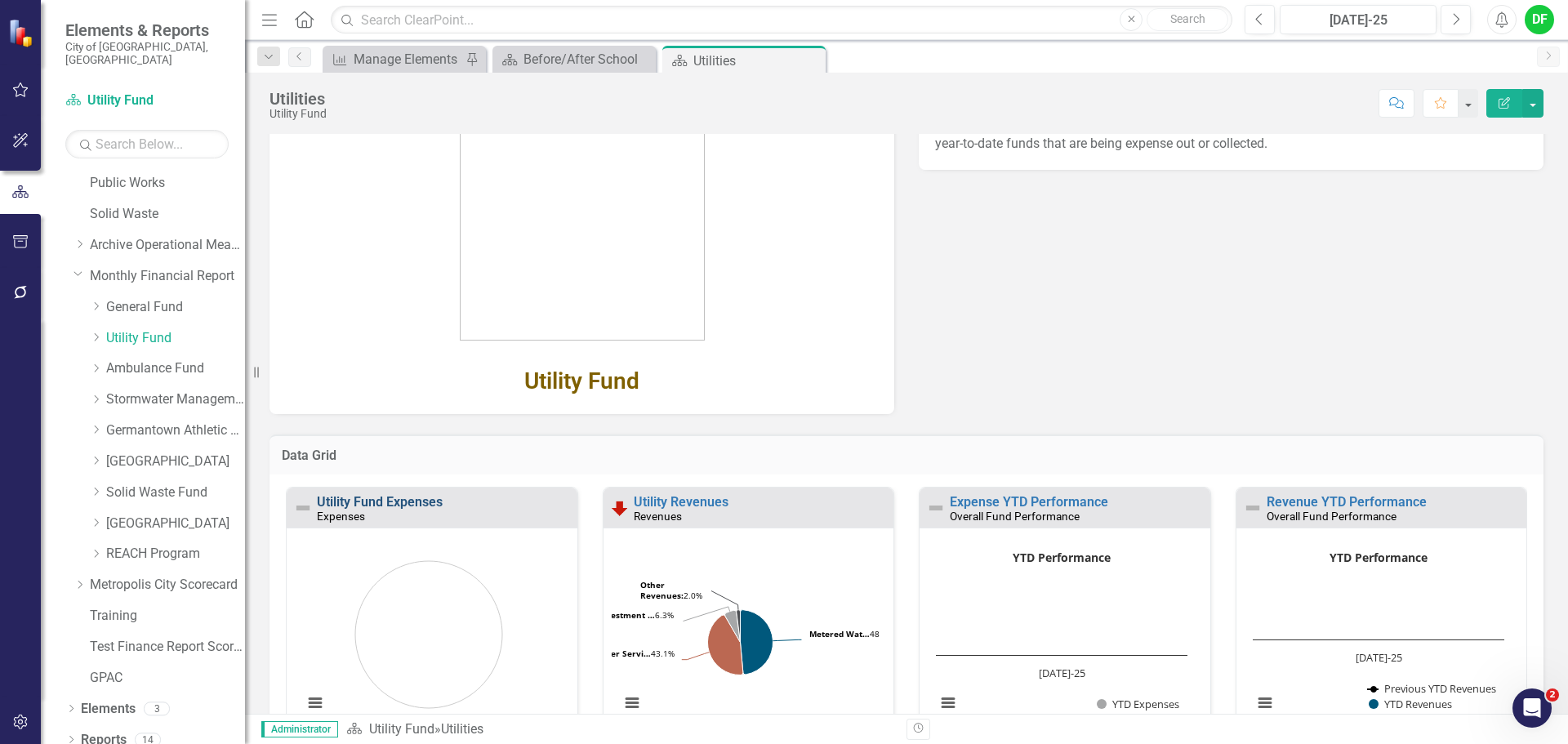
click at [364, 498] on link "Utility Fund Expenses" at bounding box center [379, 501] width 126 height 15
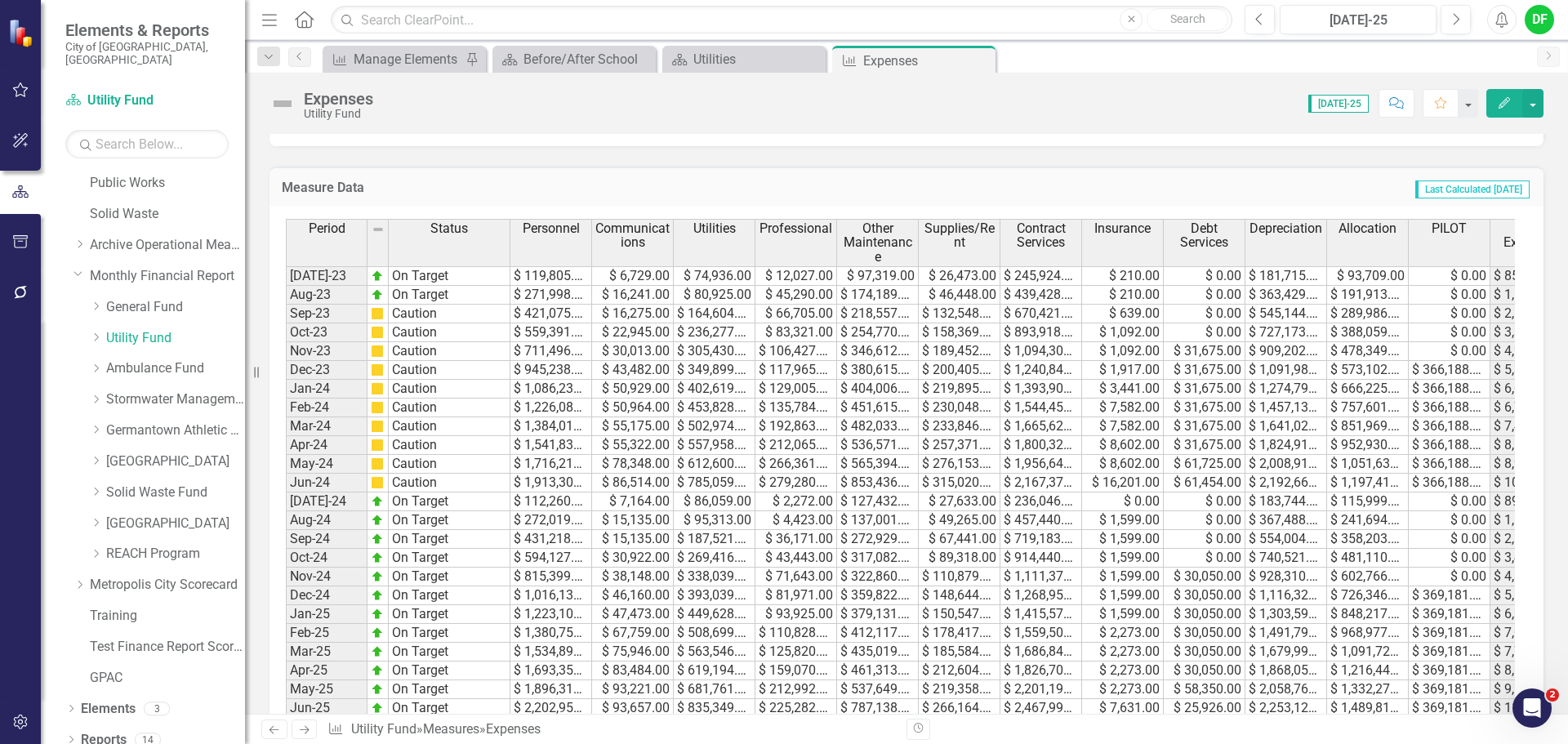
scroll to position [735, 0]
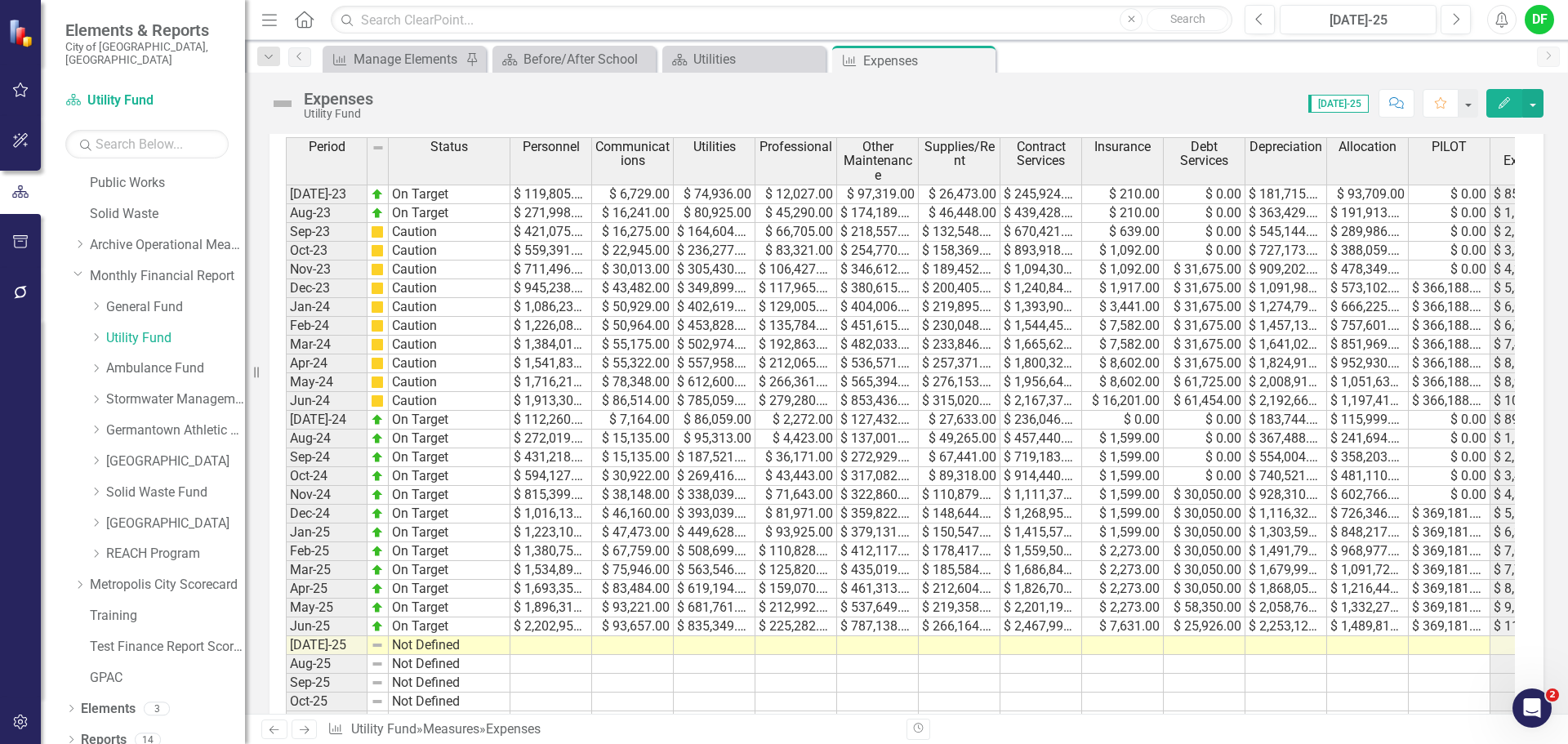
click at [554, 647] on td at bounding box center [551, 646] width 82 height 19
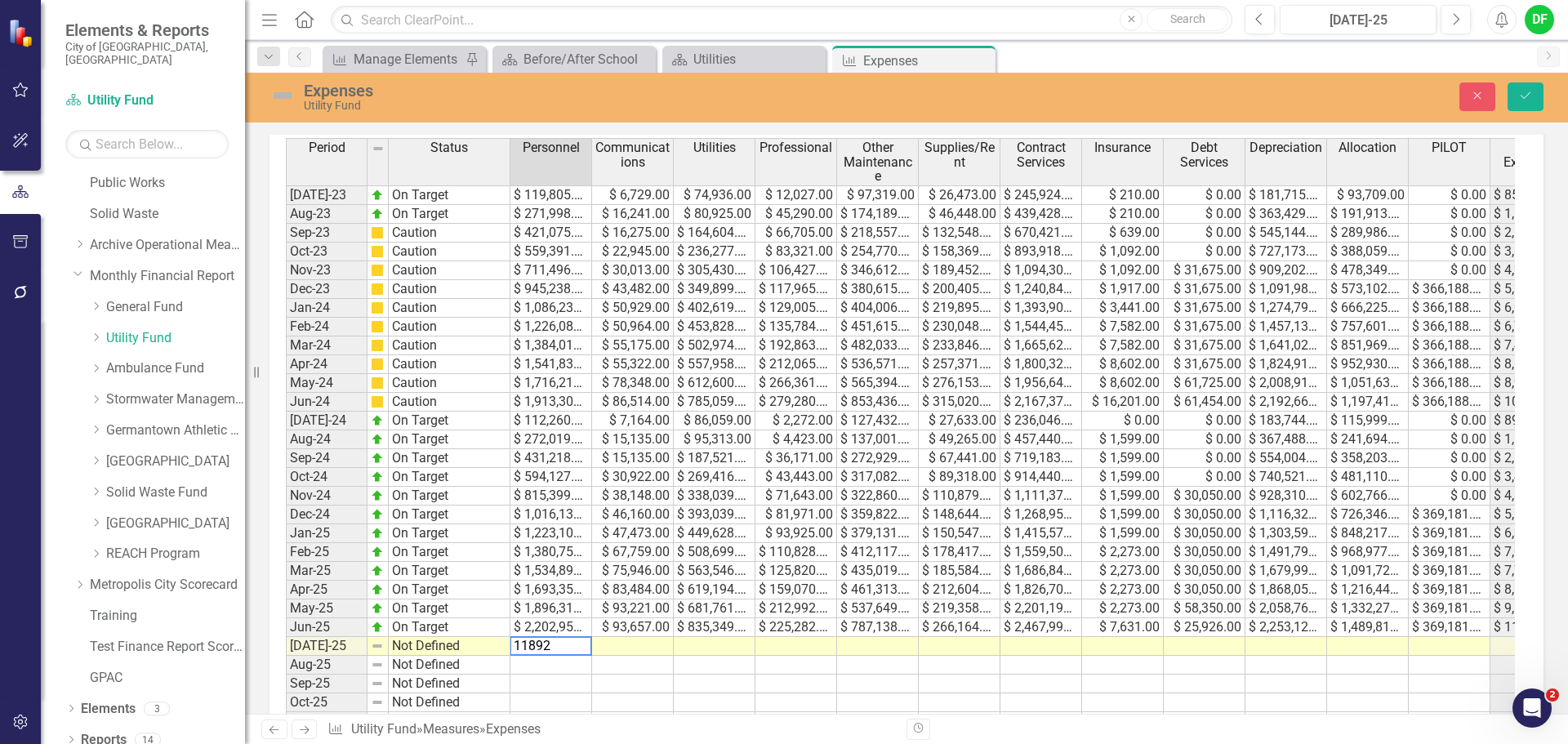
type textarea "118922"
type textarea "7322"
type textarea "100586"
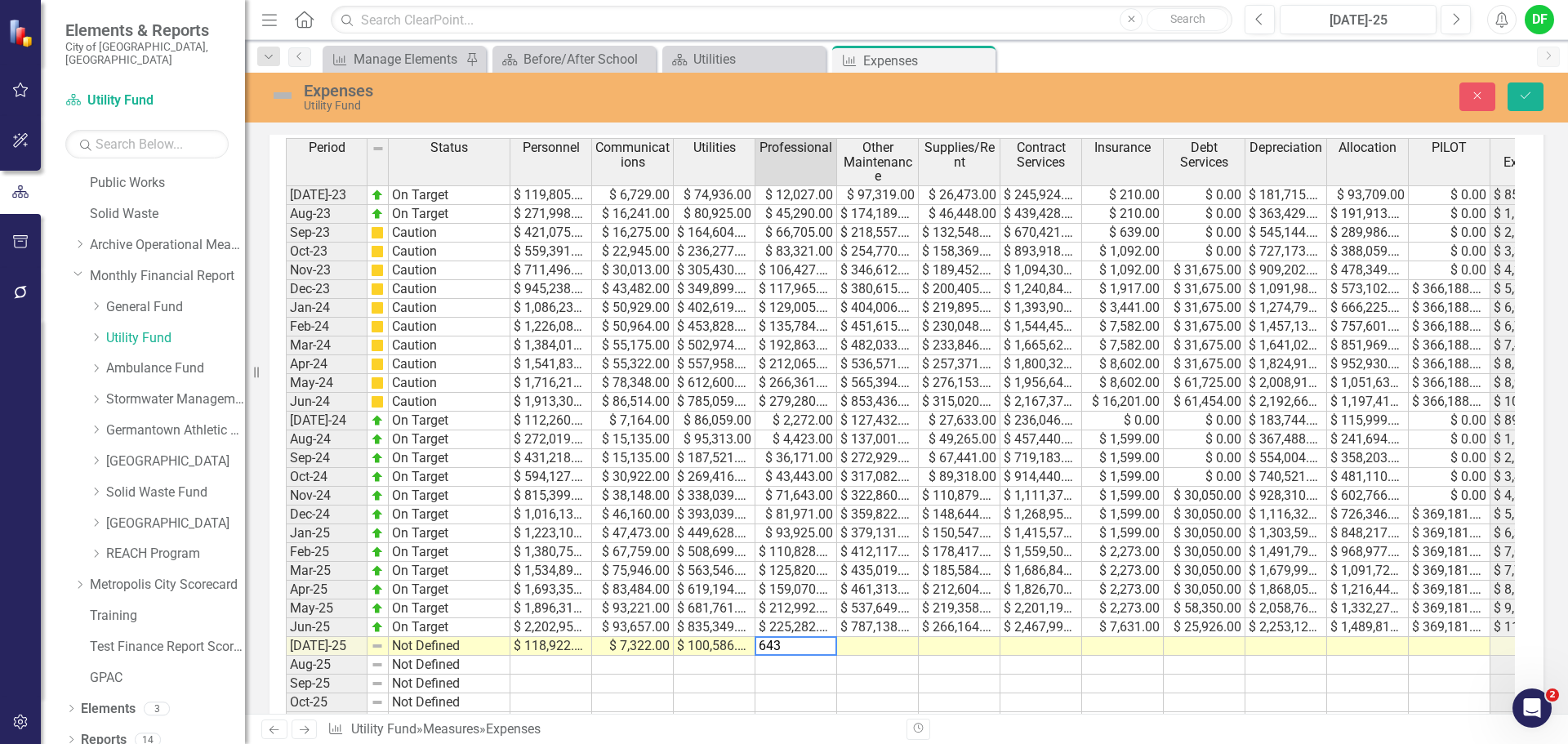
type textarea "6435"
type textarea "10703"
type textarea "7952"
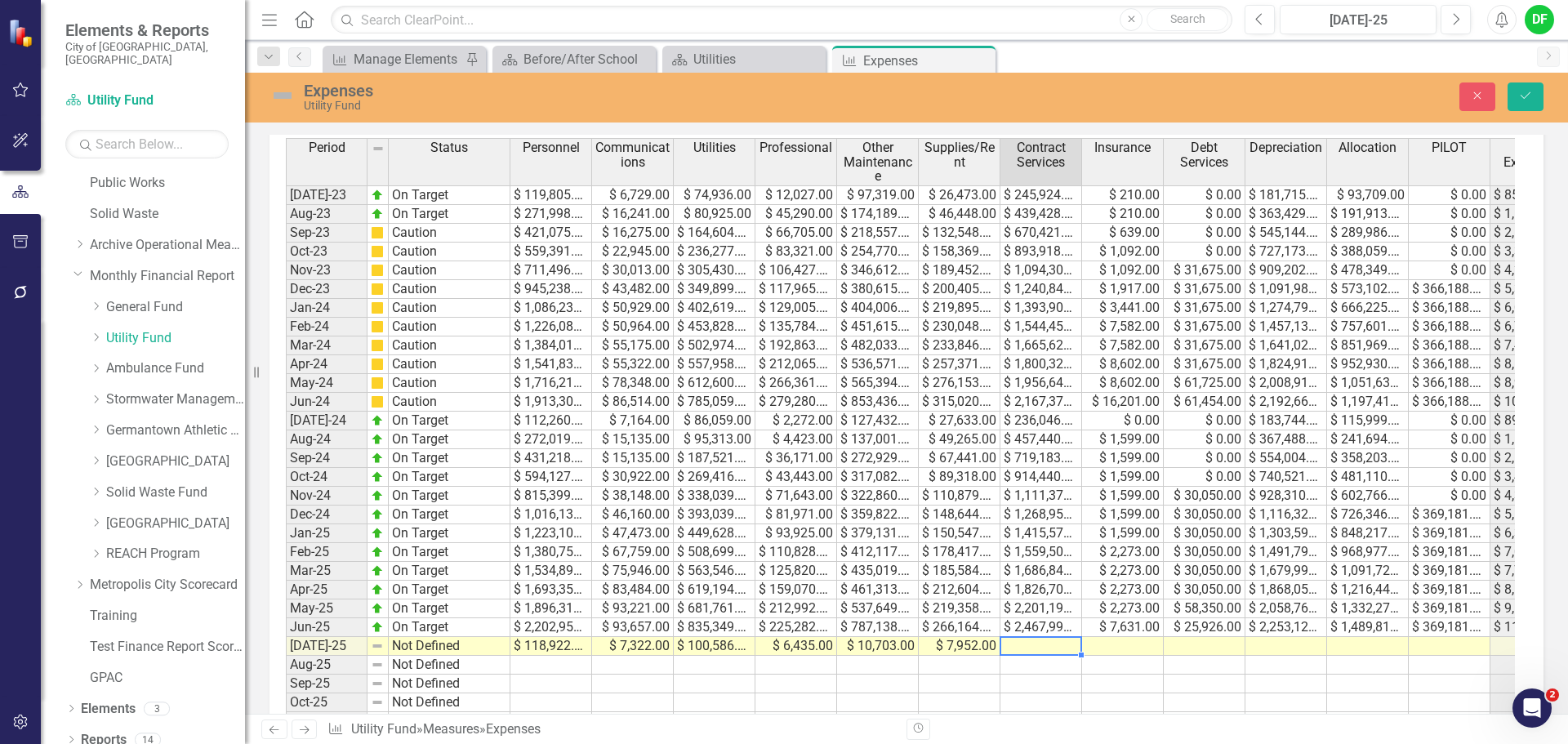
click at [1052, 645] on td at bounding box center [1042, 646] width 82 height 19
type textarea "255119"
type textarea "0"
click at [1211, 646] on td at bounding box center [1205, 646] width 82 height 19
type textarea "0"
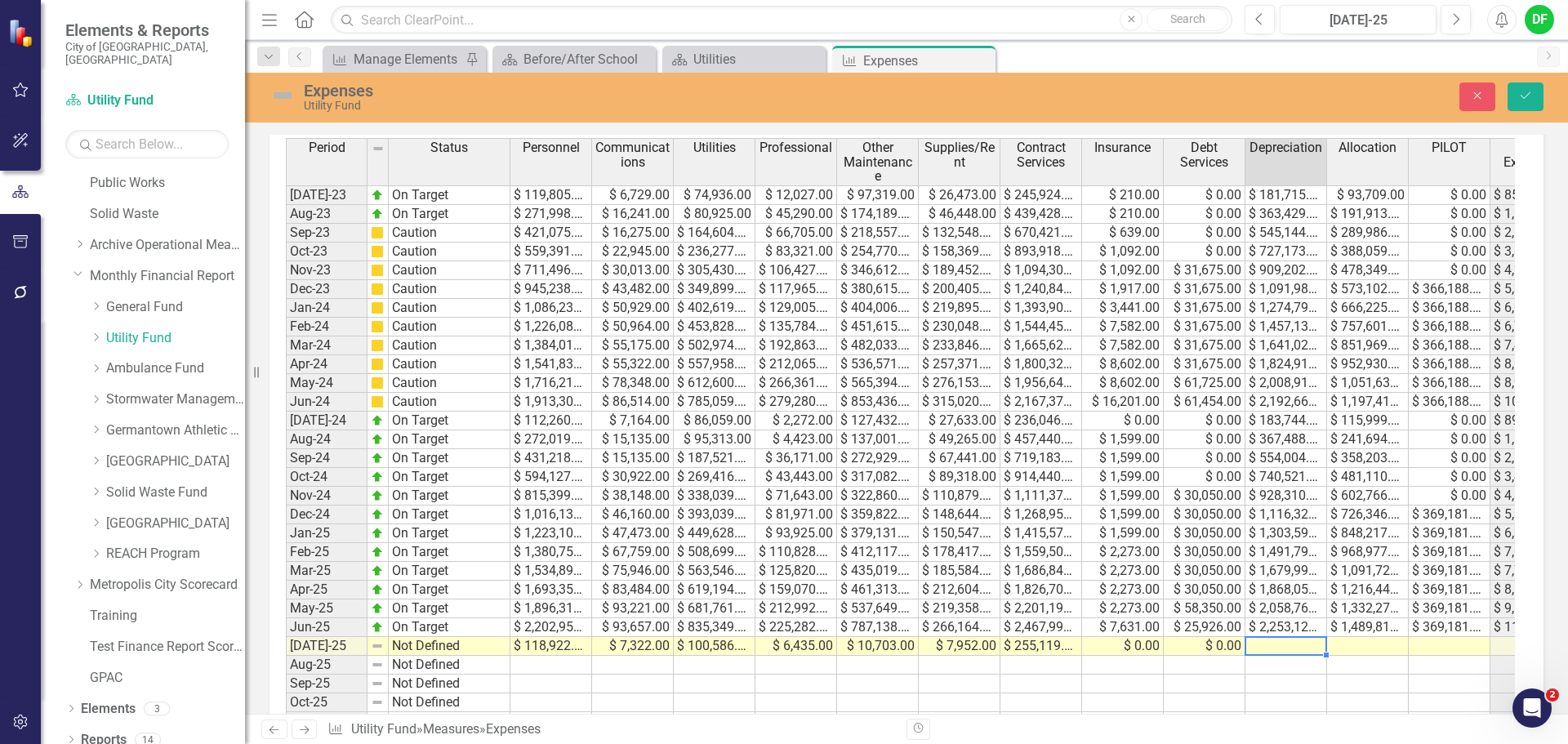
click at [1286, 650] on td at bounding box center [1287, 646] width 82 height 19
type textarea "194350"
type textarea "114912"
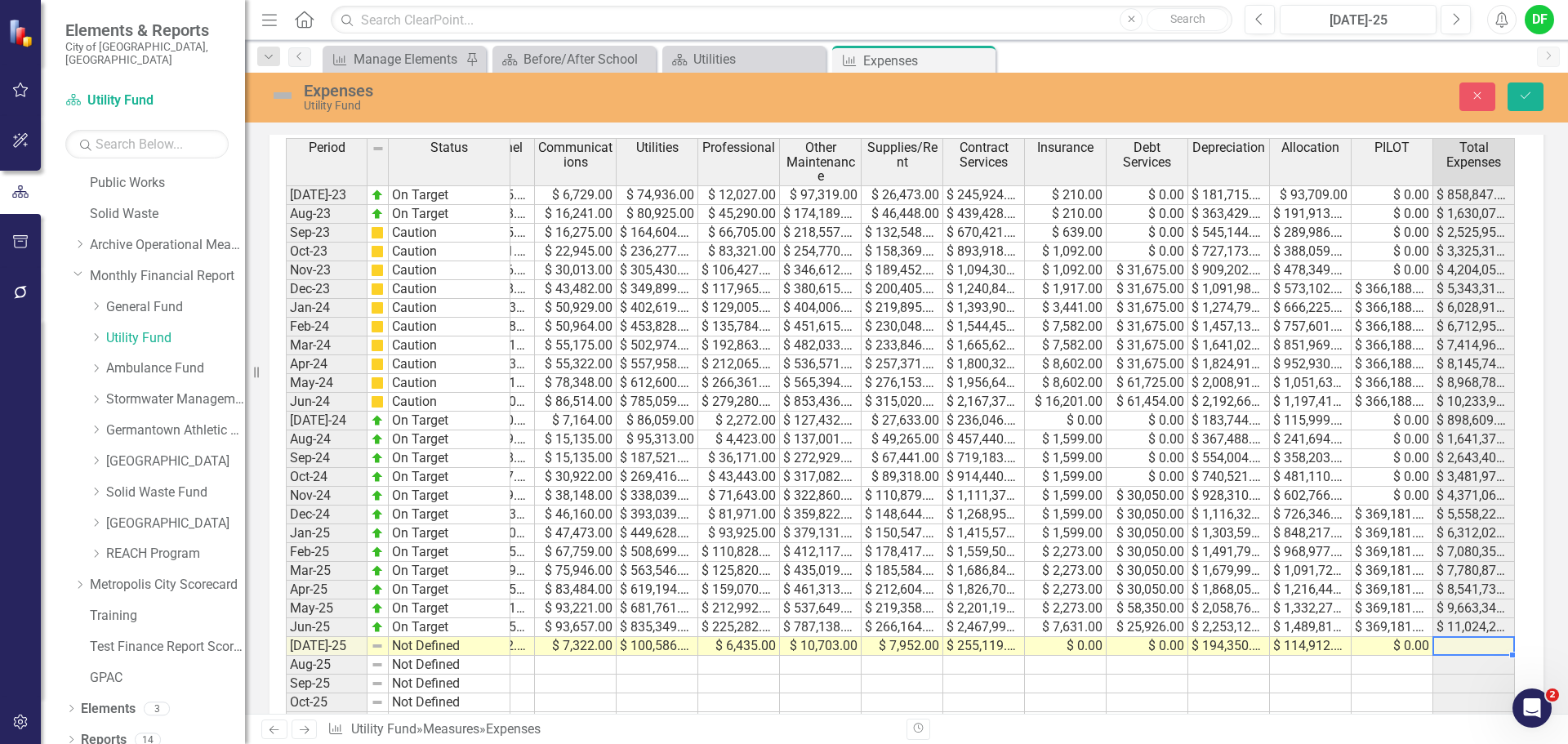
type textarea "0"
click at [1139, 679] on td at bounding box center [1148, 683] width 82 height 19
click at [654, 651] on td "$ 100,586.00" at bounding box center [658, 646] width 82 height 19
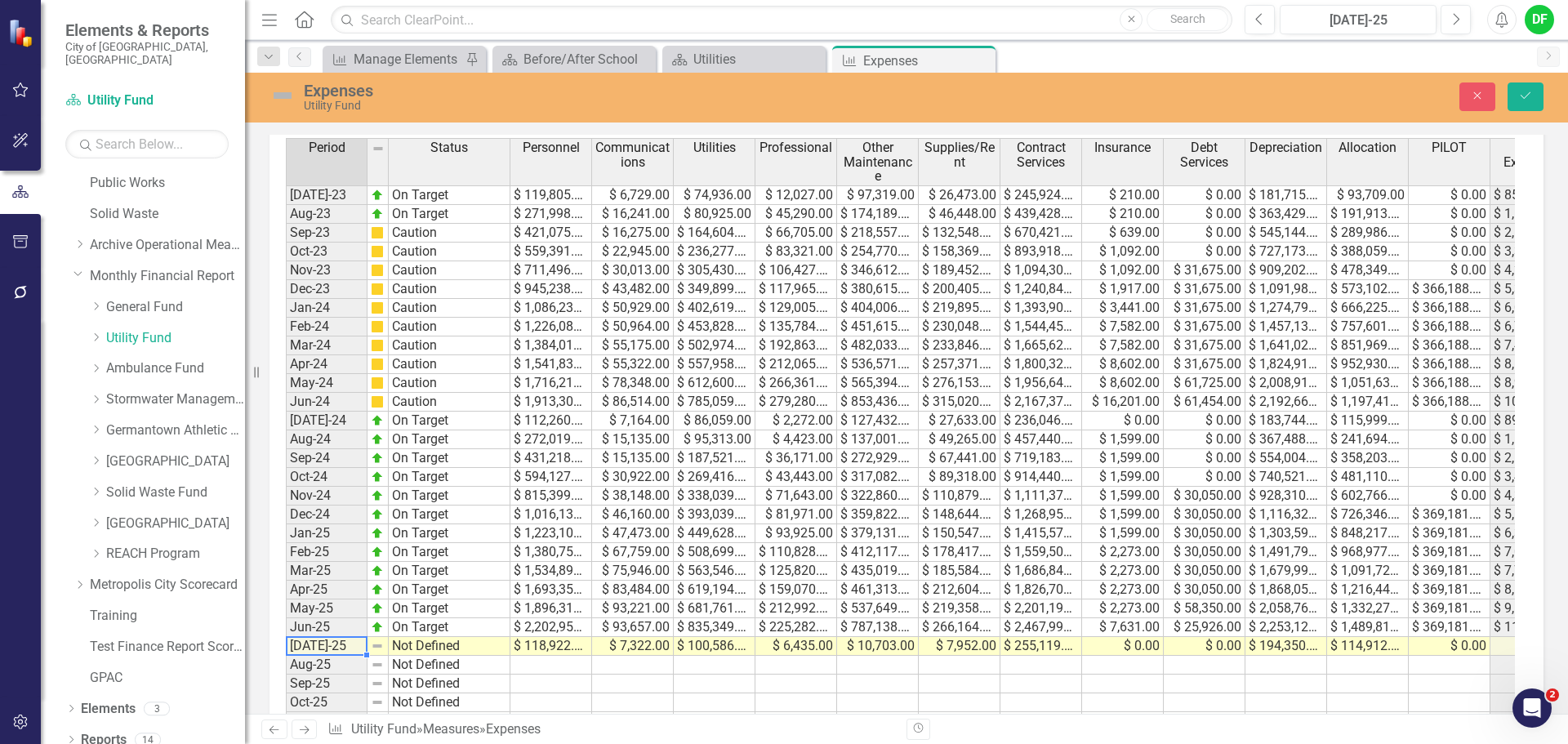
click at [570, 644] on td "$ 118,922.00" at bounding box center [551, 646] width 82 height 19
click at [284, 102] on img at bounding box center [282, 96] width 26 height 26
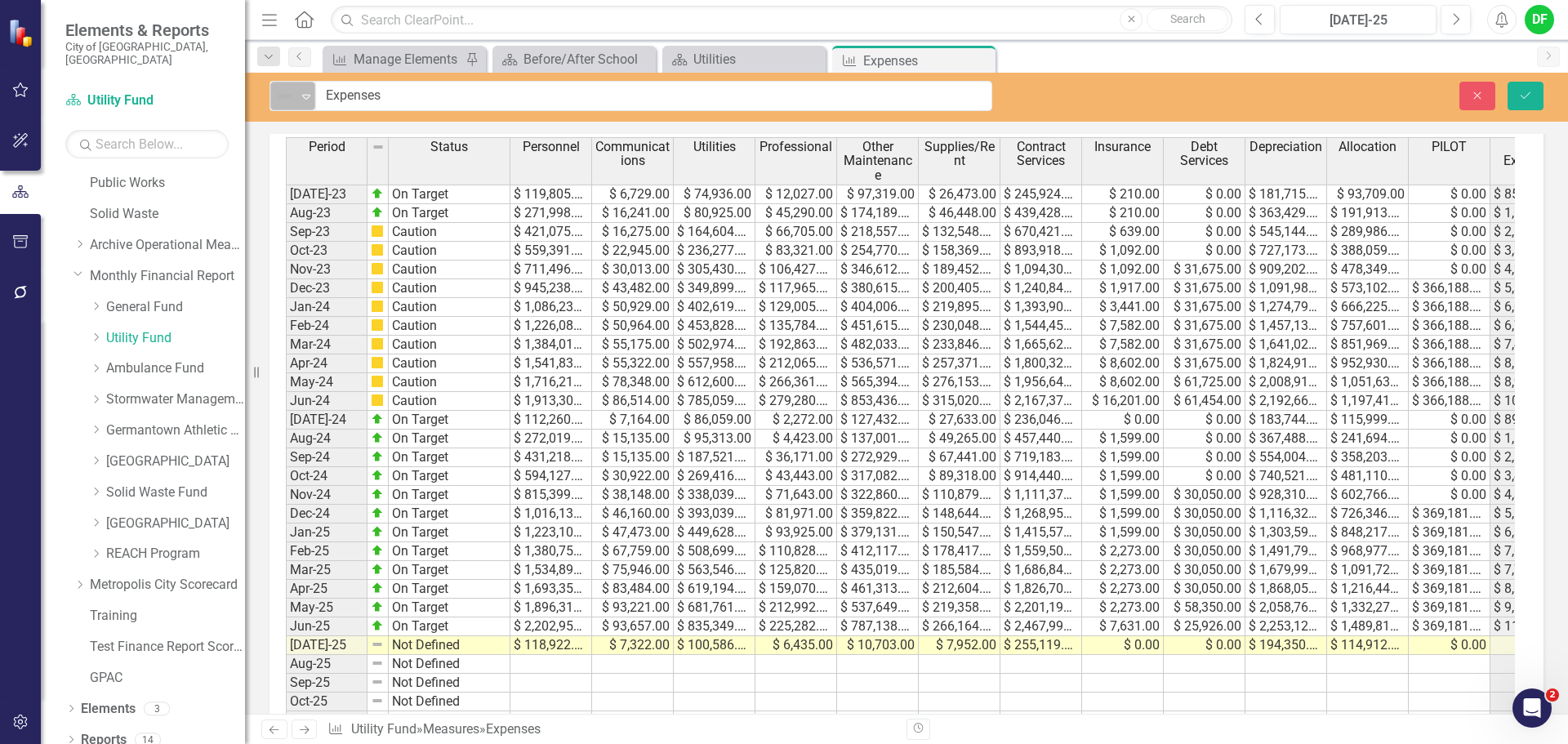
click at [304, 100] on icon "Expand" at bounding box center [306, 96] width 16 height 13
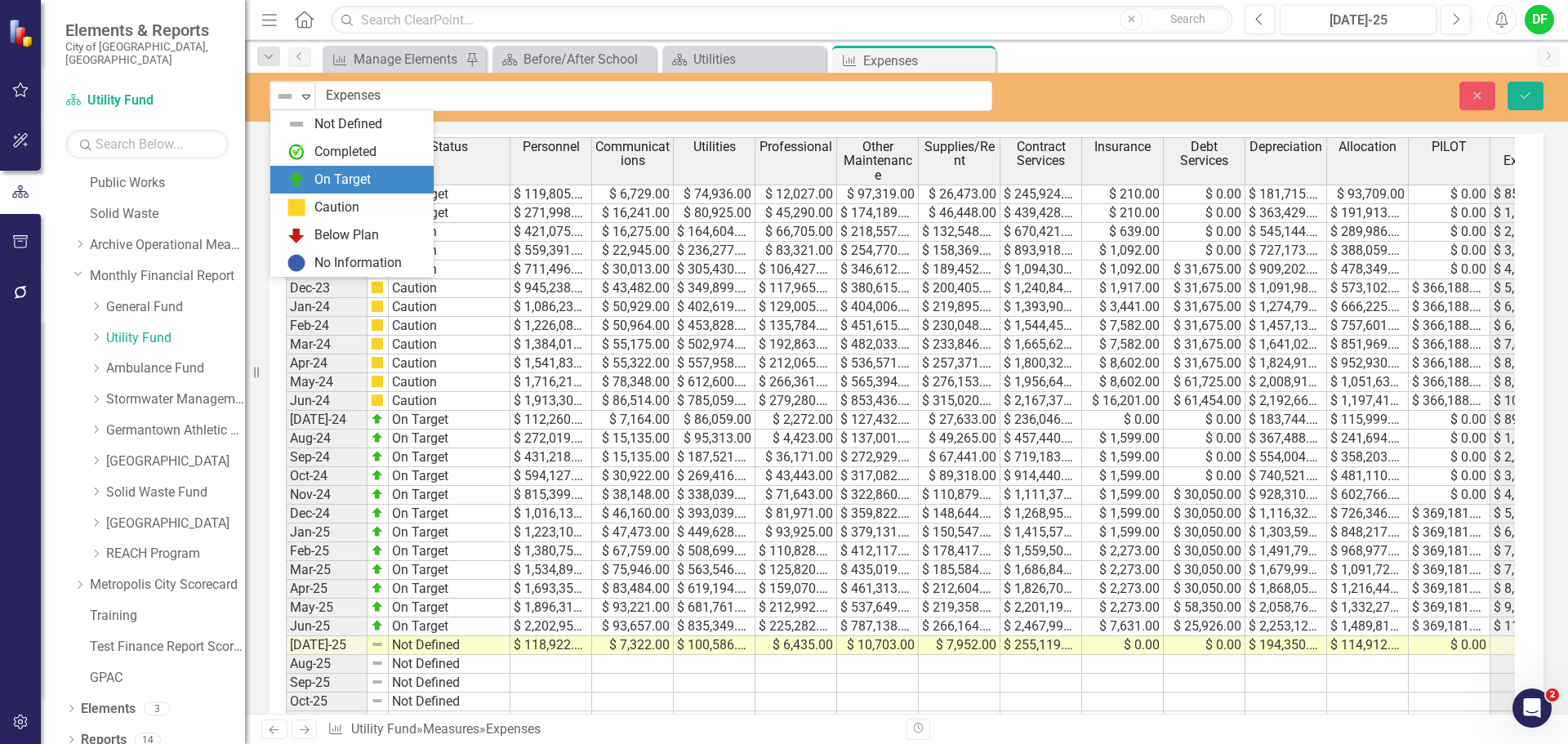
click at [308, 175] on div "On Target" at bounding box center [355, 179] width 138 height 20
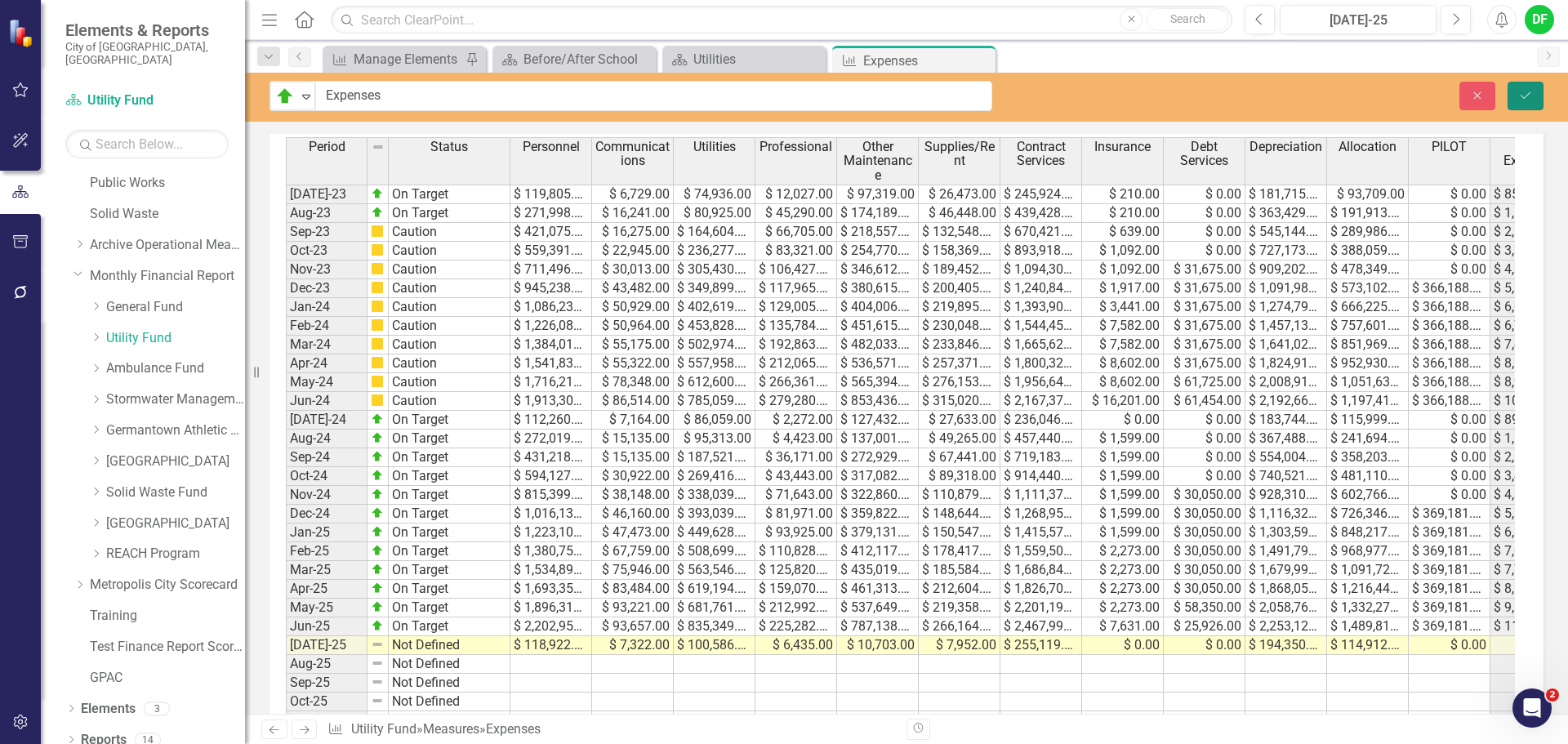
click at [1535, 97] on button "Save" at bounding box center [1525, 96] width 36 height 28
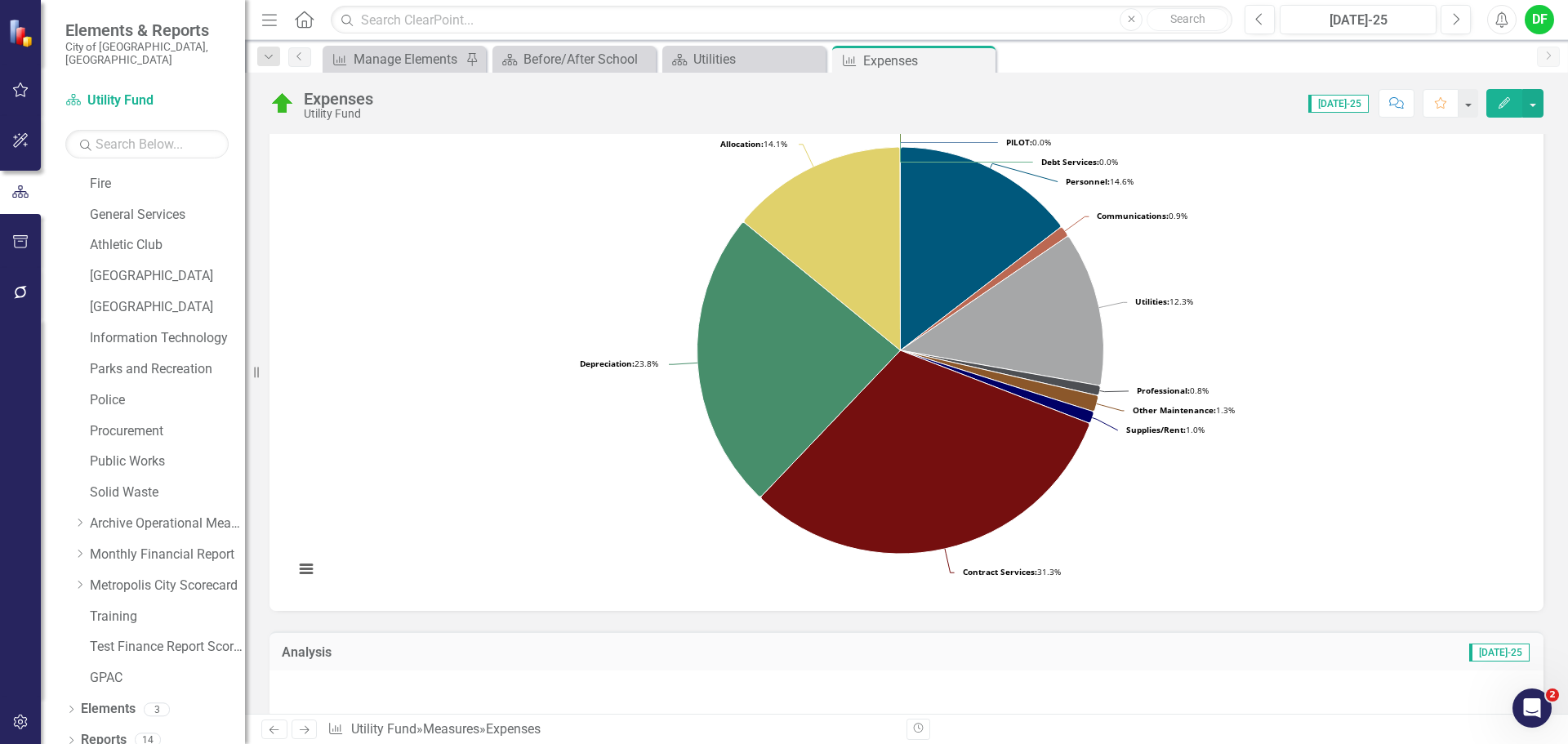
scroll to position [245, 0]
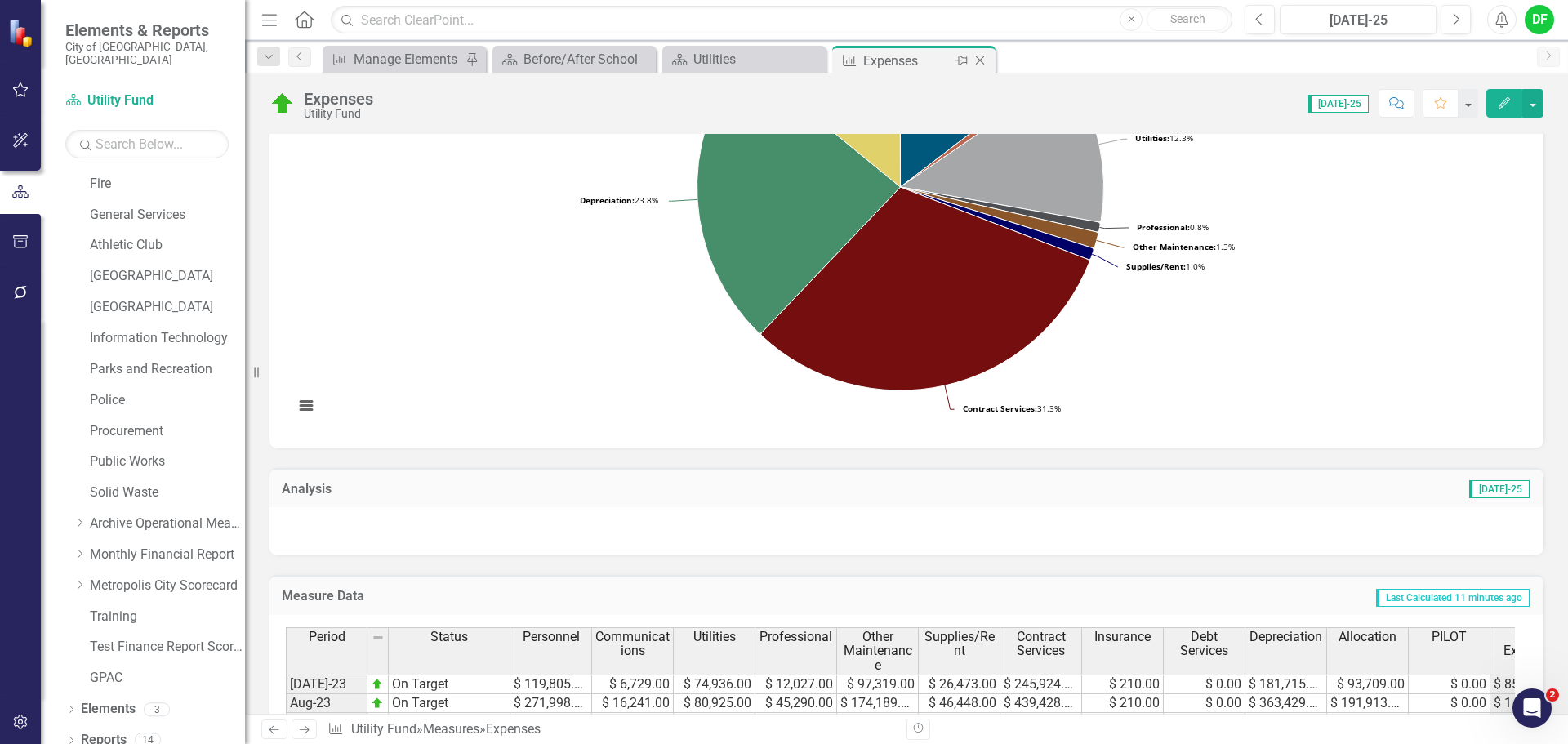
click at [985, 59] on icon "Close" at bounding box center [979, 60] width 16 height 13
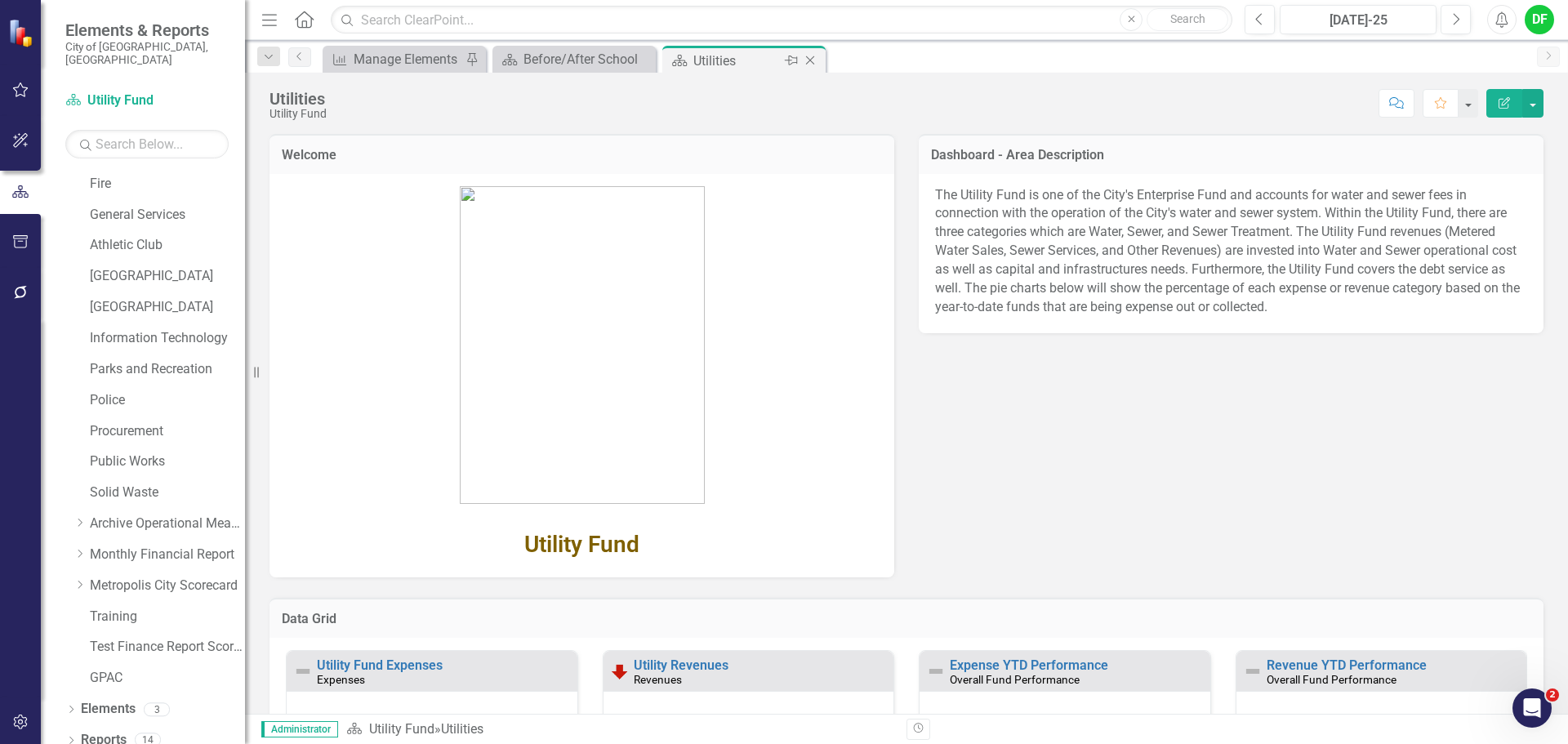
click at [815, 56] on icon "Close" at bounding box center [810, 60] width 16 height 13
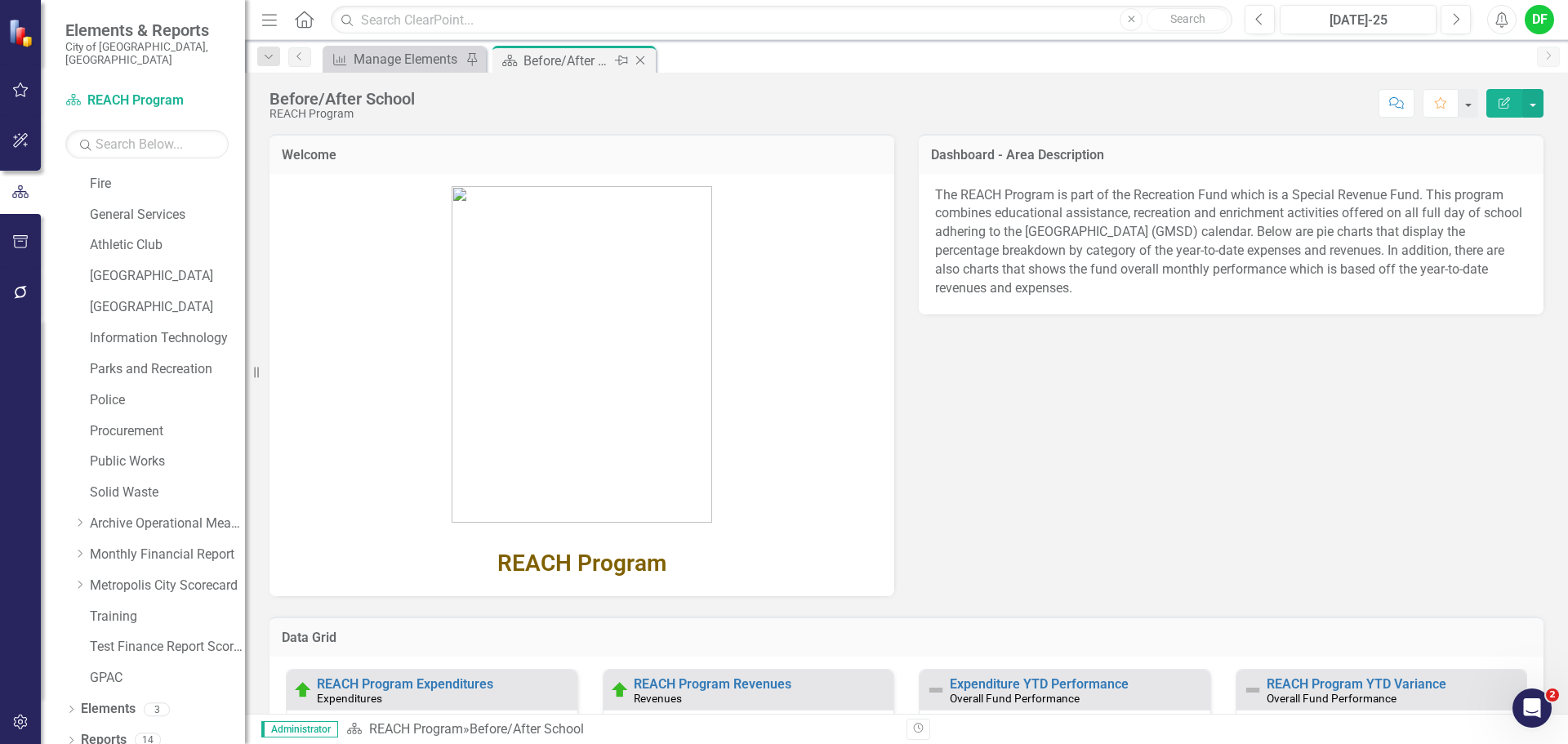
click at [637, 60] on icon "Close" at bounding box center [640, 60] width 16 height 13
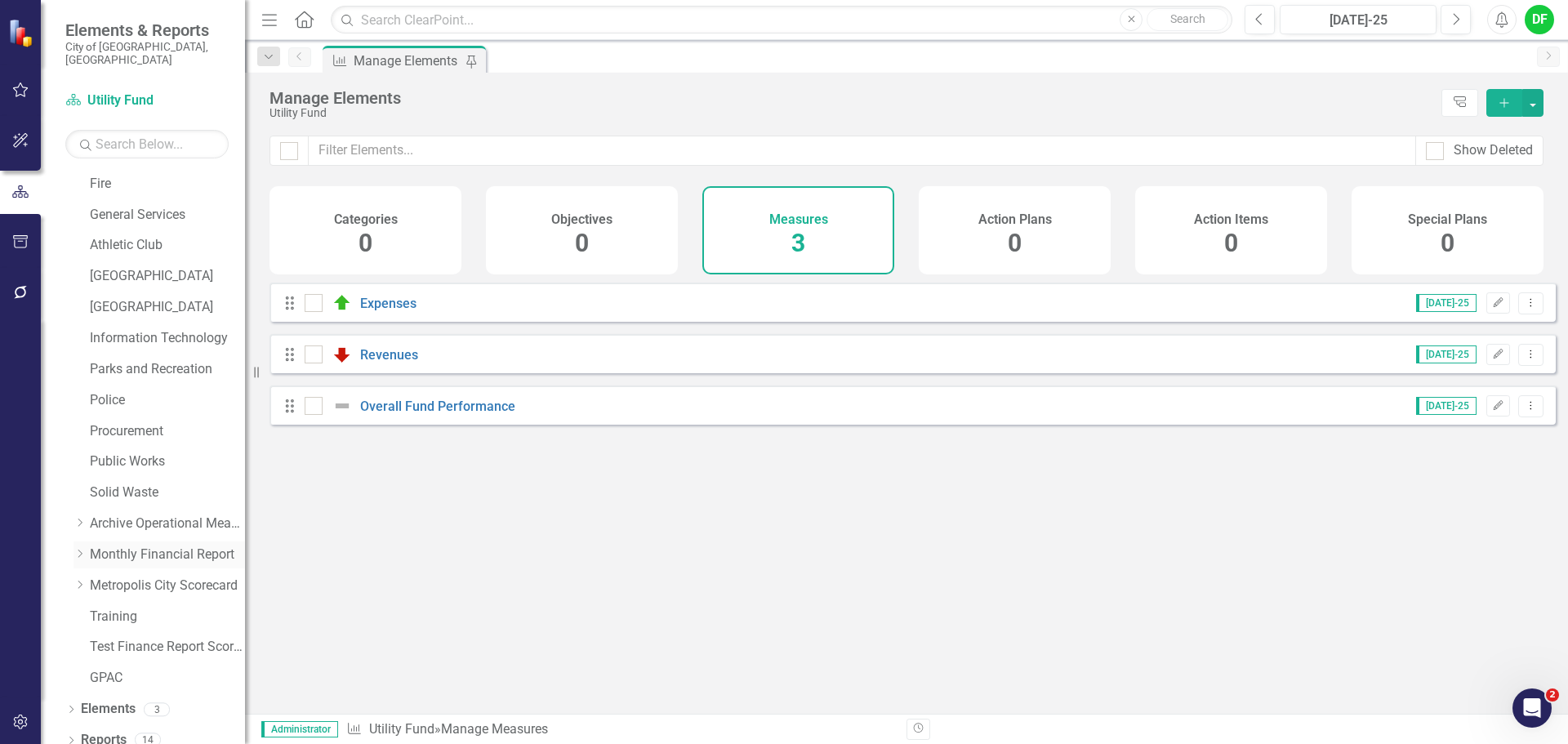
click at [84, 542] on div "Dropdown Monthly Financial Report" at bounding box center [159, 555] width 172 height 27
click at [80, 548] on icon "Dropdown" at bounding box center [79, 553] width 12 height 9
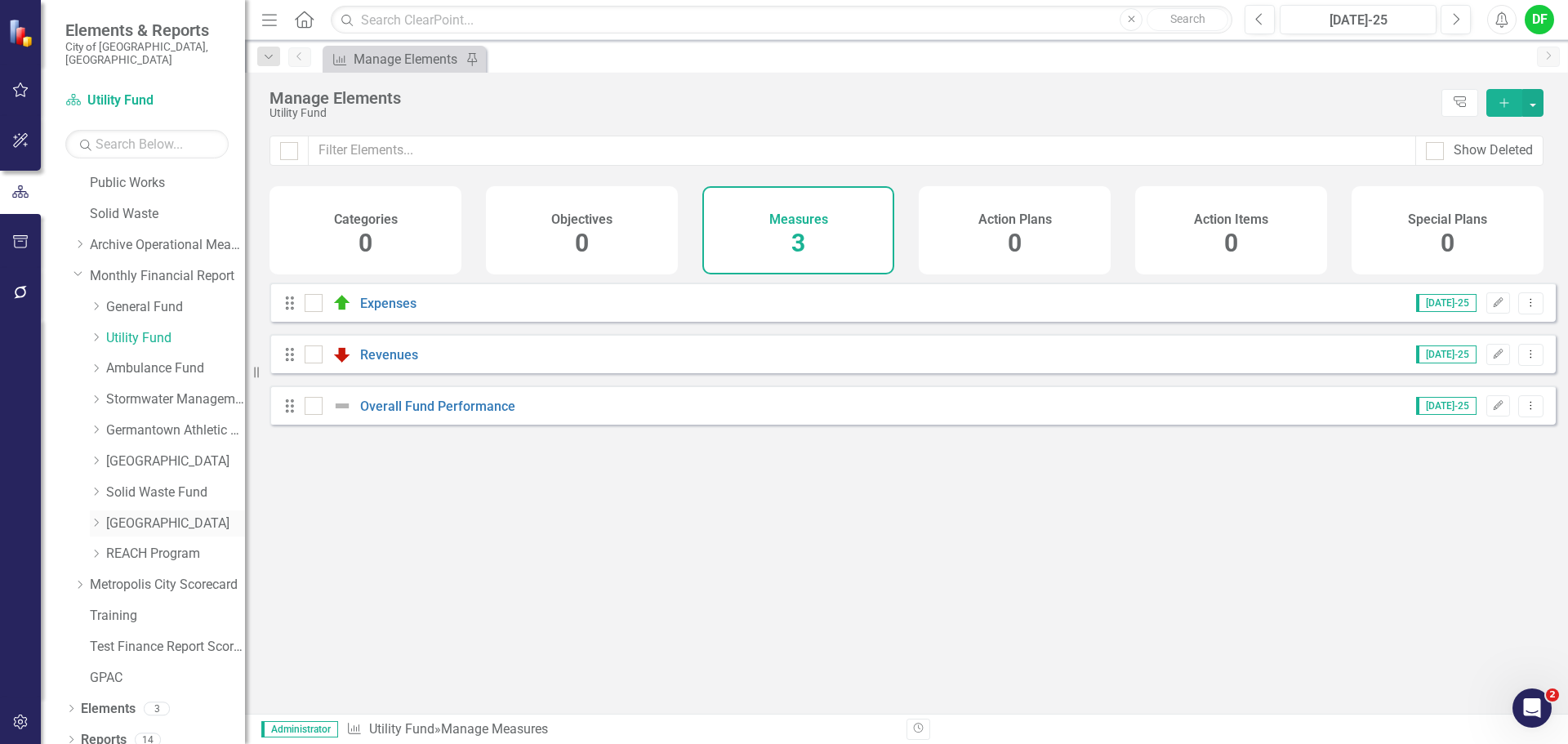
click at [157, 514] on link "[GEOGRAPHIC_DATA]" at bounding box center [175, 524] width 138 height 19
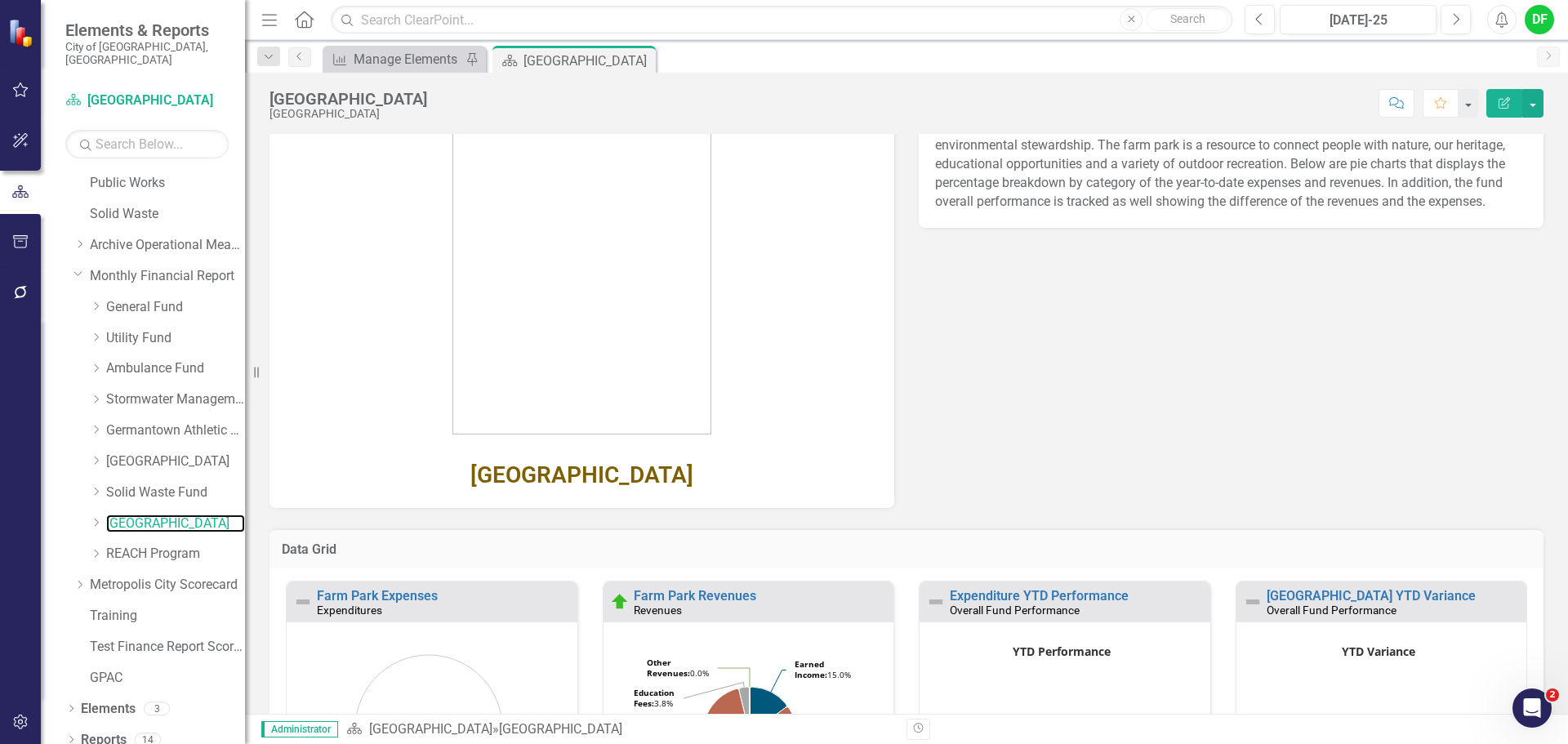
scroll to position [245, 0]
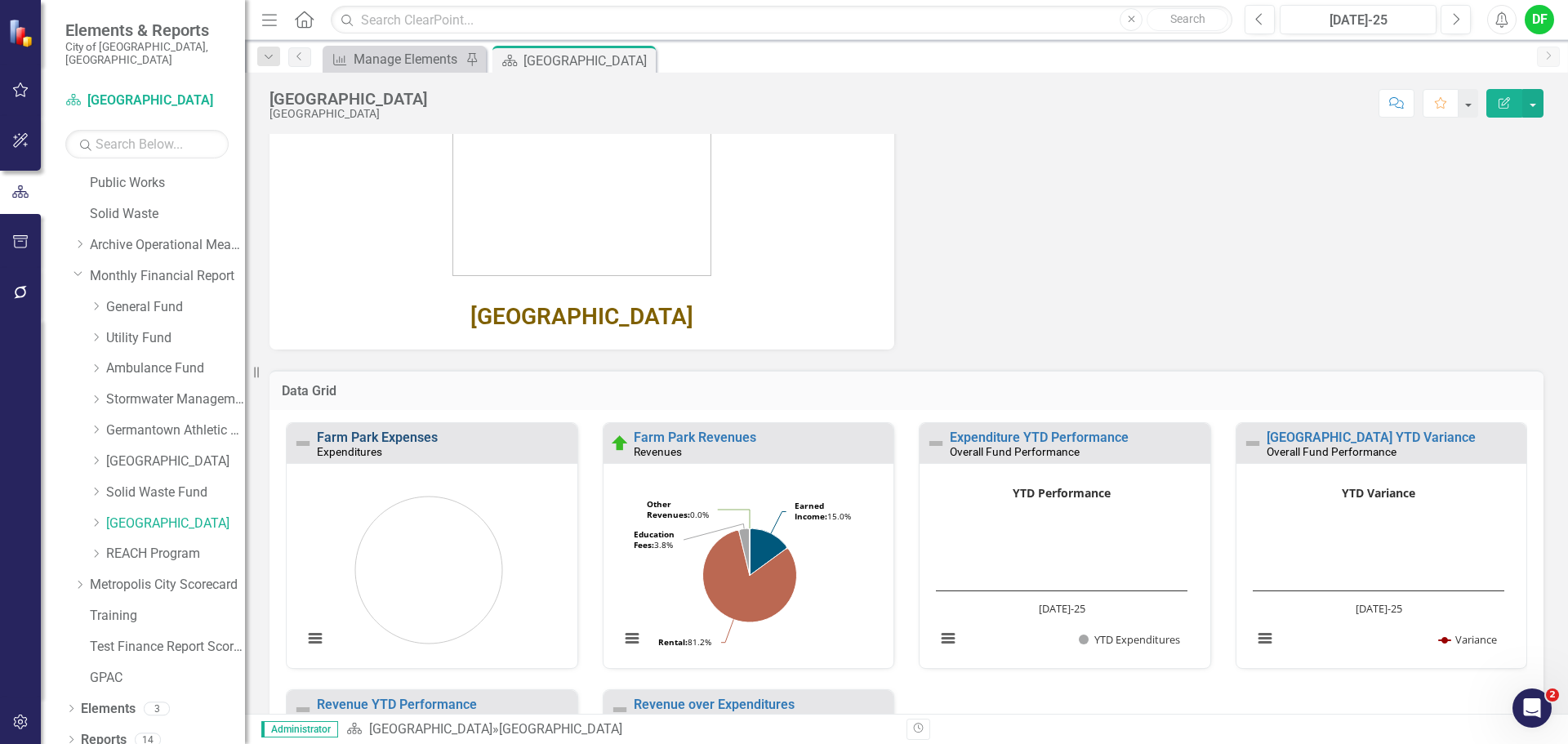
click at [414, 435] on link "Farm Park Expenses" at bounding box center [377, 437] width 120 height 15
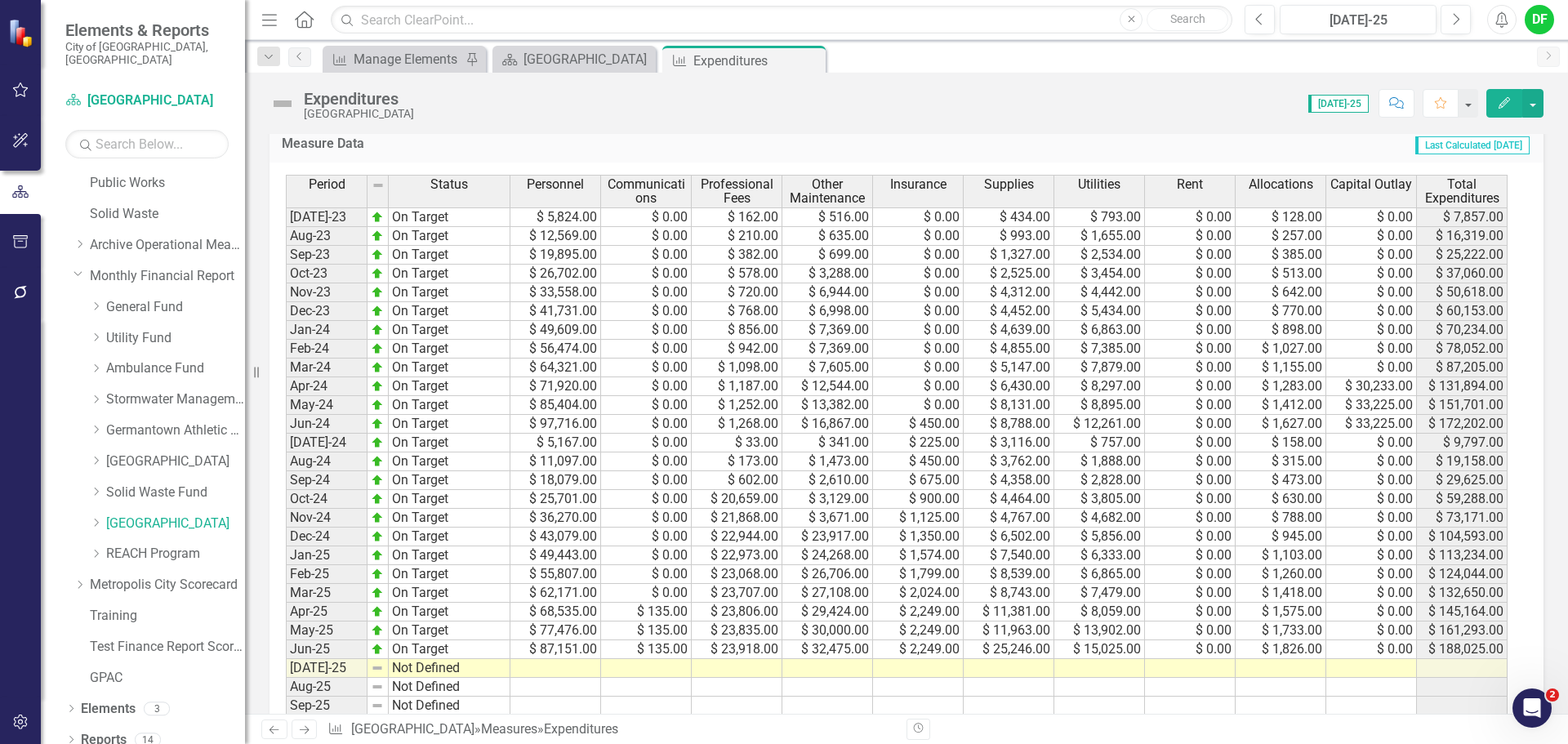
scroll to position [735, 0]
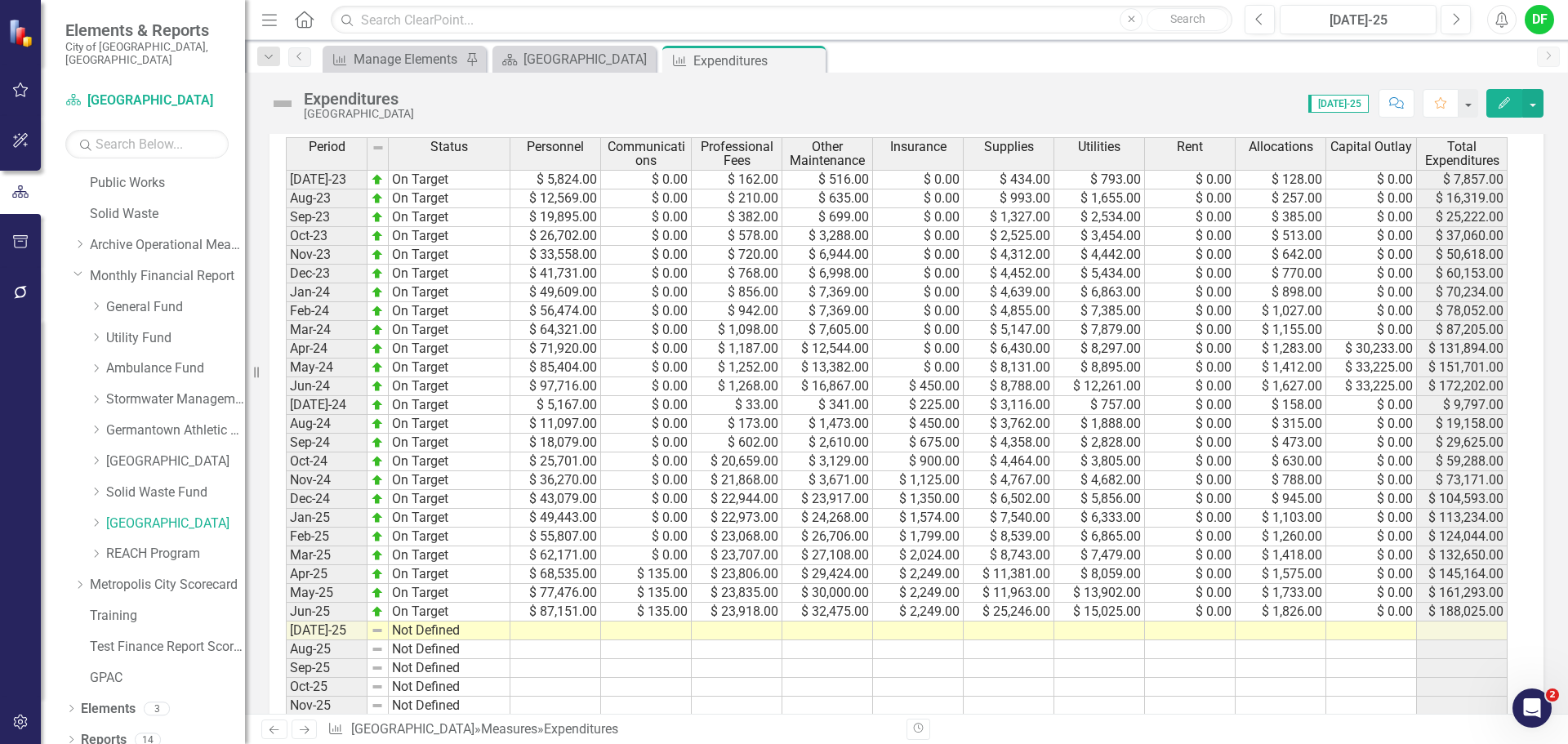
click at [286, 638] on div "Period Status Personnel Communications Professional Fees Other Maintenance Insu…" at bounding box center [286, 492] width 0 height 710
click at [526, 627] on td at bounding box center [555, 630] width 91 height 19
click at [526, 630] on td at bounding box center [555, 630] width 91 height 19
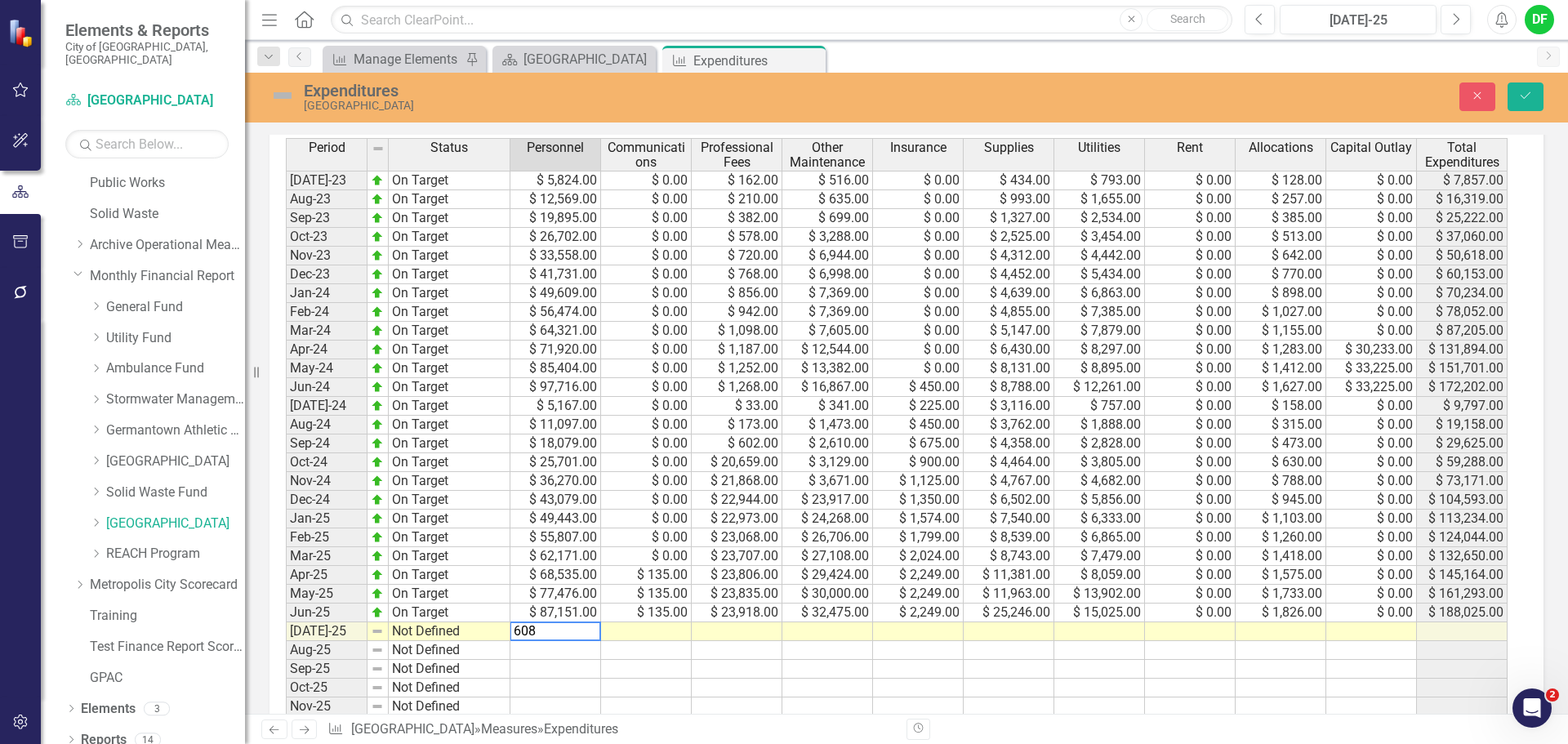
type textarea "6081"
type textarea "0"
type textarea "211"
type textarea "1167"
type textarea "0"
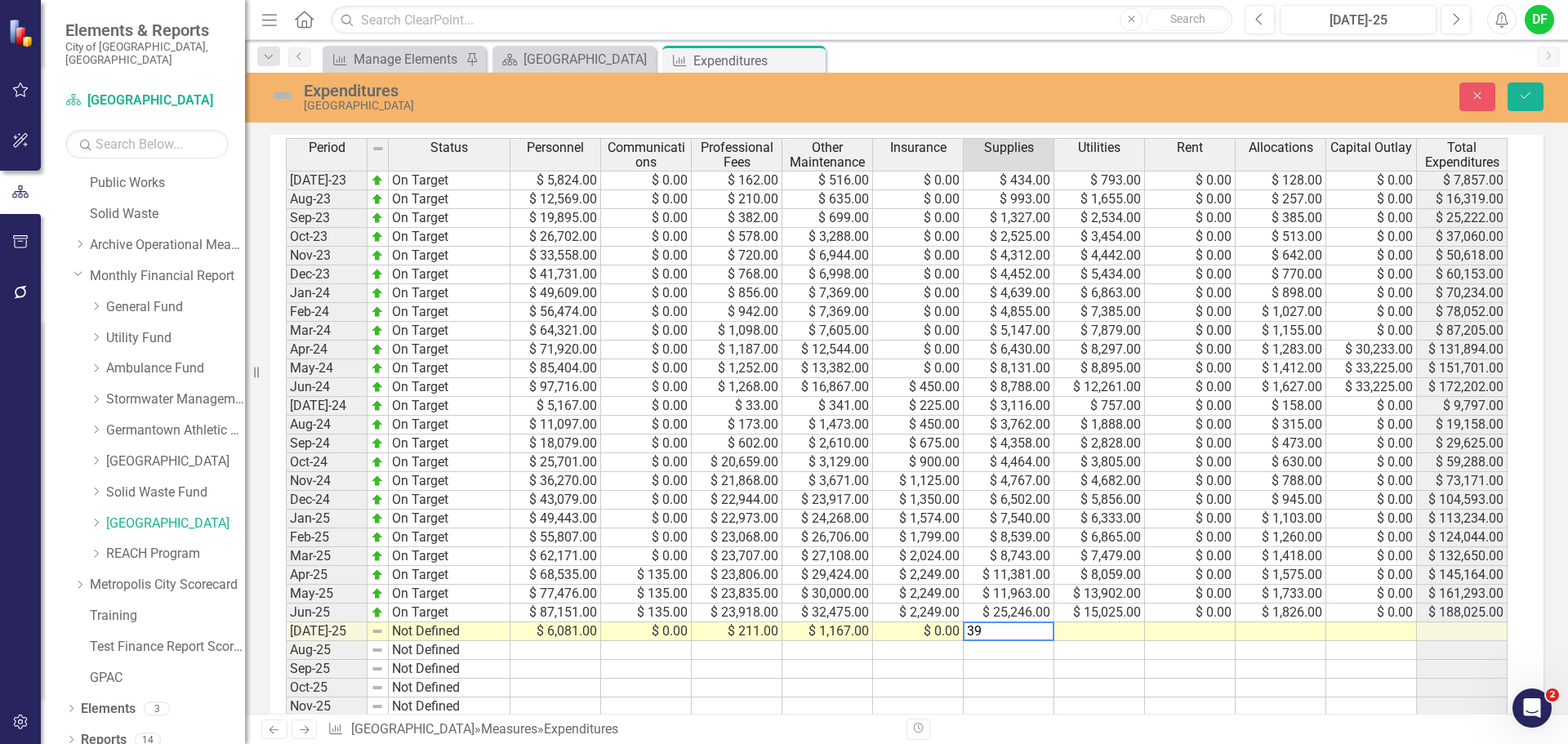
type textarea "399"
type textarea "1007"
type textarea "0"
type textarea "174"
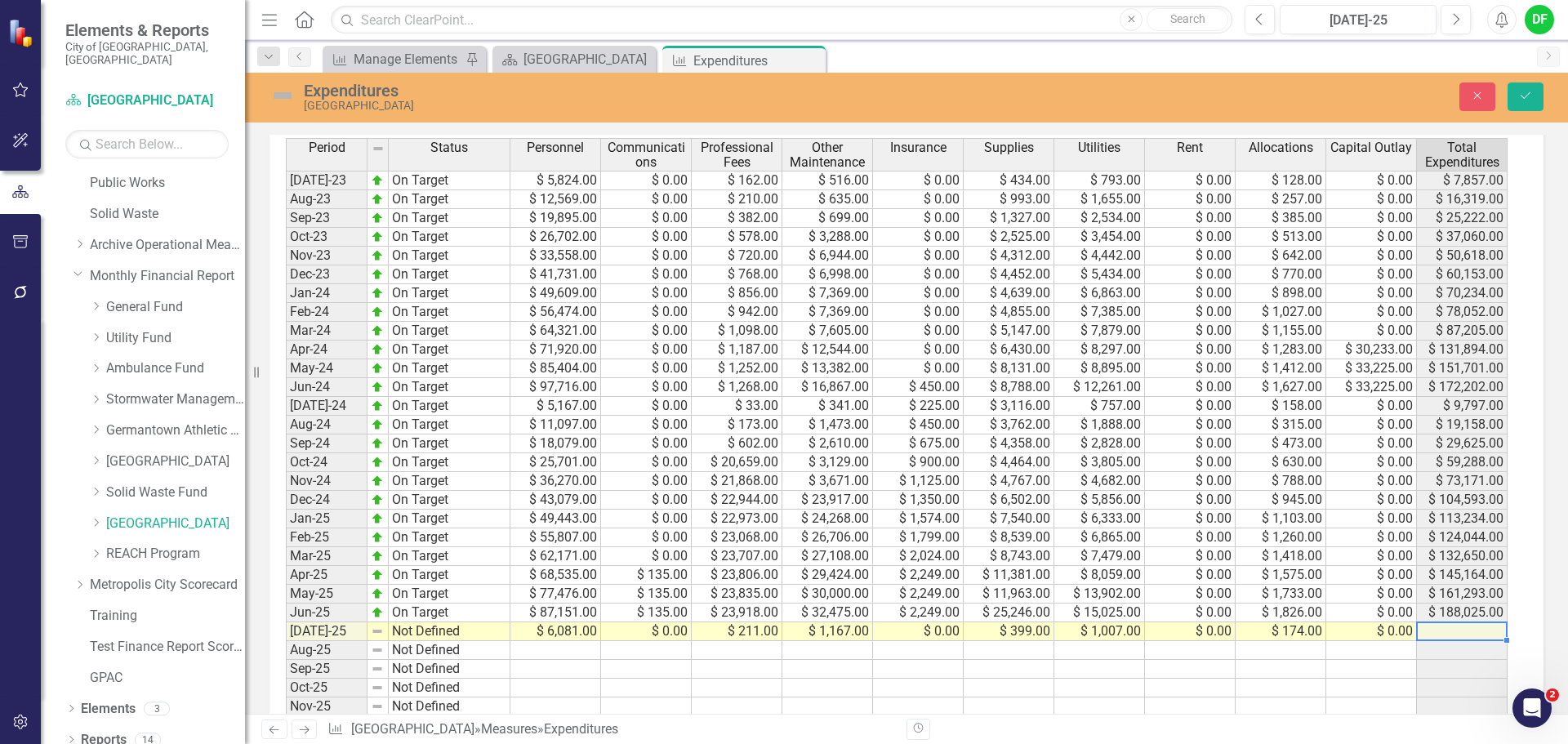
type textarea "0"
click at [283, 93] on img at bounding box center [282, 96] width 26 height 26
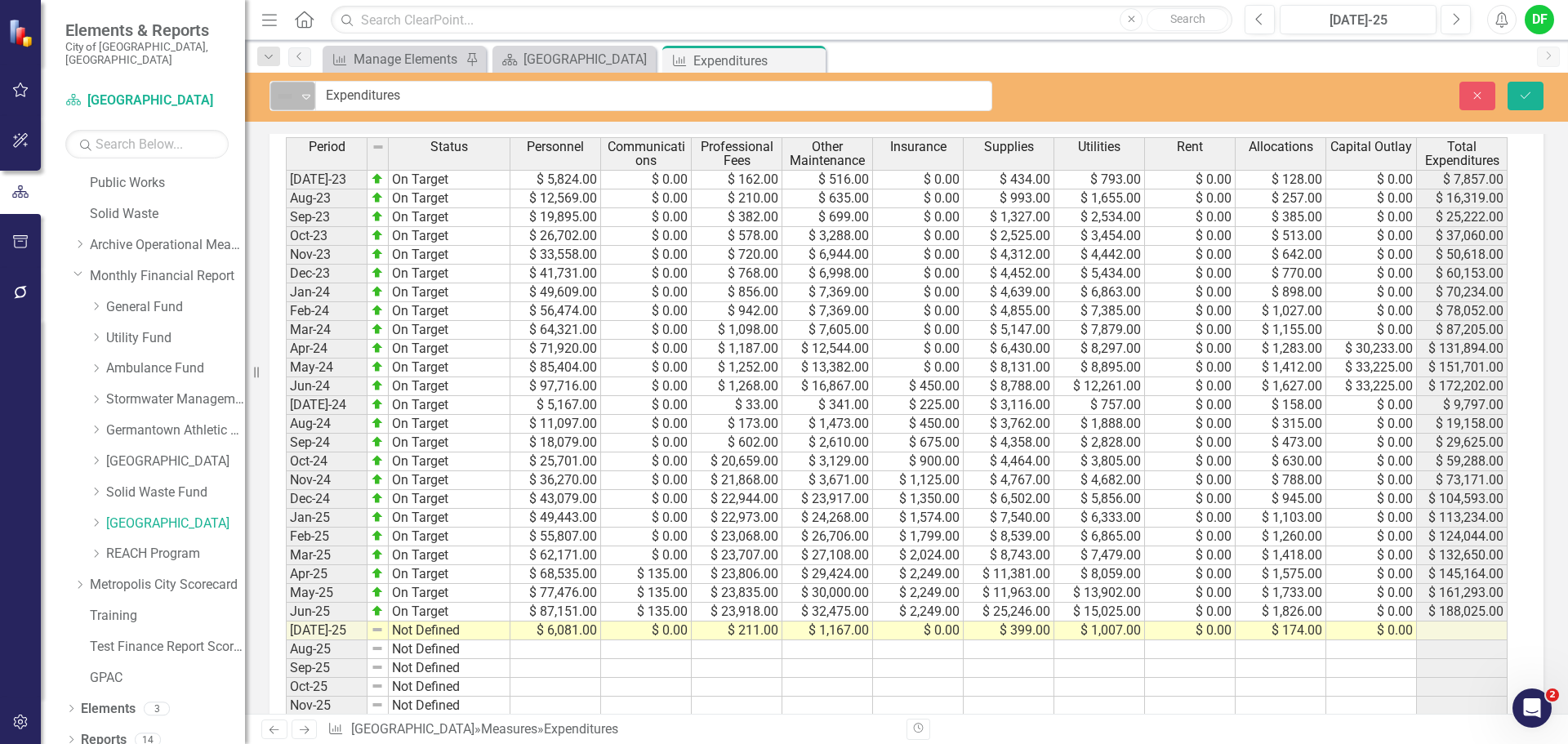
click at [304, 88] on div "Expand" at bounding box center [306, 97] width 16 height 27
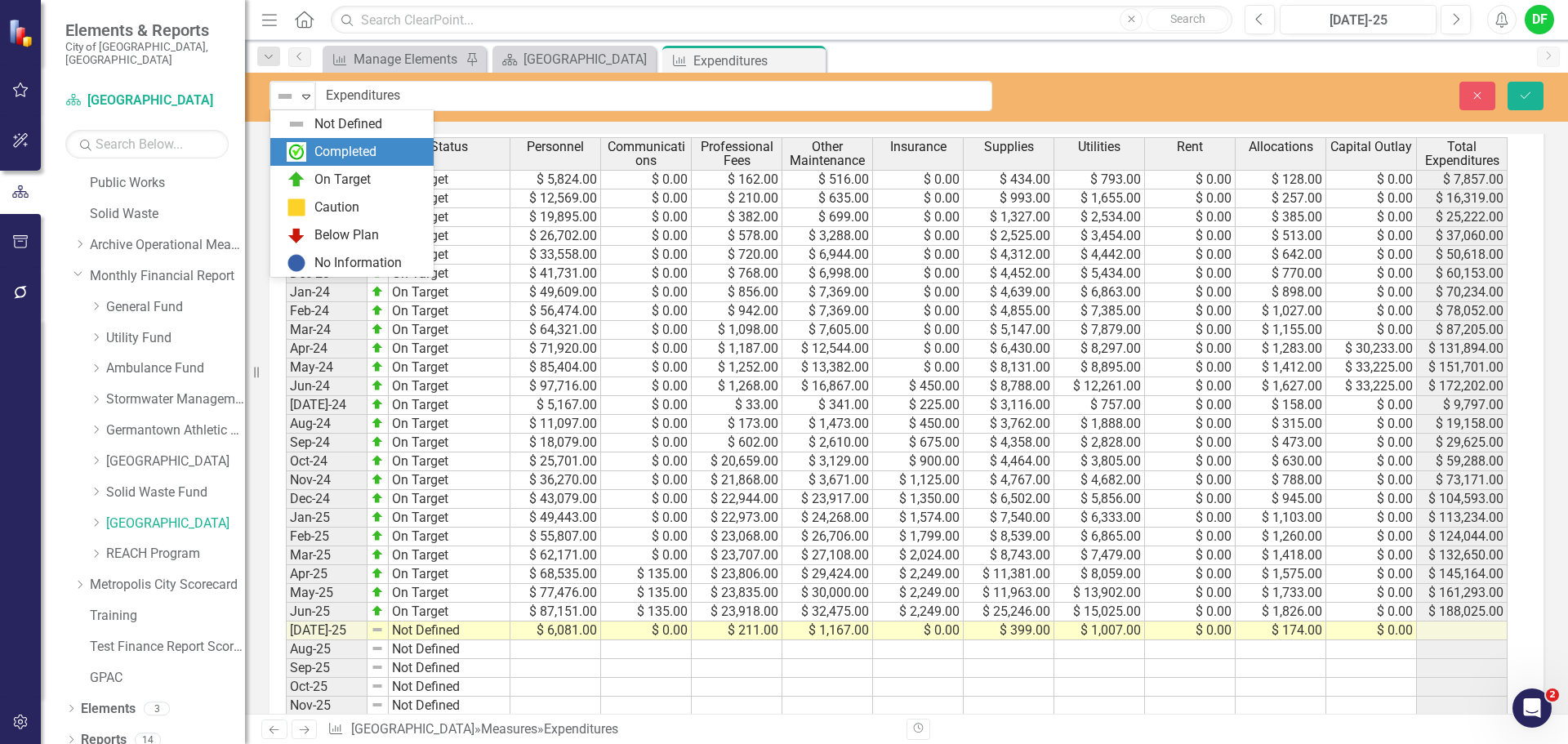
click at [308, 175] on div "On Target" at bounding box center [355, 179] width 138 height 20
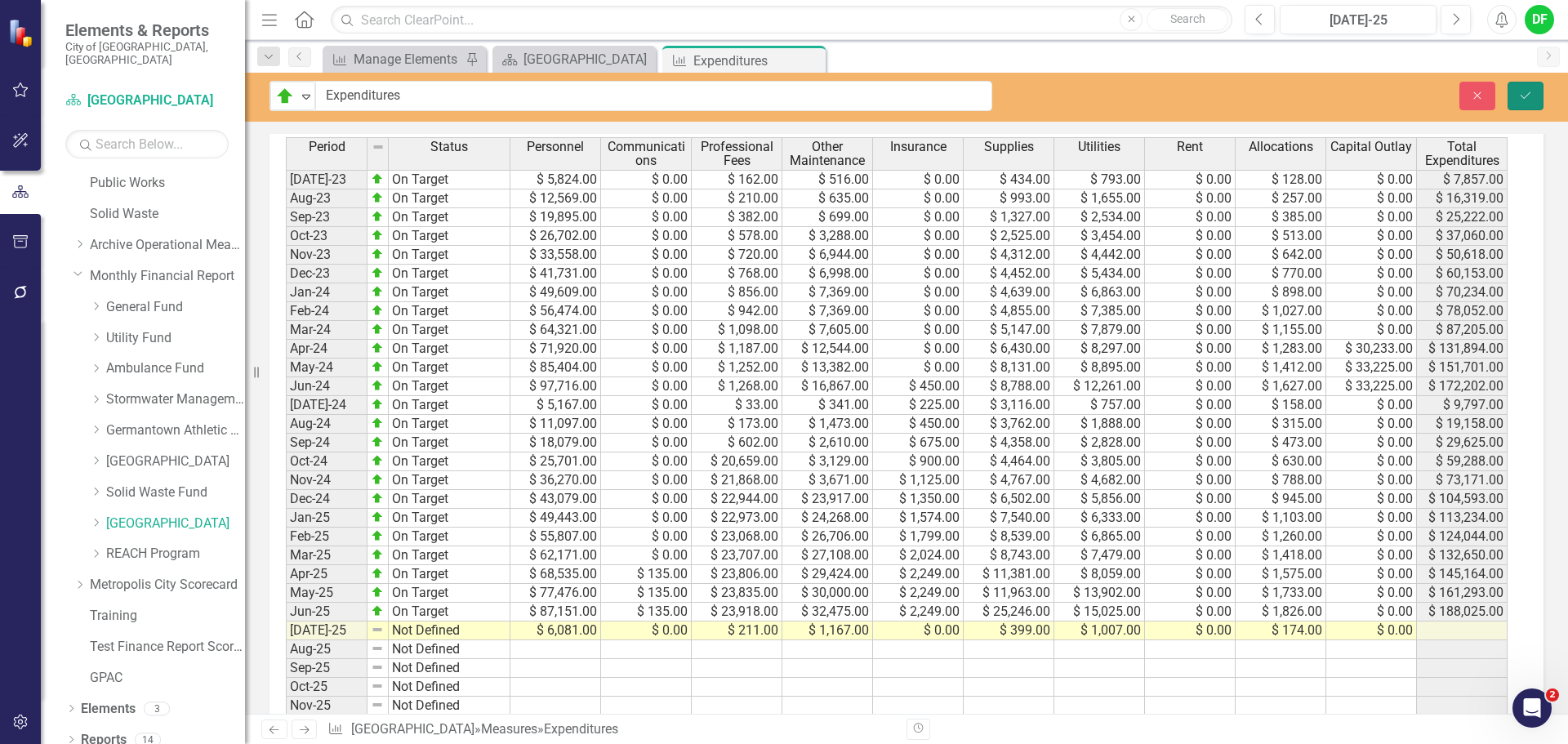
click at [1524, 88] on button "Save" at bounding box center [1525, 96] width 36 height 28
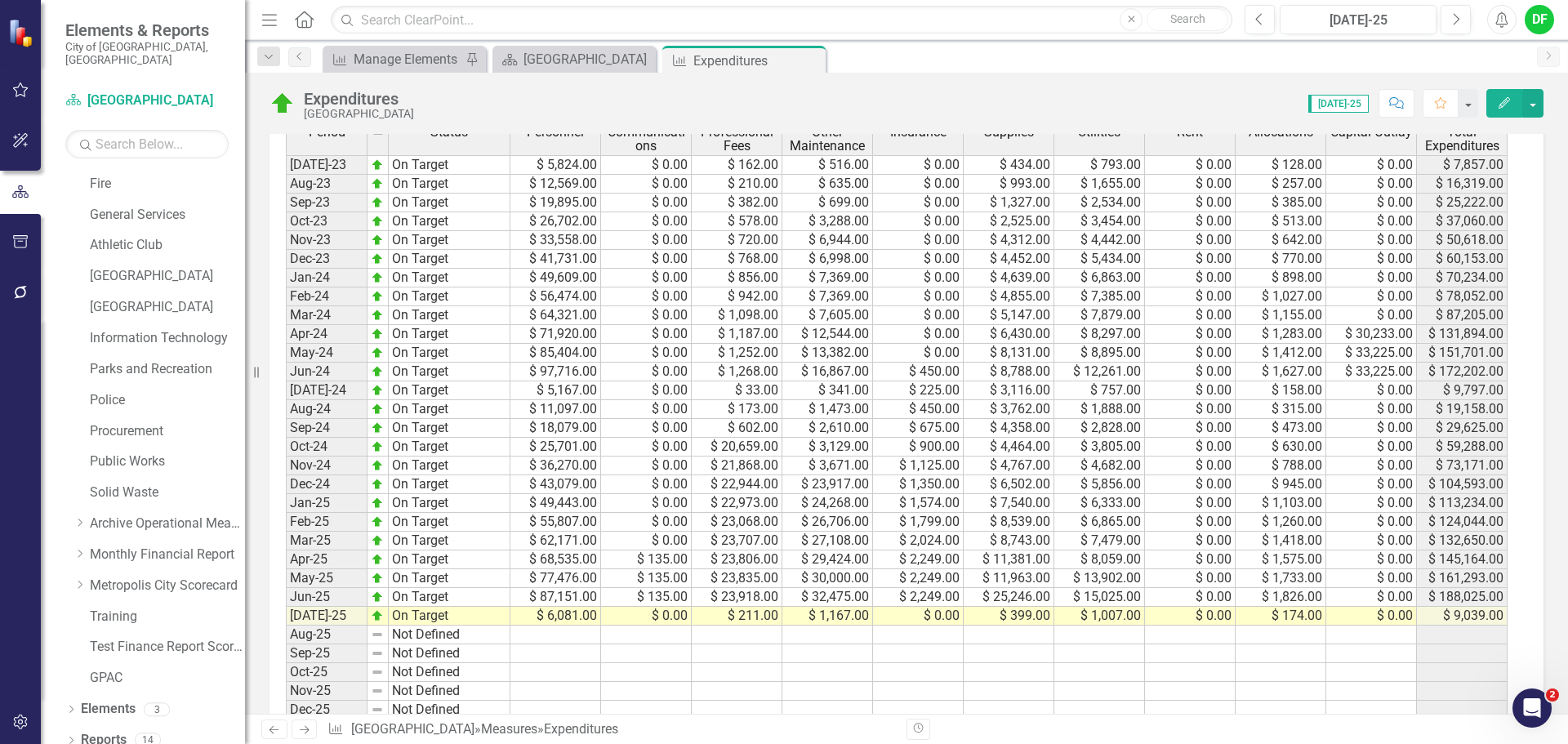
scroll to position [817, 0]
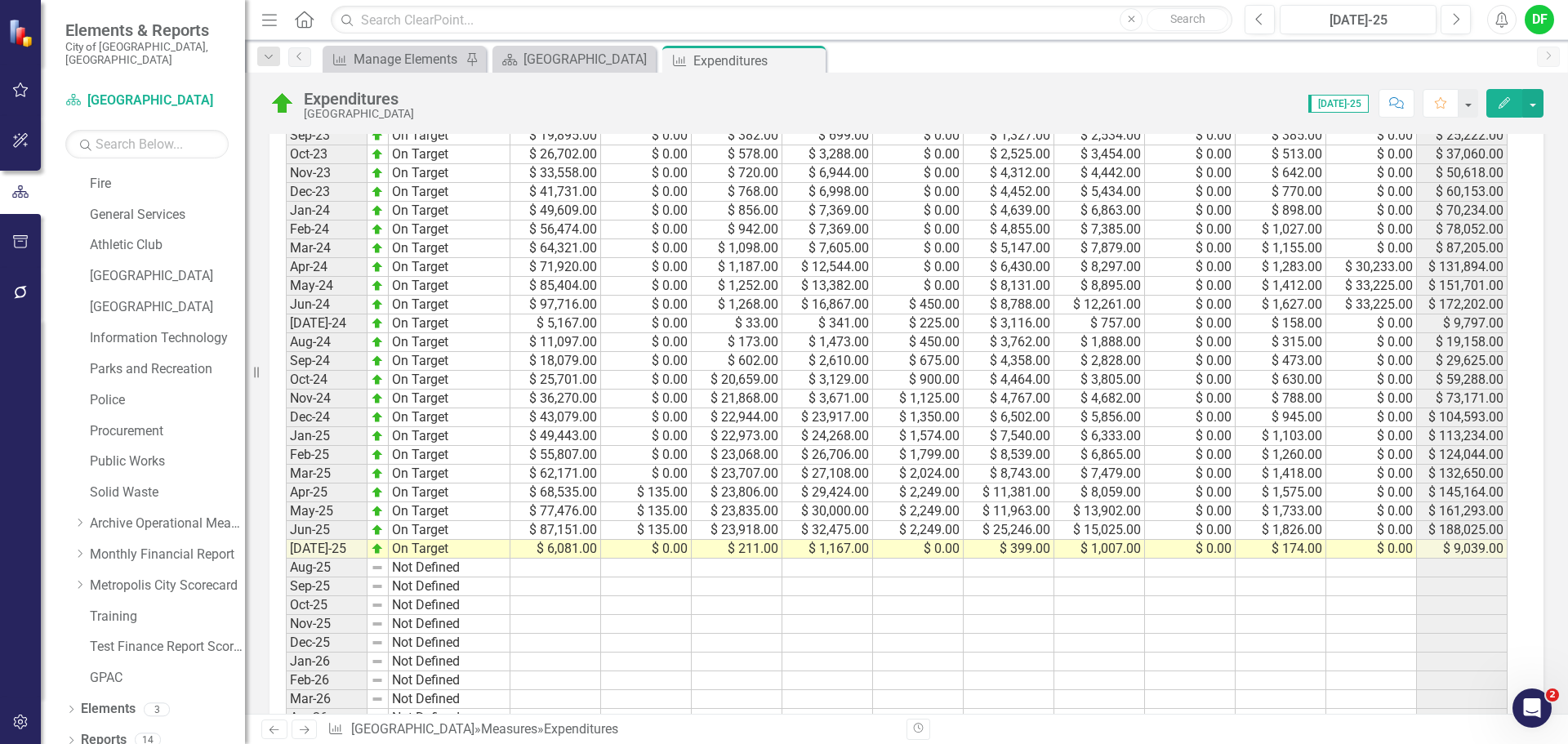
drag, startPoint x: 811, startPoint y: 57, endPoint x: 718, endPoint y: 63, distance: 93.2
click at [0, 0] on icon "Close" at bounding box center [0, 0] width 0 height 0
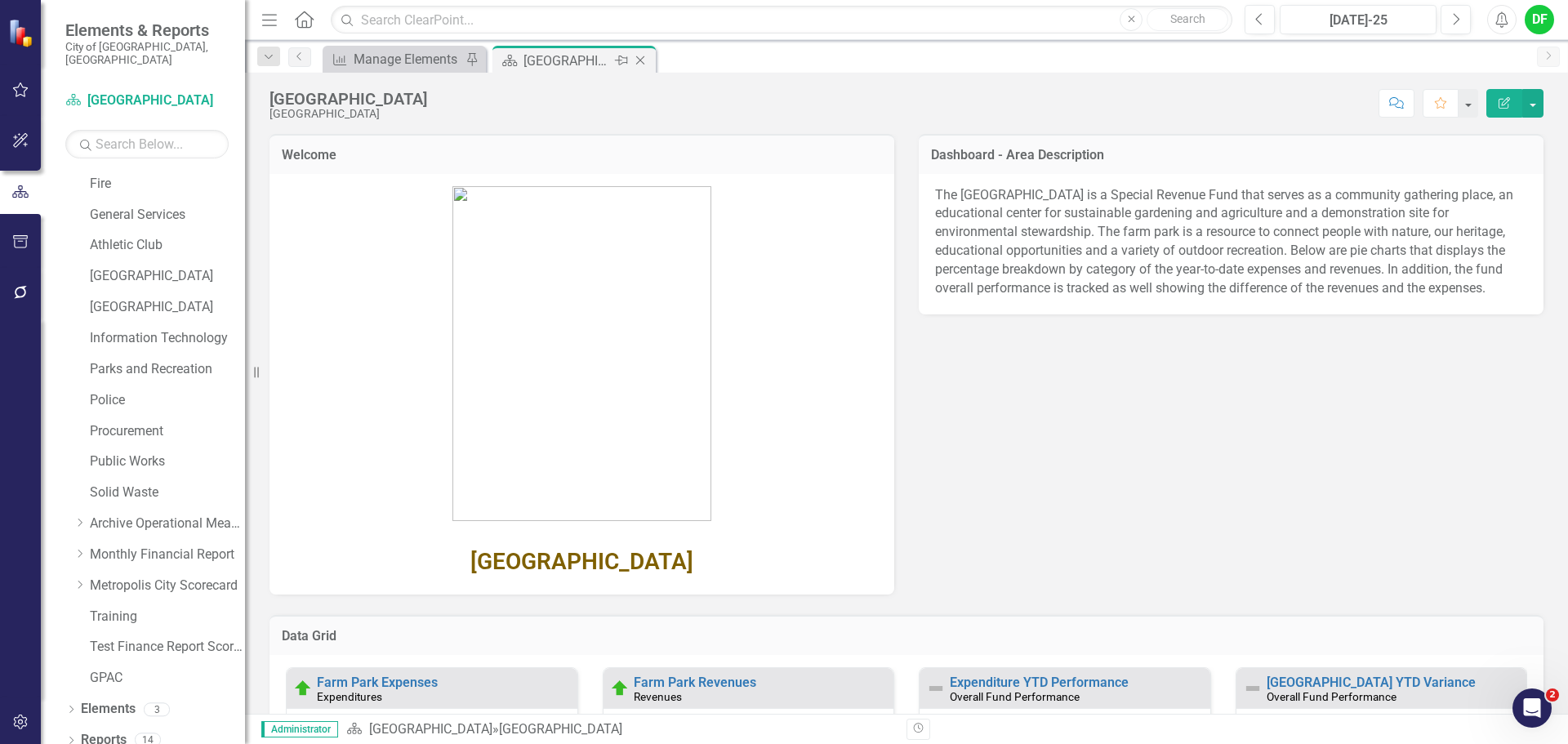
click at [643, 58] on icon at bounding box center [641, 61] width 9 height 9
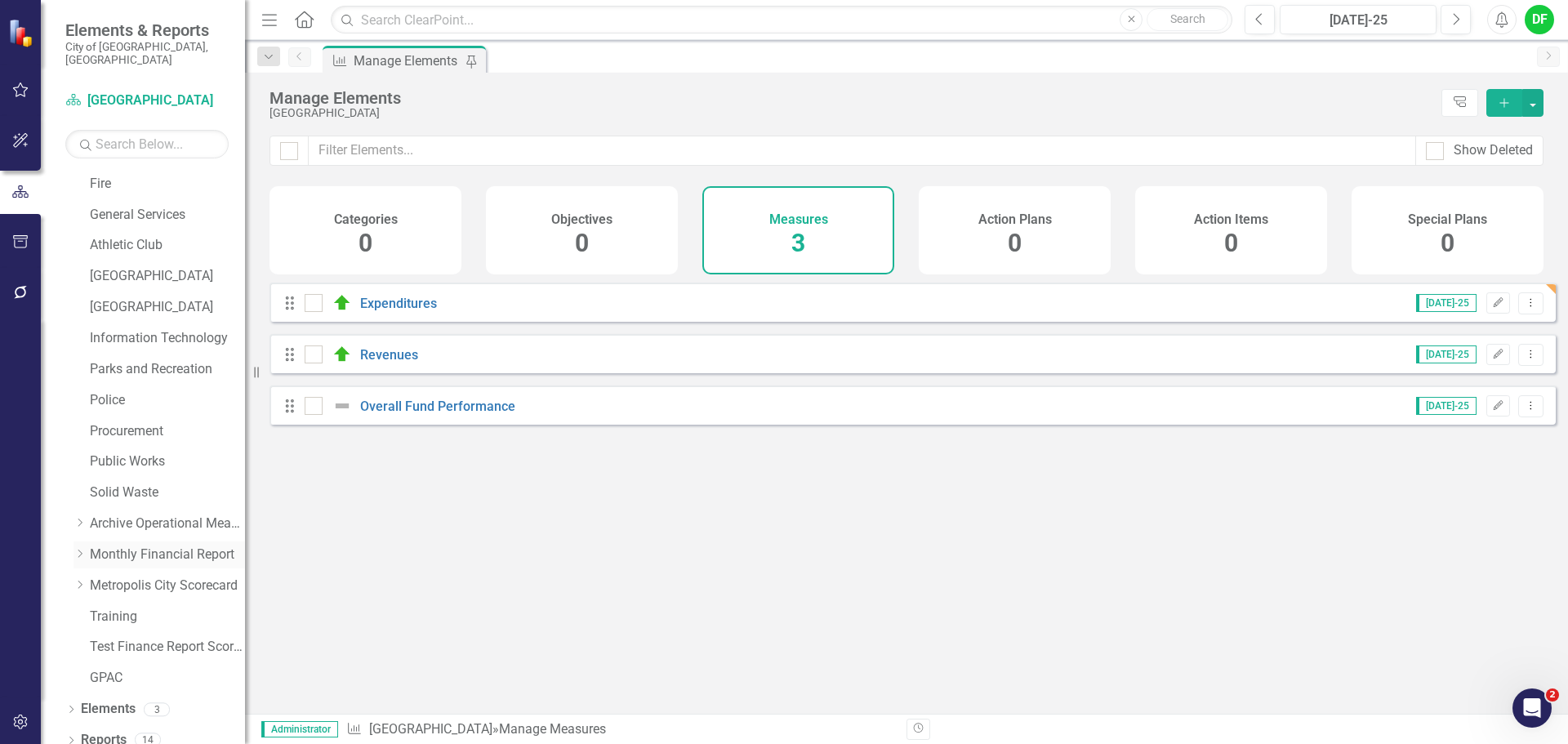
click at [75, 548] on icon "Dropdown" at bounding box center [79, 553] width 12 height 9
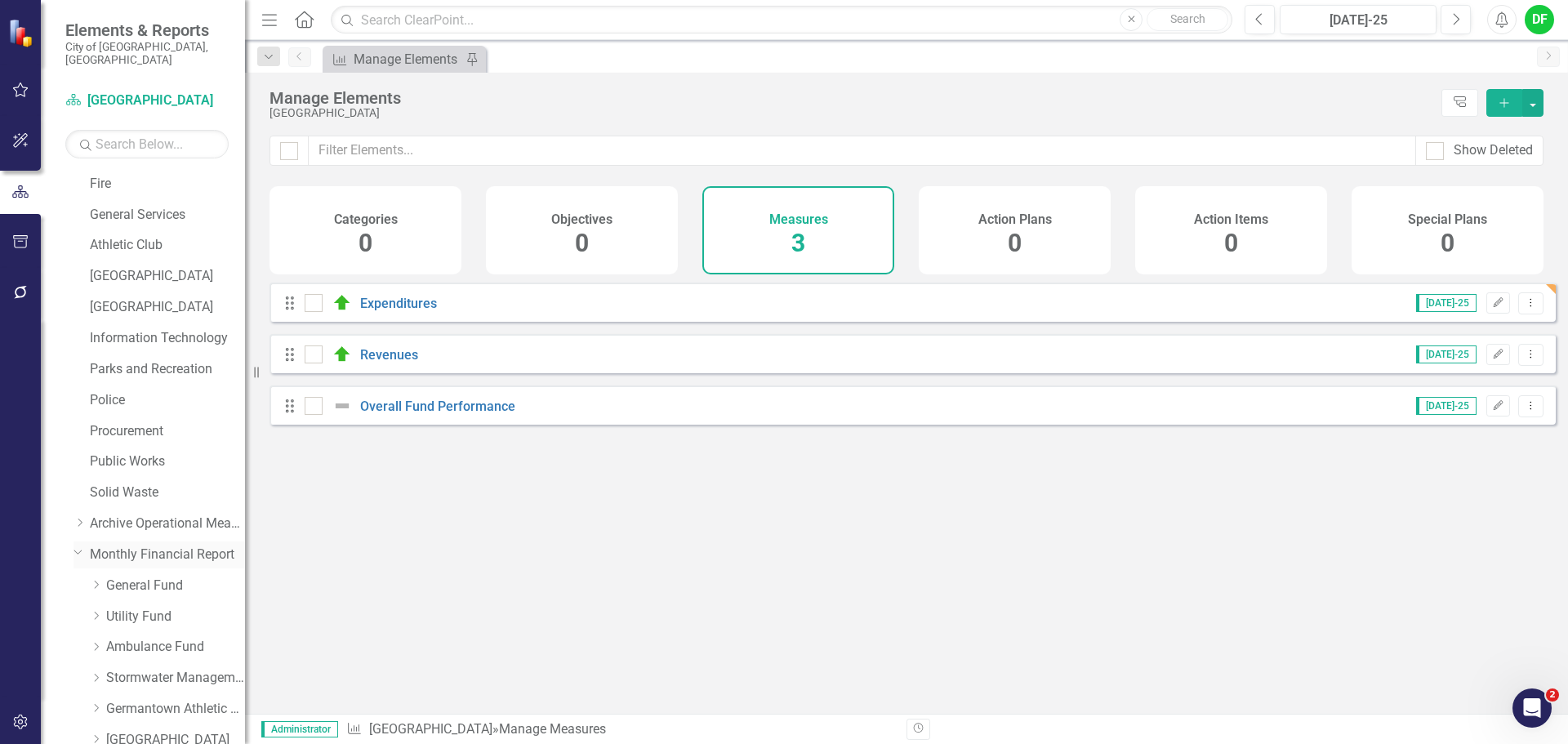
scroll to position [588, 0]
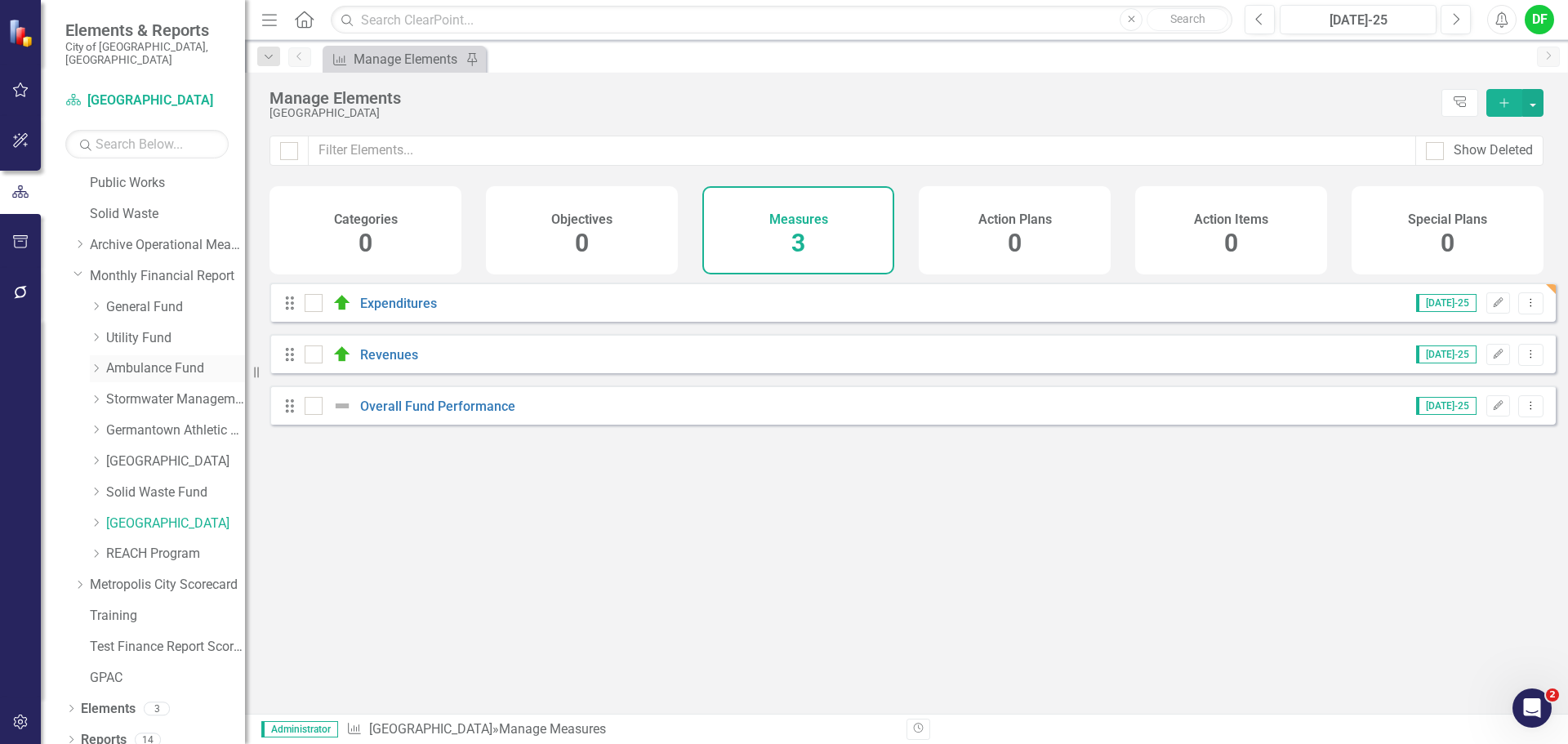
click at [133, 360] on link "Ambulance Fund" at bounding box center [175, 369] width 138 height 19
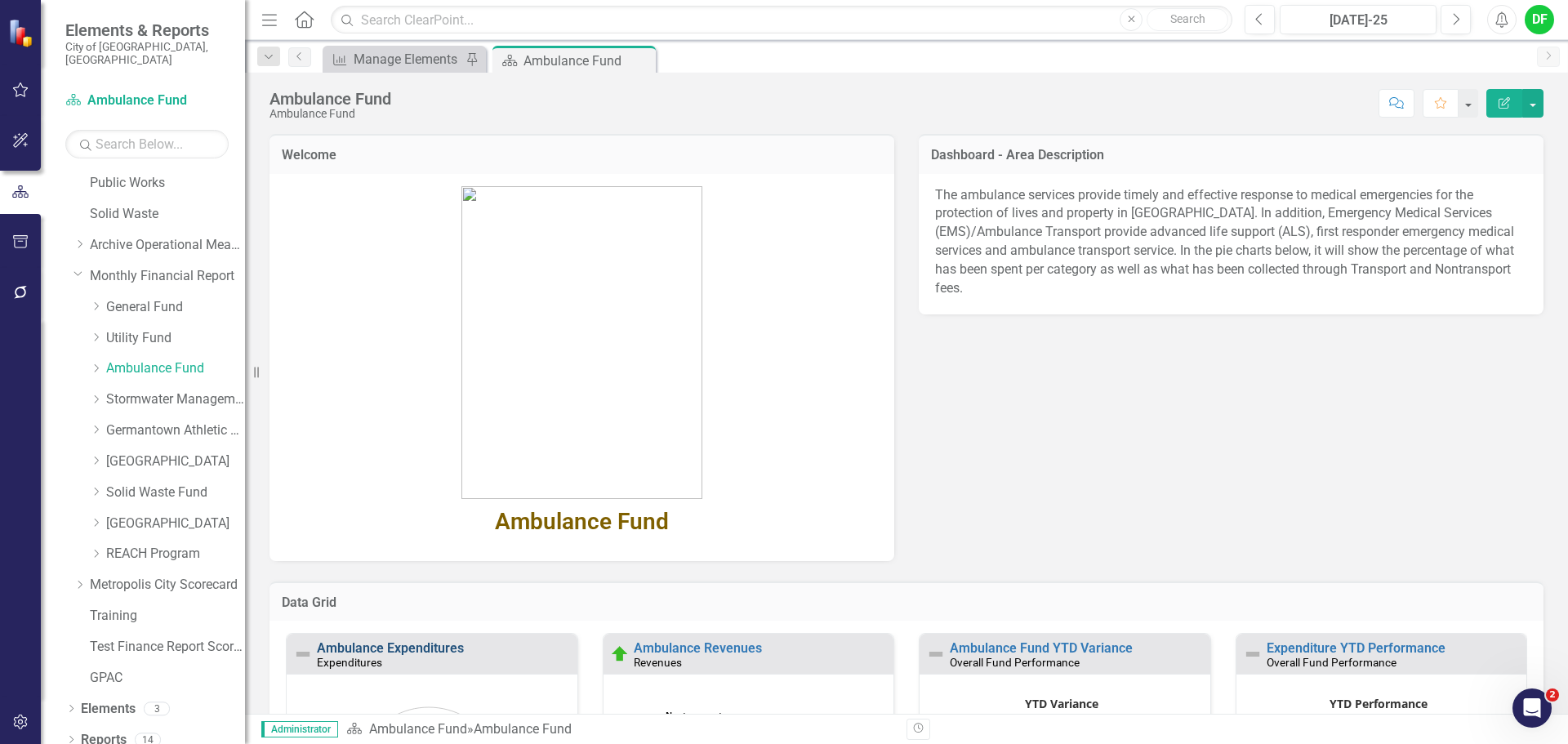
click at [412, 648] on link "Ambulance Expenditures" at bounding box center [391, 647] width 147 height 15
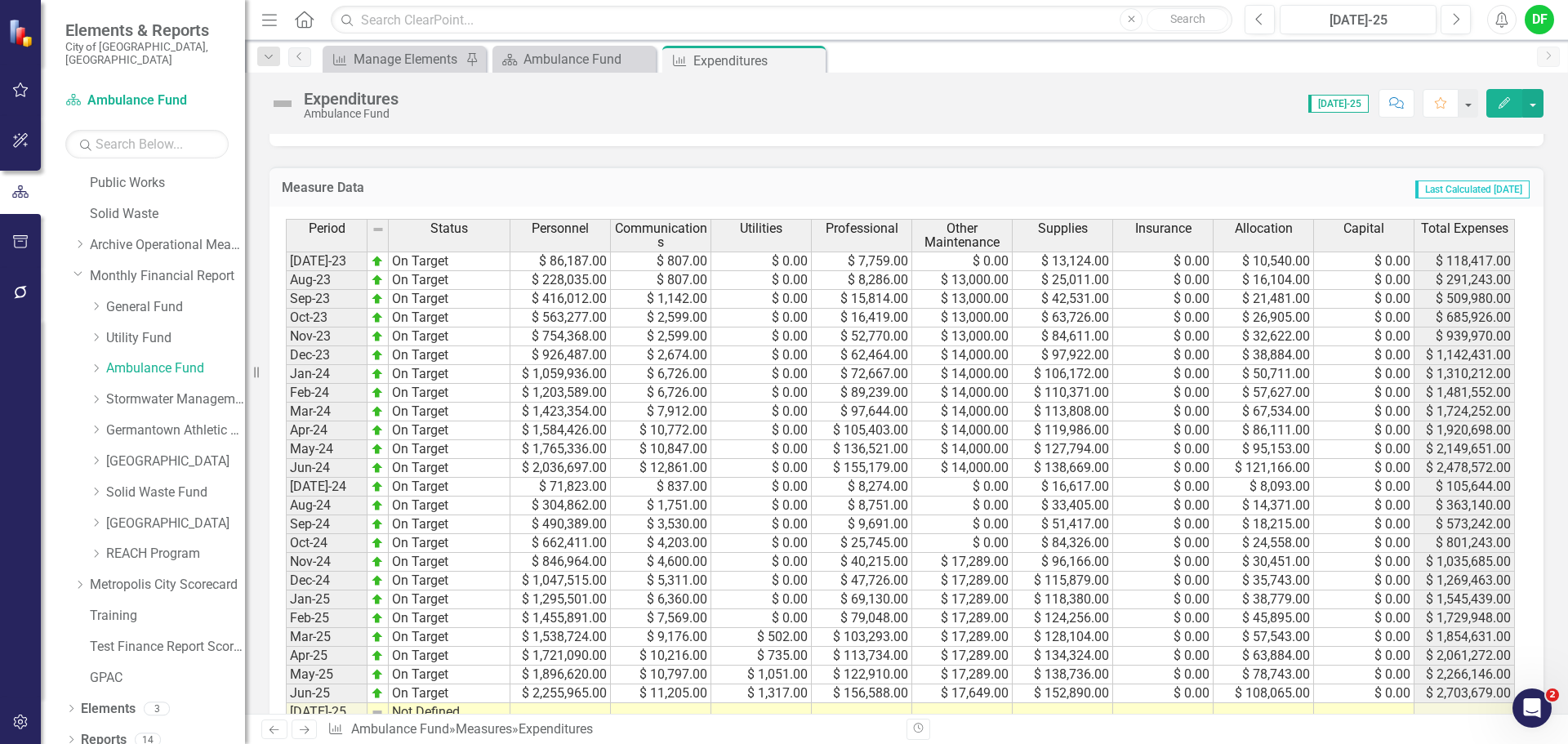
scroll to position [735, 0]
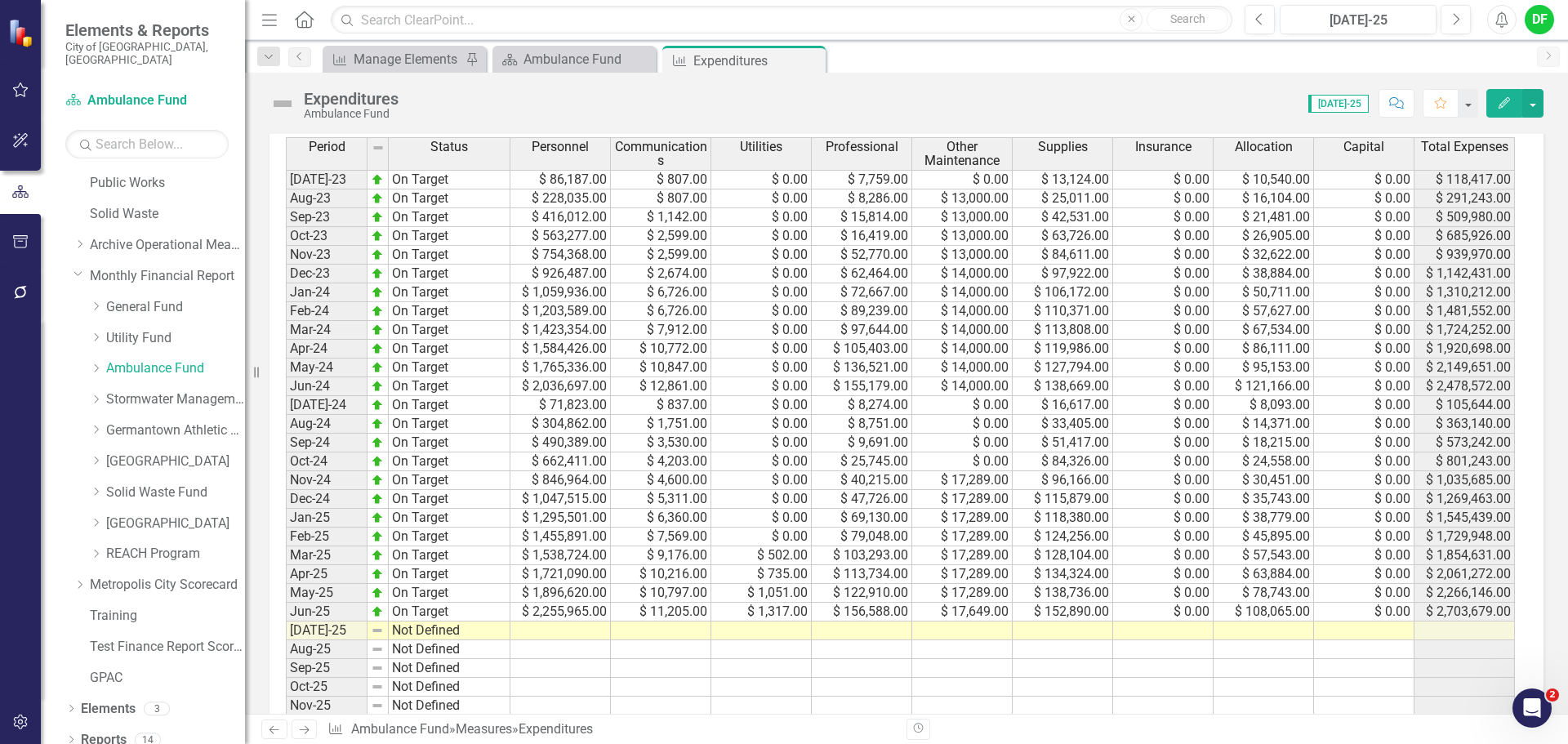
click at [556, 629] on td at bounding box center [561, 630] width 101 height 19
click at [520, 630] on td at bounding box center [561, 630] width 101 height 19
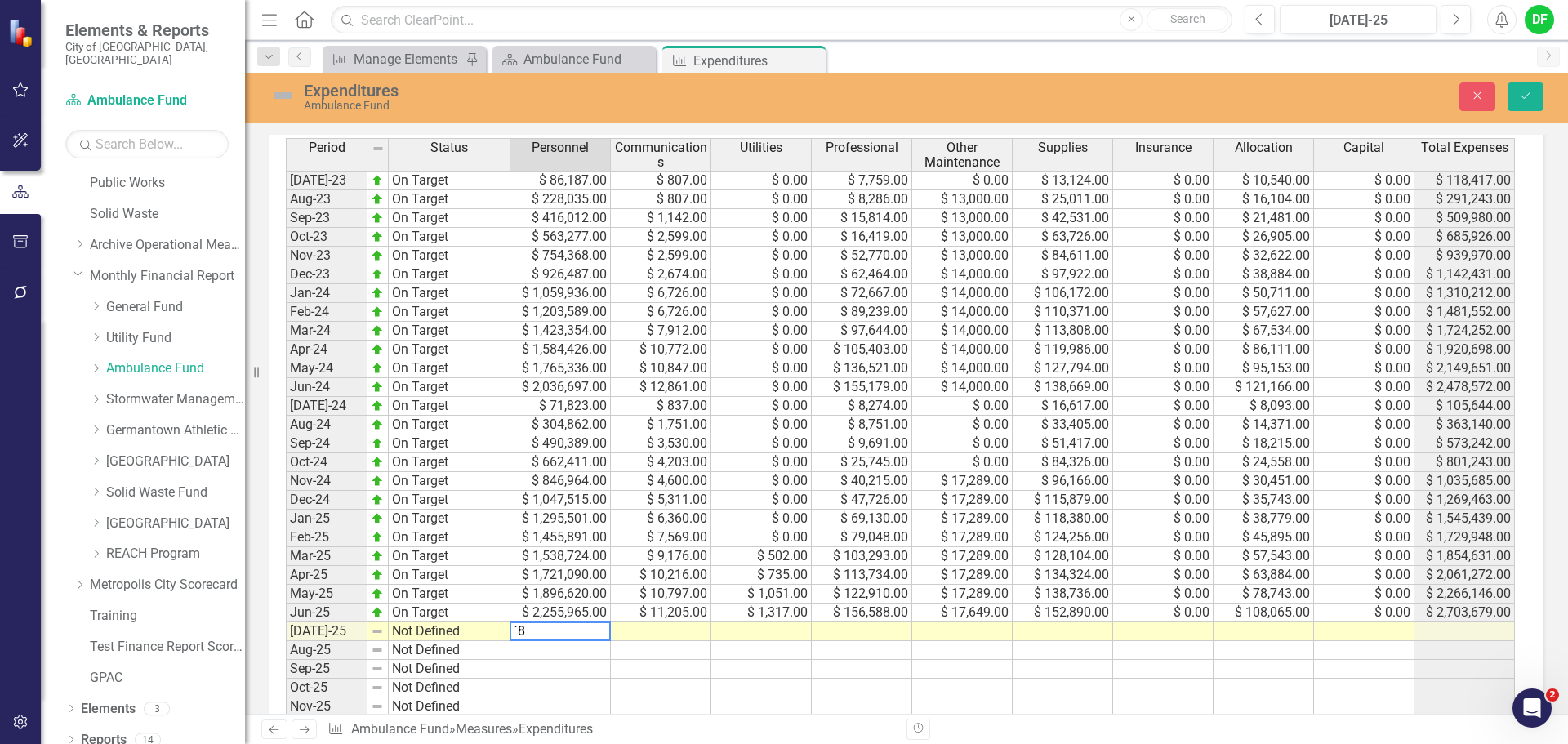
type textarea "`"
type textarea "81442"
type textarea "943"
type textarea "266"
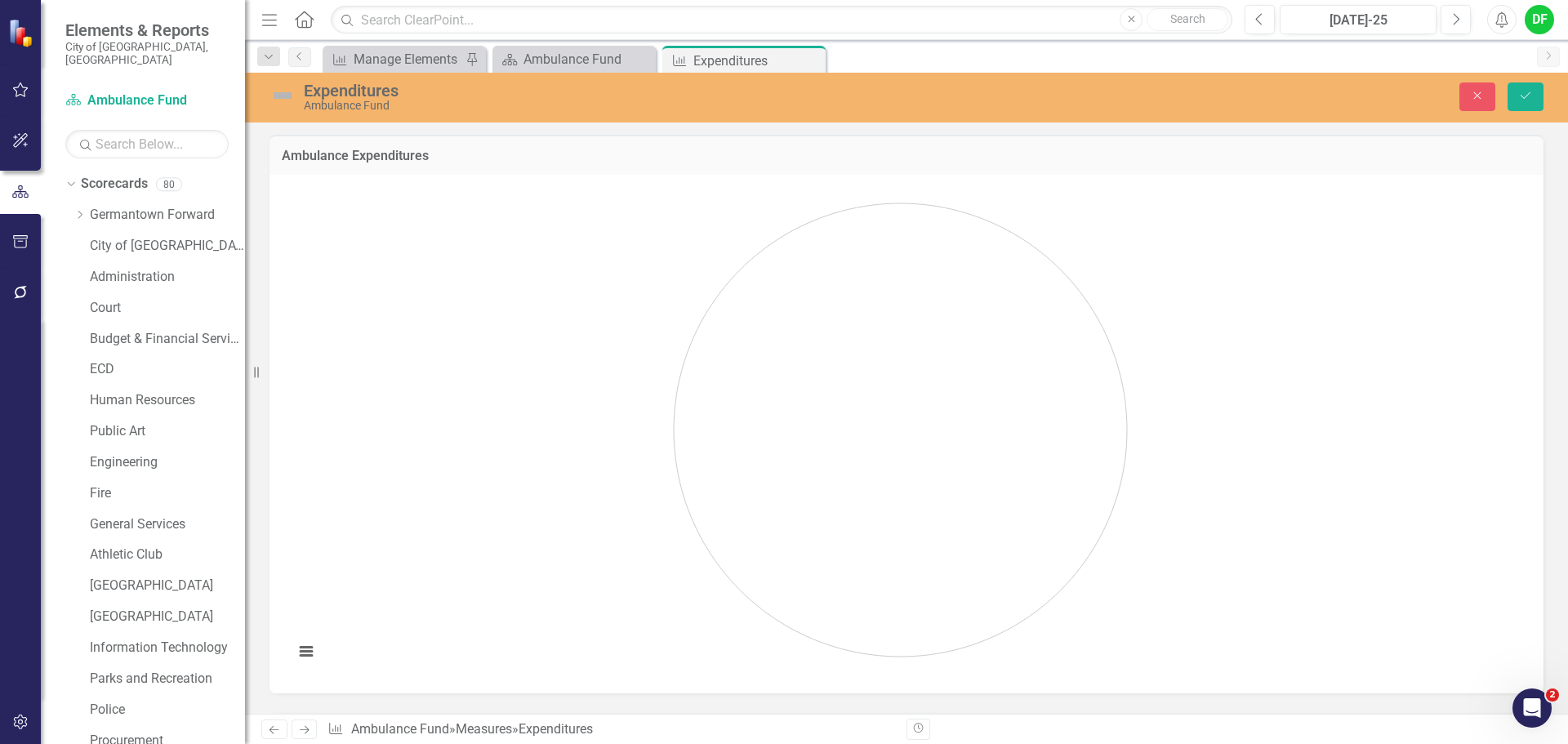
scroll to position [735, 0]
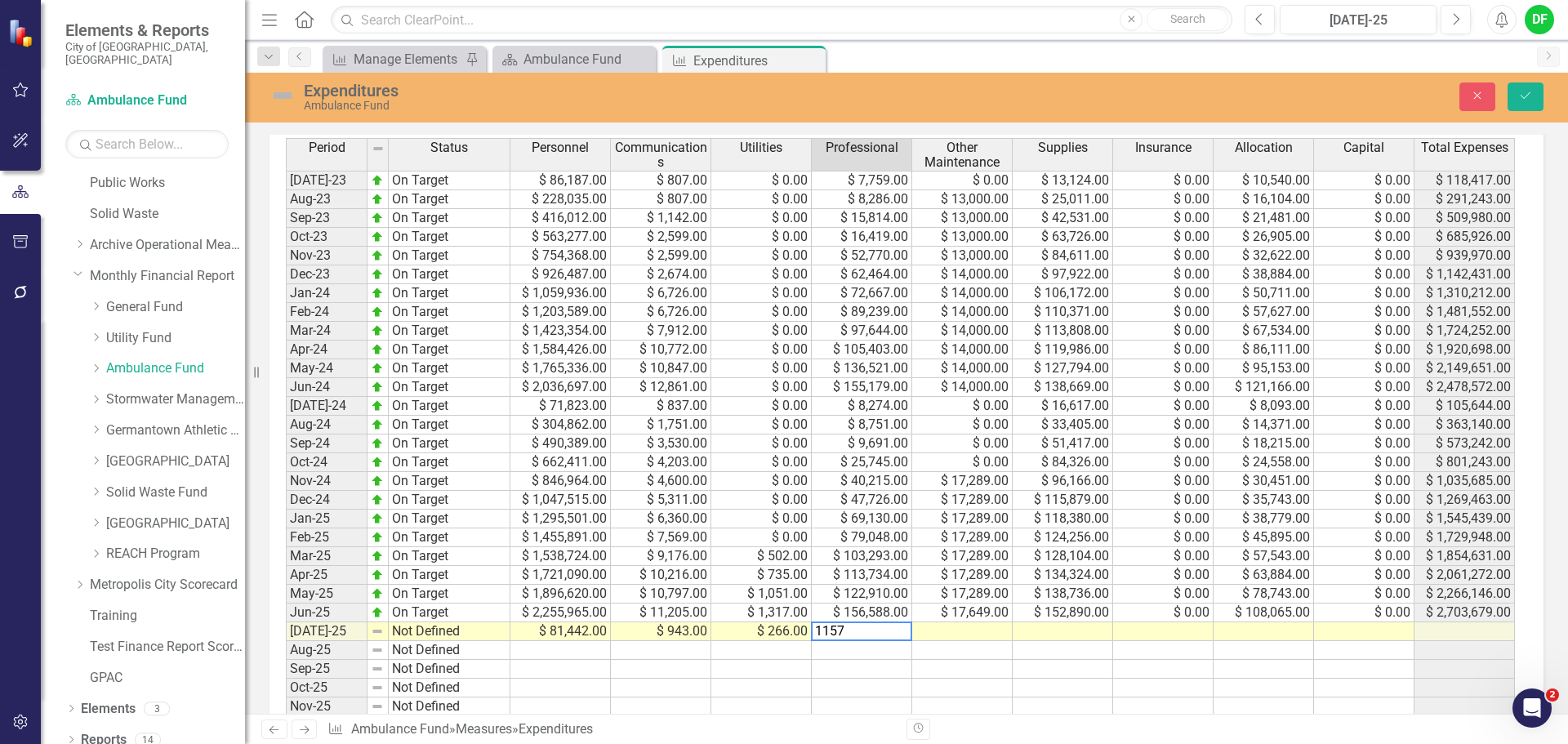
type textarea "11571"
type textarea "0"
type textarea "31771"
type textarea "0"
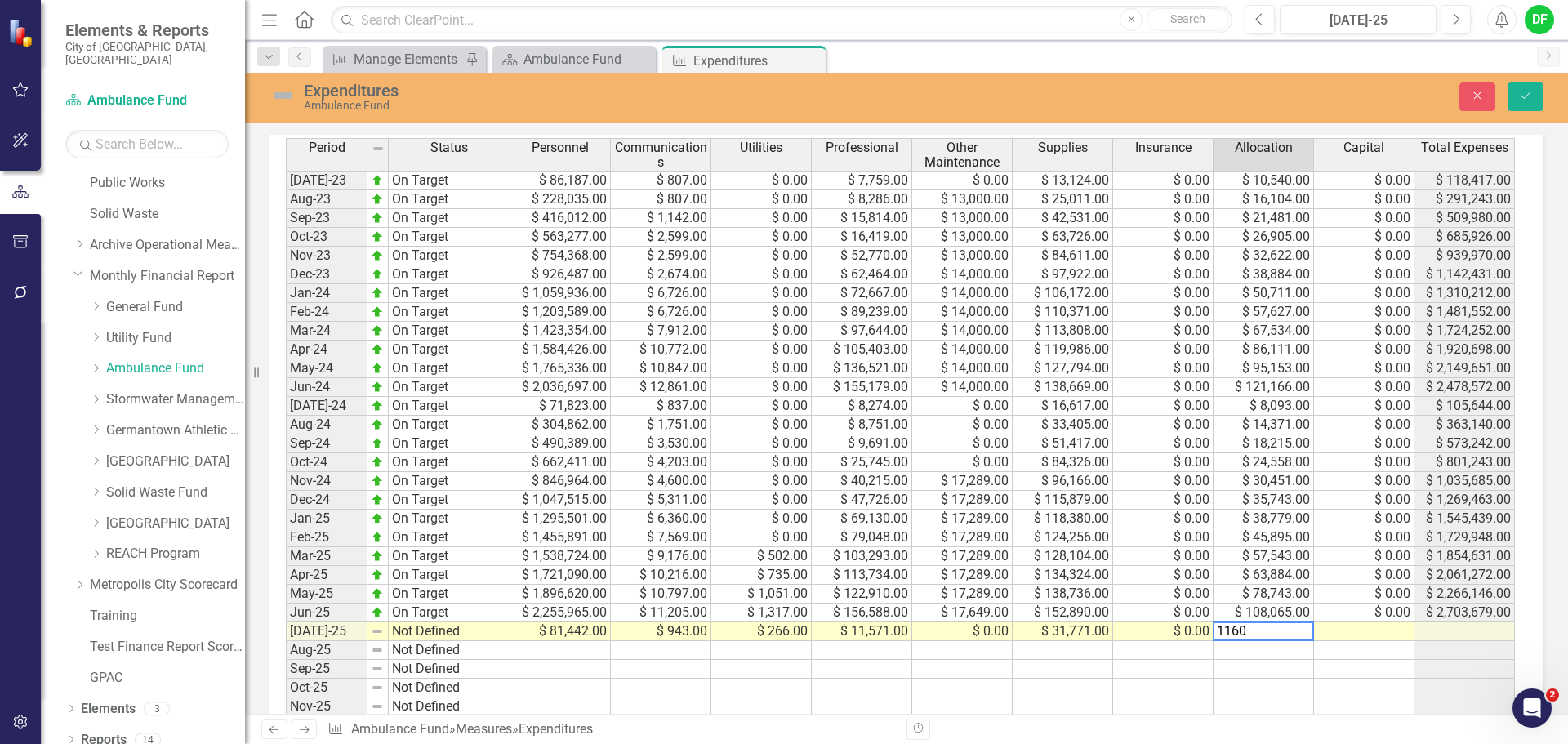
type textarea "11606"
type textarea "0"
click at [284, 93] on img at bounding box center [282, 96] width 26 height 26
click at [278, 97] on img at bounding box center [282, 96] width 26 height 26
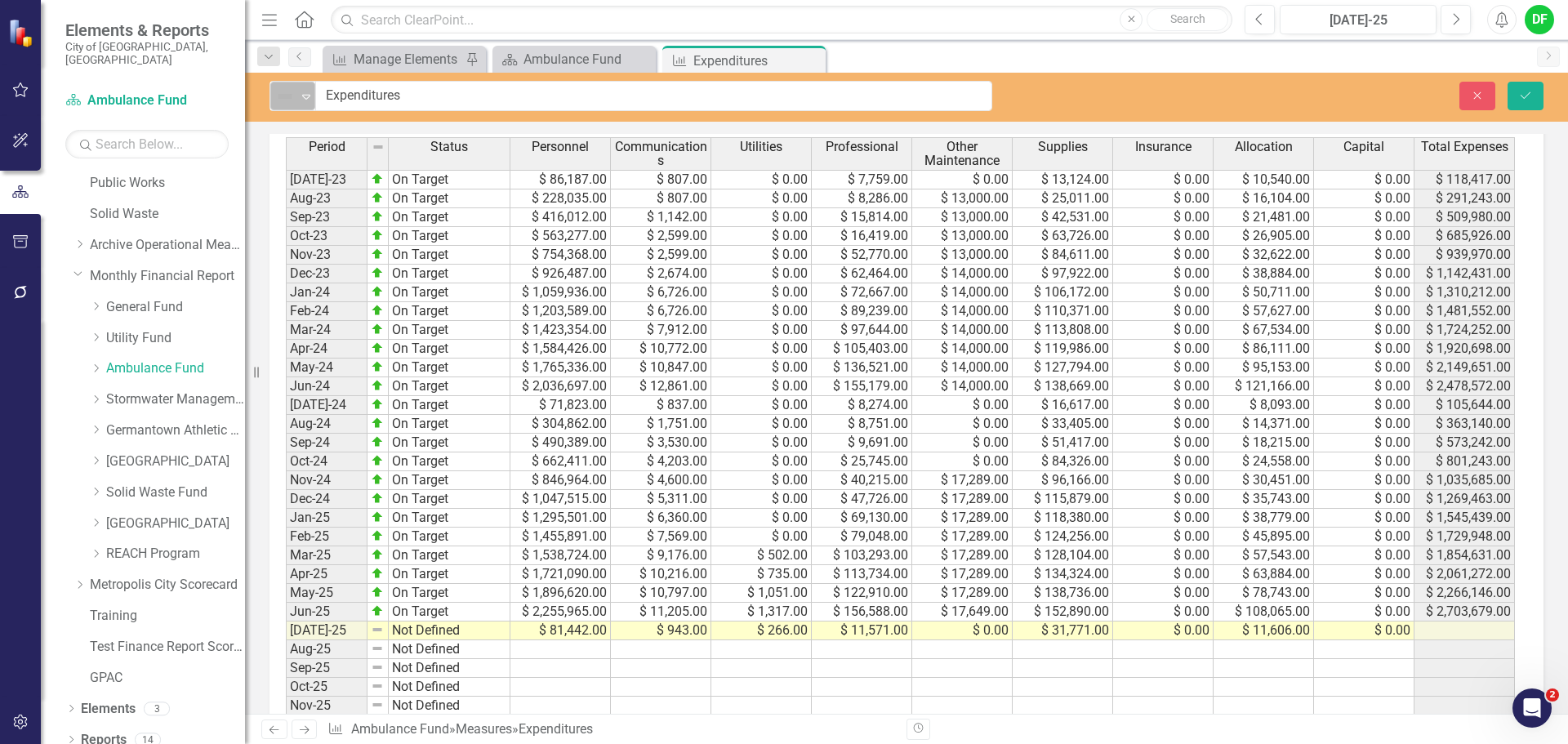
click at [304, 93] on icon "Expand" at bounding box center [306, 96] width 16 height 13
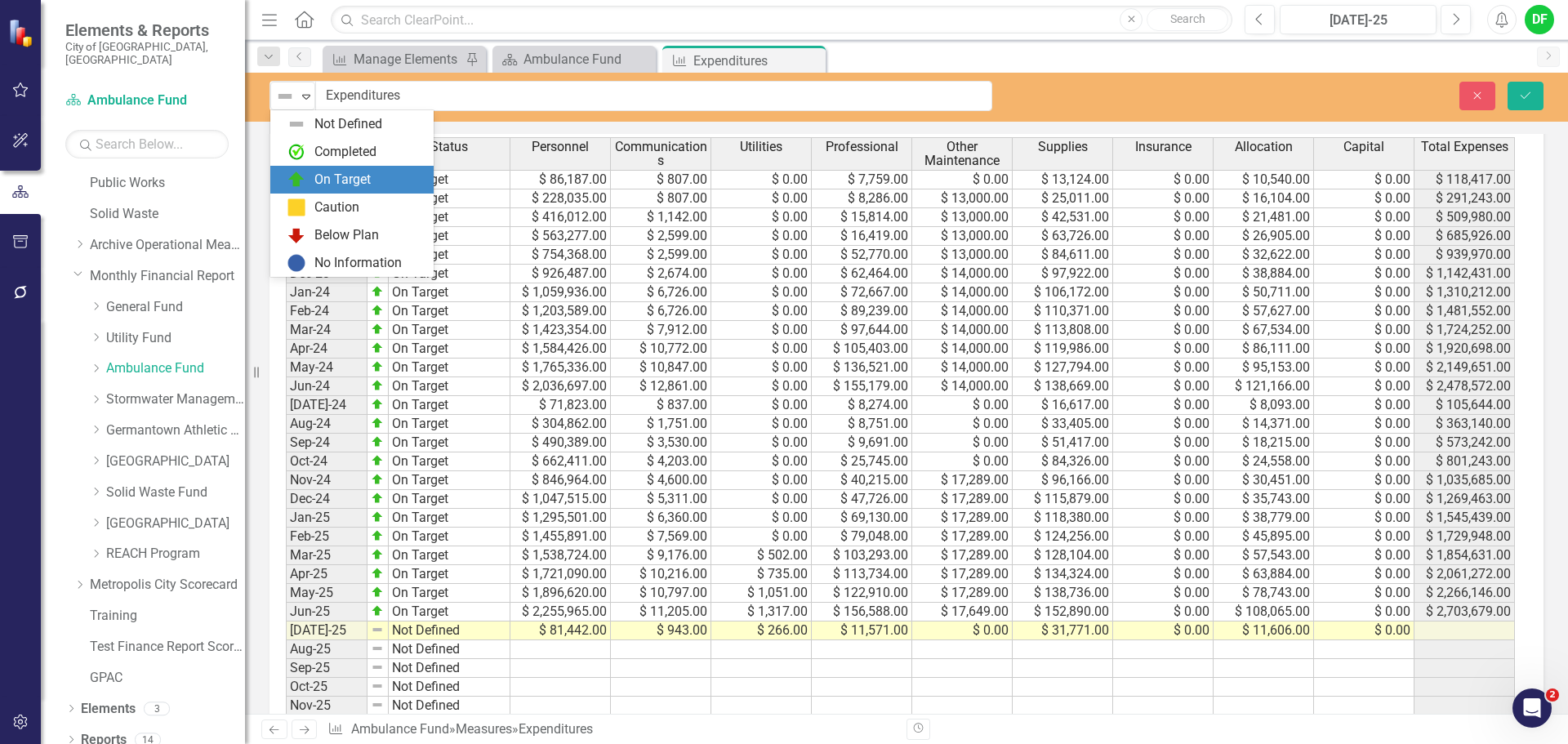
click at [336, 172] on div "On Target" at bounding box center [343, 180] width 56 height 19
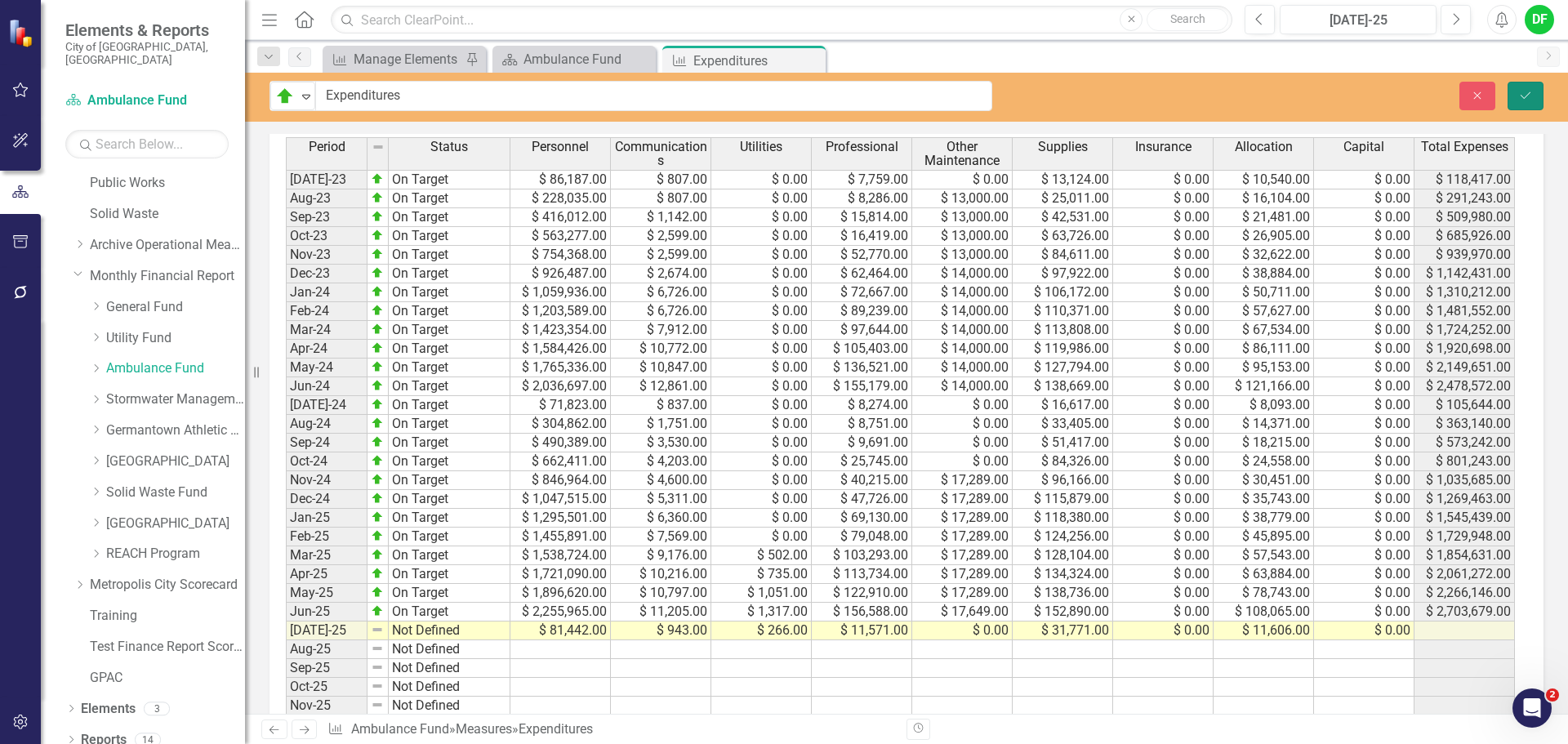
click at [1528, 93] on icon "Save" at bounding box center [1525, 95] width 15 height 11
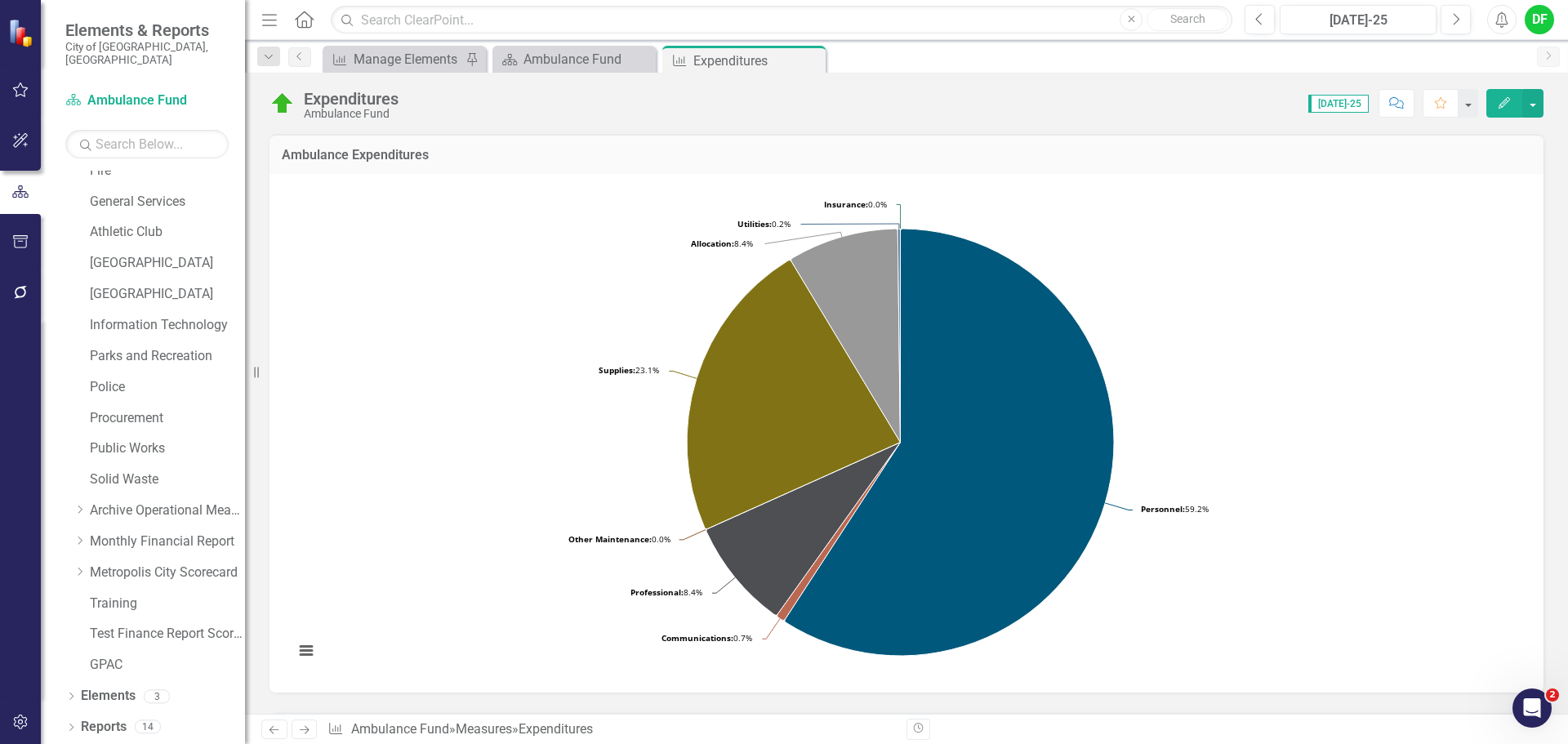
scroll to position [309, 0]
